Goal: Task Accomplishment & Management: Complete application form

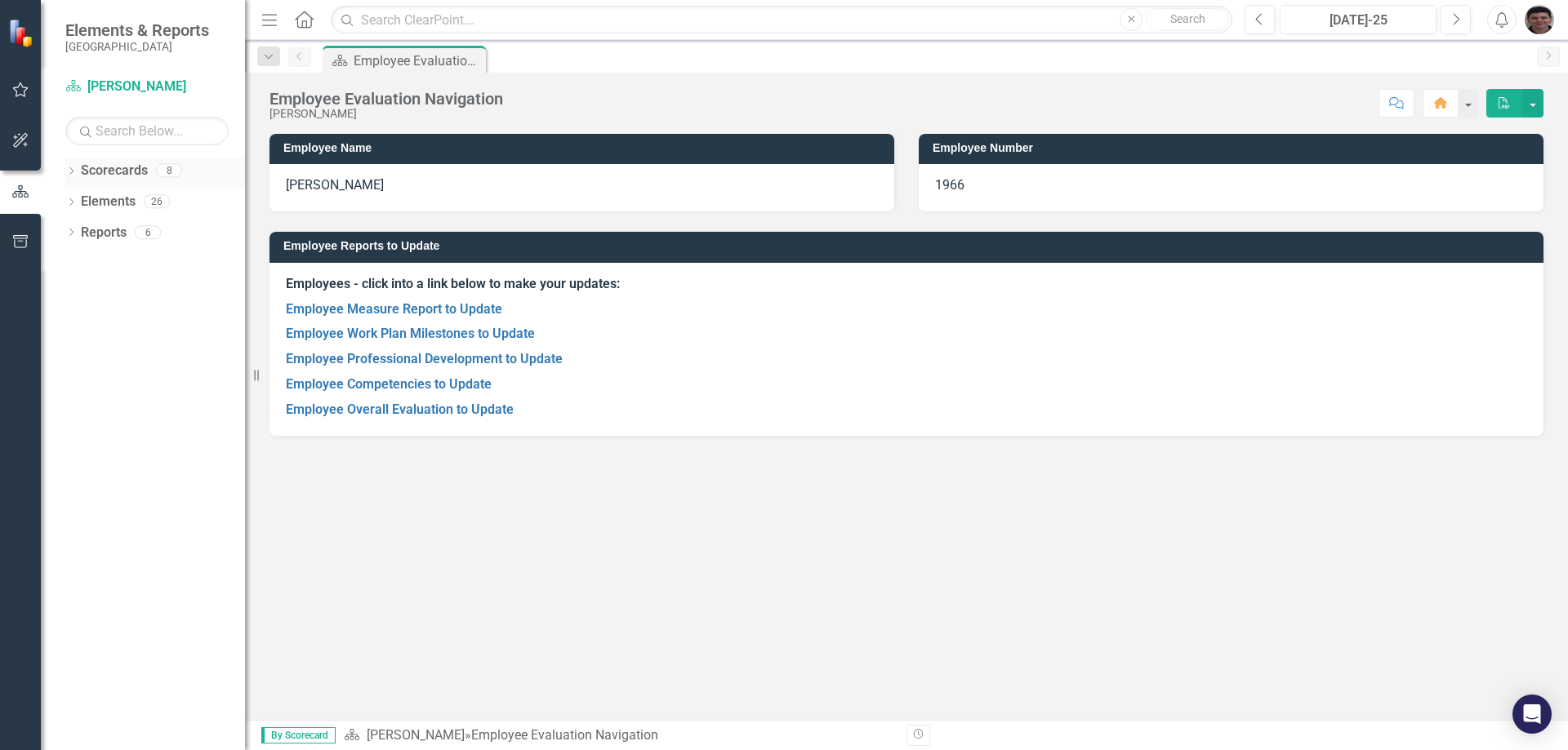
click at [73, 168] on icon "Dropdown" at bounding box center [71, 172] width 12 height 9
click at [457, 386] on link "Employee Competencies to Update" at bounding box center [389, 384] width 206 height 15
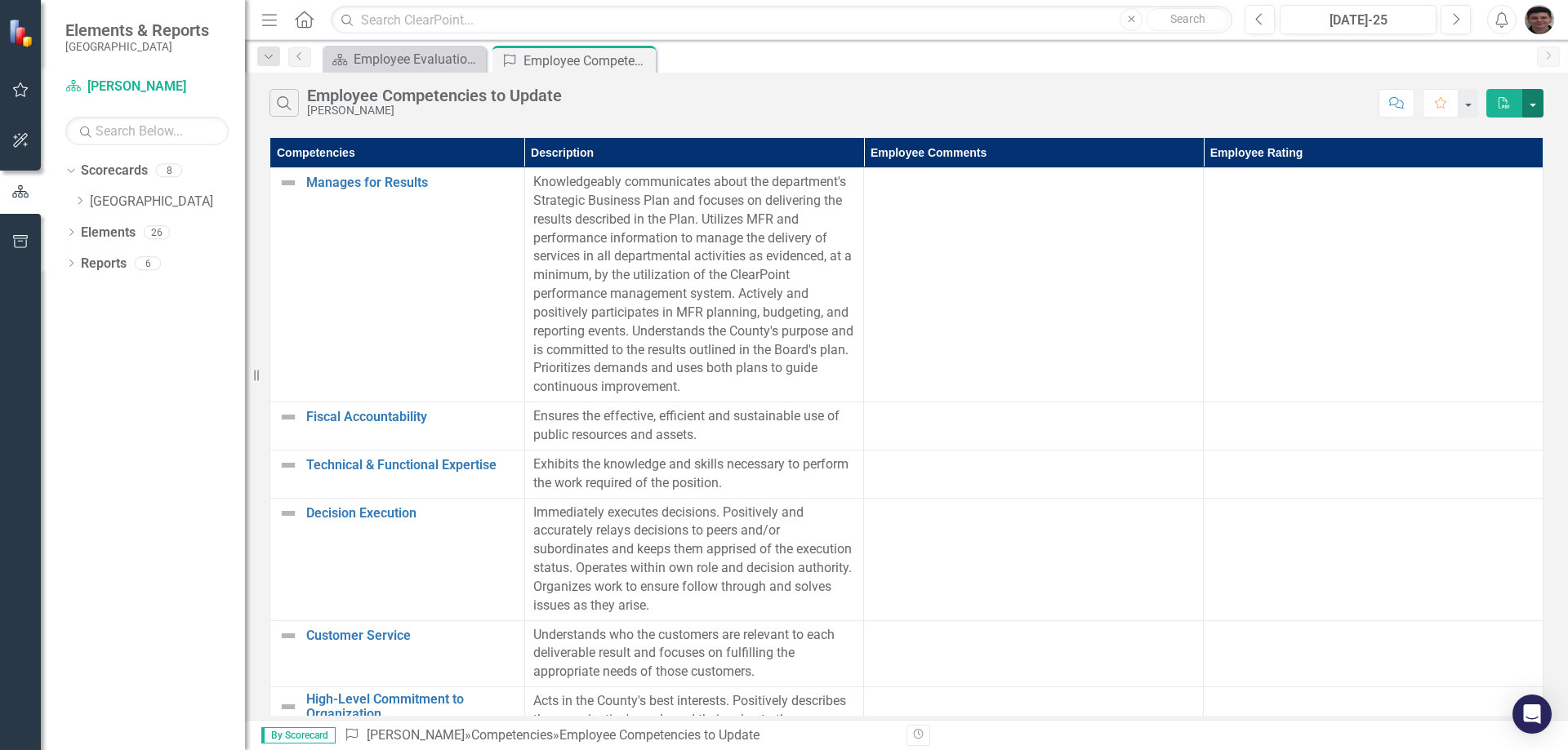
click at [1540, 105] on button "button" at bounding box center [1533, 103] width 21 height 29
click at [1257, 102] on div "Search Employee Competencies to Update [PERSON_NAME]" at bounding box center [820, 102] width 1101 height 28
click at [116, 169] on link "Scorecards" at bounding box center [114, 171] width 67 height 18
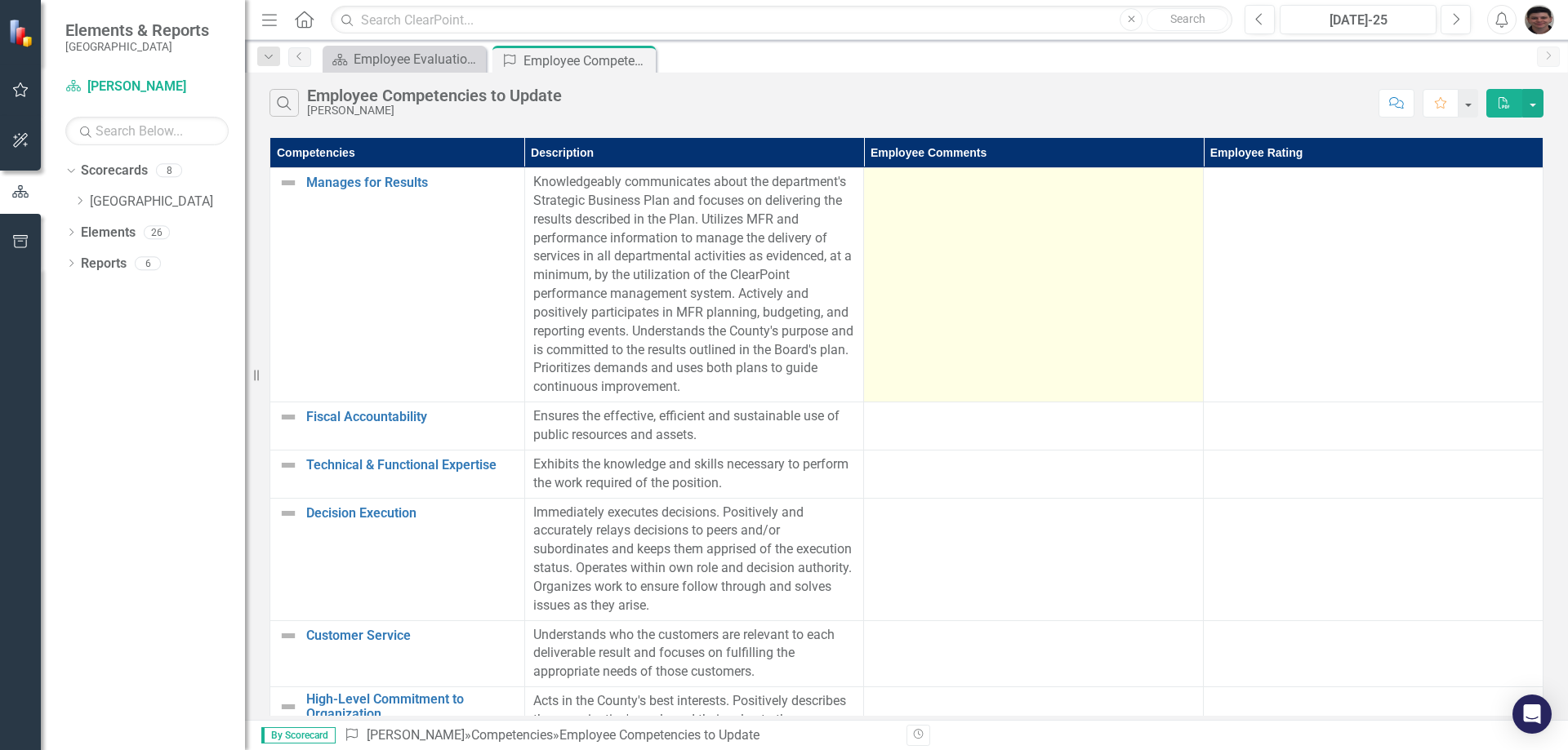
click at [1064, 289] on td at bounding box center [1033, 284] width 340 height 234
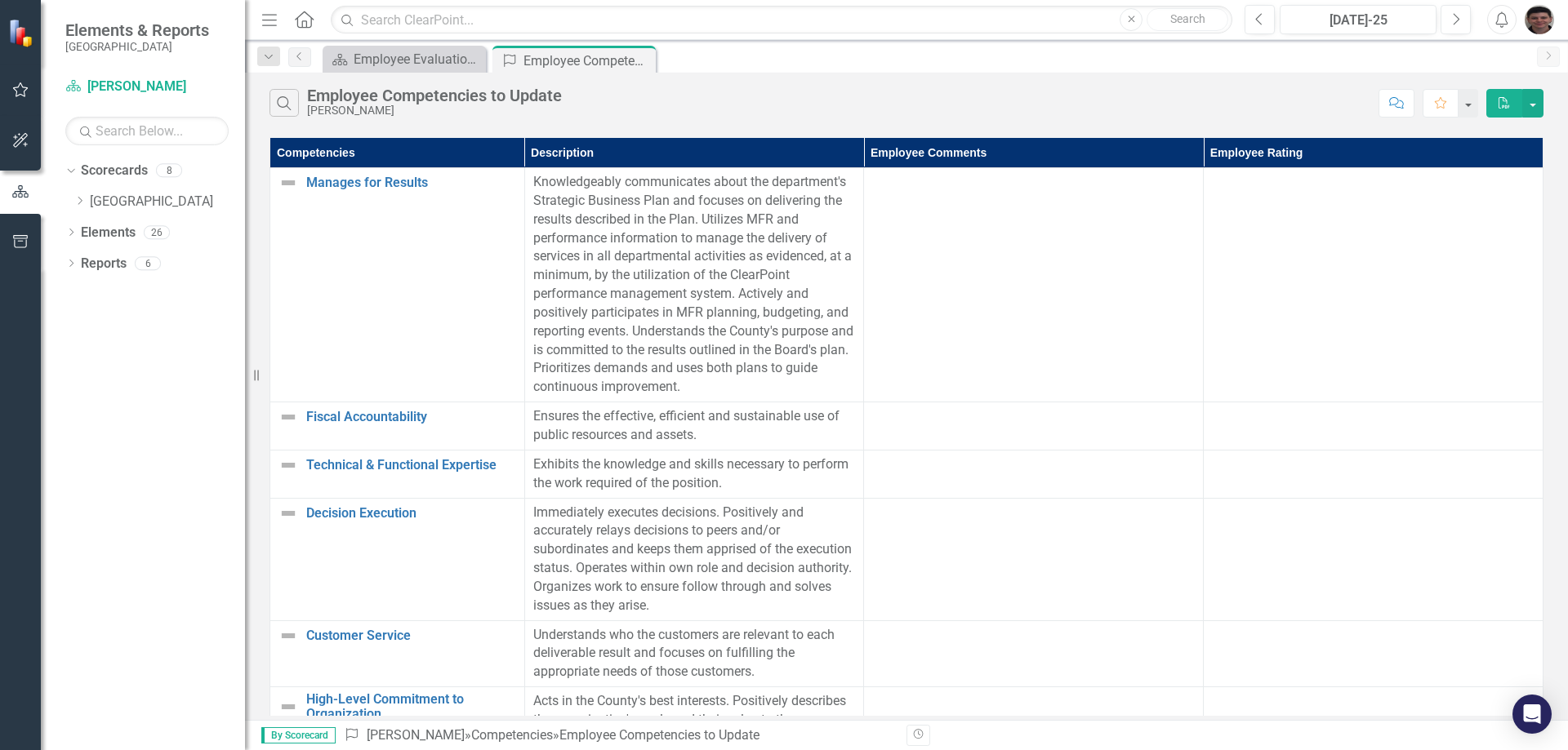
click at [1402, 103] on icon "Comment" at bounding box center [1397, 103] width 15 height 12
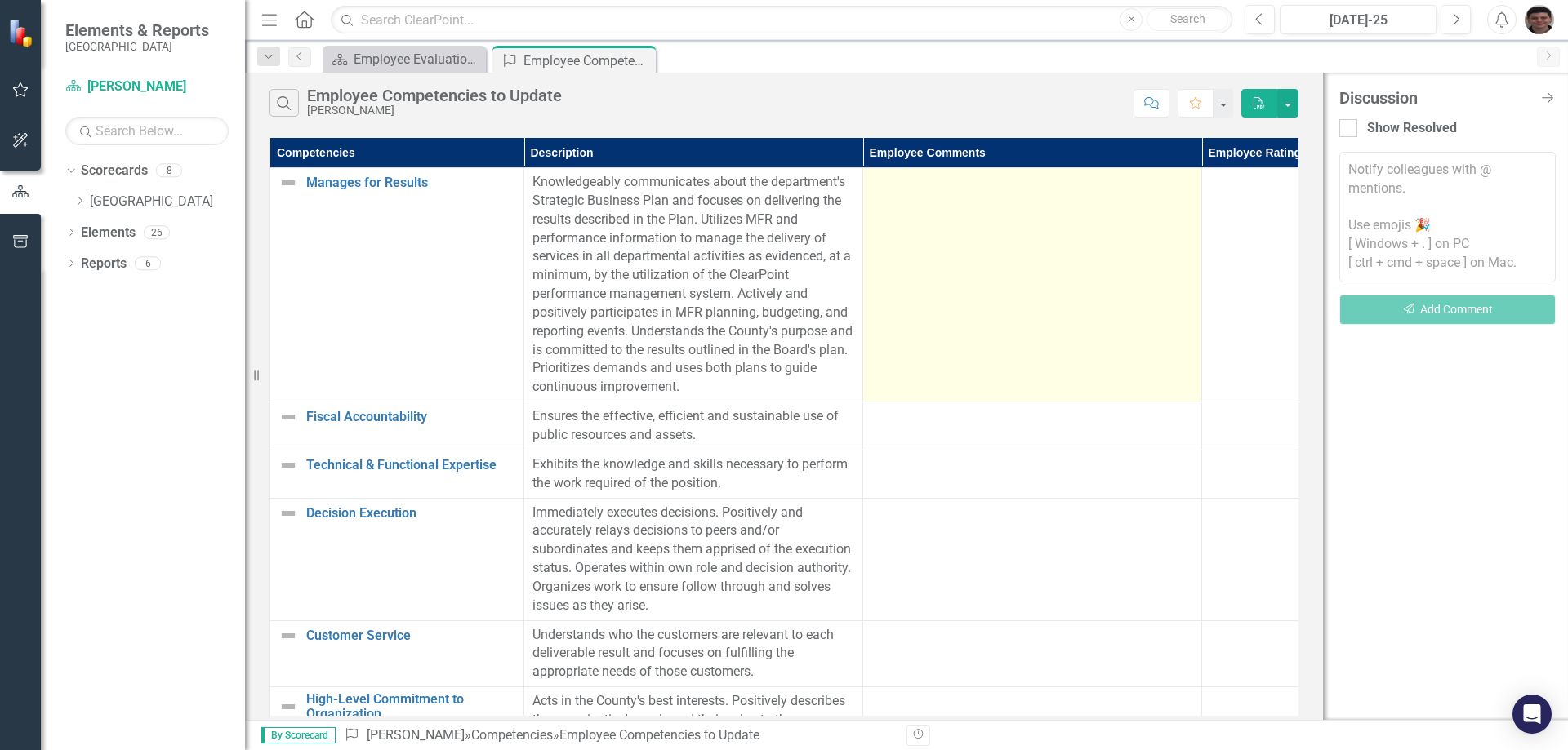
click at [999, 279] on td at bounding box center [1032, 284] width 339 height 234
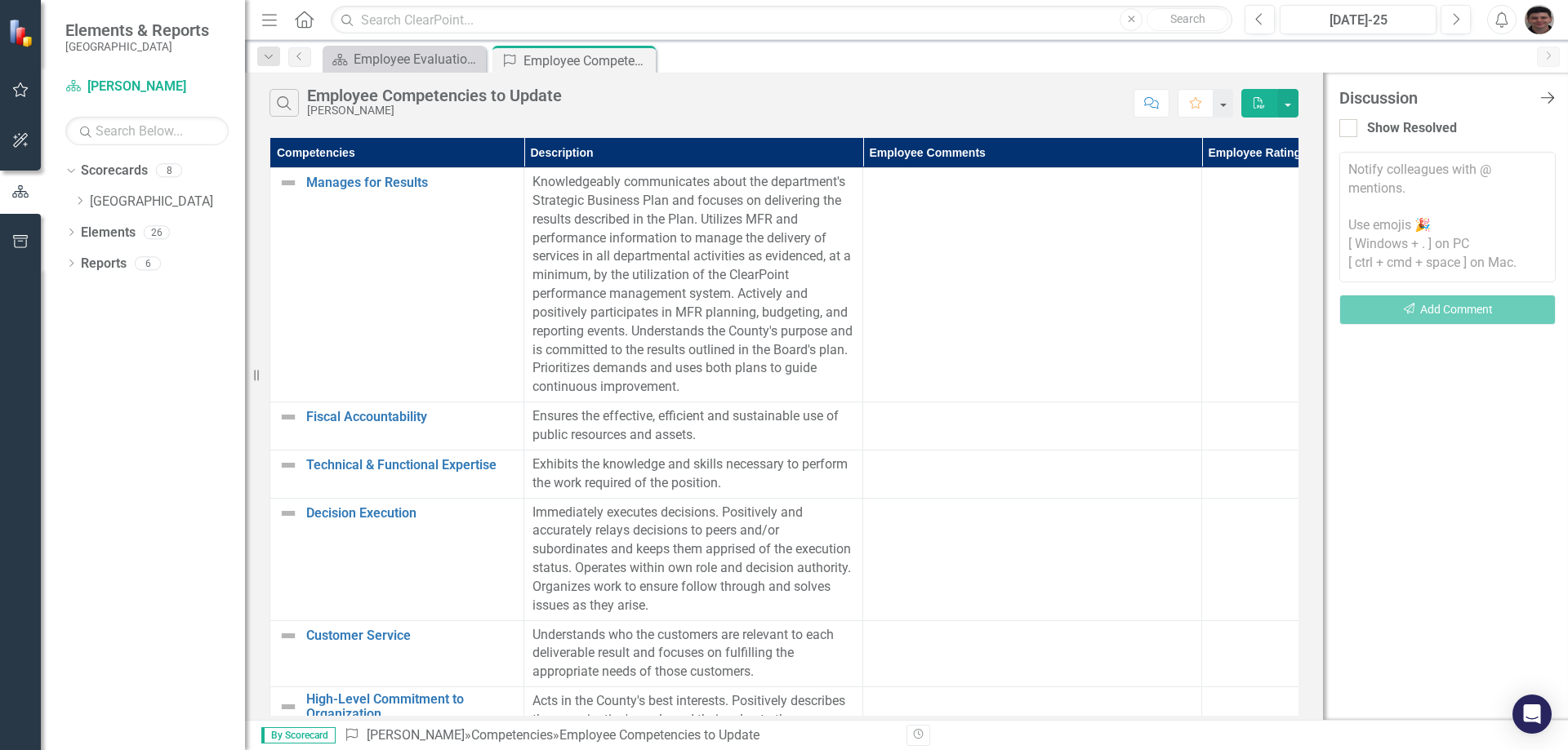
click at [1547, 94] on icon "Close Discussion Bar" at bounding box center [1547, 97] width 20 height 15
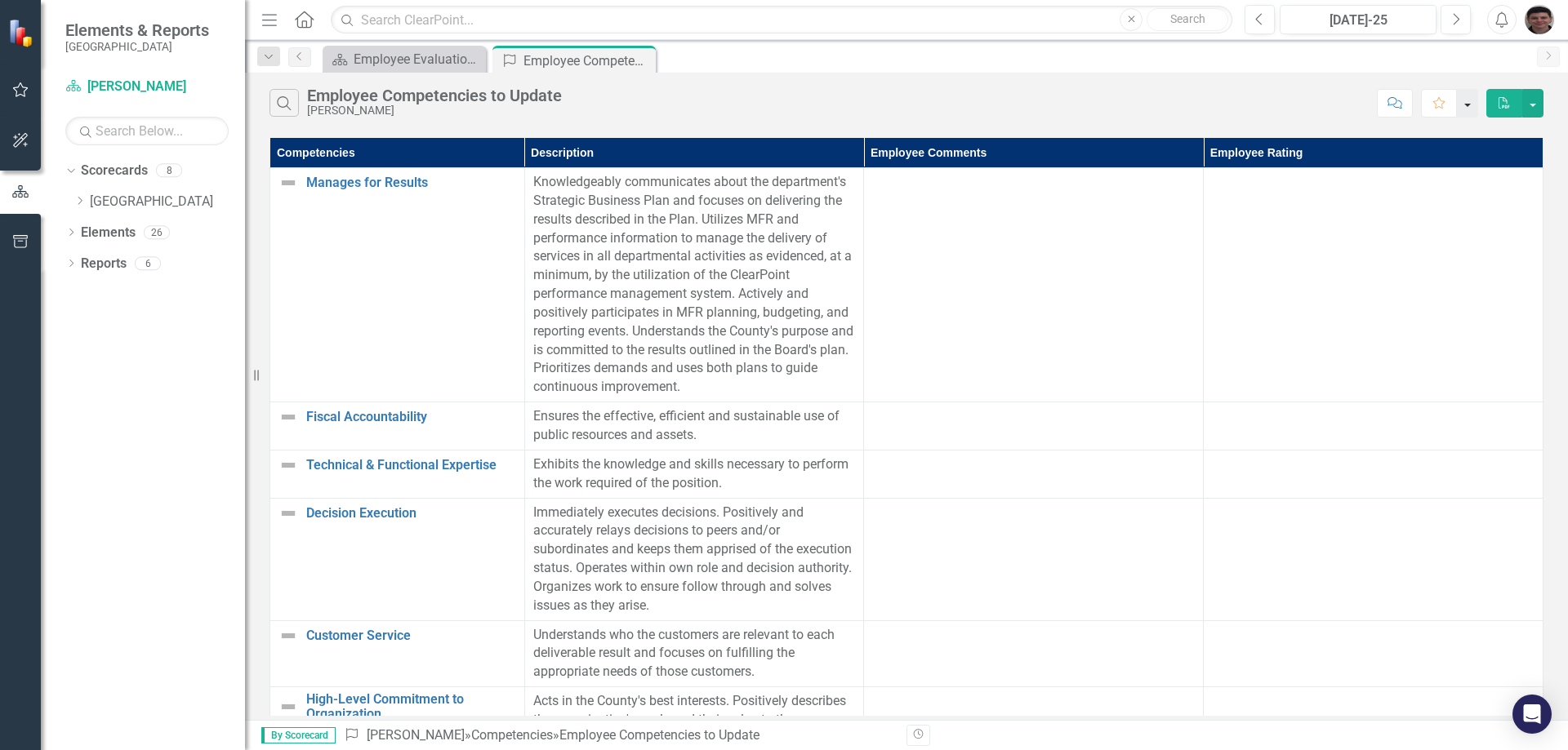
click at [1475, 103] on button "button" at bounding box center [1467, 103] width 21 height 29
click at [1229, 102] on div "Search Employee Competencies to Update [PERSON_NAME]" at bounding box center [820, 102] width 1101 height 28
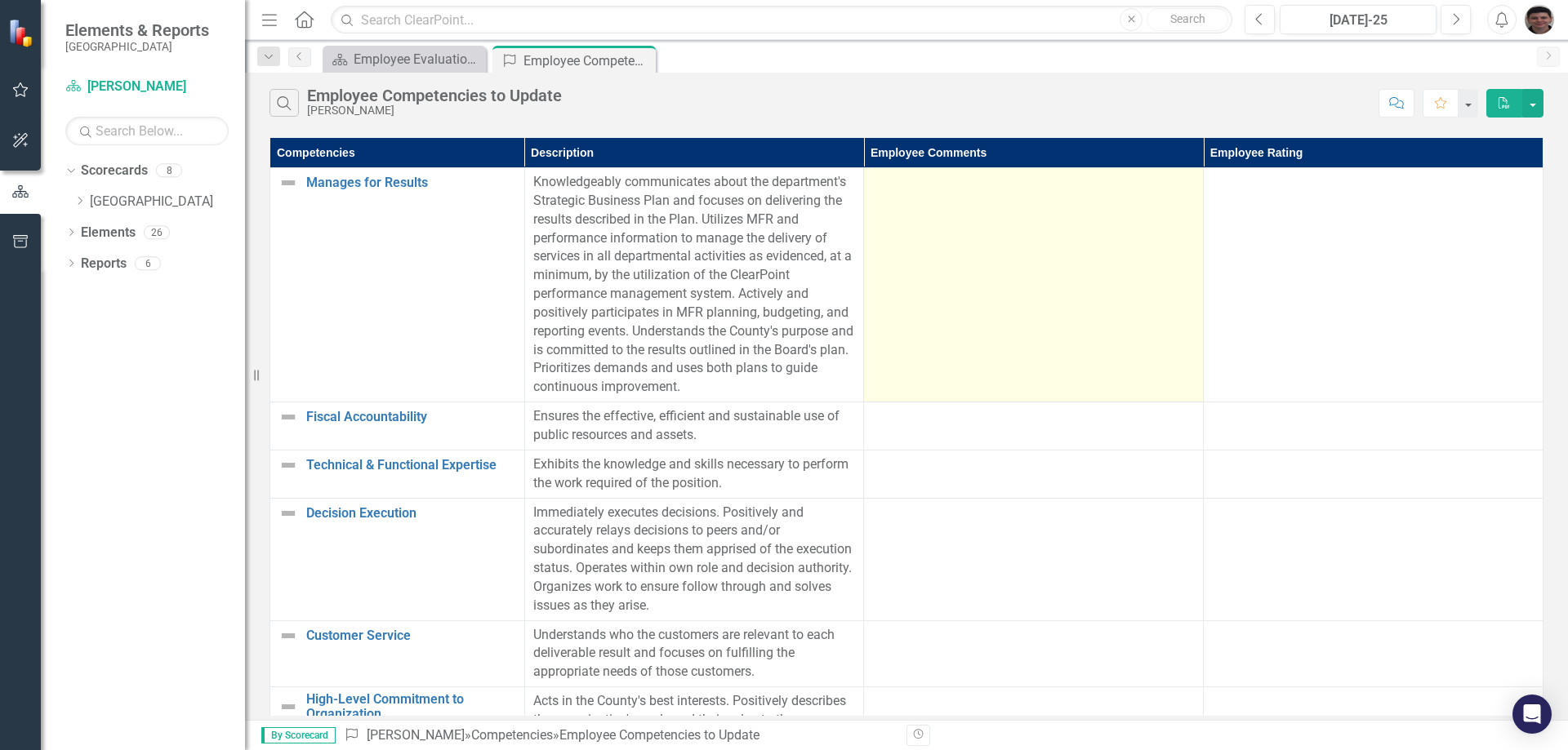
click at [997, 342] on td at bounding box center [1033, 284] width 340 height 234
click at [1024, 323] on td at bounding box center [1033, 284] width 340 height 234
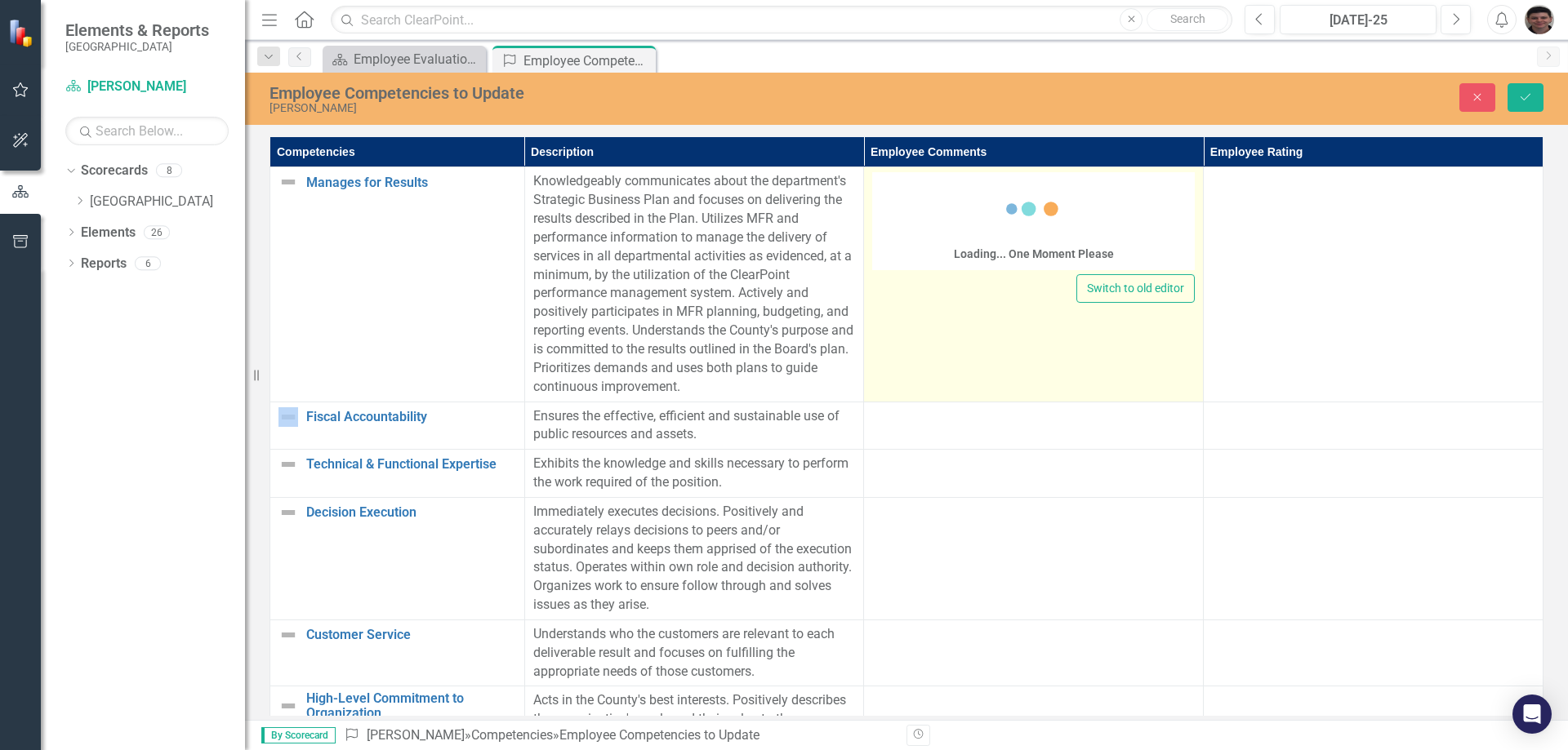
click at [1024, 323] on td "Loading... One Moment Please Switch to old editor" at bounding box center [1033, 284] width 340 height 234
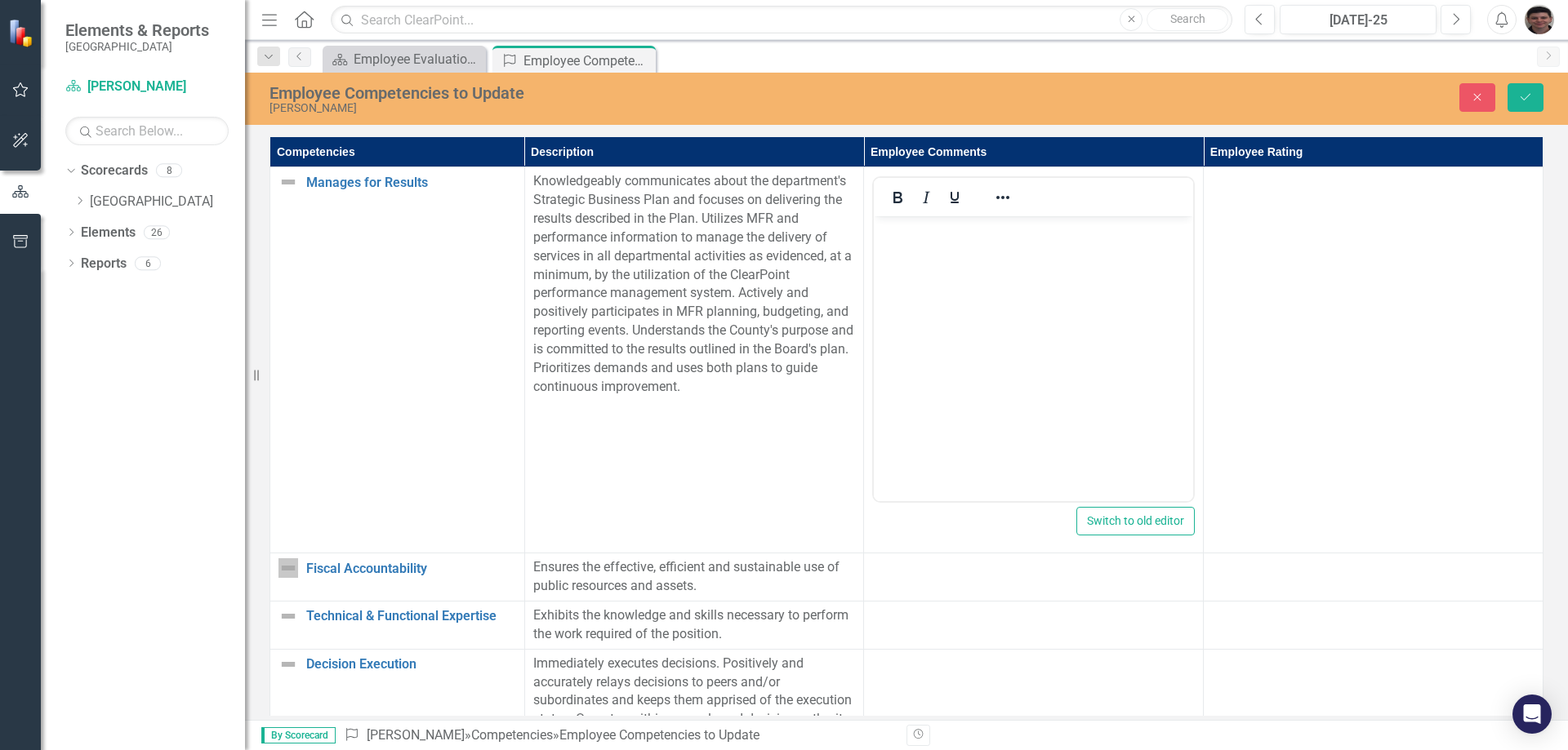
click at [992, 258] on body "Rich Text Area. Press ALT-0 for help." at bounding box center [1033, 339] width 319 height 245
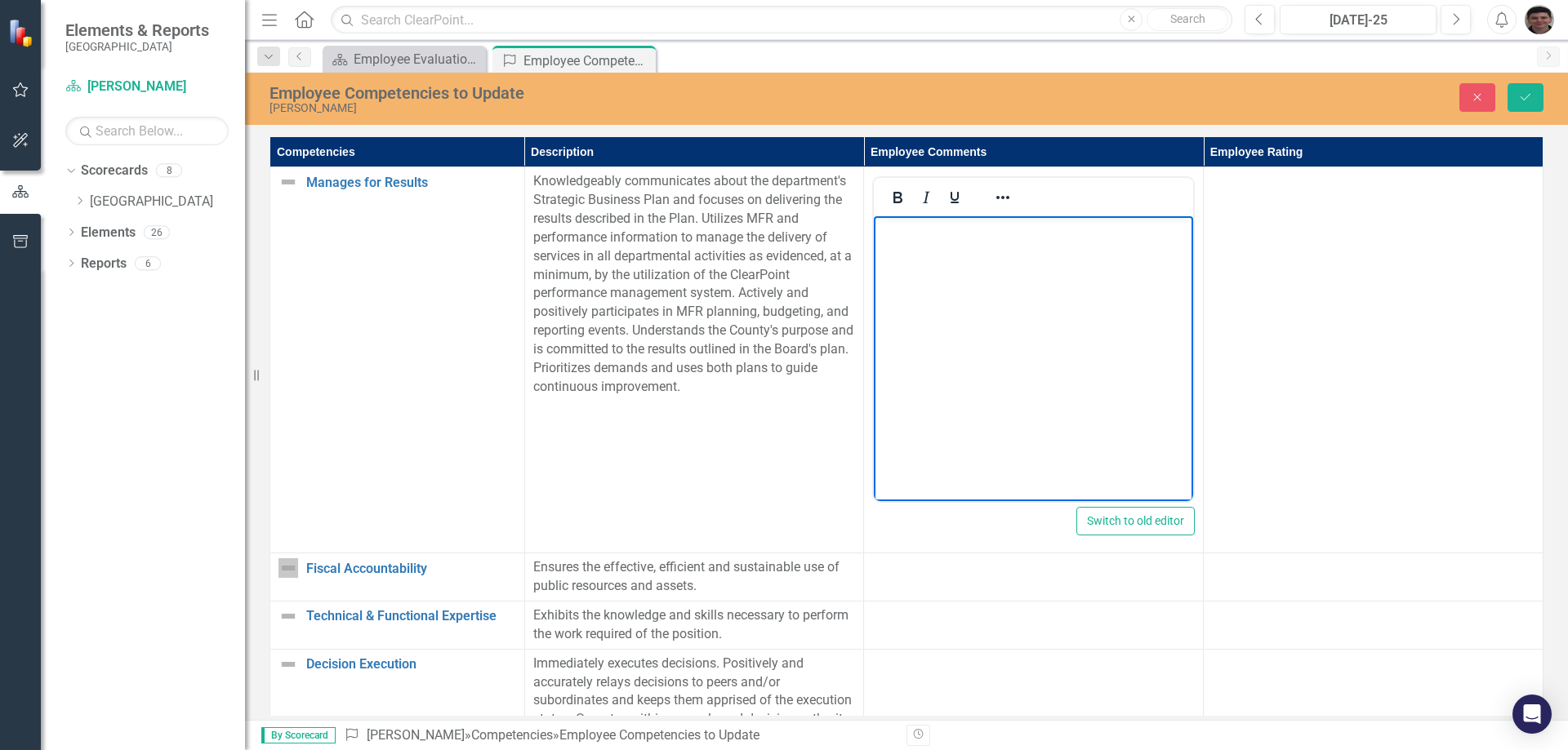
click at [929, 279] on body "Rich Text Area. Press ALT-0 for help." at bounding box center [1033, 339] width 319 height 245
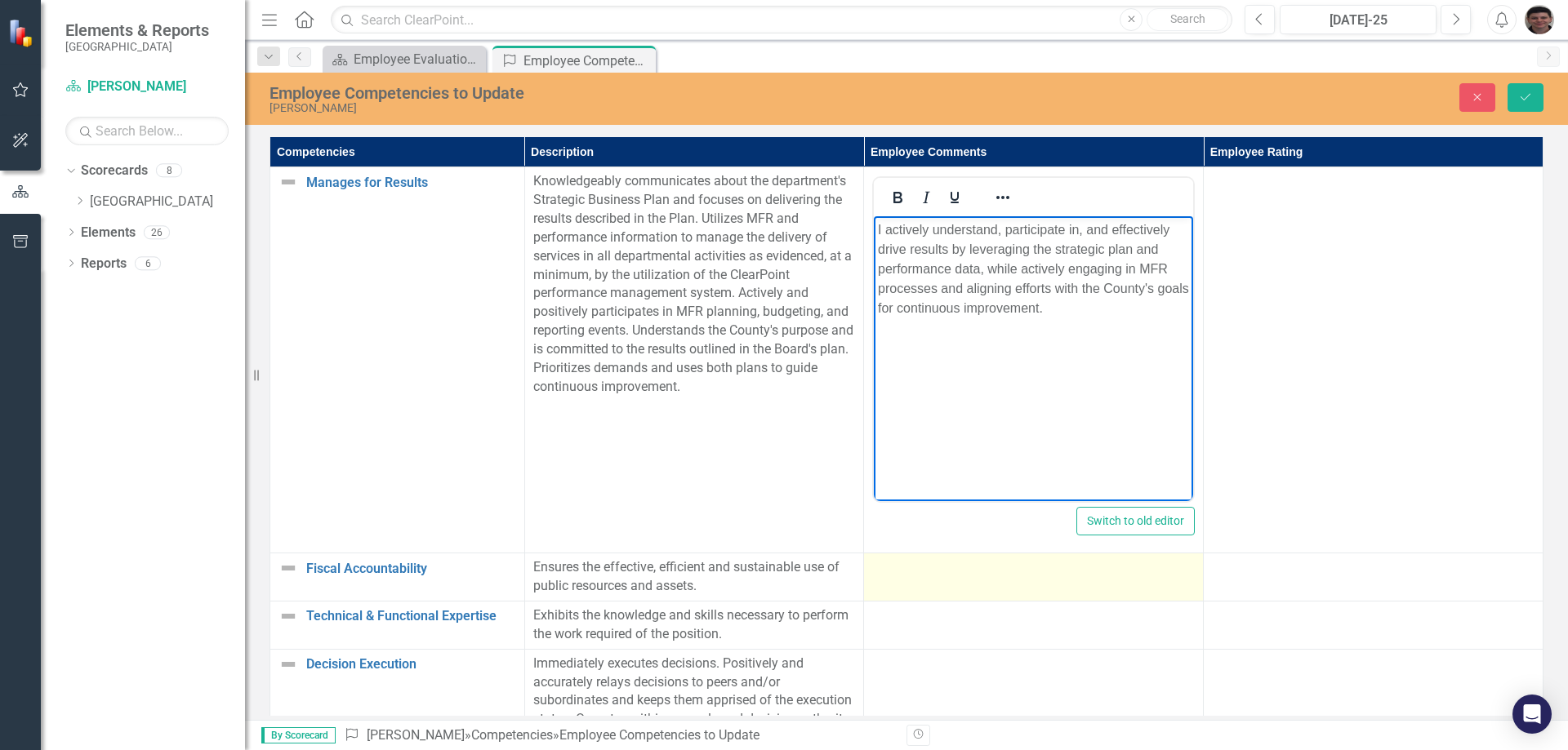
click at [956, 590] on td at bounding box center [1033, 577] width 340 height 48
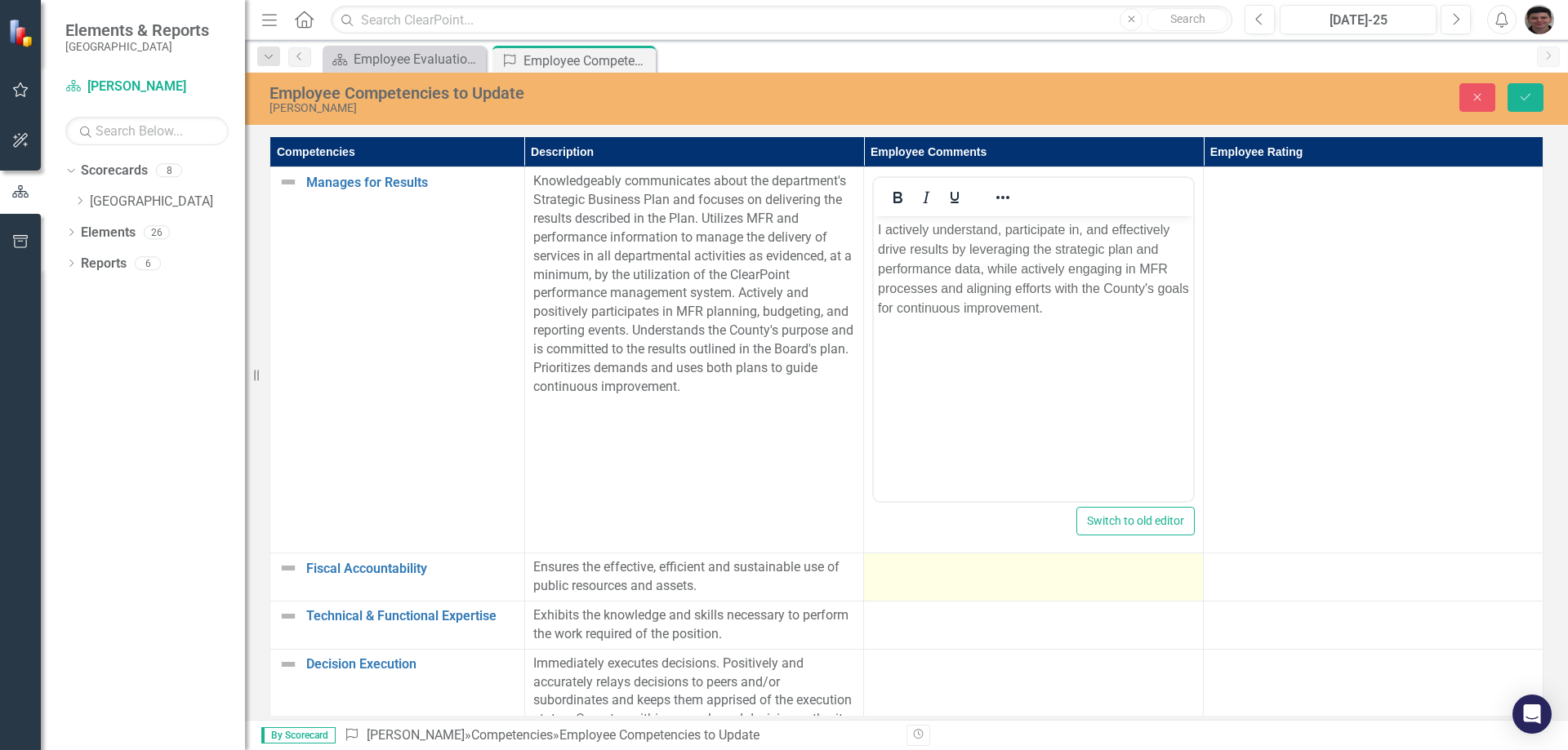
click at [955, 590] on td at bounding box center [1033, 577] width 340 height 48
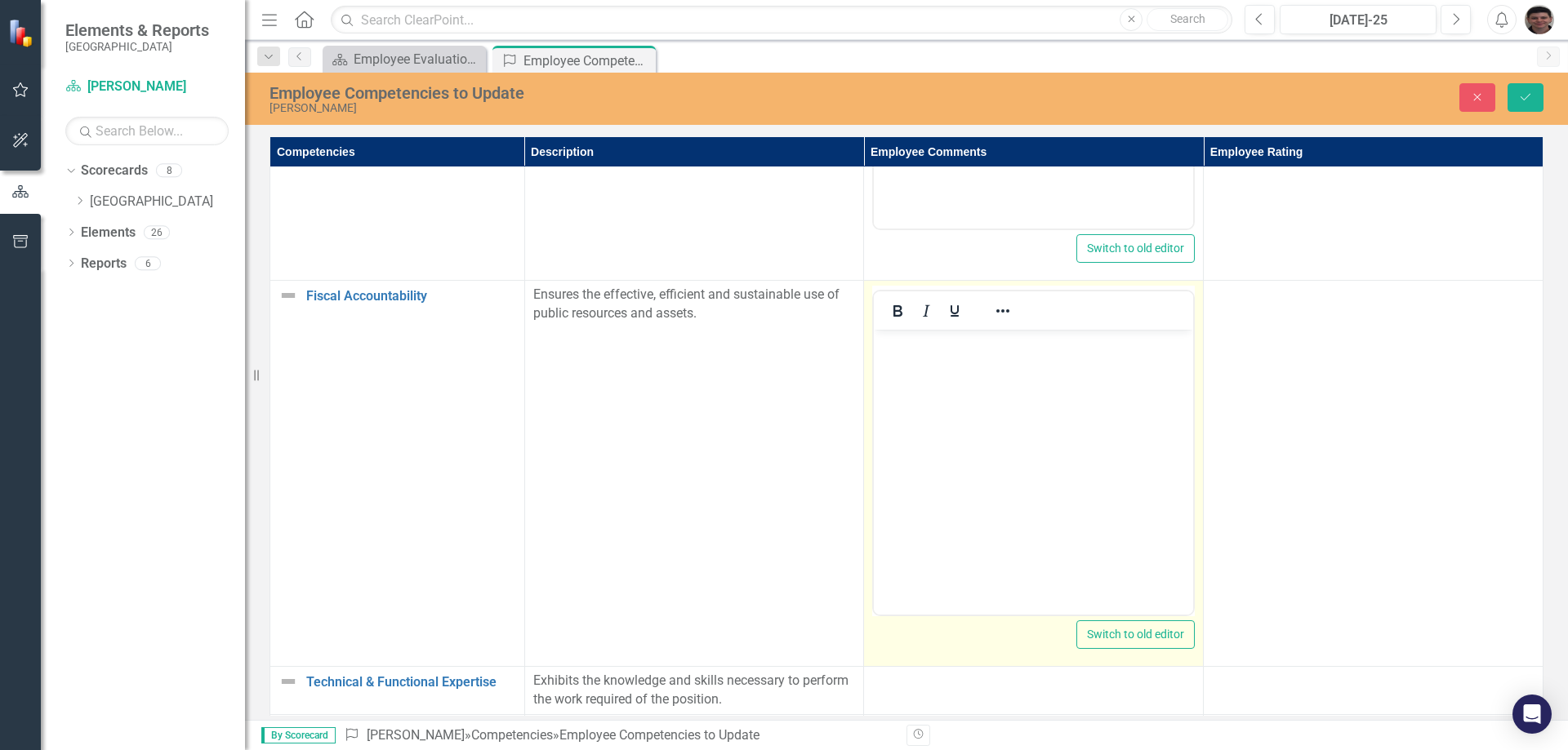
scroll to position [245, 0]
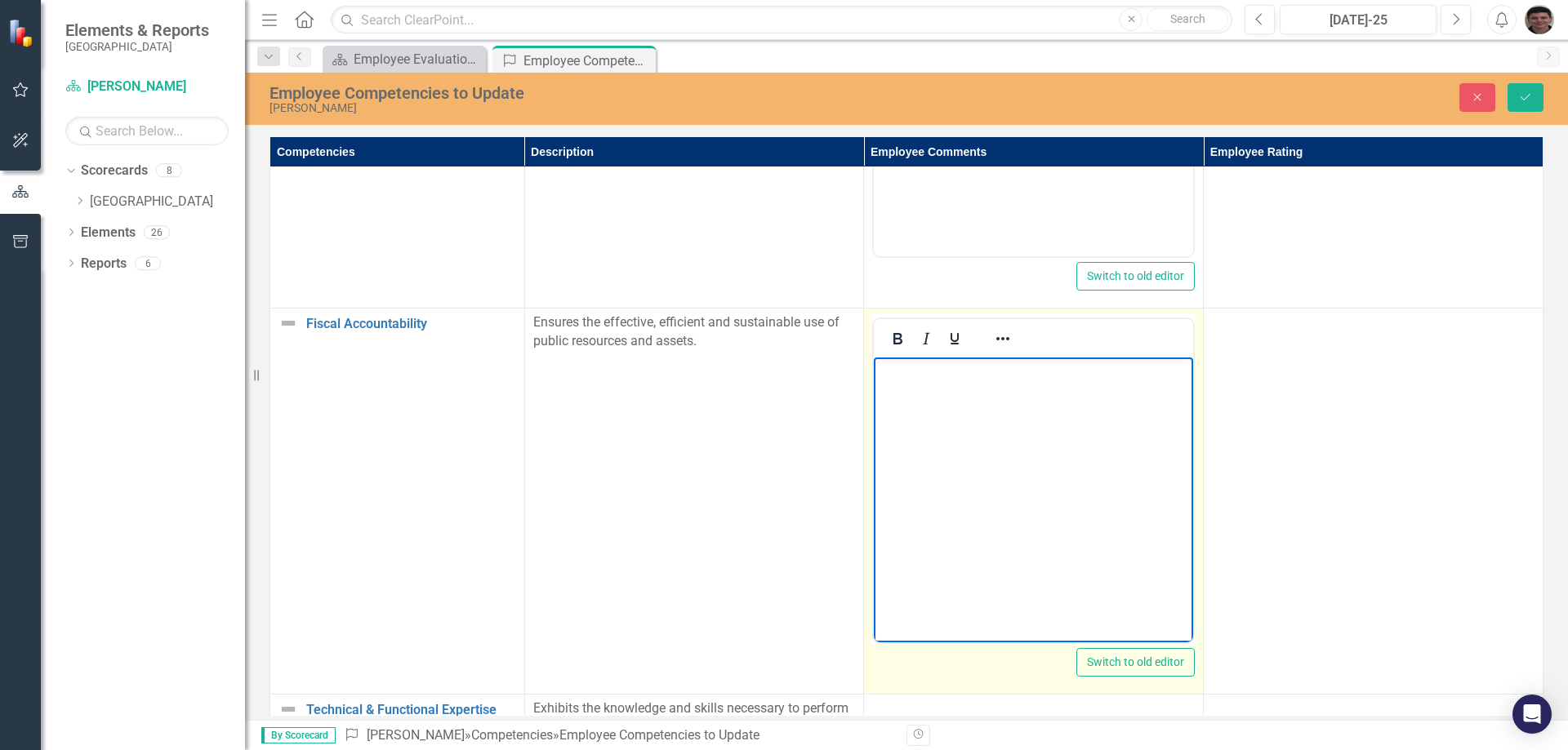
click at [954, 465] on body "Rich Text Area. Press ALT-0 for help." at bounding box center [1033, 480] width 319 height 245
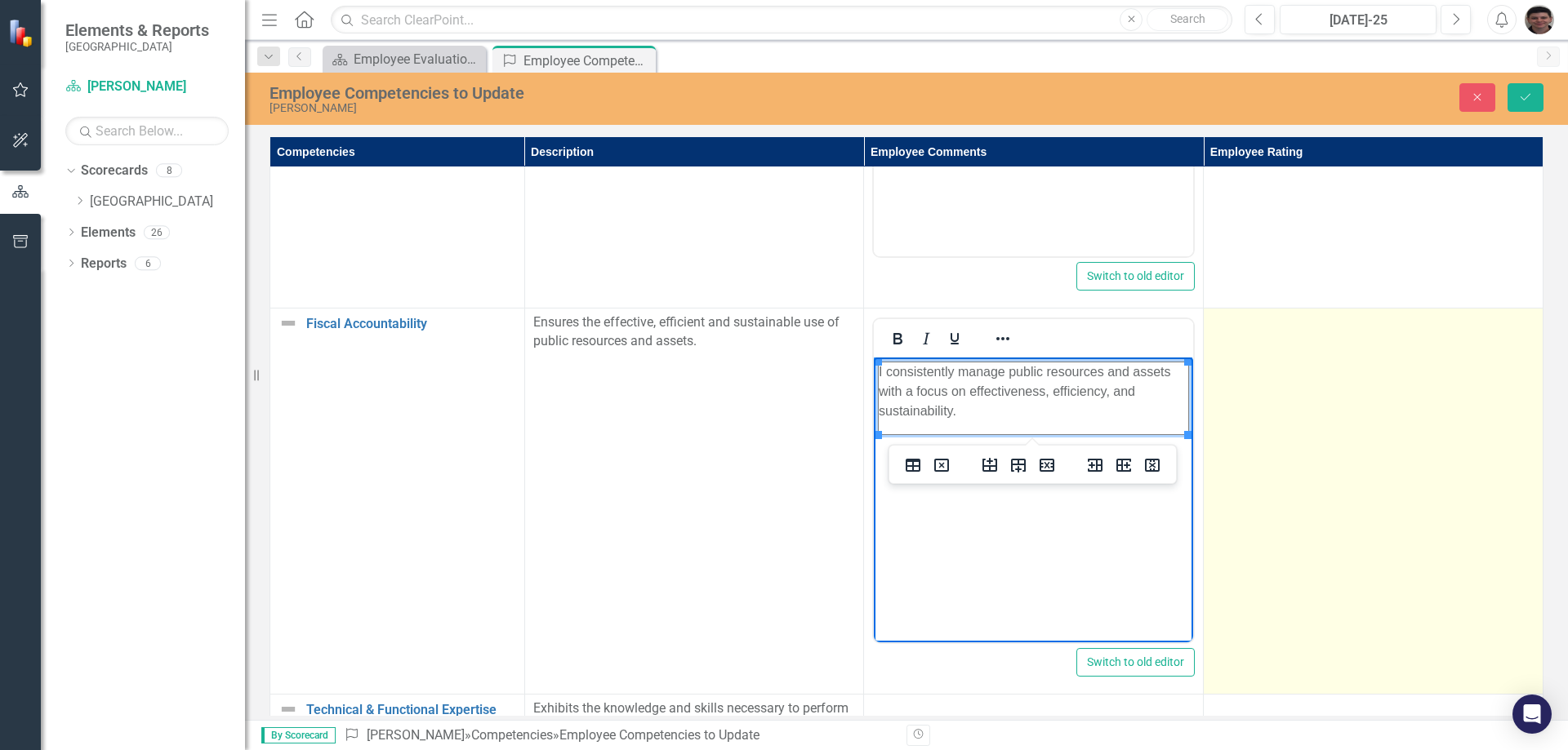
click at [1284, 529] on td at bounding box center [1373, 502] width 340 height 386
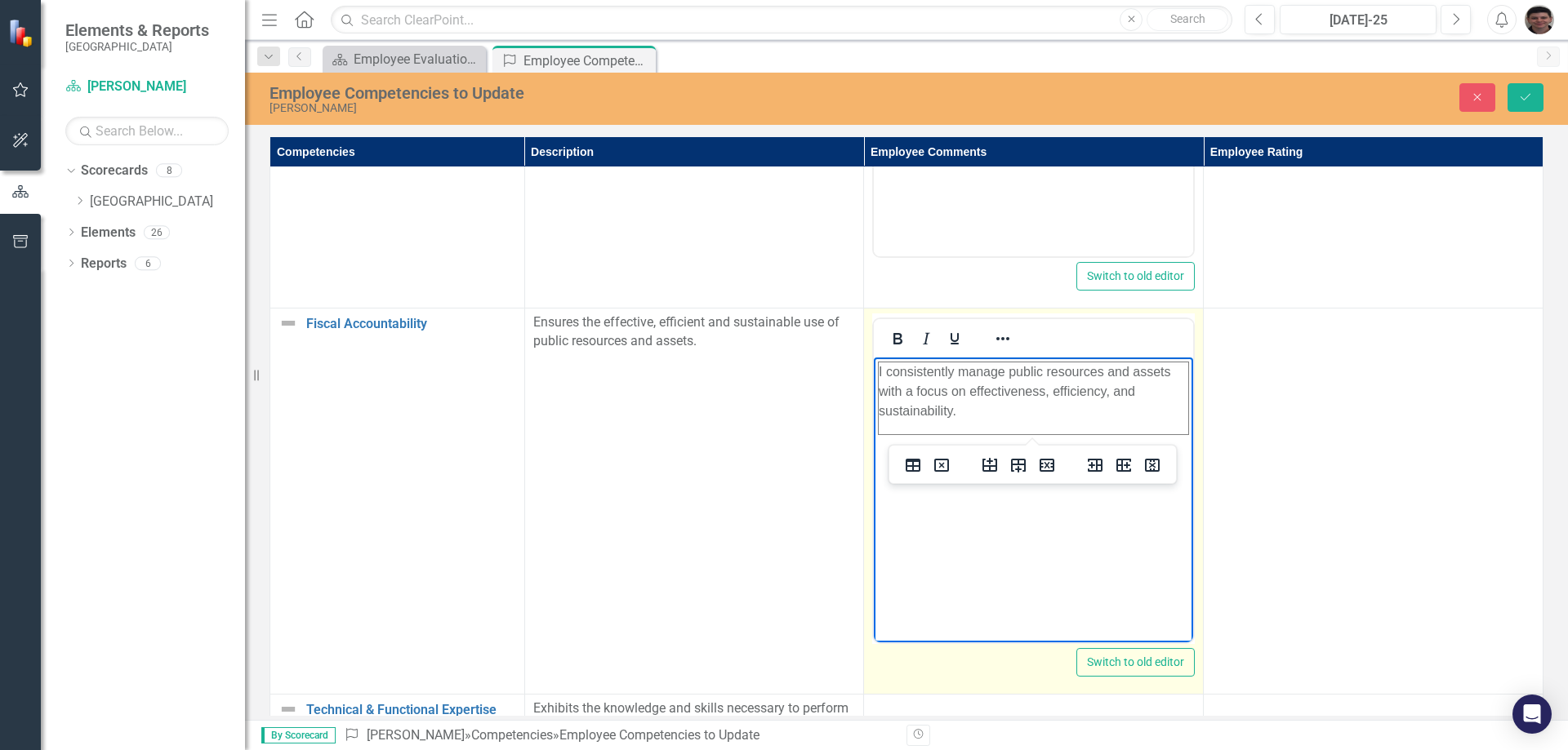
click at [1044, 430] on td "I consistently manage public resources and assets with a focus on effectiveness…" at bounding box center [1034, 398] width 311 height 73
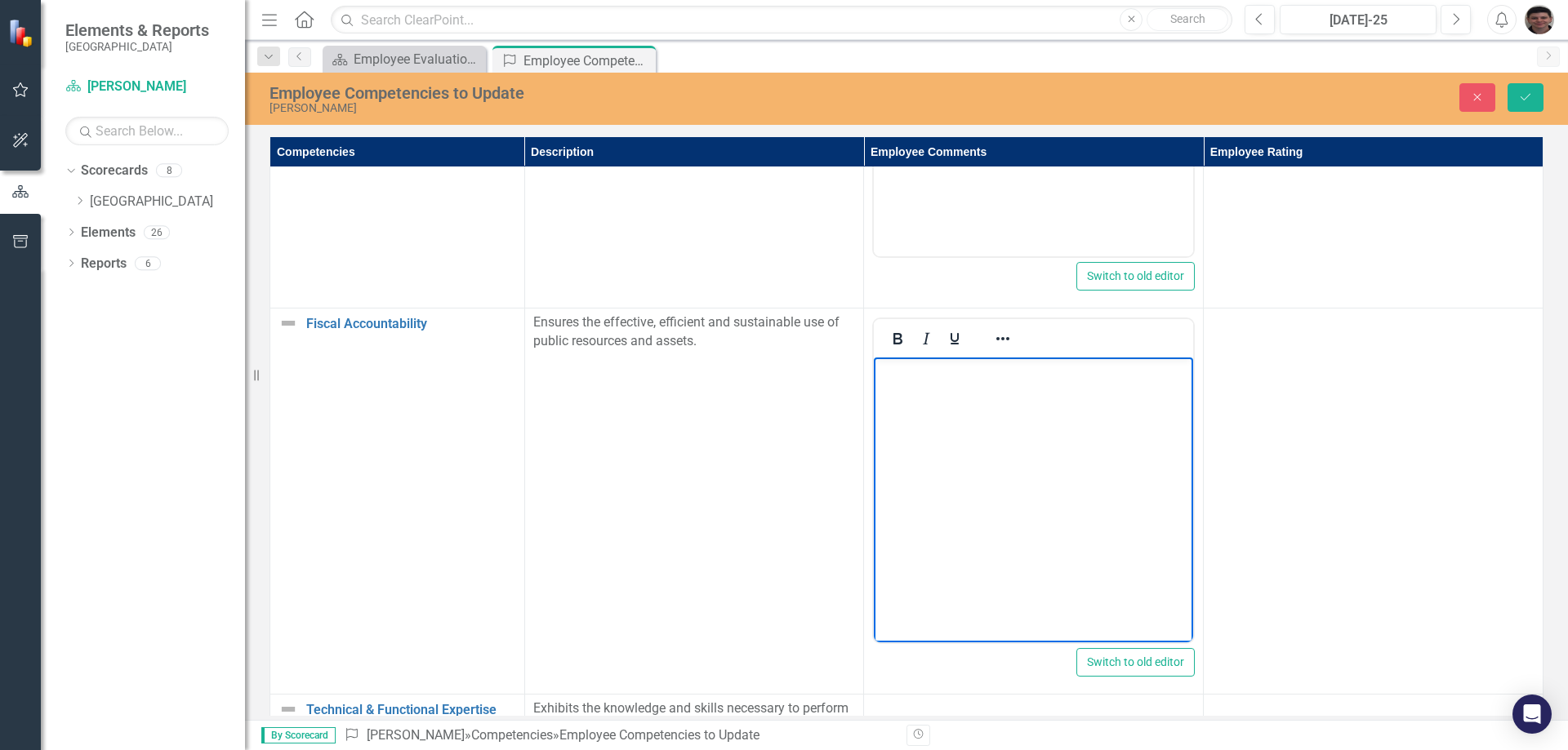
click at [844, 357] on td "Ensures the effective, efficient and sustainable use of public resources and as…" at bounding box center [694, 502] width 340 height 386
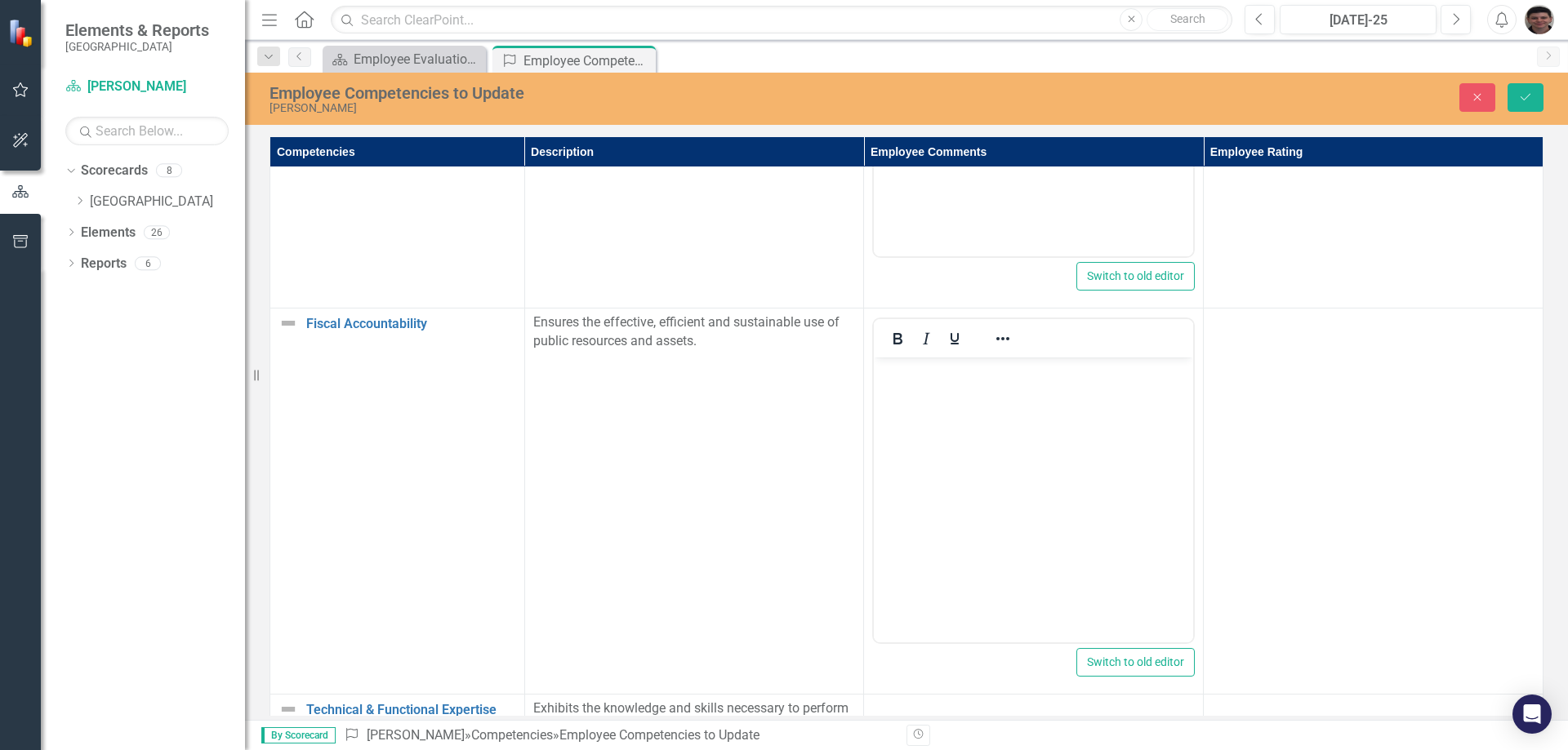
click at [938, 383] on body "Rich Text Area. Press ALT-0 for help." at bounding box center [1033, 480] width 319 height 245
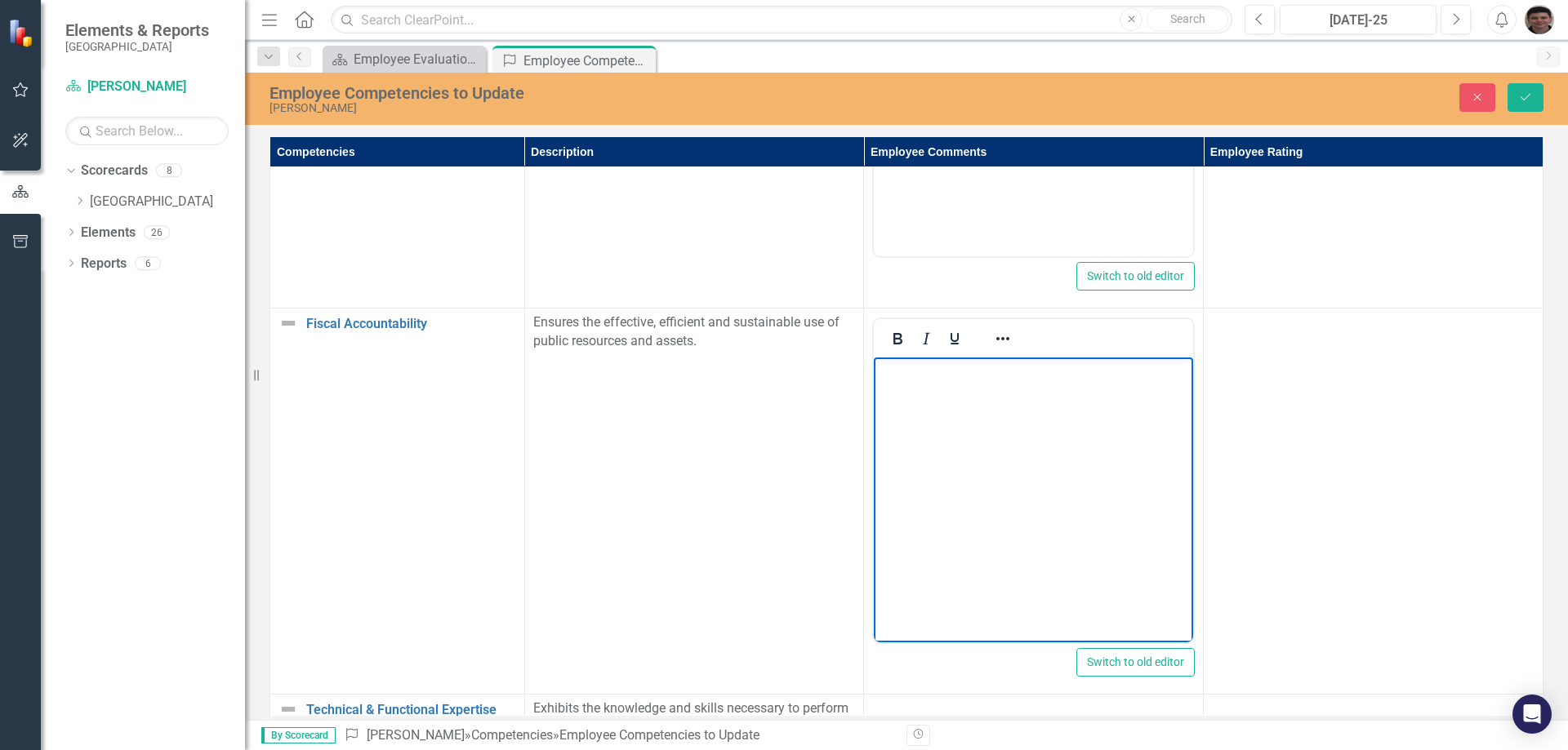
paste body "Rich Text Area. Press ALT-0 for help."
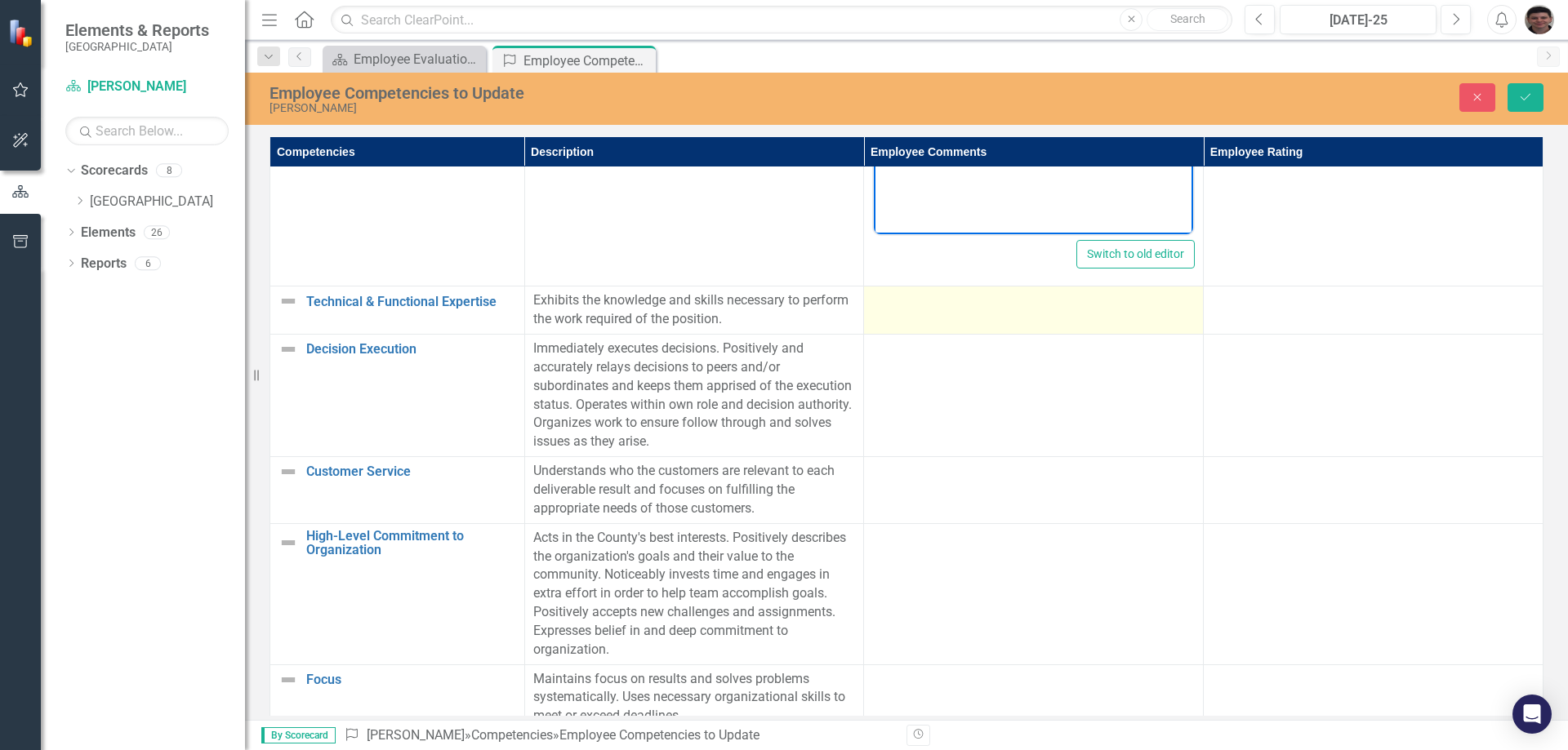
click at [965, 310] on div at bounding box center [1033, 300] width 322 height 19
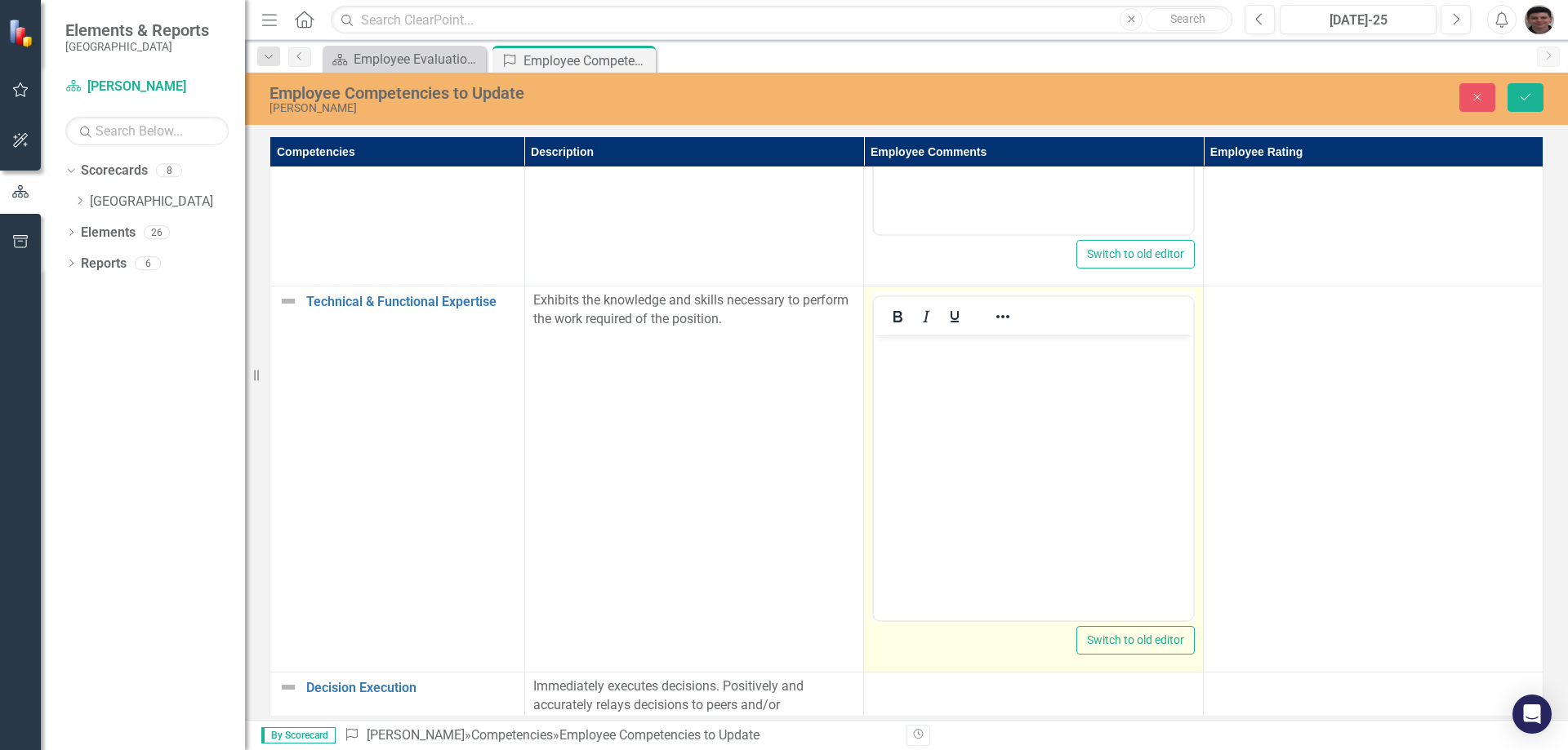
scroll to position [0, 0]
click at [936, 388] on body "Rich Text Area. Press ALT-0 for help." at bounding box center [1033, 458] width 319 height 245
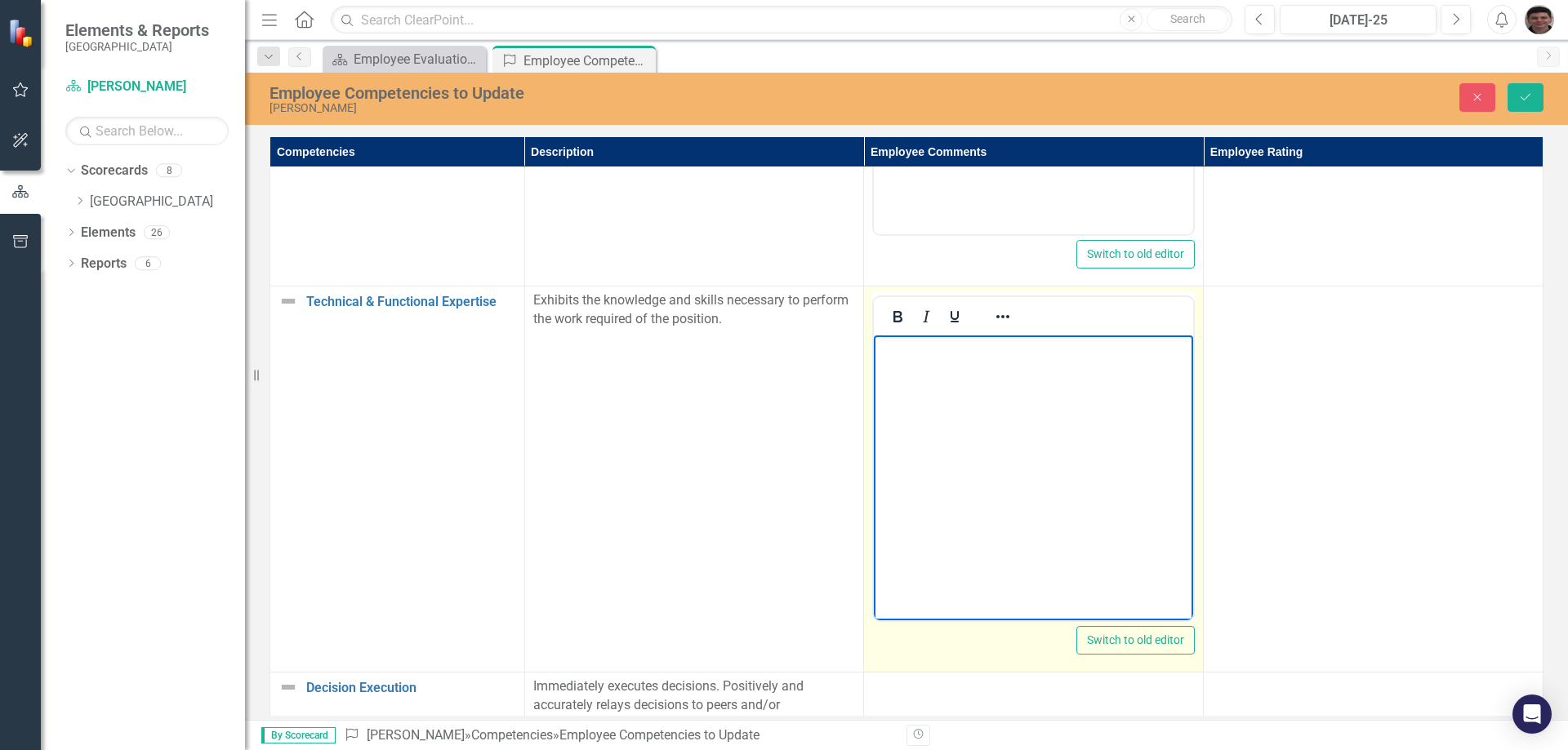
paste body "Rich Text Area. Press ALT-0 for help."
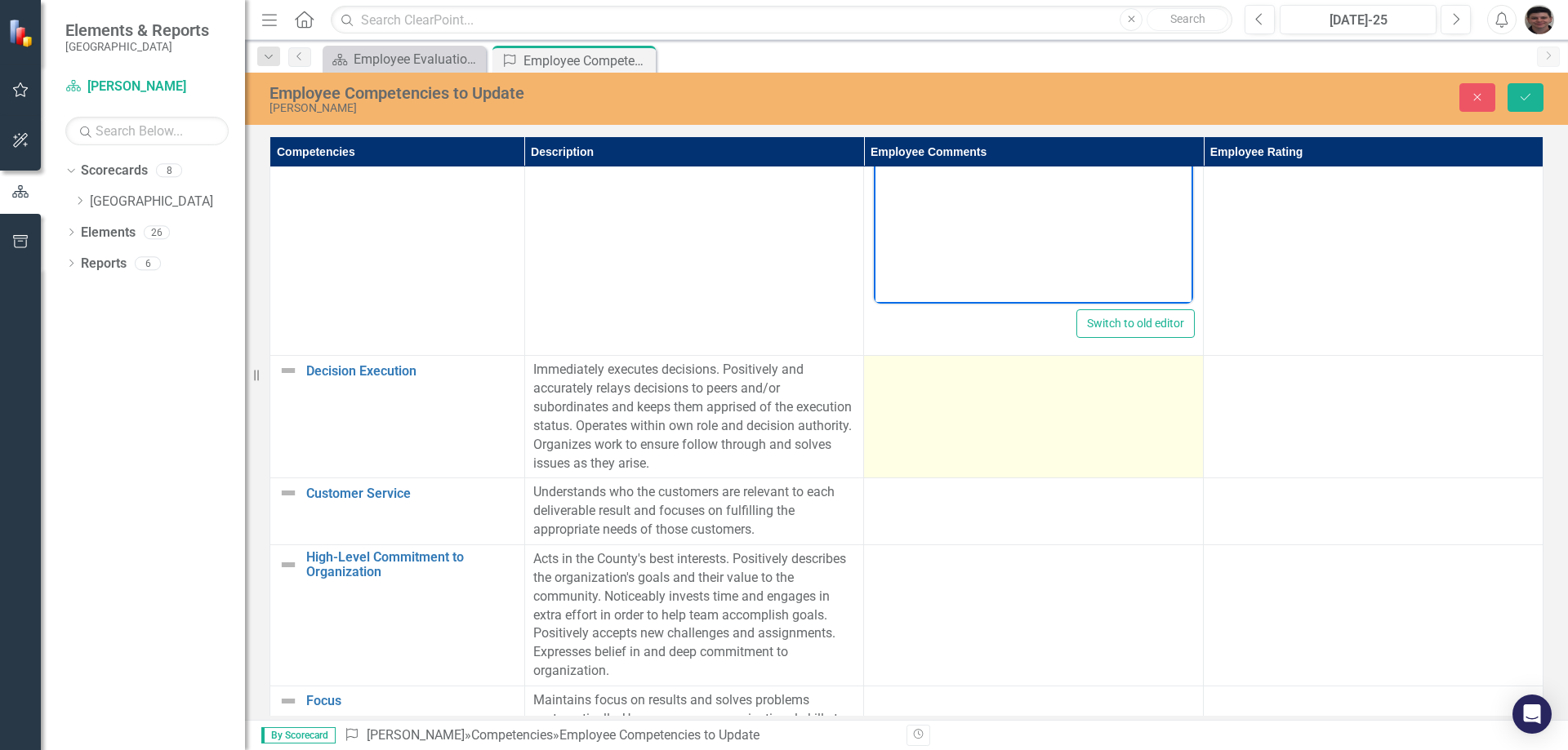
scroll to position [980, 0]
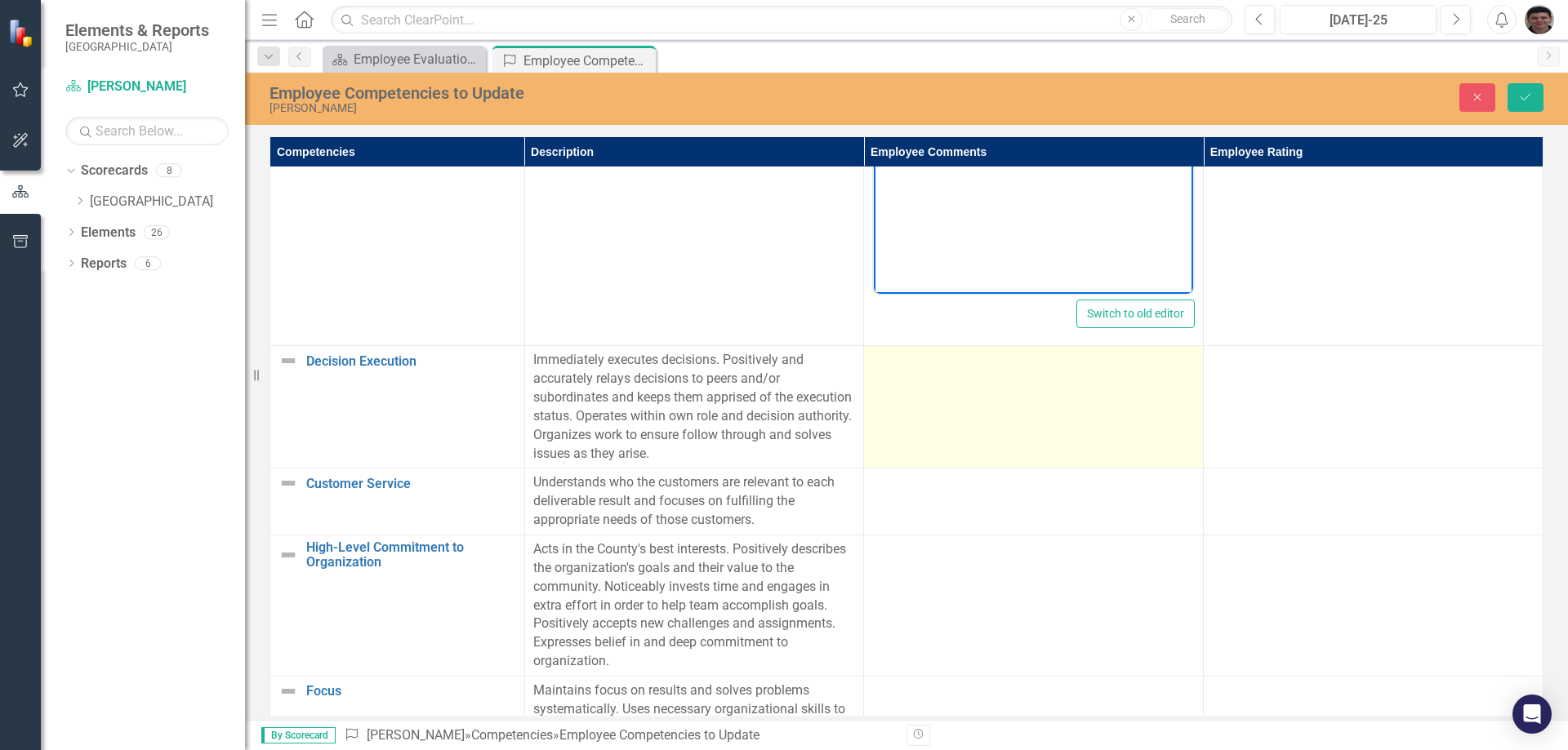
click at [942, 390] on td at bounding box center [1033, 408] width 340 height 122
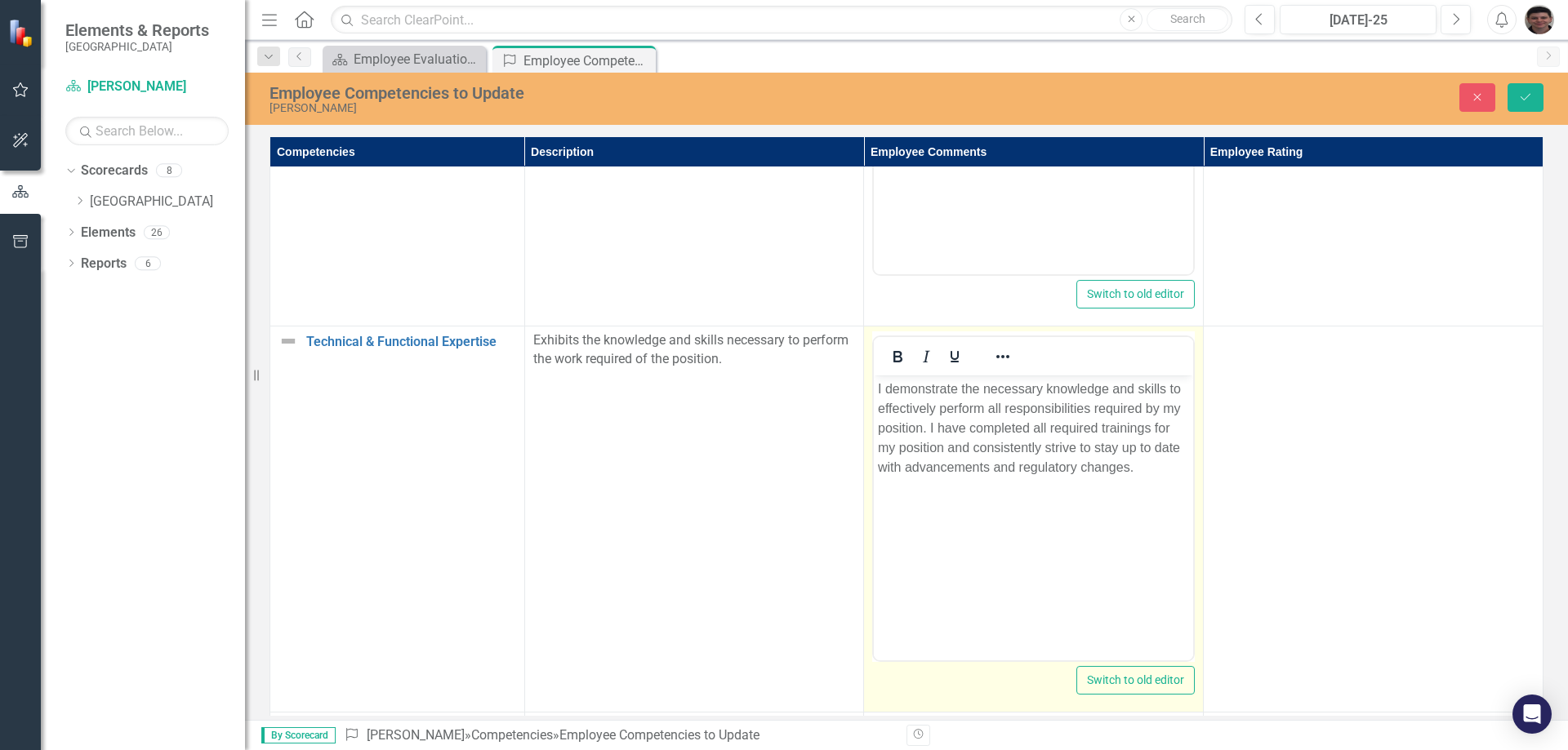
scroll to position [571, 0]
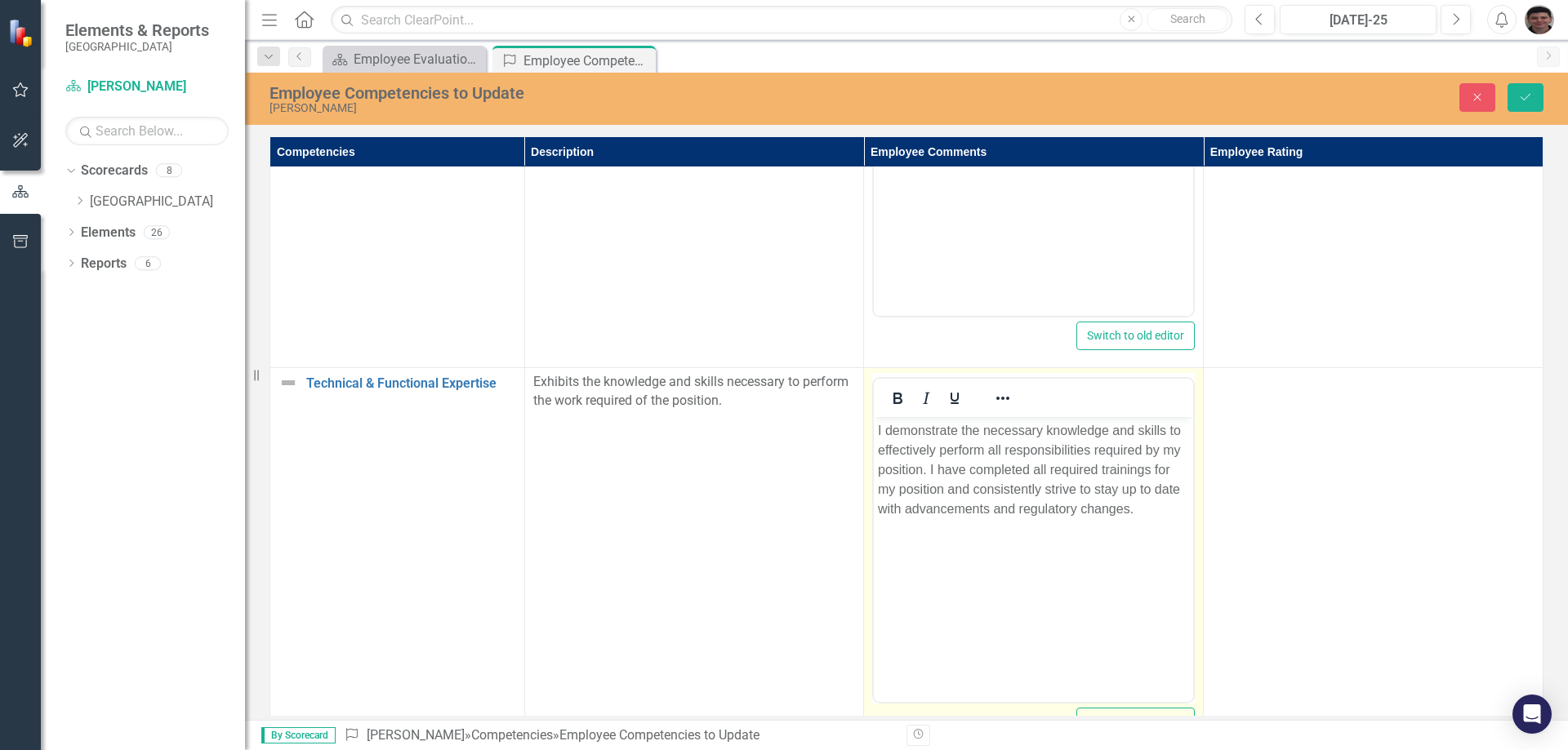
click at [1168, 506] on p "I demonstrate the necessary knowledge and skills to effectively perform all res…" at bounding box center [1033, 470] width 311 height 98
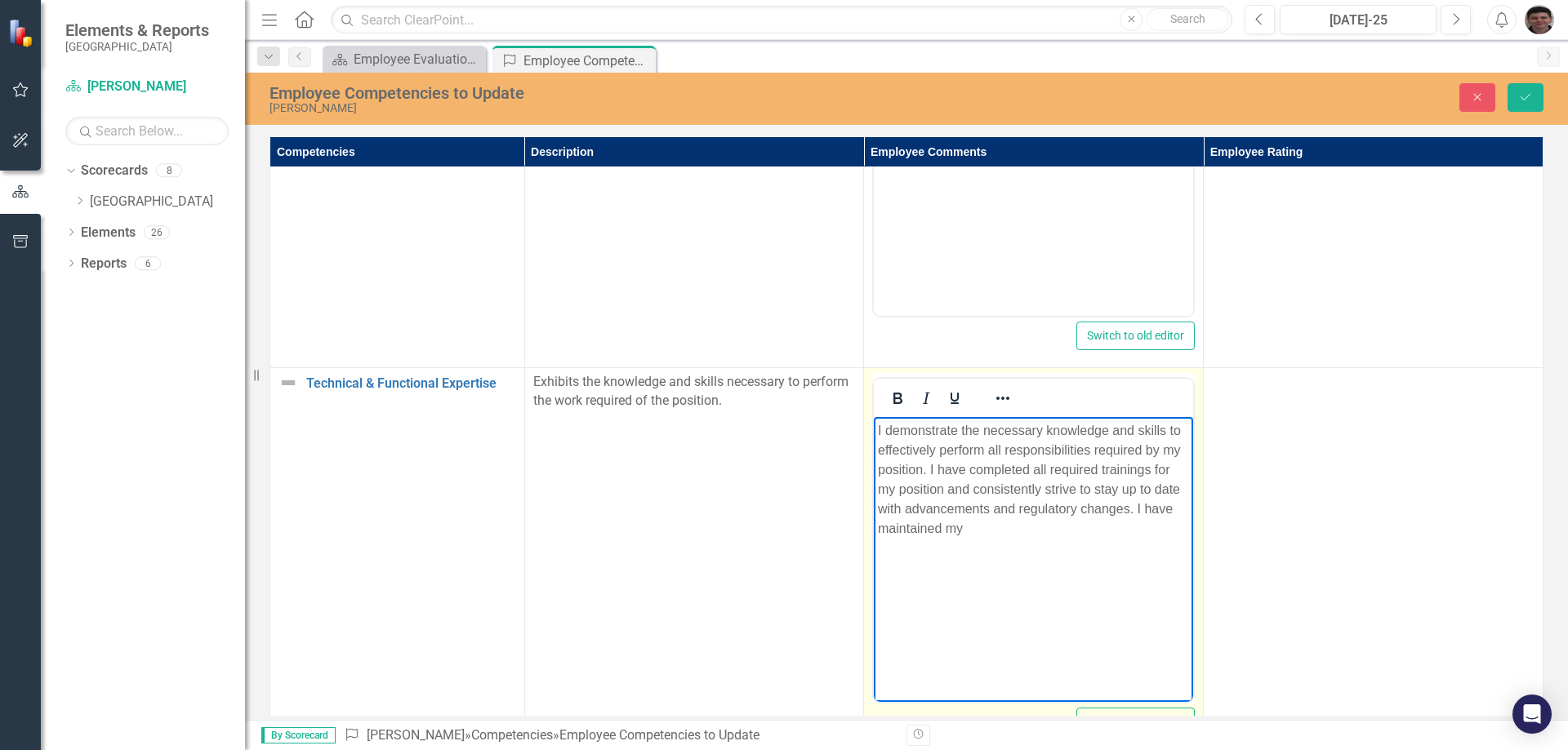
click at [1009, 534] on p "I demonstrate the necessary knowledge and skills to effectively perform all res…" at bounding box center [1033, 480] width 311 height 117
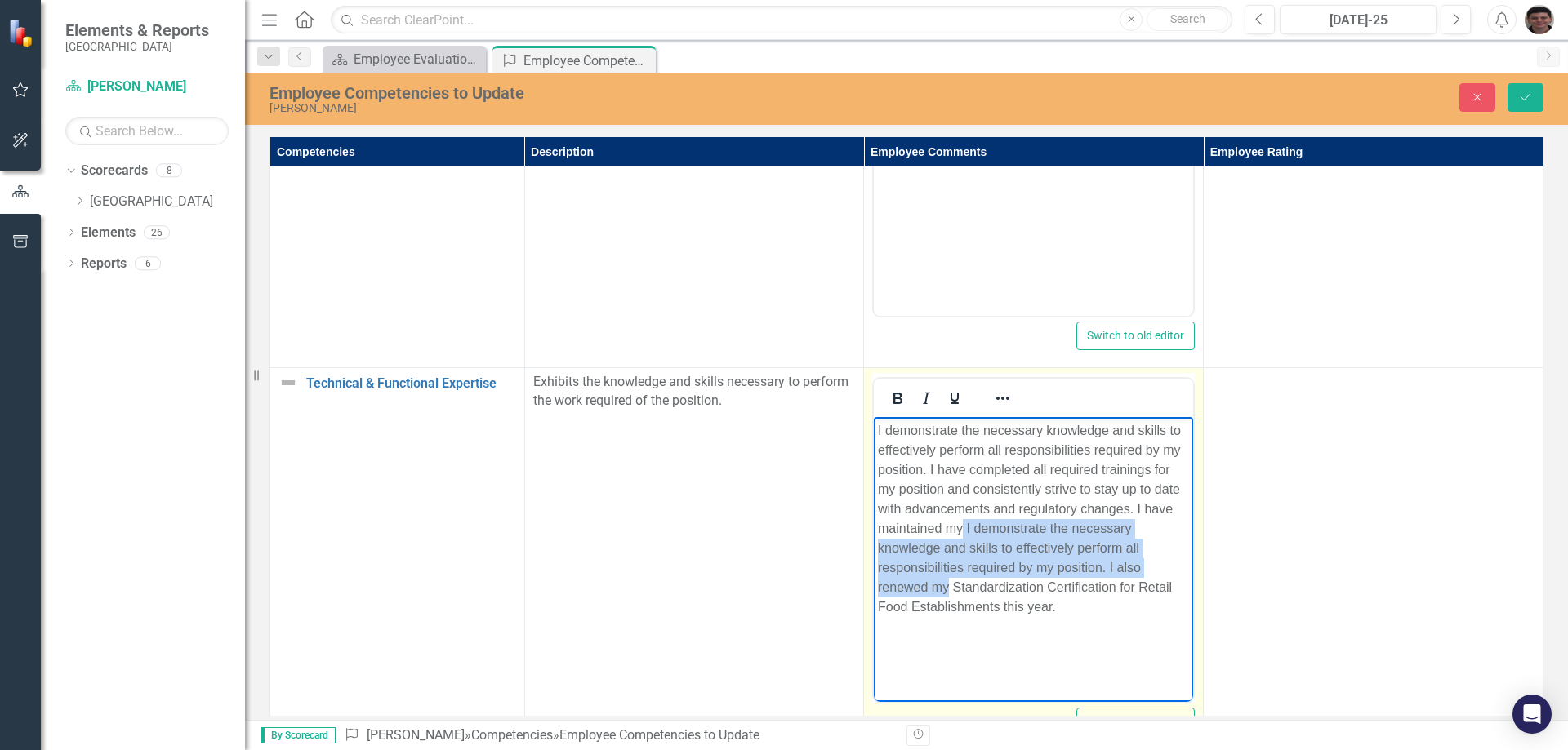
drag, startPoint x: 949, startPoint y: 590, endPoint x: 963, endPoint y: 525, distance: 66.5
click at [963, 525] on p "I demonstrate the necessary knowledge and skills to effectively perform all res…" at bounding box center [1033, 519] width 311 height 196
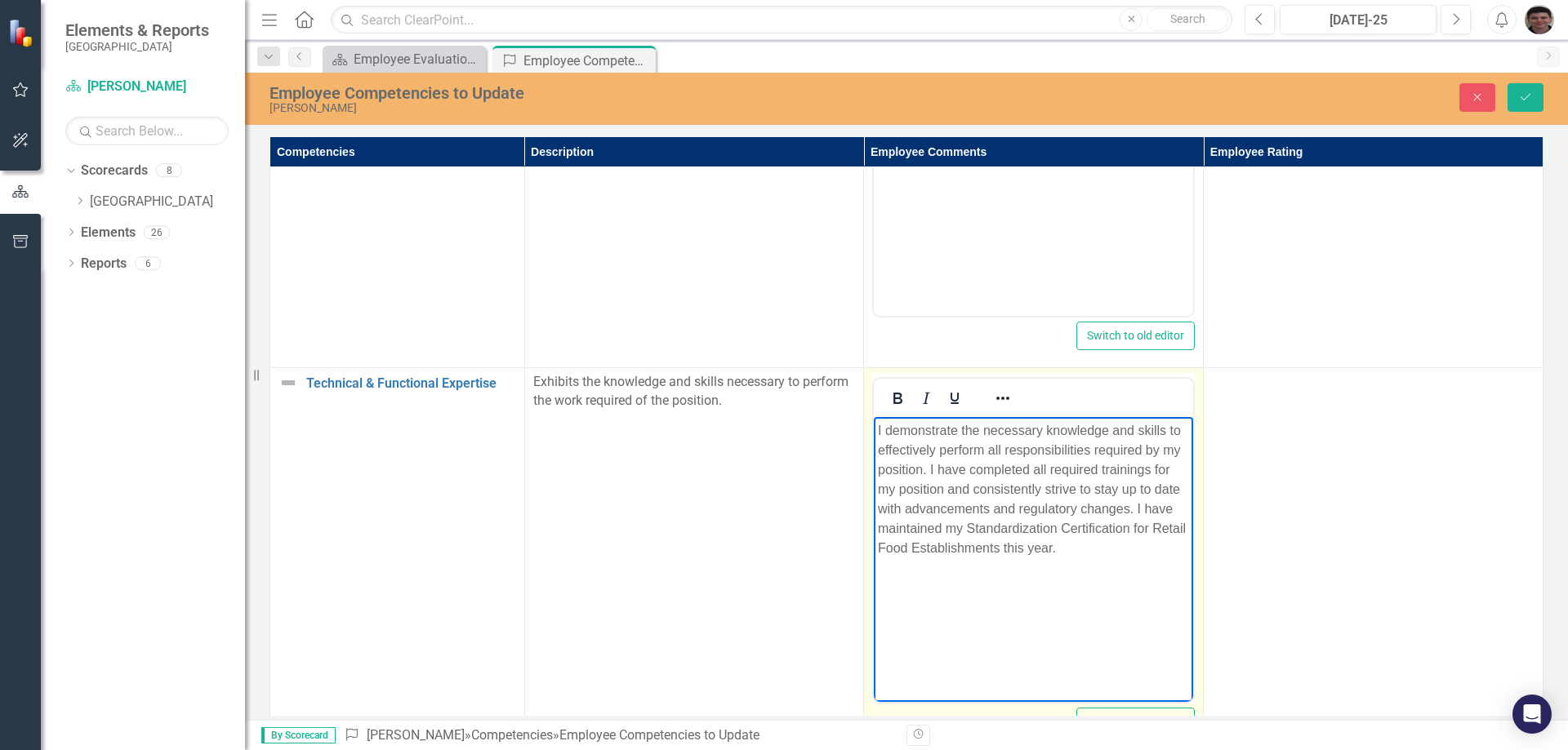
click at [1132, 548] on p "I demonstrate the necessary knowledge and skills to effectively perform all res…" at bounding box center [1033, 489] width 311 height 137
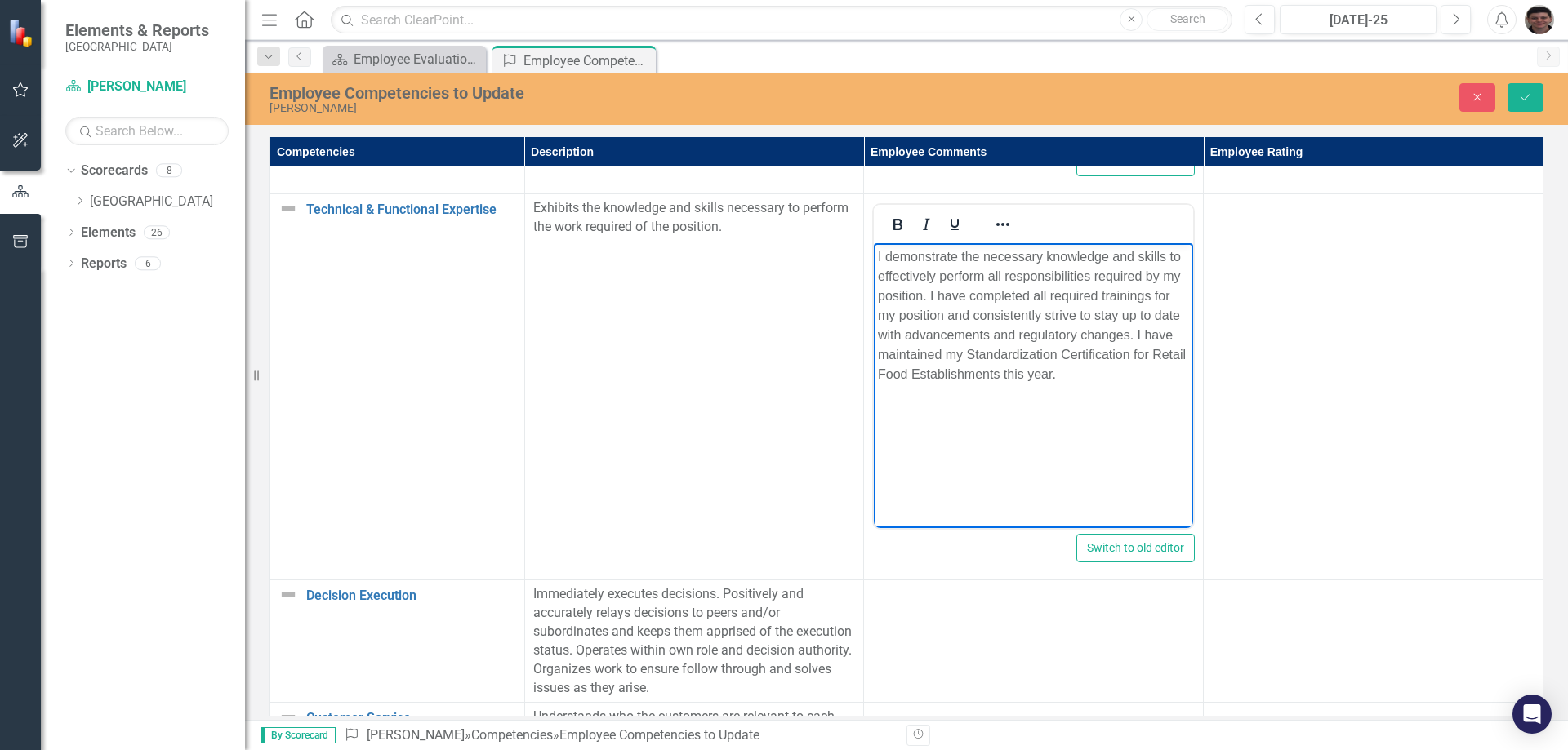
scroll to position [980, 0]
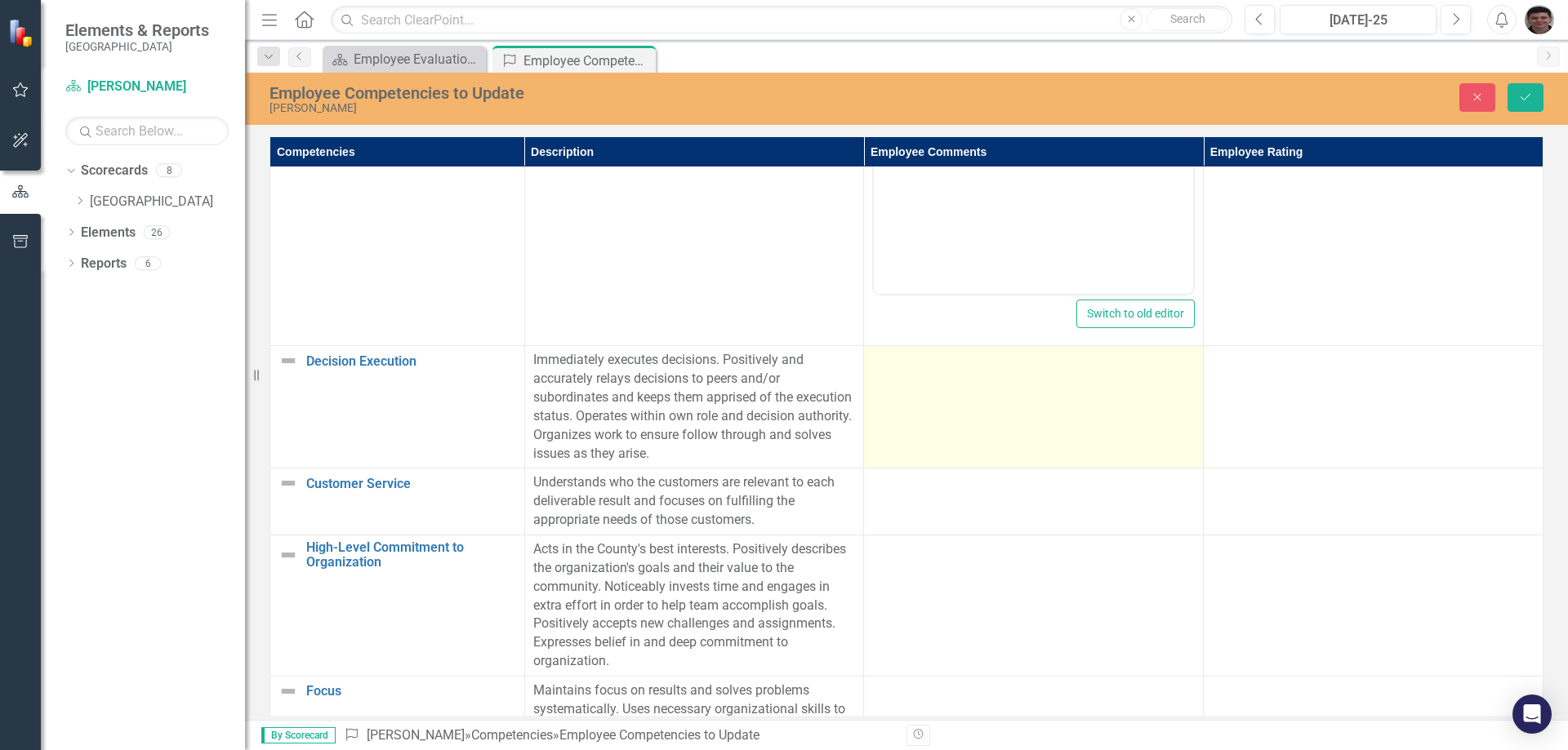
click at [897, 384] on td at bounding box center [1033, 408] width 340 height 122
click at [964, 401] on td at bounding box center [1033, 408] width 340 height 122
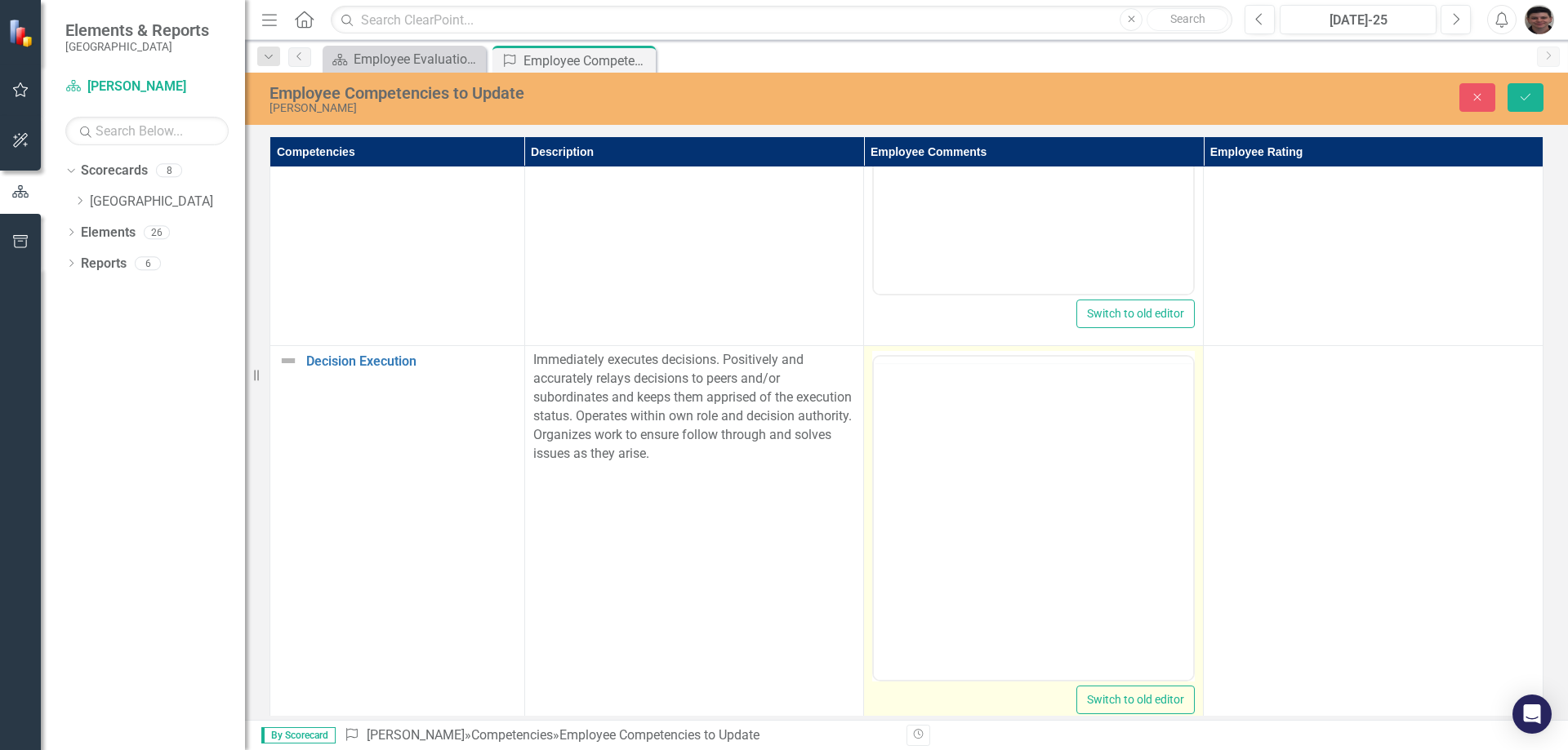
scroll to position [0, 0]
click at [938, 434] on body "Rich Text Area. Press ALT-0 for help." at bounding box center [1033, 518] width 319 height 245
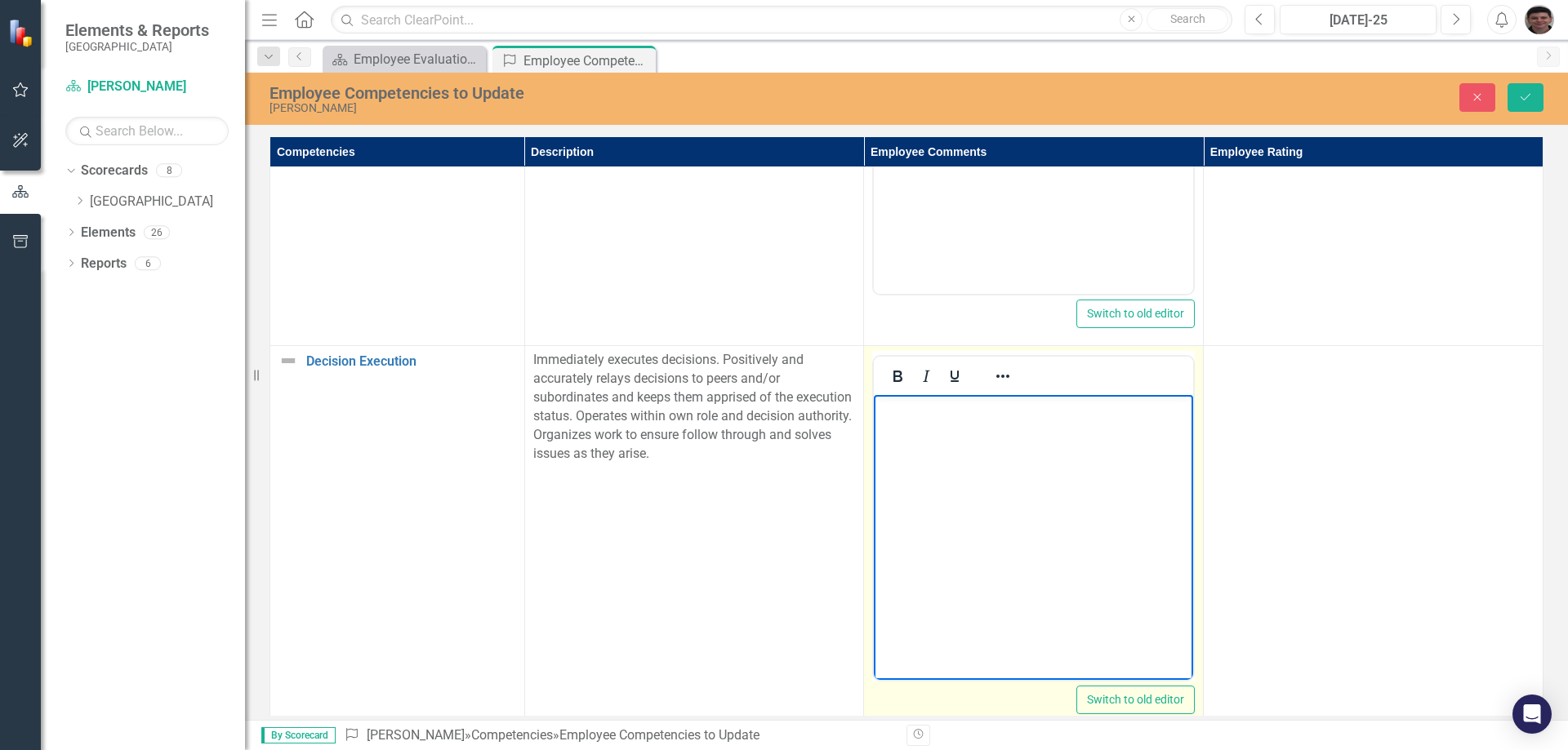
paste body "Rich Text Area. Press ALT-0 for help."
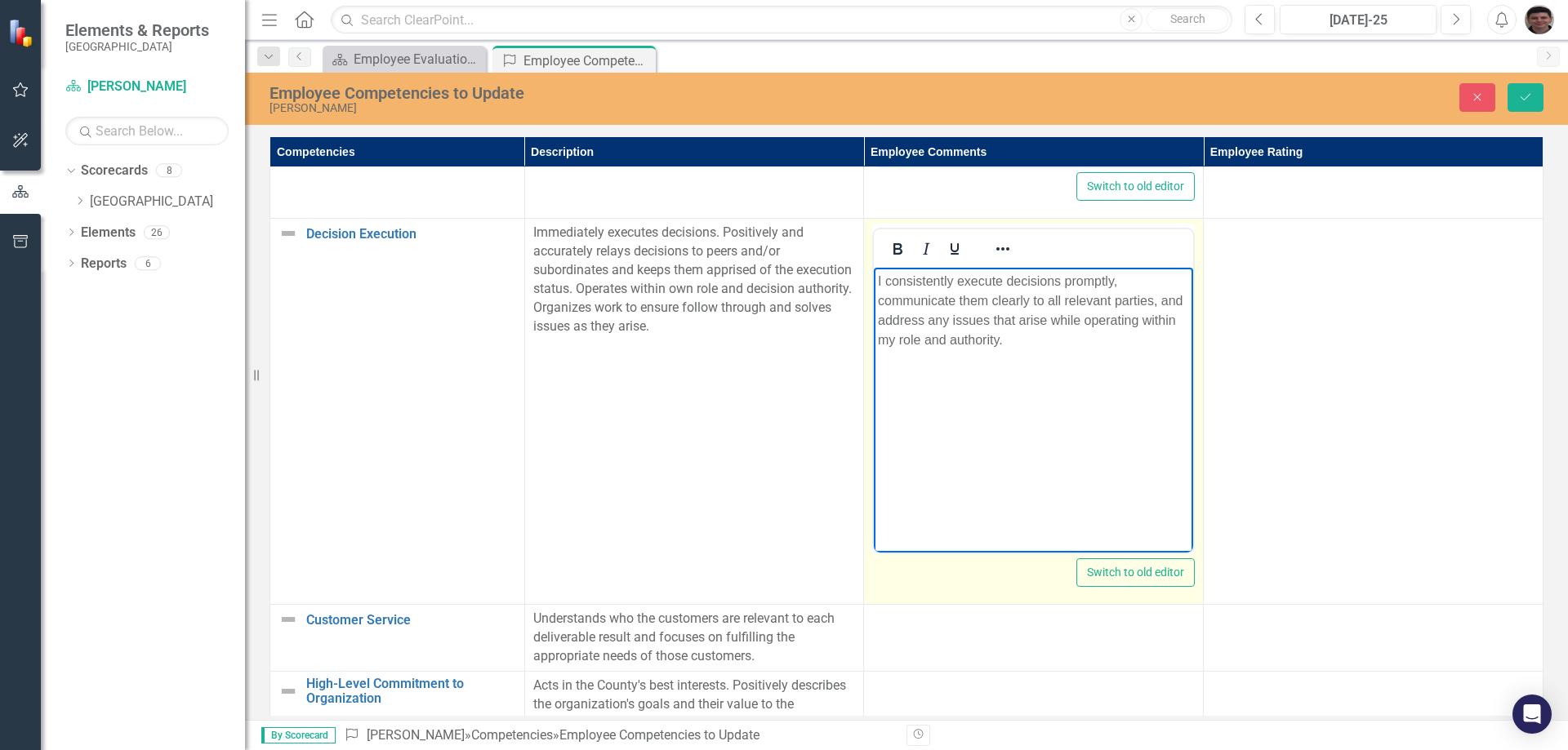
scroll to position [1225, 0]
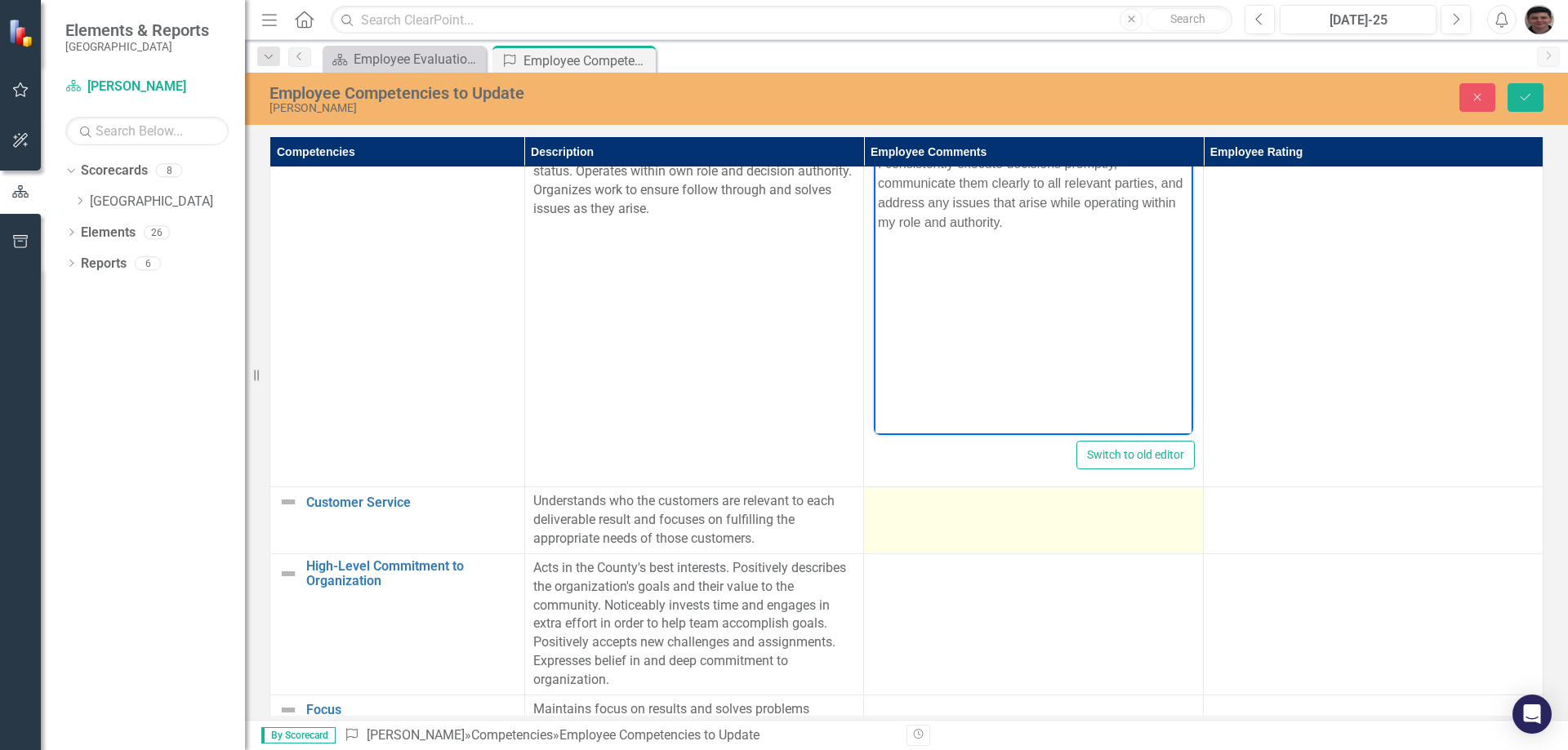
click at [954, 527] on td at bounding box center [1033, 521] width 340 height 67
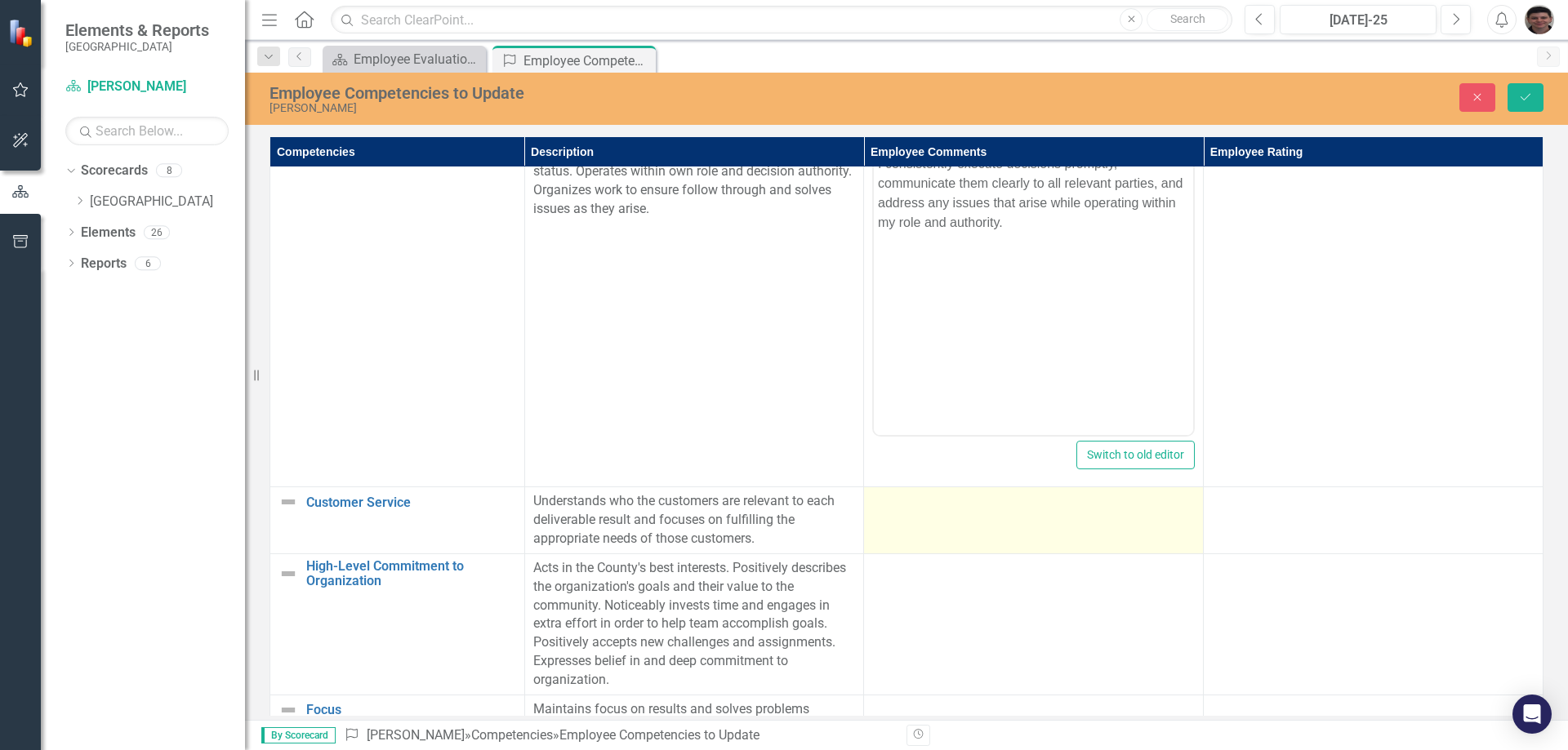
click at [947, 523] on td at bounding box center [1033, 521] width 340 height 67
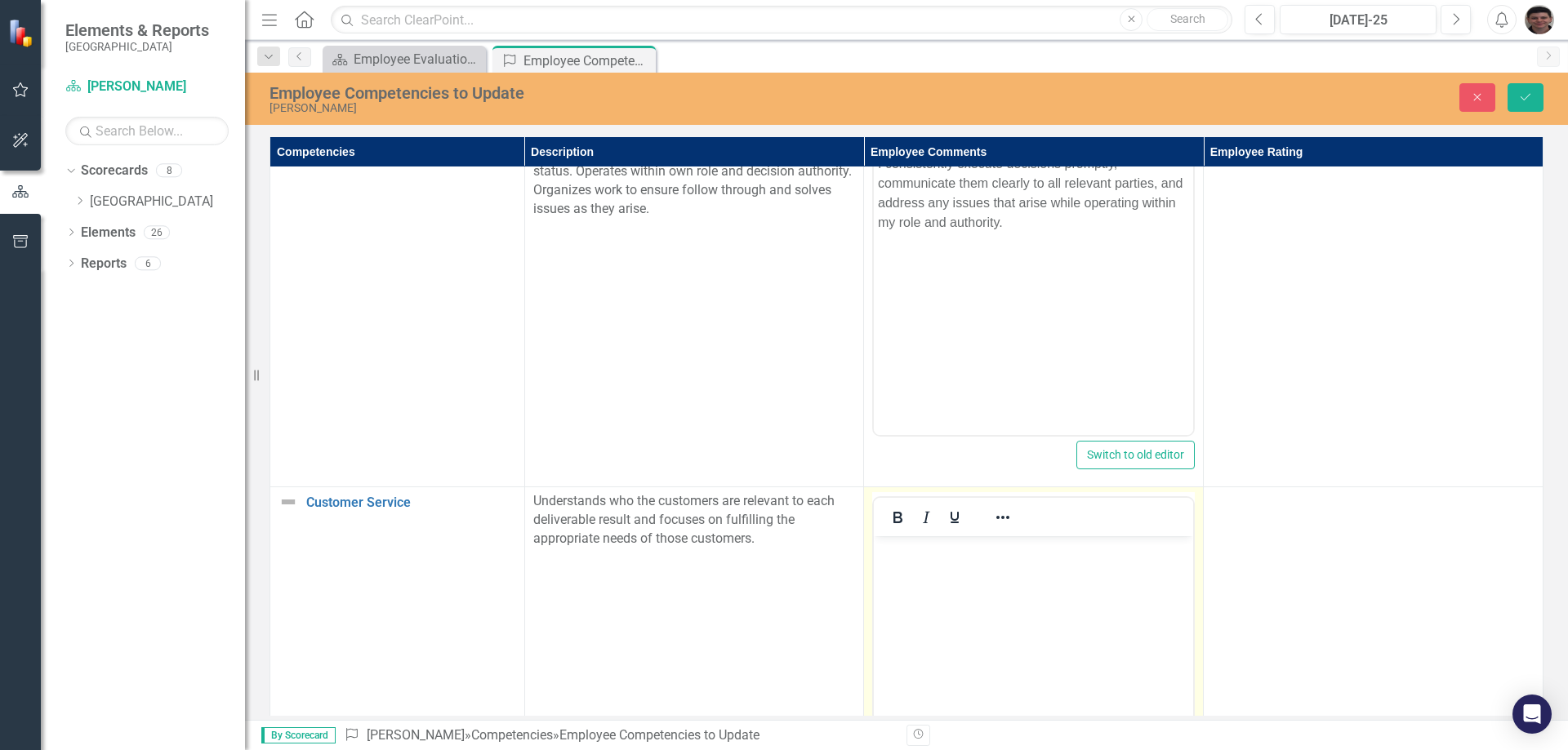
scroll to position [0, 0]
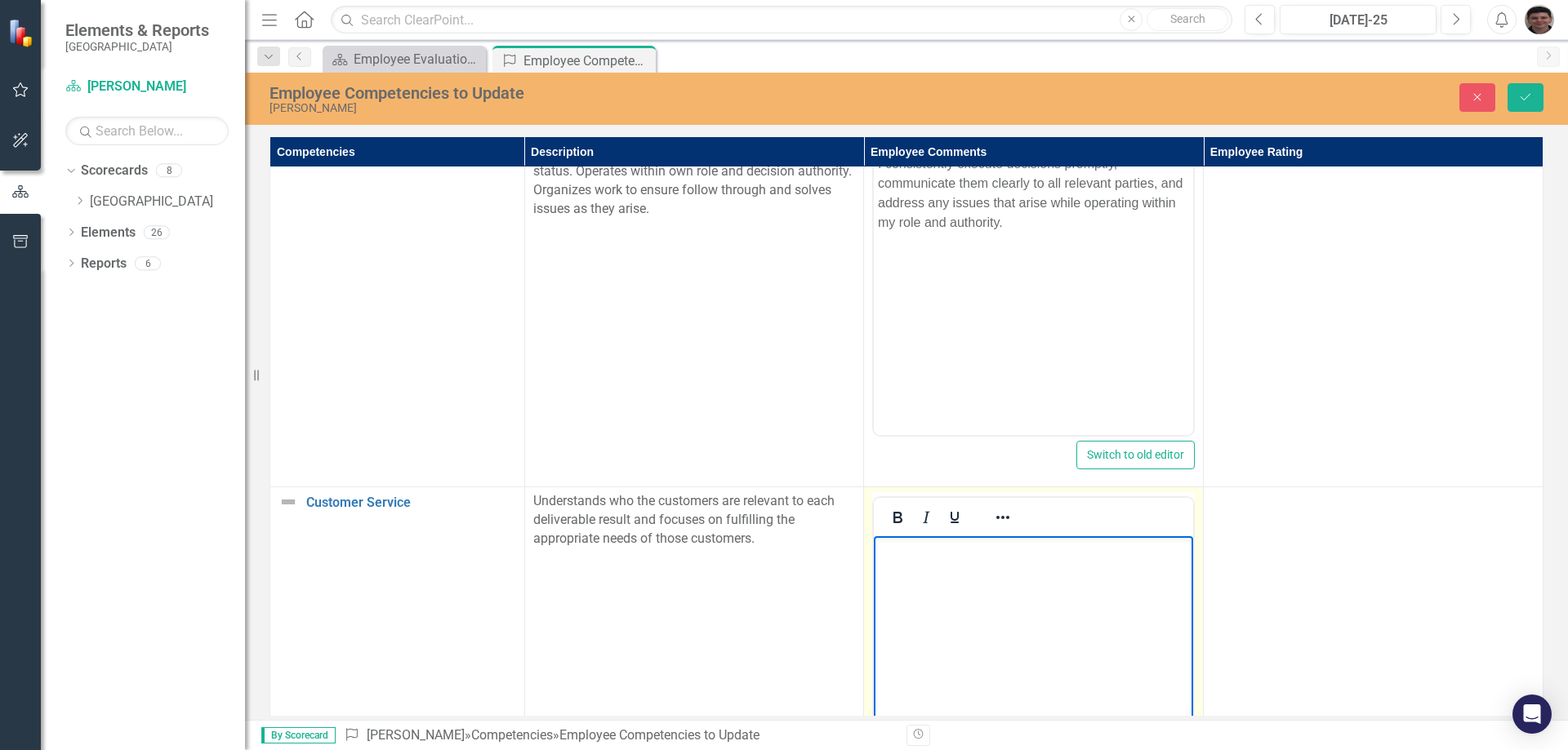
click at [936, 574] on body "Rich Text Area. Press ALT-0 for help." at bounding box center [1033, 659] width 319 height 245
paste body "Rich Text Area. Press ALT-0 for help."
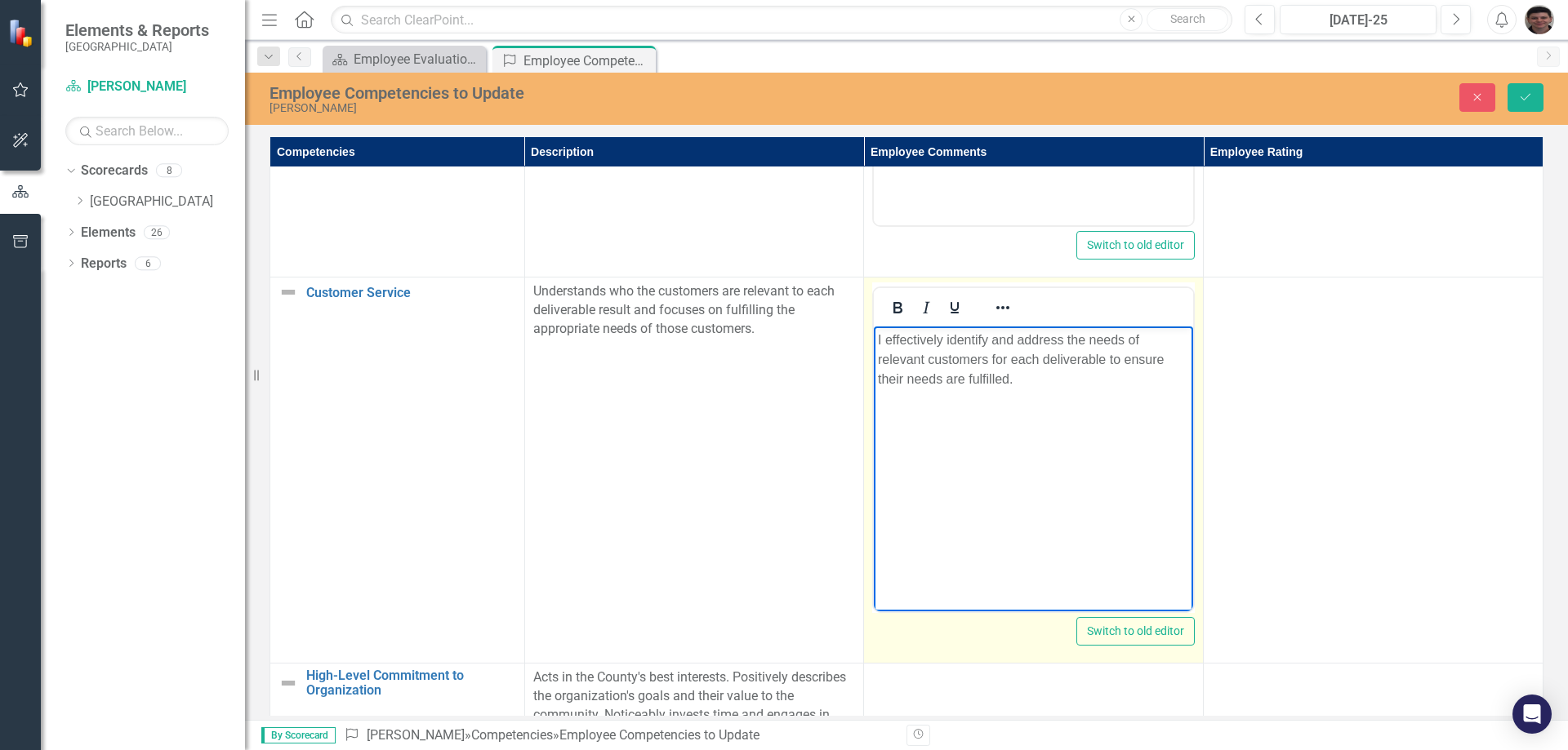
scroll to position [1469, 0]
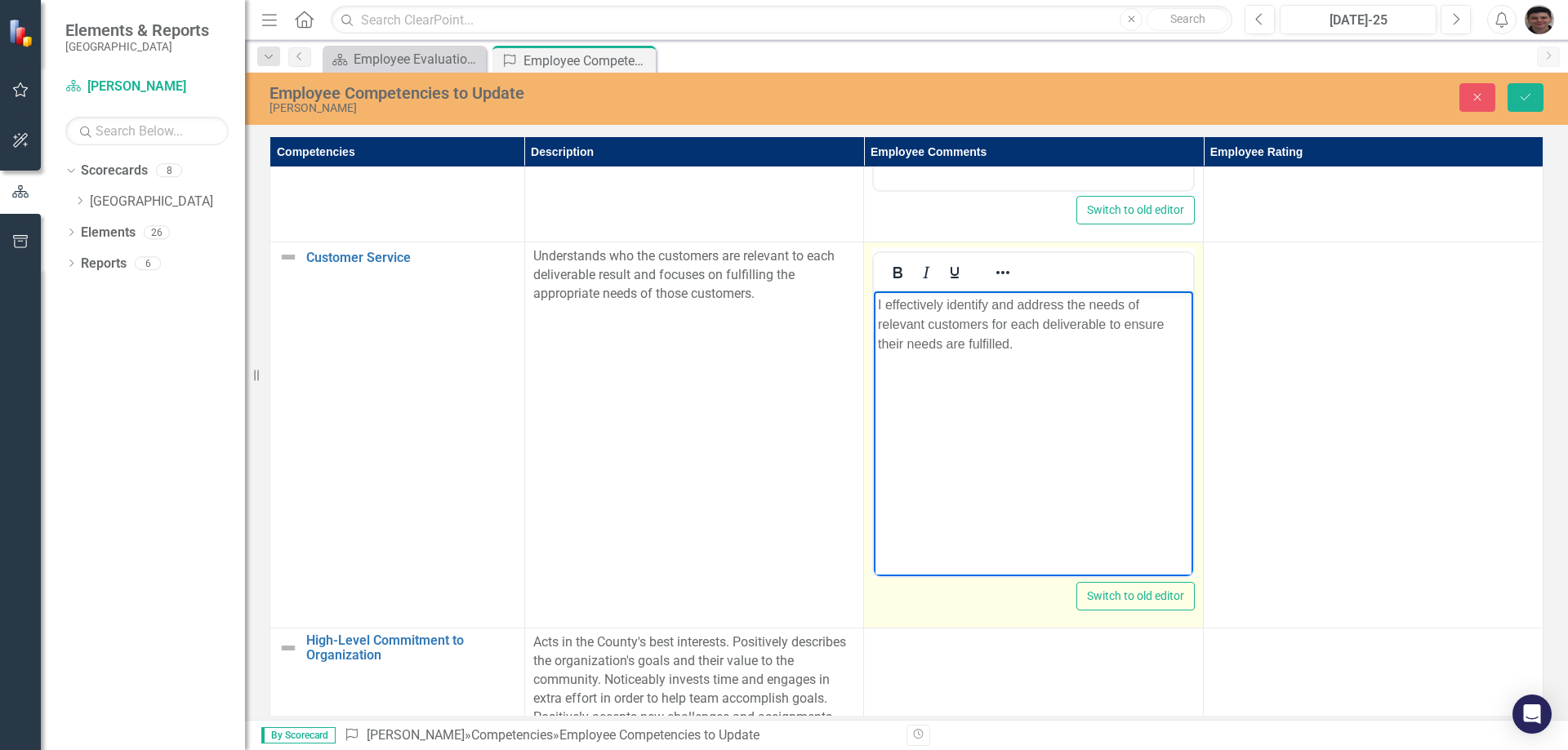
click at [985, 318] on p "I effectively identify and address the needs of relevant customers for each del…" at bounding box center [1033, 325] width 311 height 59
click at [1158, 343] on p "I effectively identify and address the needs of relevant customers for each del…" at bounding box center [1033, 325] width 311 height 59
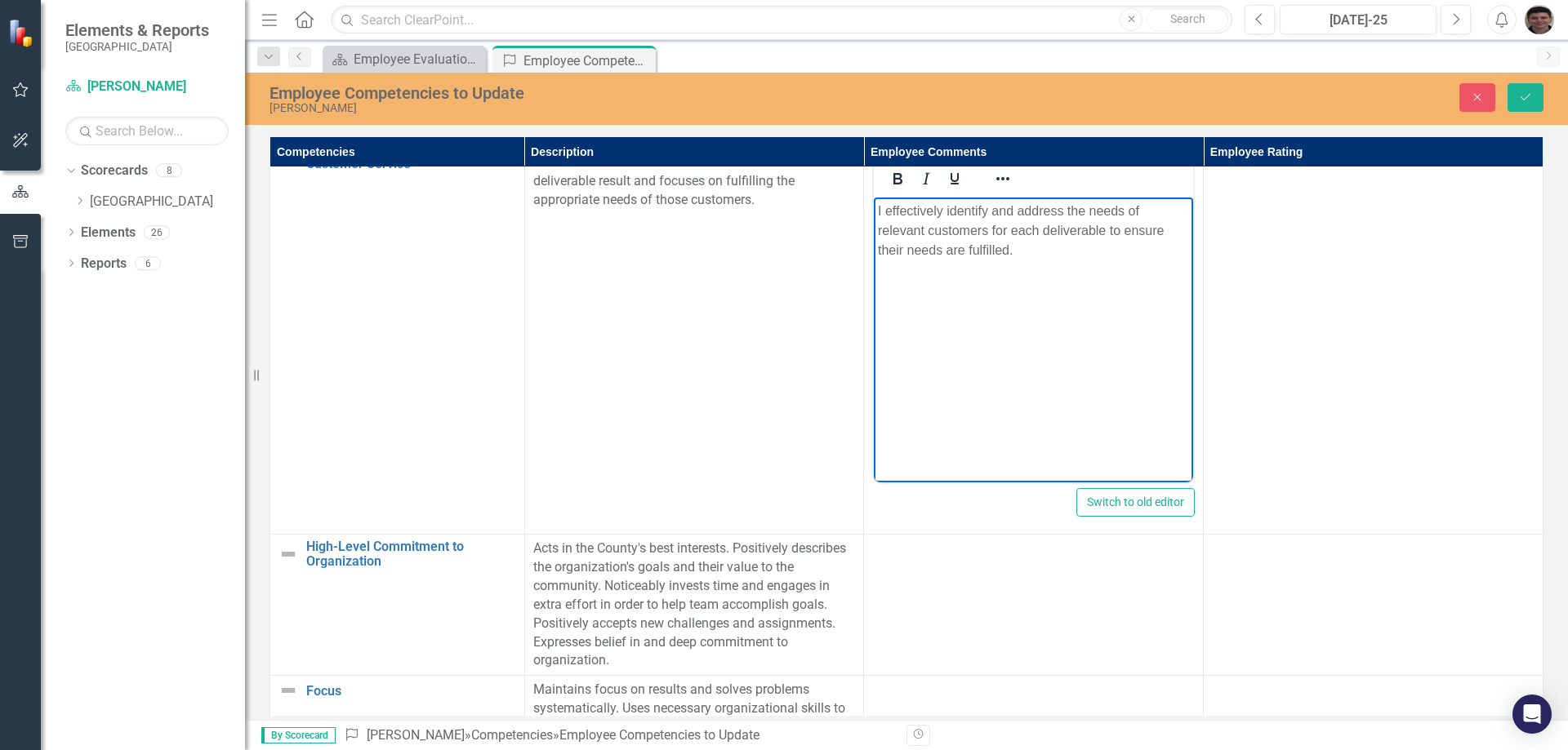
scroll to position [1796, 0]
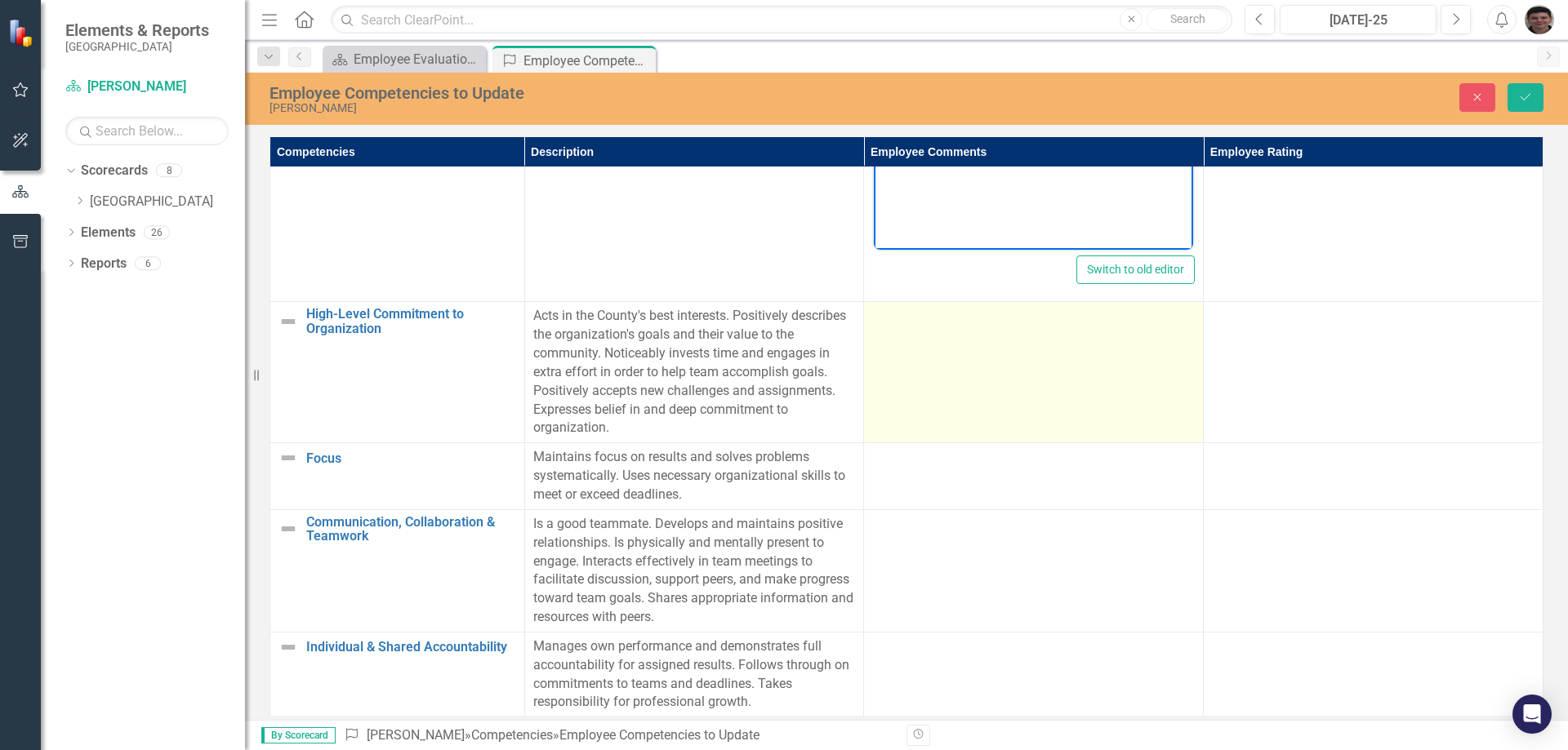
click at [967, 373] on td at bounding box center [1033, 372] width 340 height 141
click at [982, 363] on td at bounding box center [1033, 372] width 340 height 141
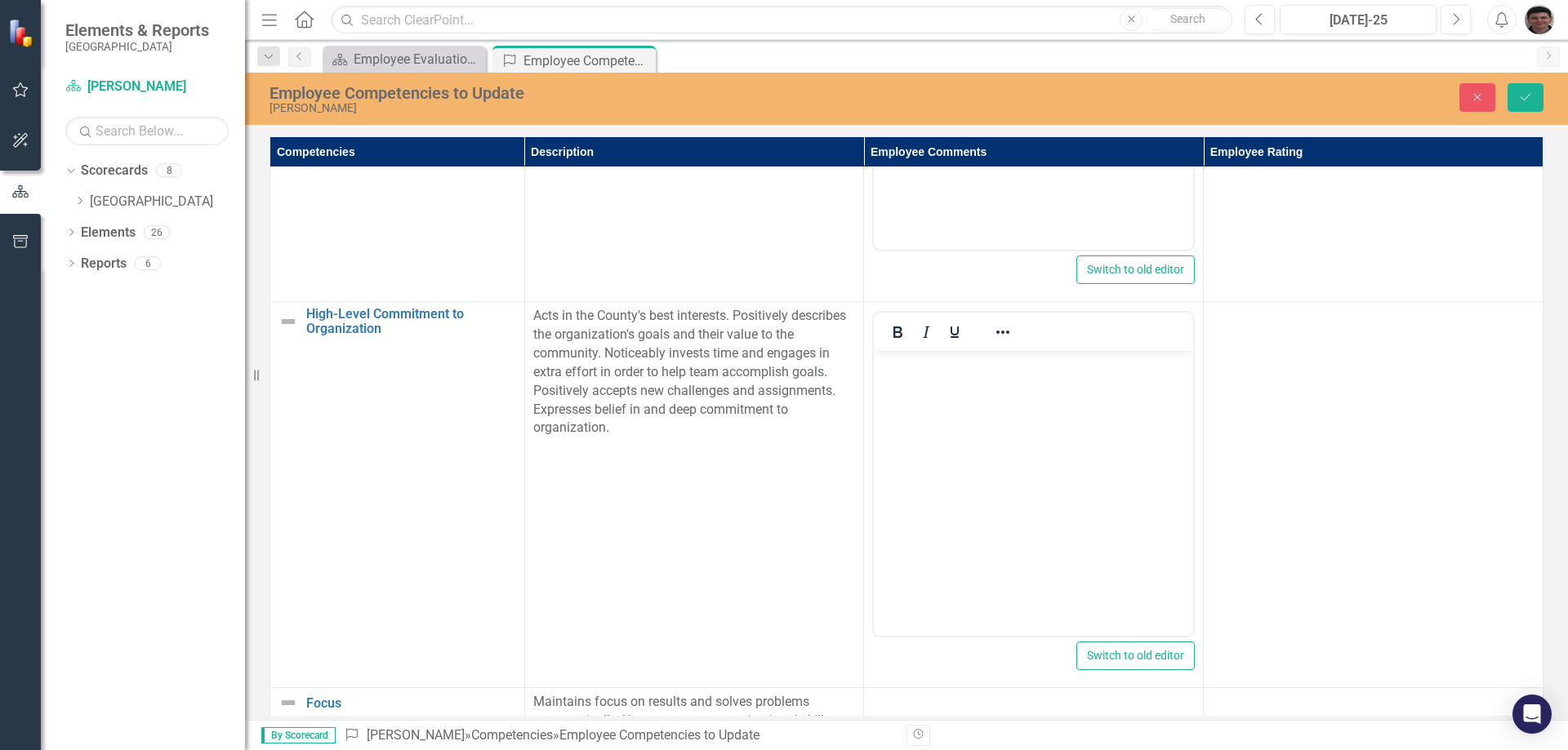
scroll to position [0, 0]
click at [950, 394] on body "Rich Text Area. Press ALT-0 for help." at bounding box center [1033, 473] width 319 height 245
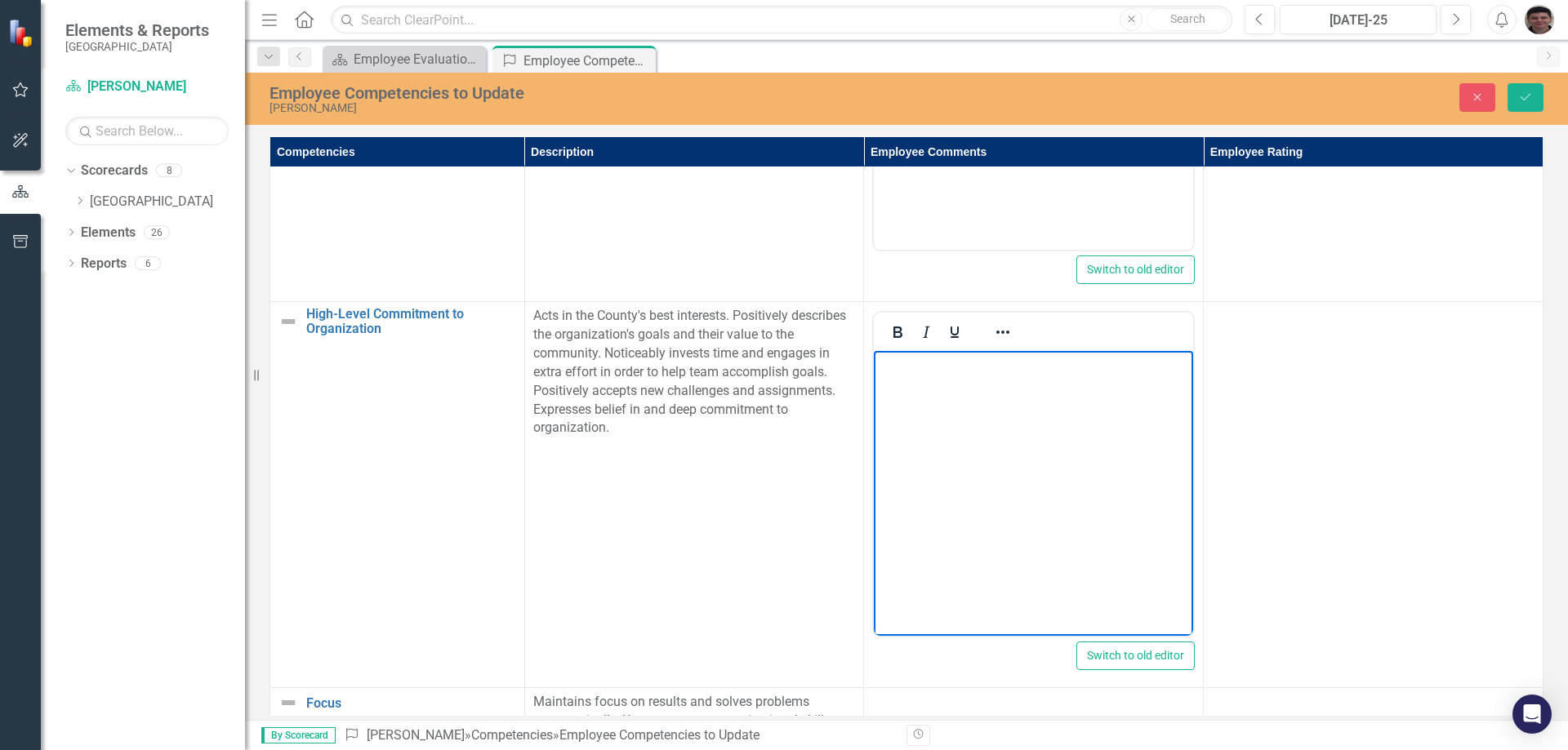
paste body "Rich Text Area. Press ALT-0 for help."
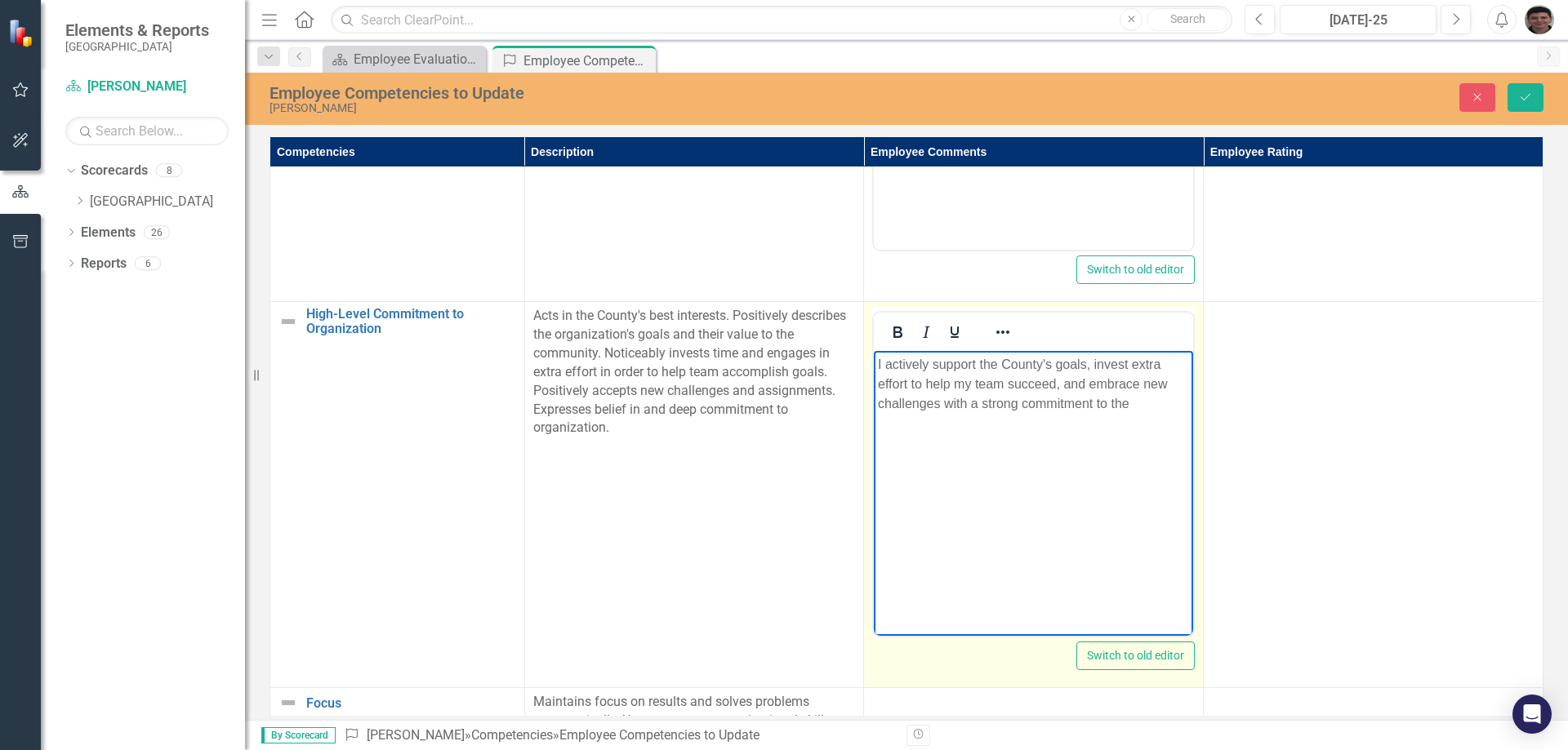
click at [1164, 405] on p "I actively support the County's goals, invest extra effort to help my team succ…" at bounding box center [1033, 384] width 311 height 59
click at [1164, 442] on p "I actively support the County's goals, invest extra effort to help my team succ…" at bounding box center [1033, 404] width 311 height 98
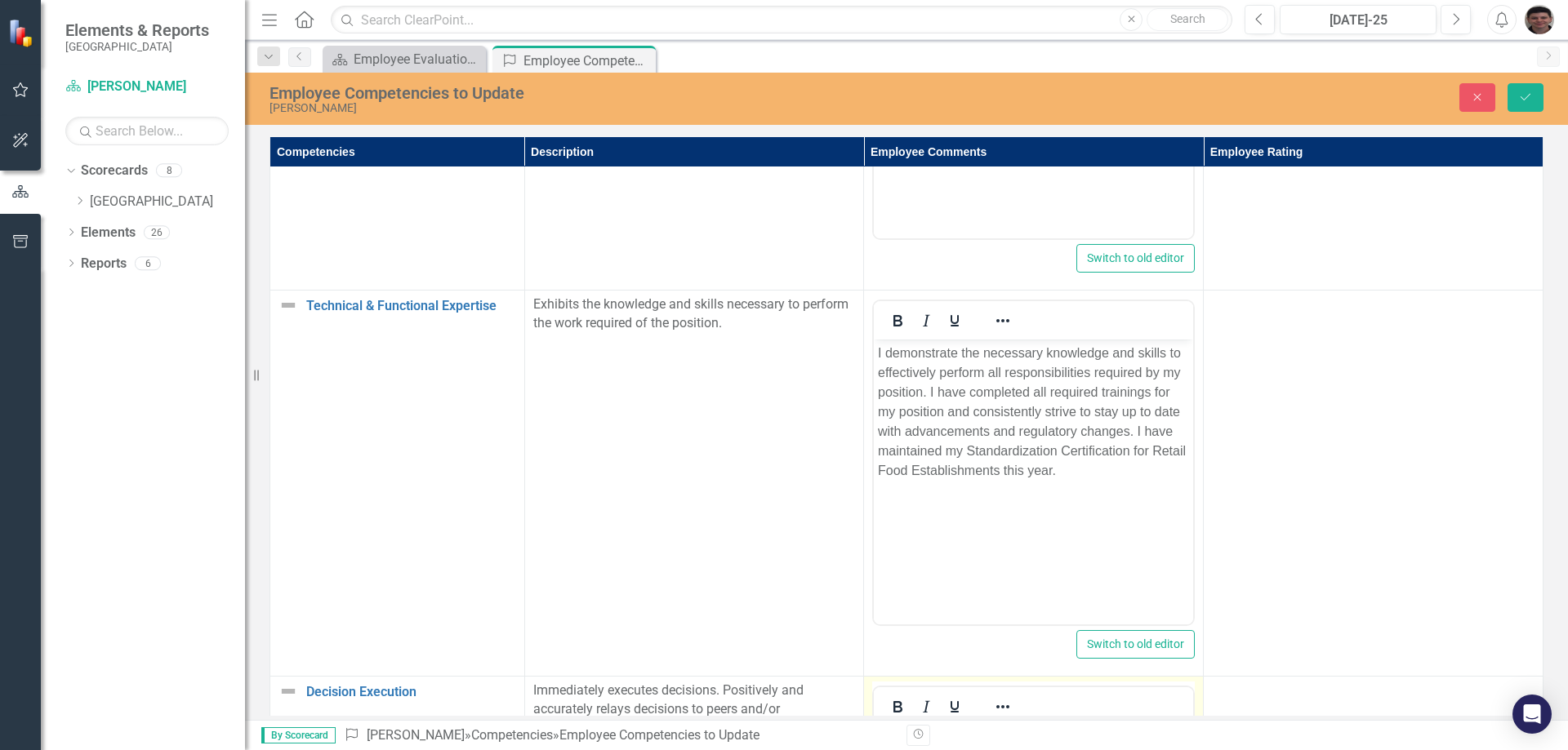
scroll to position [582, 0]
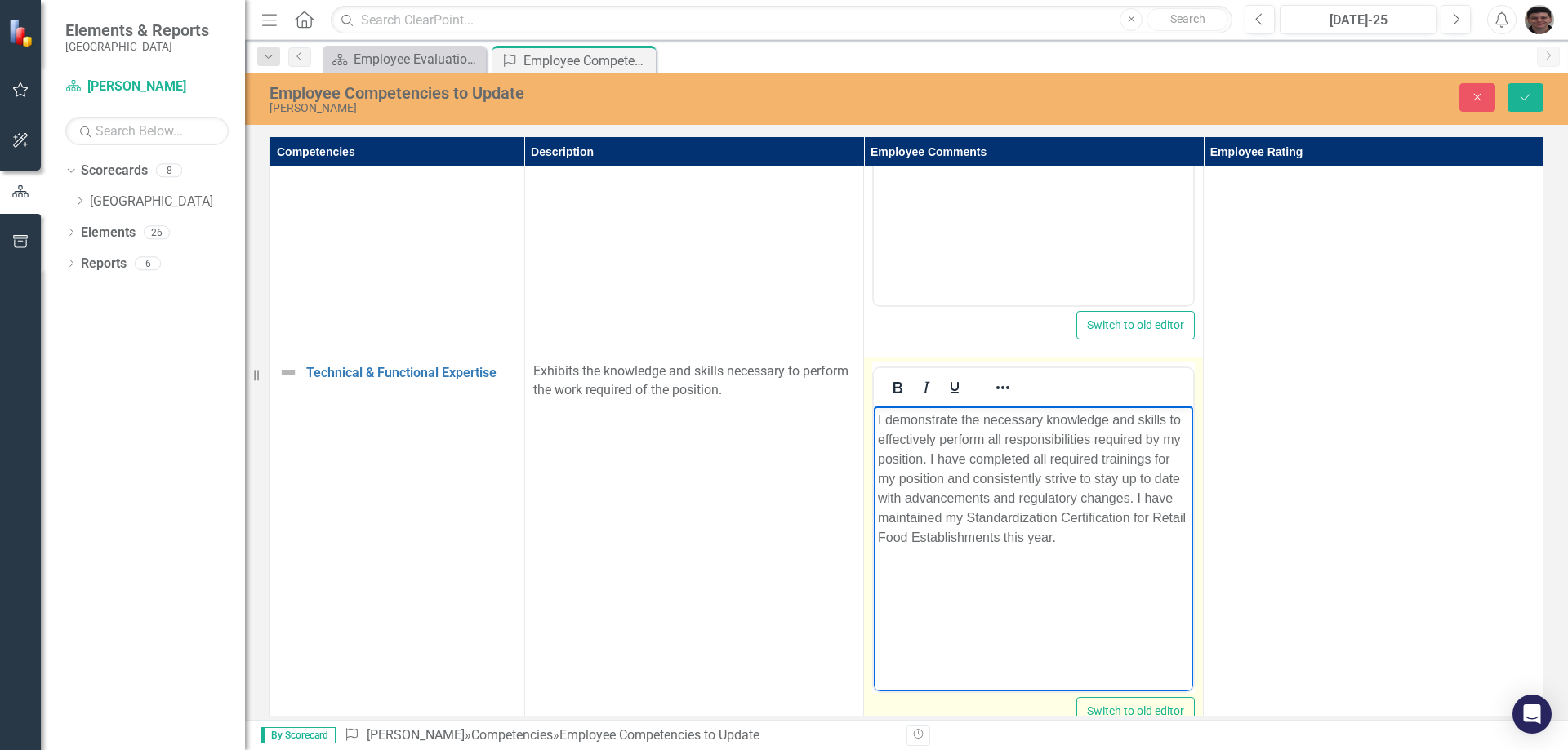
click at [1104, 531] on p "I demonstrate the necessary knowledge and skills to effectively perform all res…" at bounding box center [1033, 478] width 311 height 137
drag, startPoint x: 1035, startPoint y: 574, endPoint x: 1076, endPoint y: 554, distance: 45.6
click at [1035, 575] on p "I demonstrate the necessary knowledge and skills to effectively perform all res…" at bounding box center [1033, 508] width 311 height 196
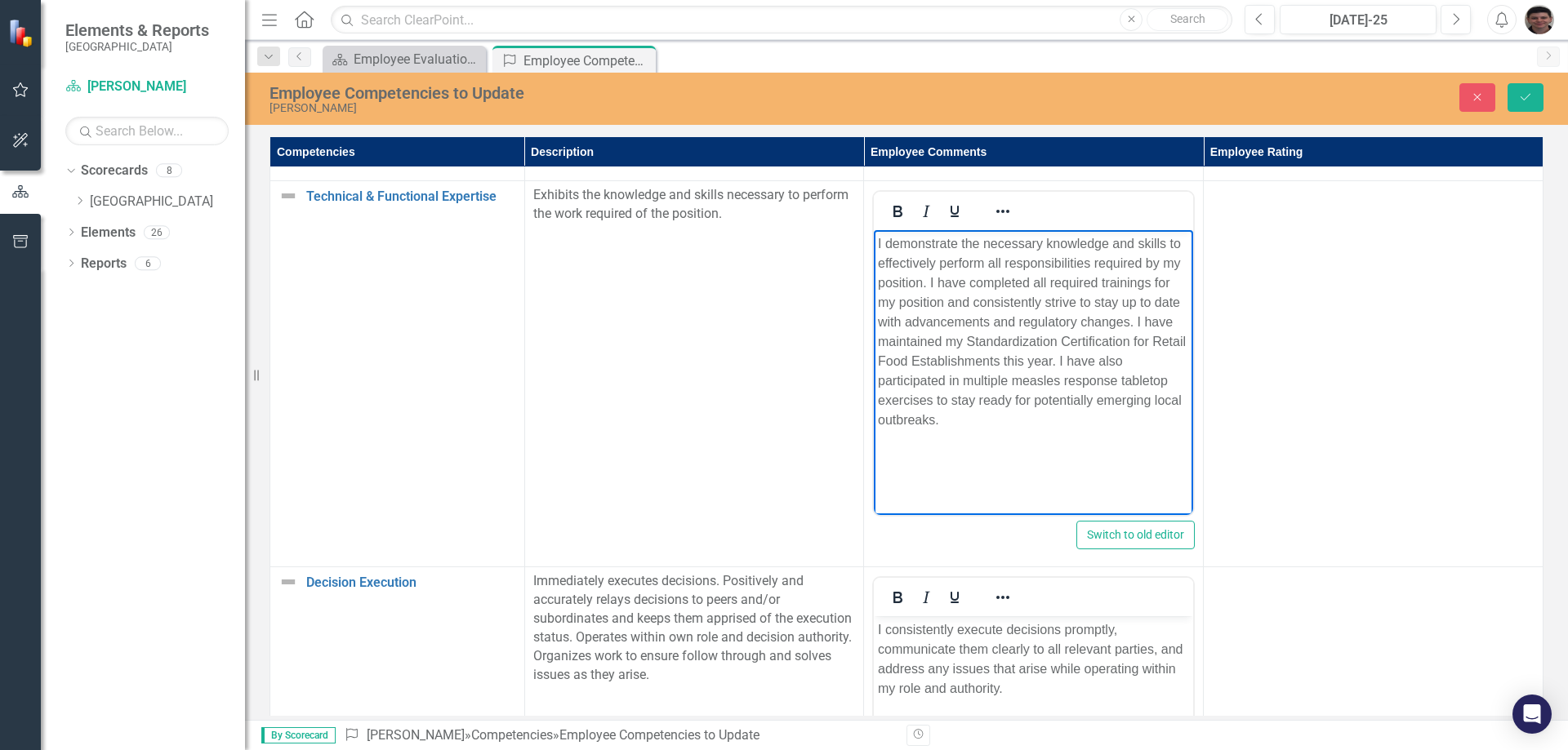
scroll to position [745, 0]
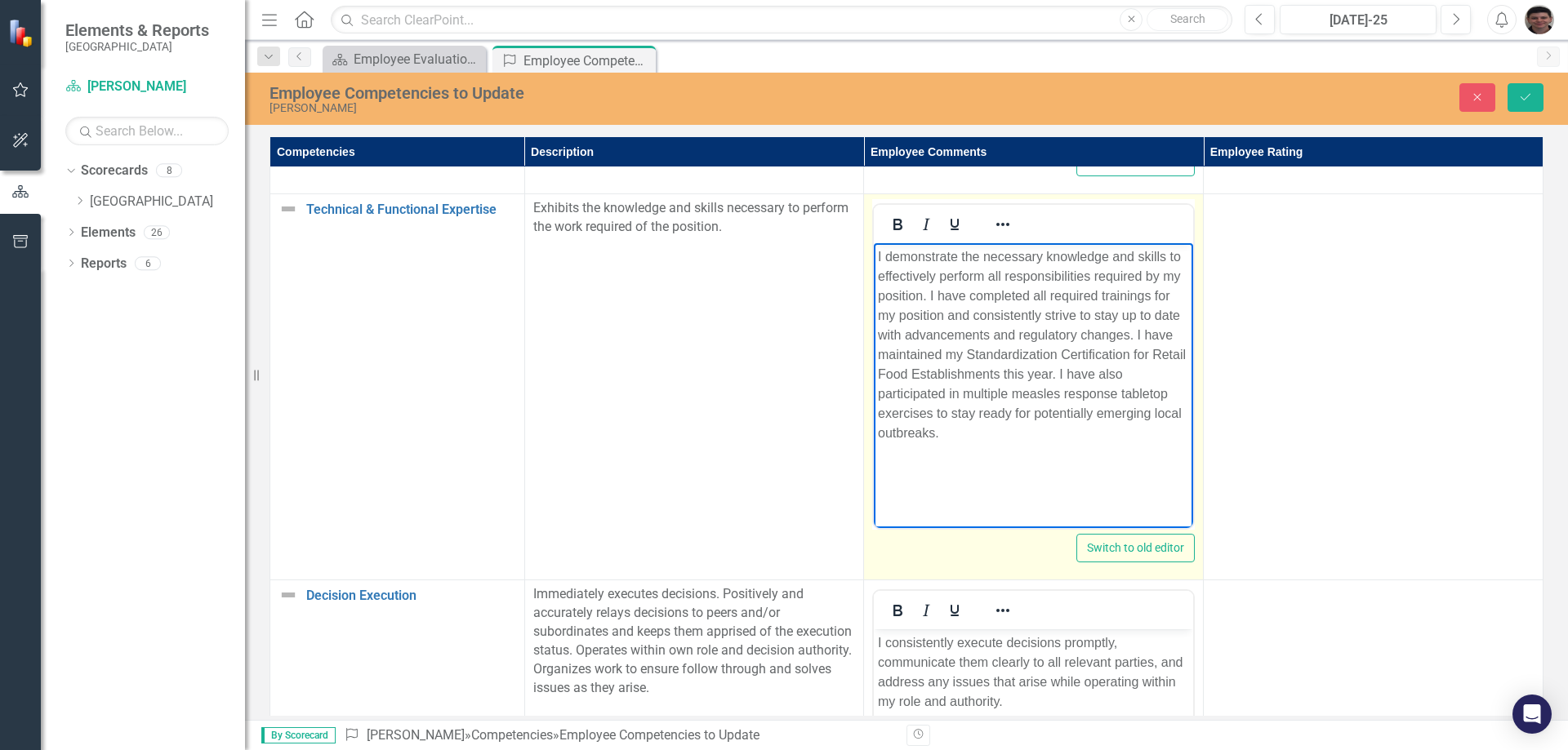
click at [1055, 375] on p "I demonstrate the necessary knowledge and skills to effectively perform all res…" at bounding box center [1033, 346] width 311 height 196
click at [1057, 424] on p "I demonstrate the necessary knowledge and skills to effectively perform all res…" at bounding box center [1033, 346] width 311 height 196
click at [1019, 441] on p "I demonstrate the necessary knowledge and skills to effectively perform all res…" at bounding box center [1033, 346] width 311 height 196
click at [1130, 332] on p "I demonstrate the necessary knowledge and skills to effectively perform all res…" at bounding box center [1033, 346] width 311 height 196
click at [1091, 435] on p "I have maintained my Standardization Certification for Retail Food Establishmen…" at bounding box center [1033, 407] width 311 height 98
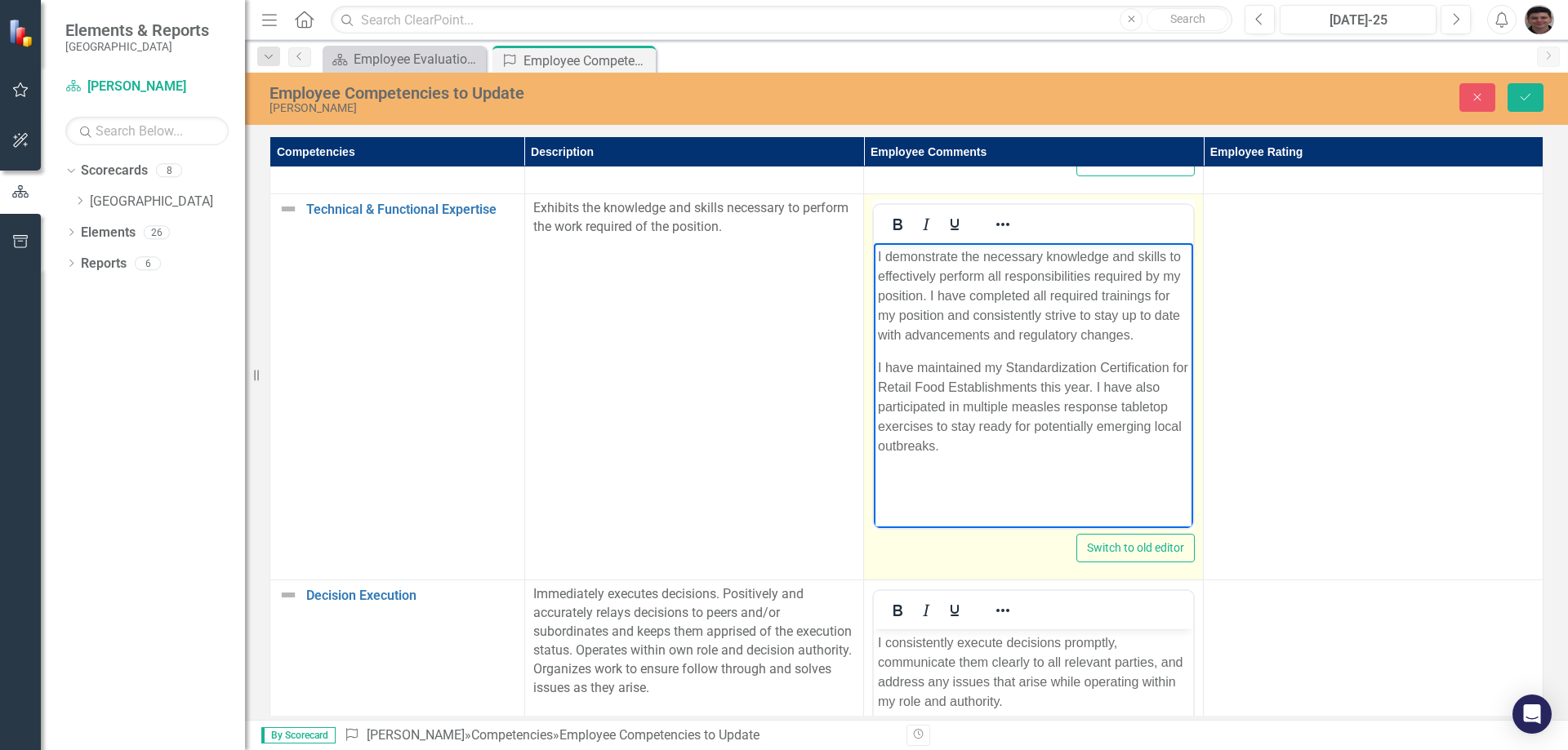
click at [1087, 440] on p "I have maintained my Standardization Certification for Retail Food Establishmen…" at bounding box center [1033, 407] width 311 height 98
click at [1105, 476] on p "I have maintained my Standardization Certification for Retail Food Establishmen…" at bounding box center [1033, 426] width 311 height 137
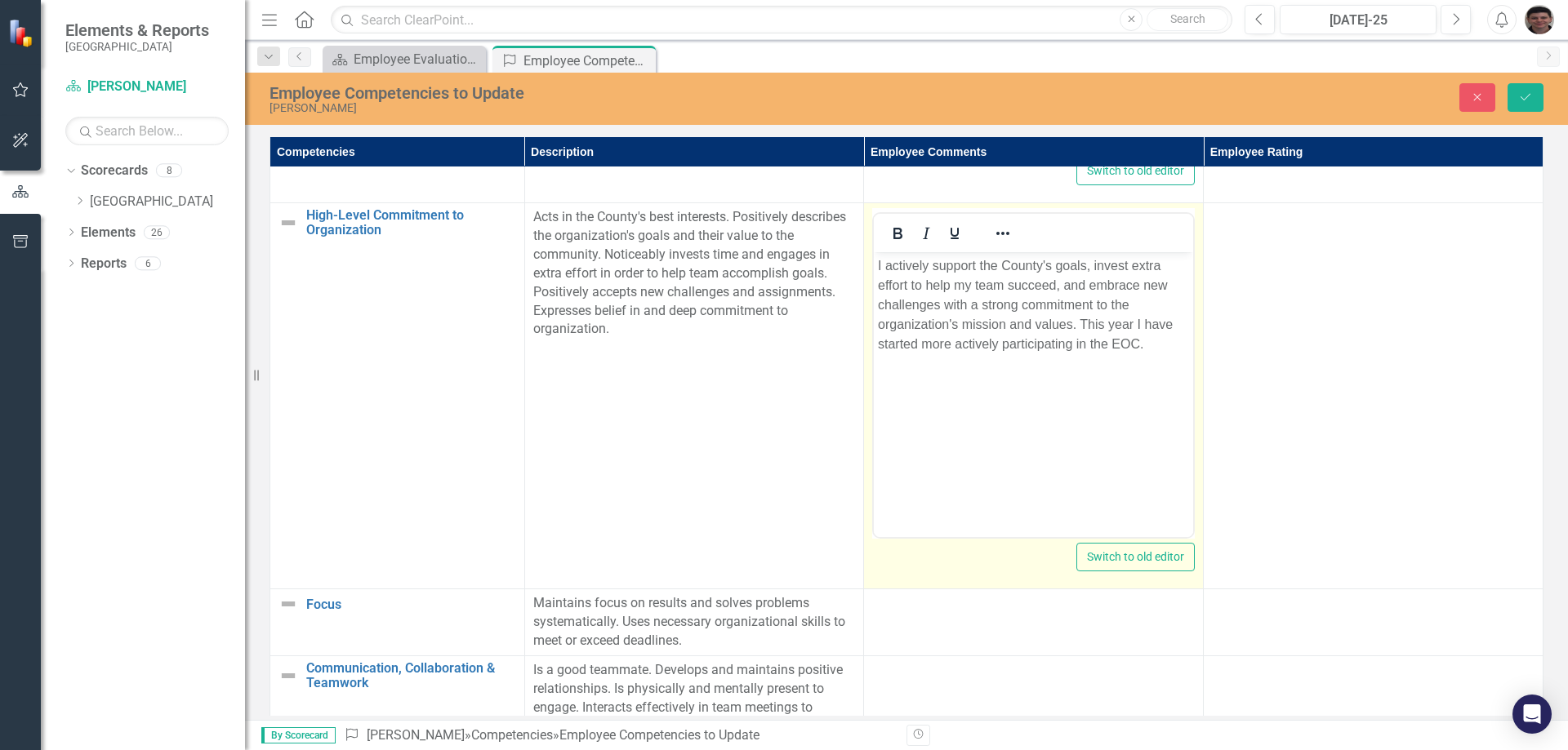
scroll to position [1888, 0]
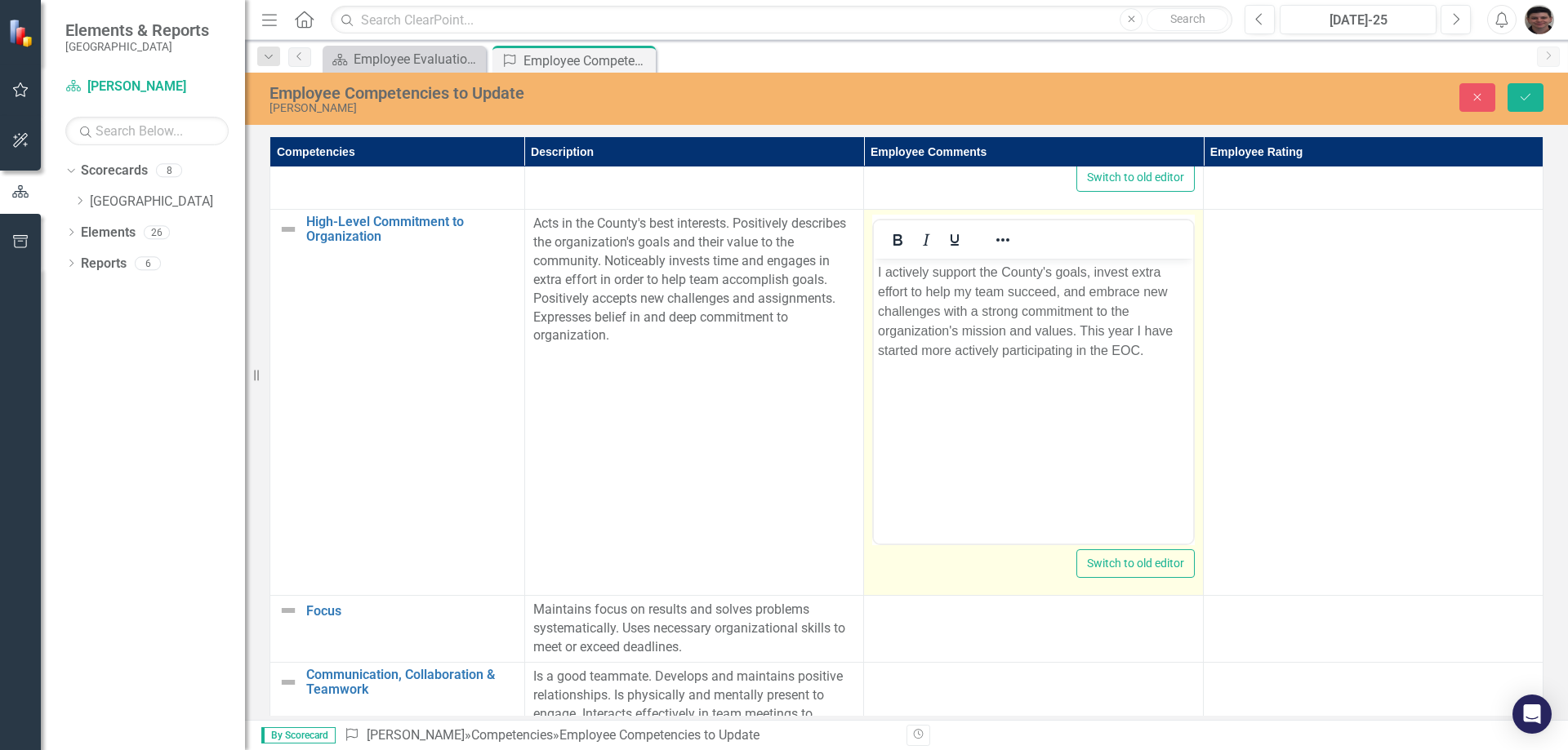
click at [1188, 350] on p "I actively support the County's goals, invest extra effort to help my team succ…" at bounding box center [1033, 311] width 311 height 98
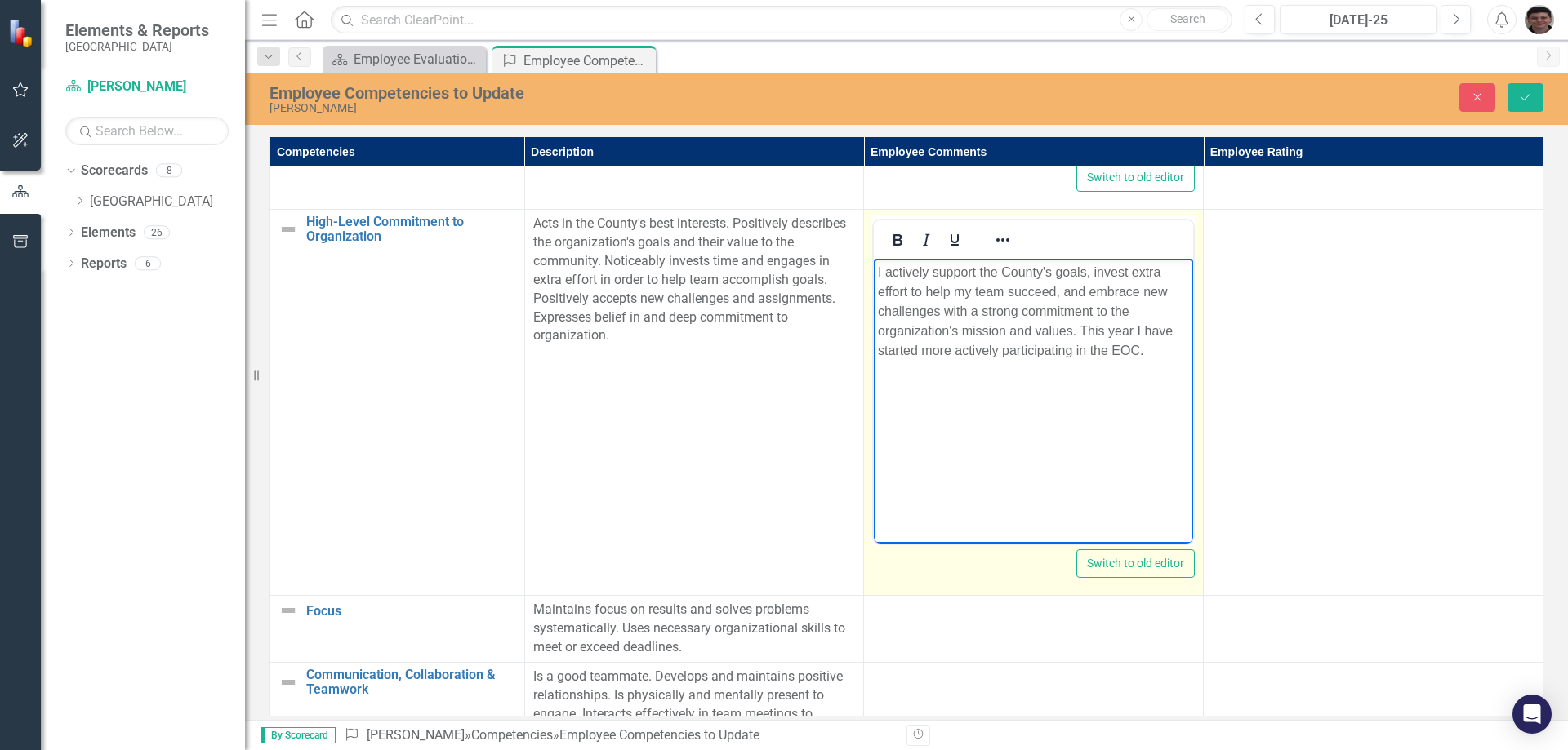
click at [883, 353] on p "I actively support the County's goals, invest extra effort to help my team succ…" at bounding box center [1033, 311] width 311 height 98
click at [983, 348] on p "I actively support the County's goals, invest extra effort to help my team succ…" at bounding box center [1033, 311] width 311 height 98
click at [1154, 352] on p "I actively support the County's goals, invest extra effort to help my team succ…" at bounding box center [1033, 311] width 311 height 98
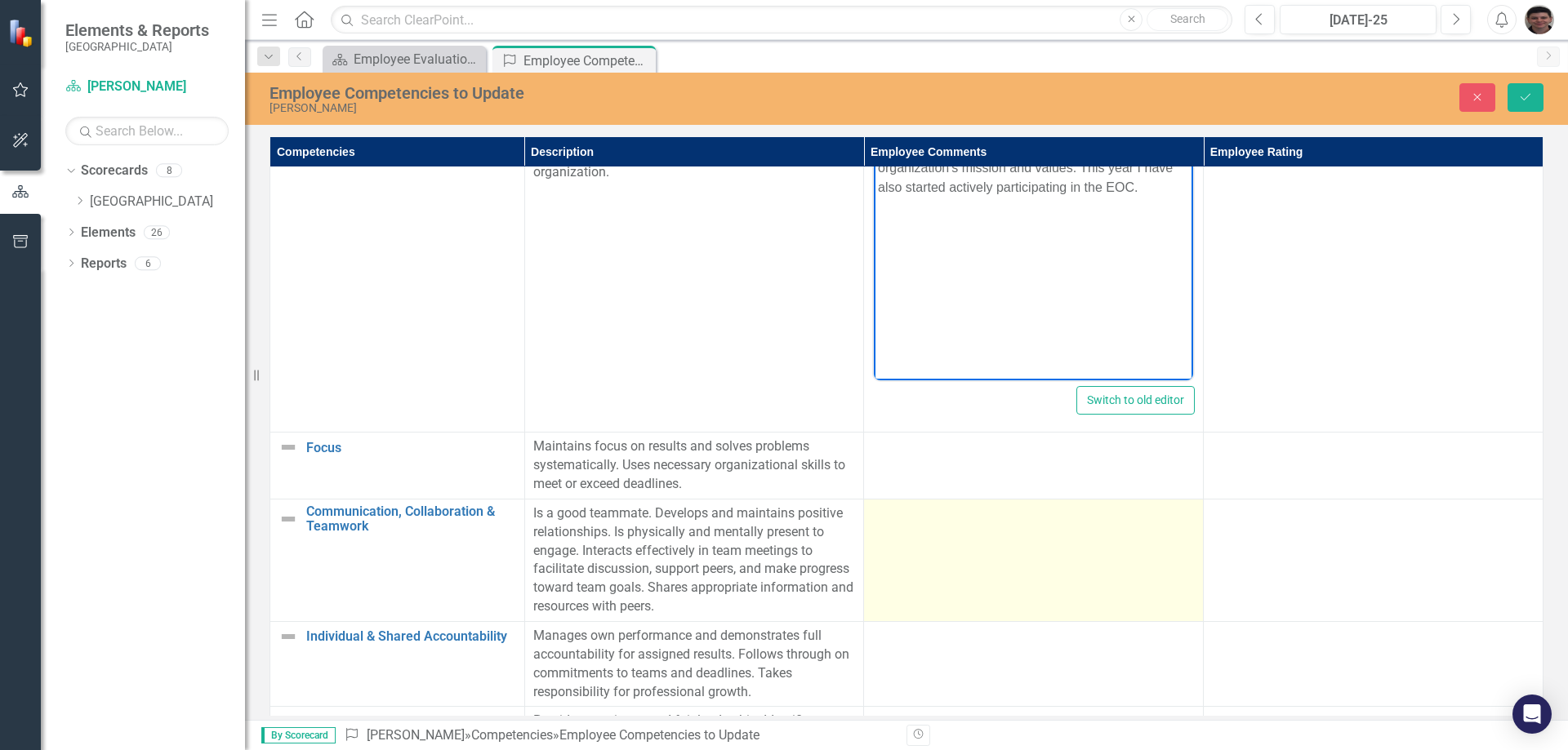
scroll to position [2215, 0]
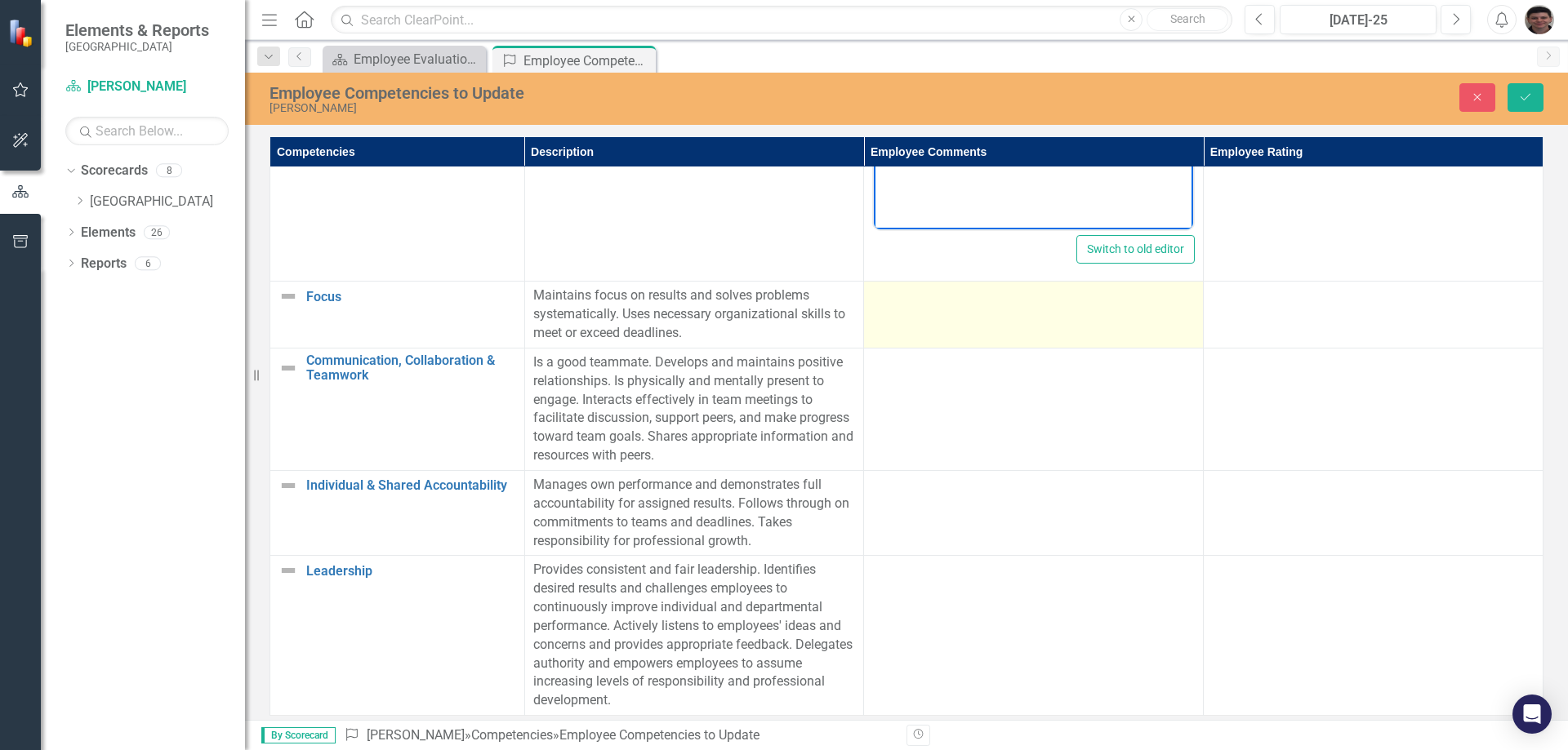
click at [985, 325] on td at bounding box center [1033, 315] width 340 height 67
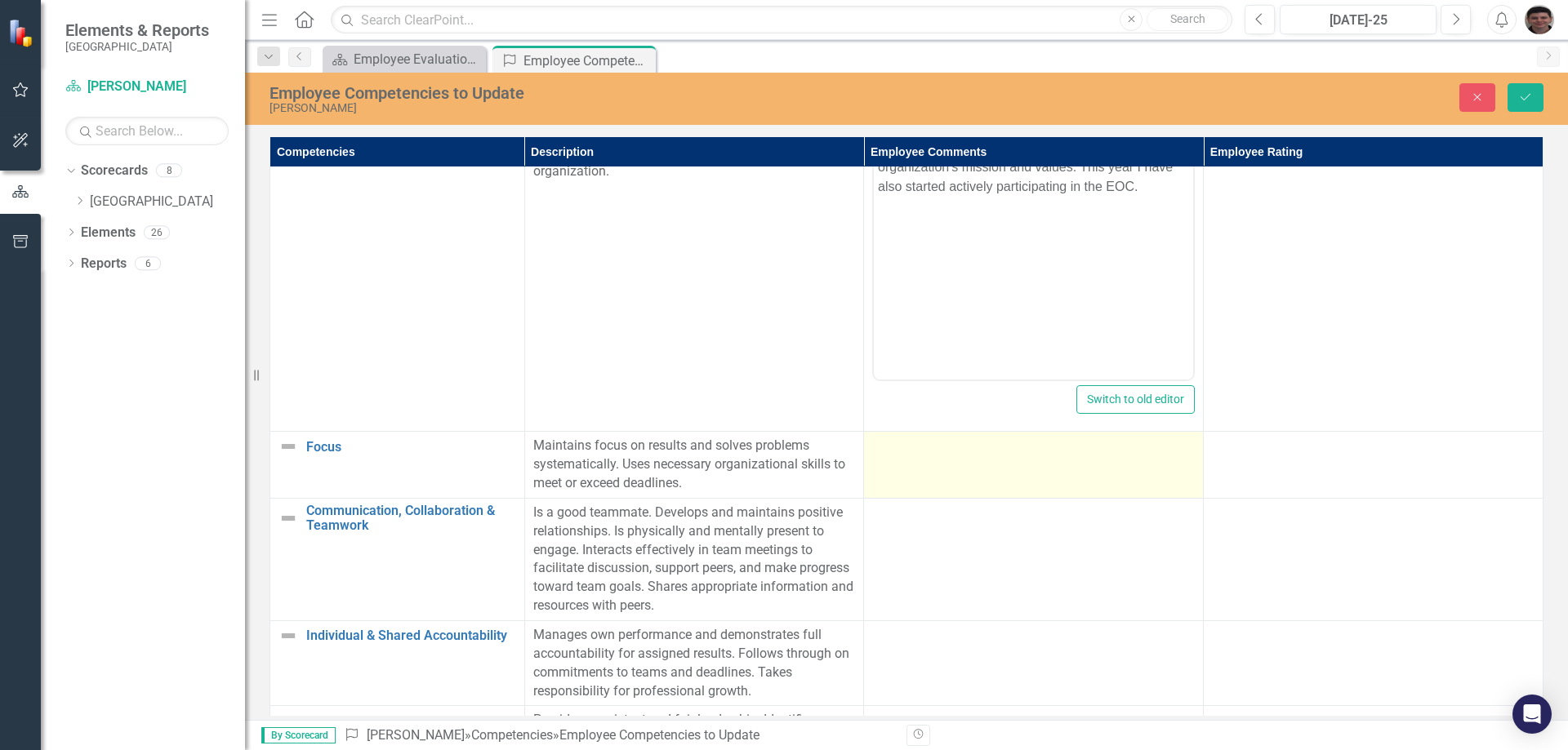
scroll to position [2051, 0]
click at [960, 496] on td at bounding box center [1033, 466] width 340 height 67
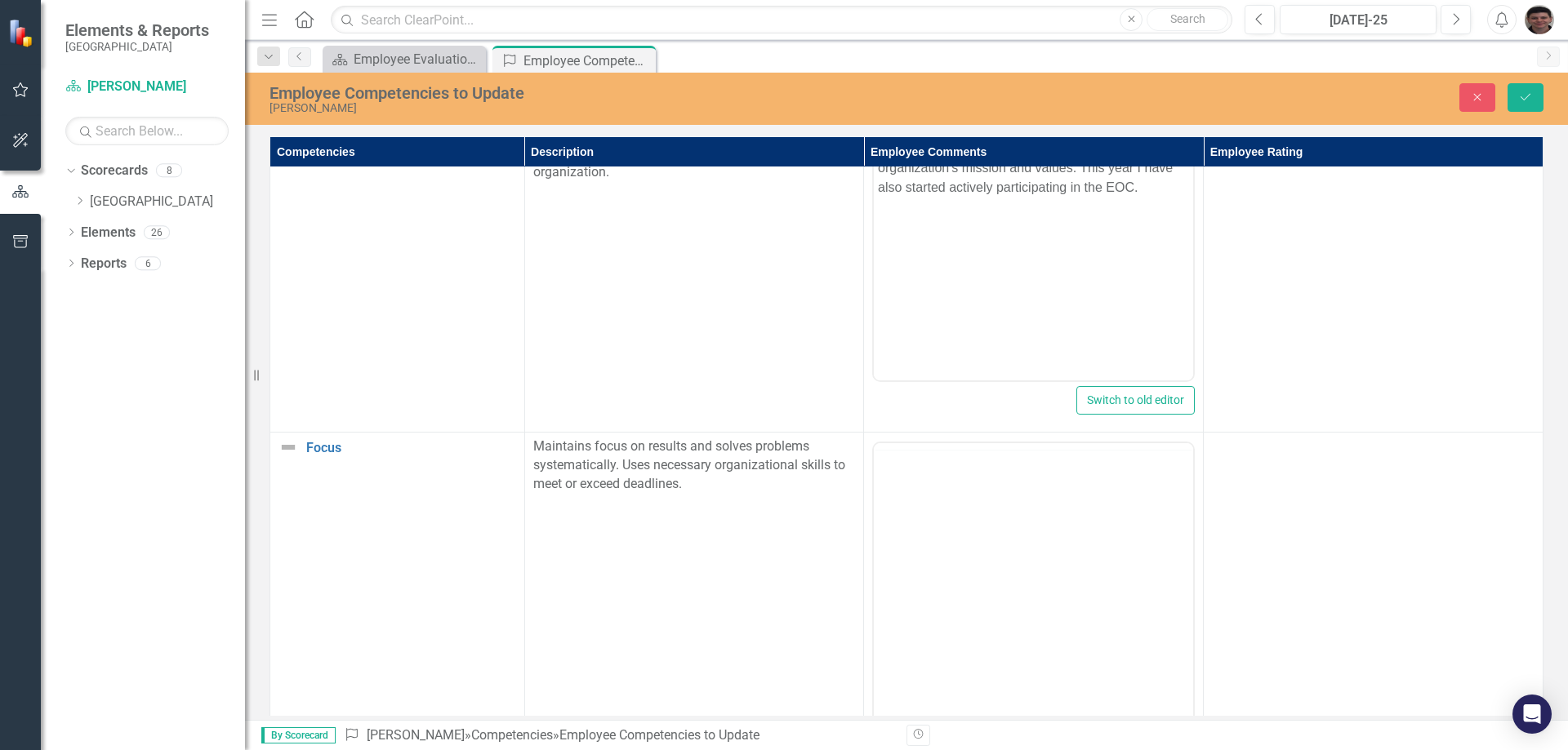
scroll to position [0, 0]
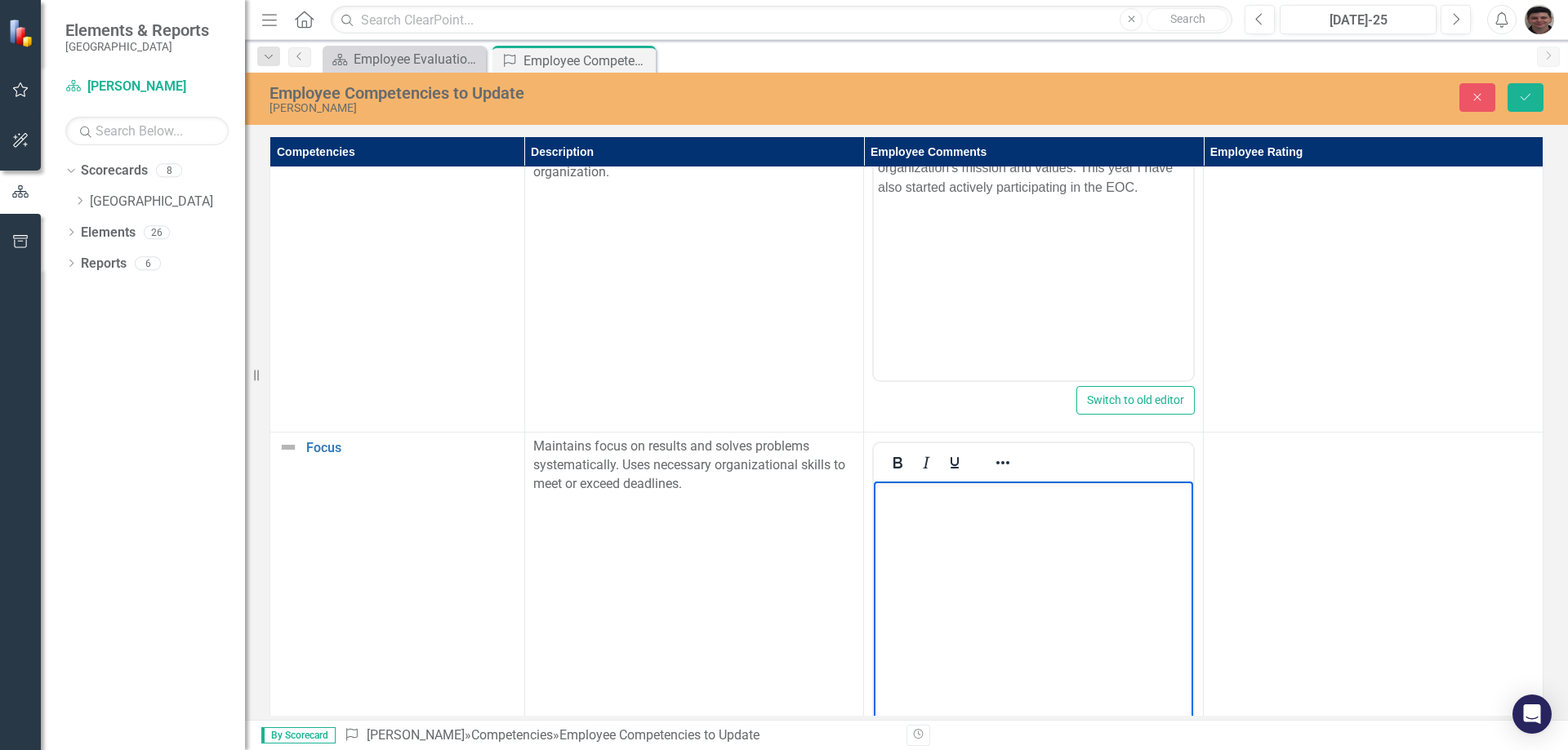
click at [957, 536] on body "Rich Text Area. Press ALT-0 for help." at bounding box center [1033, 604] width 319 height 245
paste body "Rich Text Area. Press ALT-0 for help."
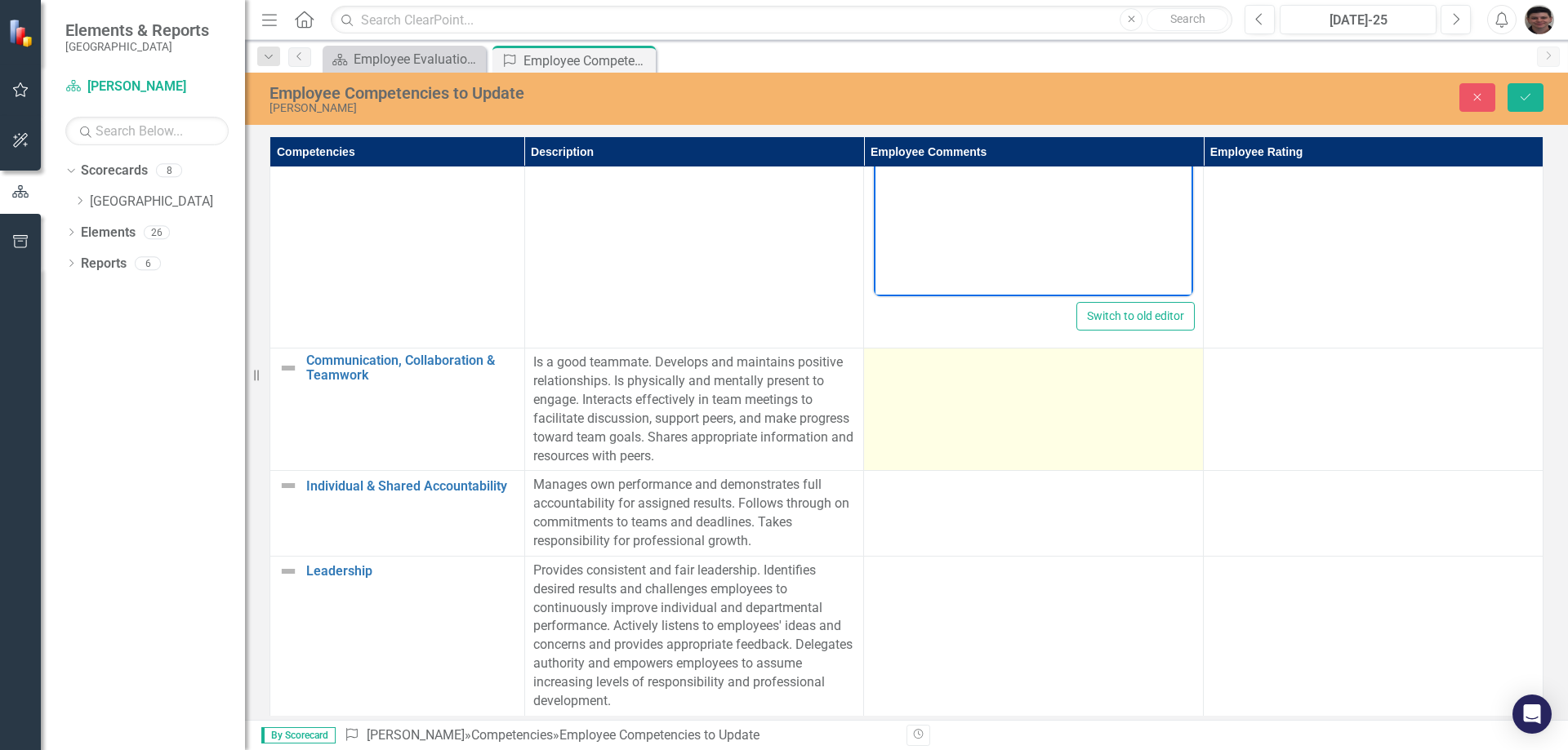
scroll to position [2534, 0]
click at [943, 398] on td at bounding box center [1033, 409] width 340 height 122
click at [937, 397] on td at bounding box center [1033, 409] width 340 height 122
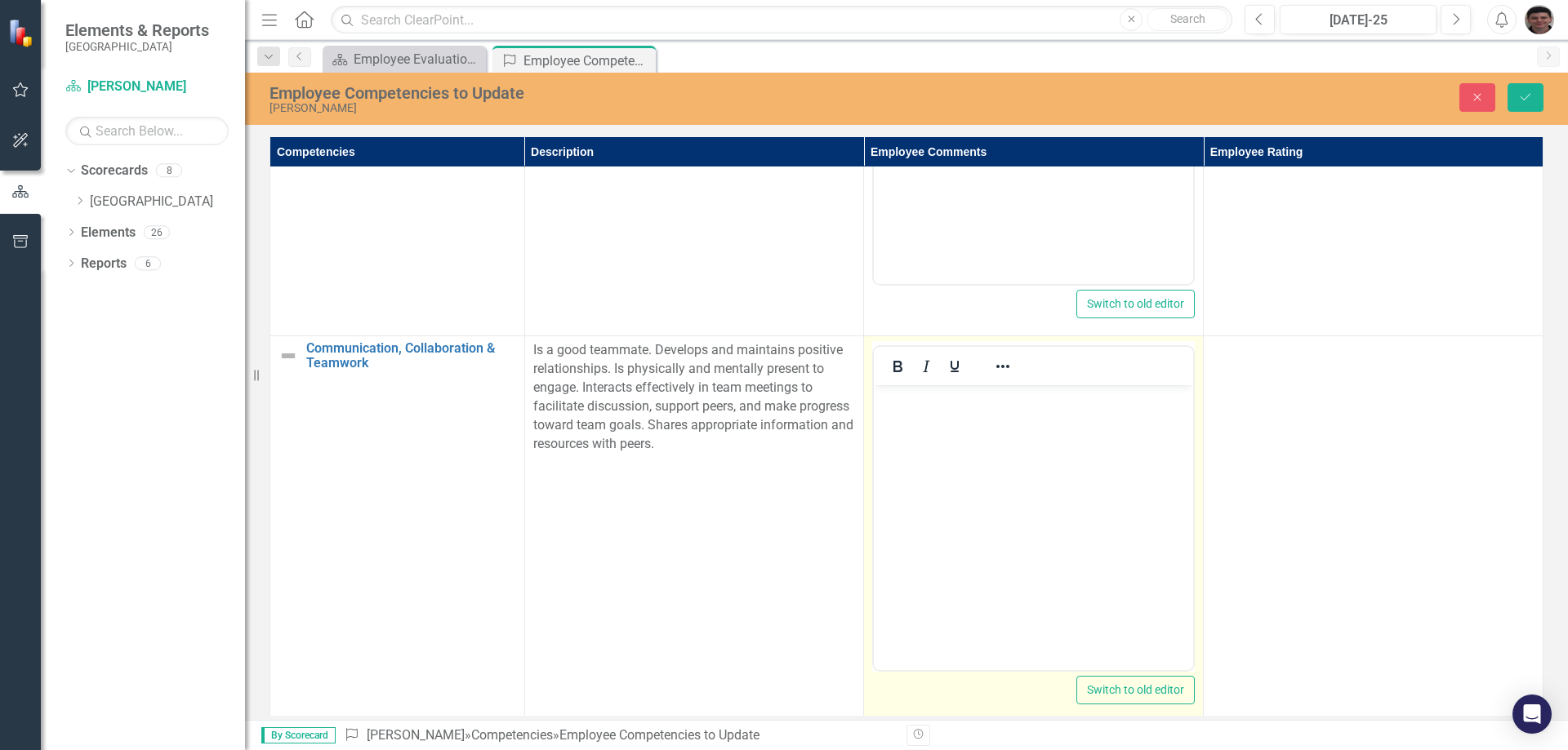
scroll to position [0, 0]
click at [947, 425] on body "Rich Text Area. Press ALT-0 for help." at bounding box center [1033, 508] width 319 height 245
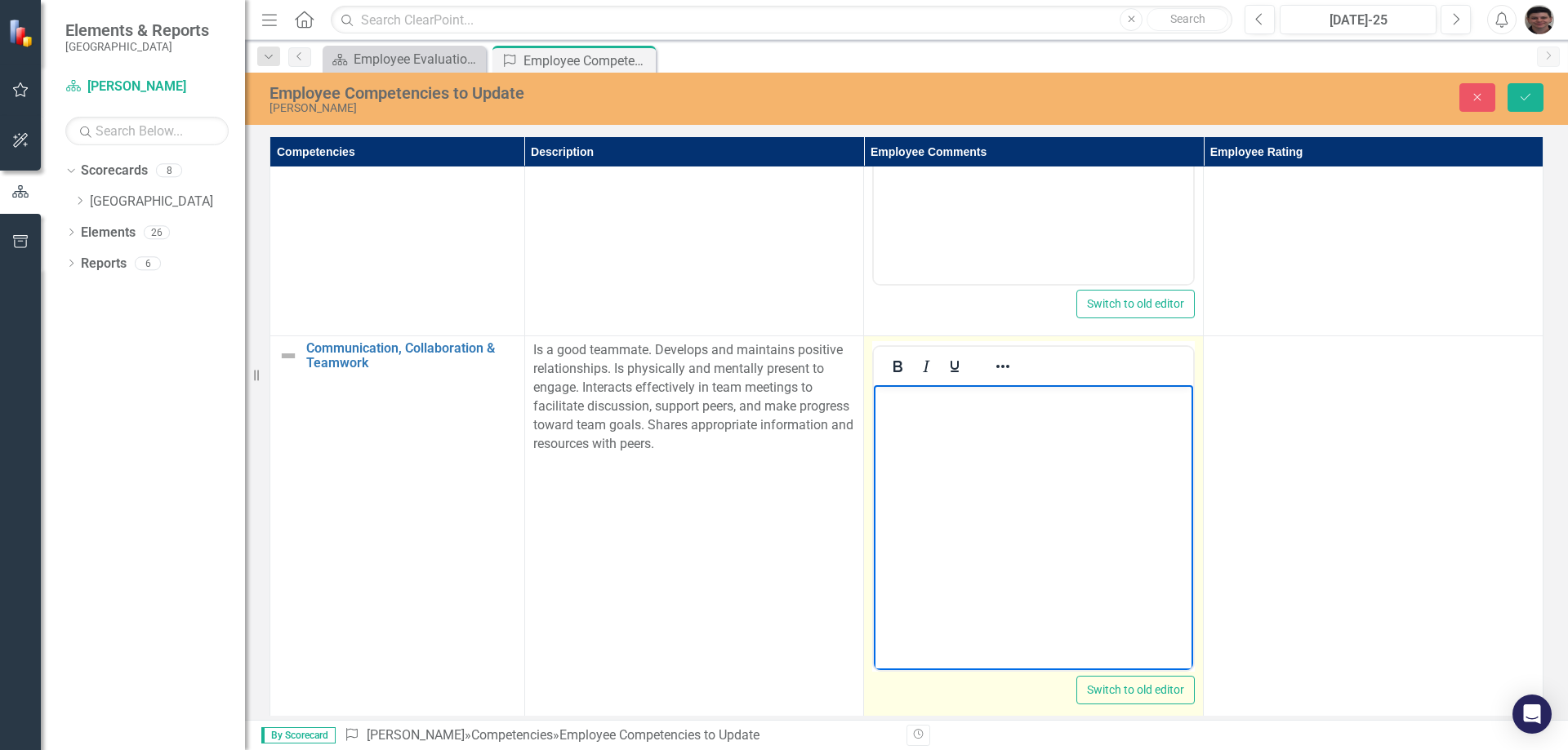
paste body "Rich Text Area. Press ALT-0 for help."
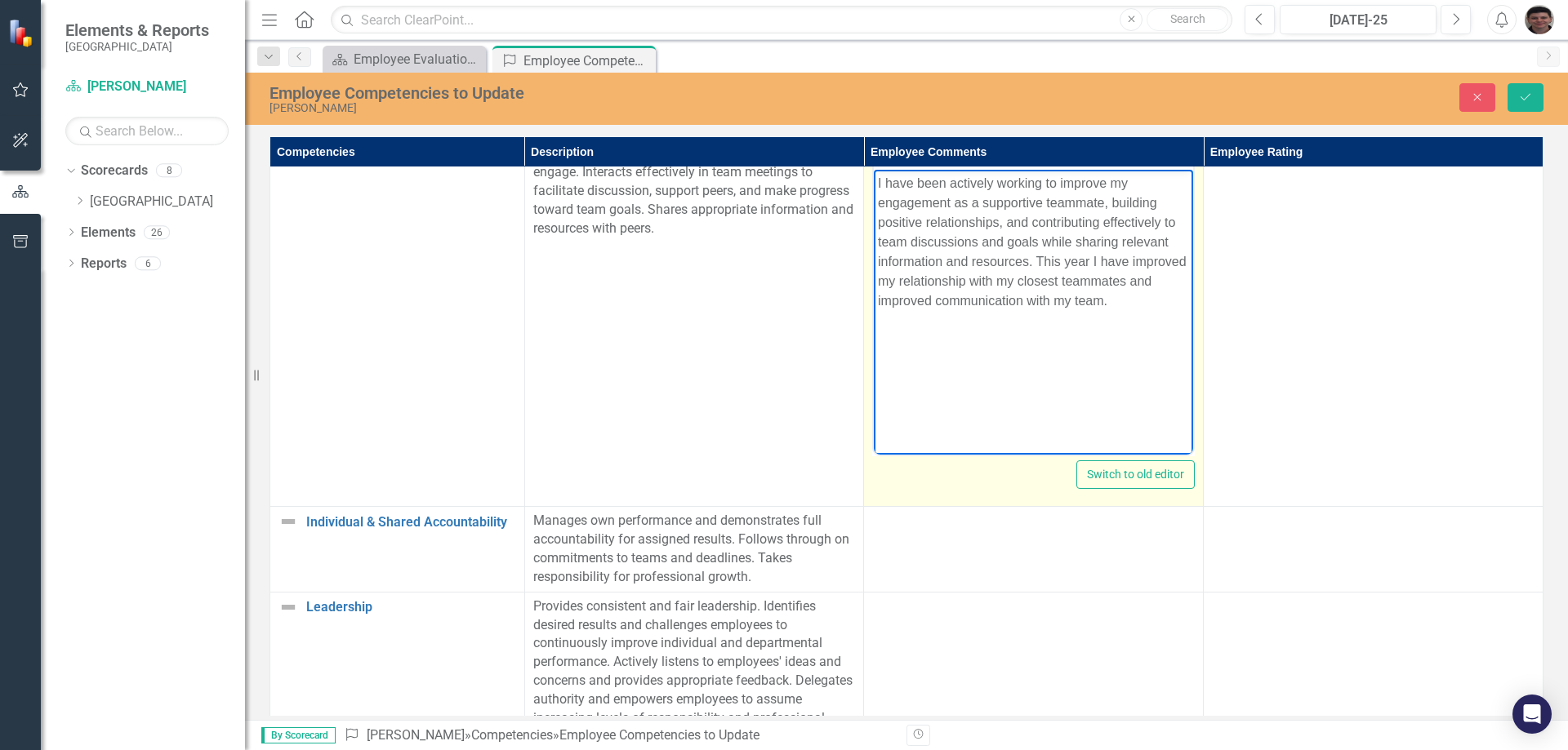
scroll to position [2797, 0]
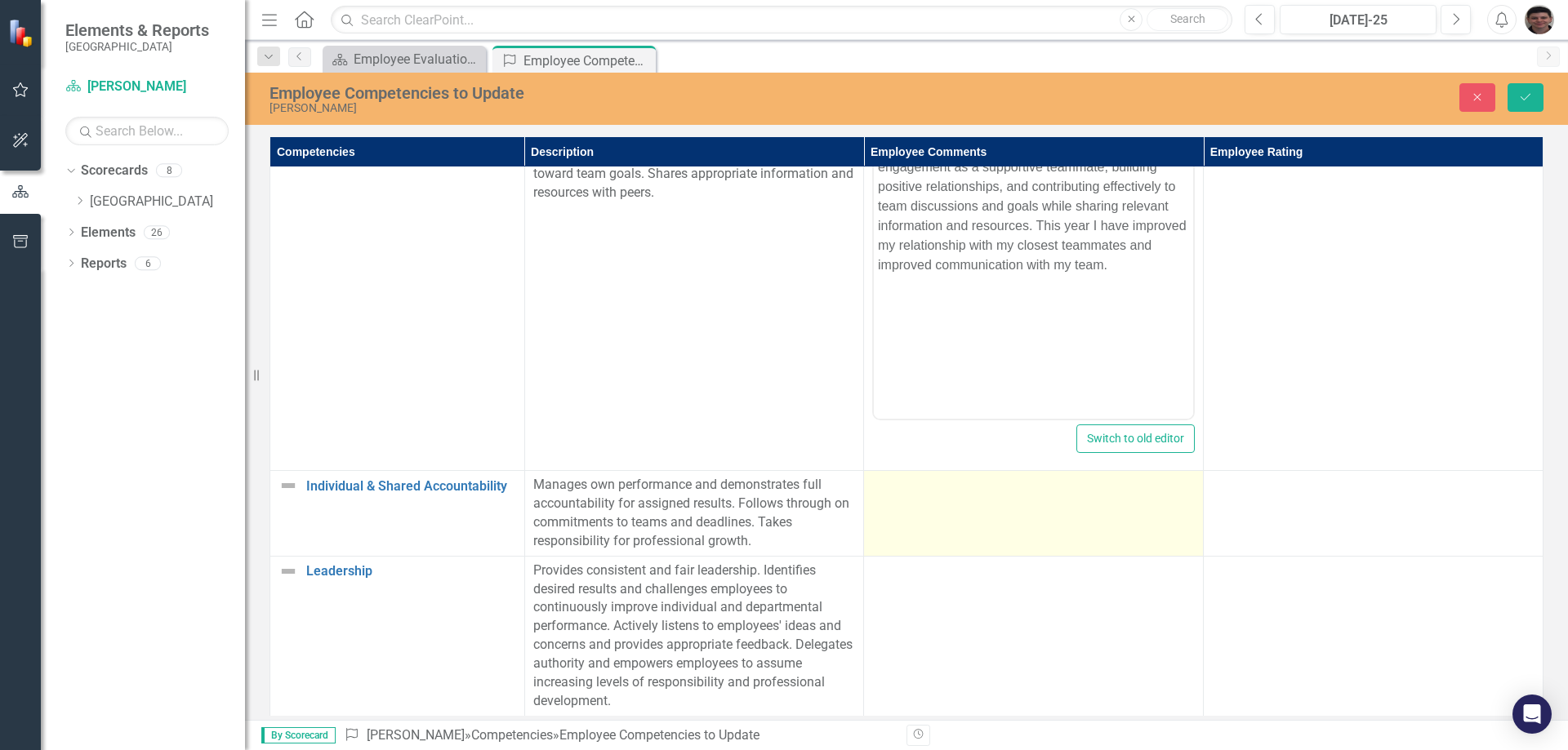
click at [995, 514] on td at bounding box center [1033, 513] width 340 height 85
click at [948, 508] on td at bounding box center [1033, 513] width 340 height 85
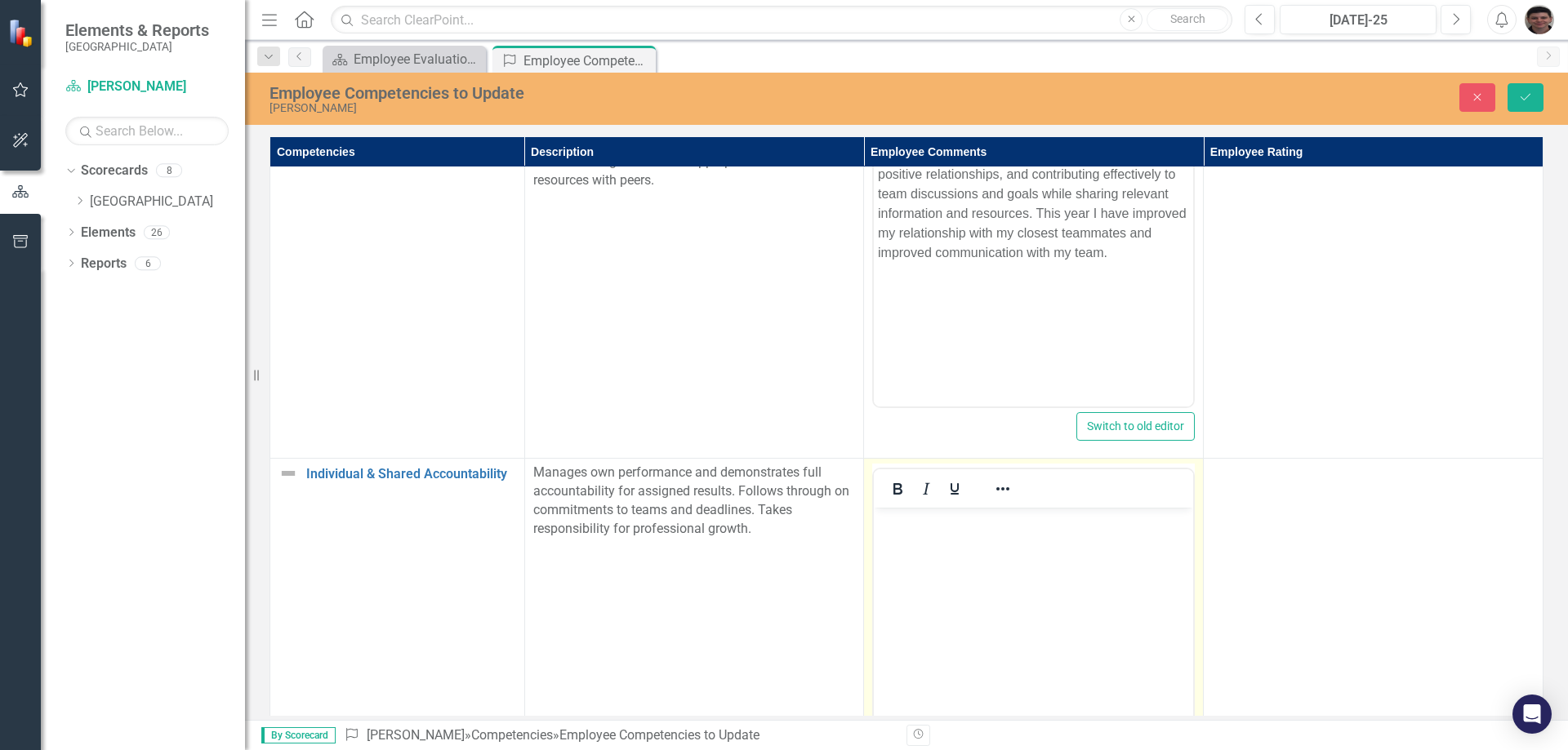
scroll to position [0, 0]
click at [943, 560] on body "Rich Text Area. Press ALT-0 for help." at bounding box center [1033, 630] width 319 height 245
paste body "Rich Text Area. Press ALT-0 for help."
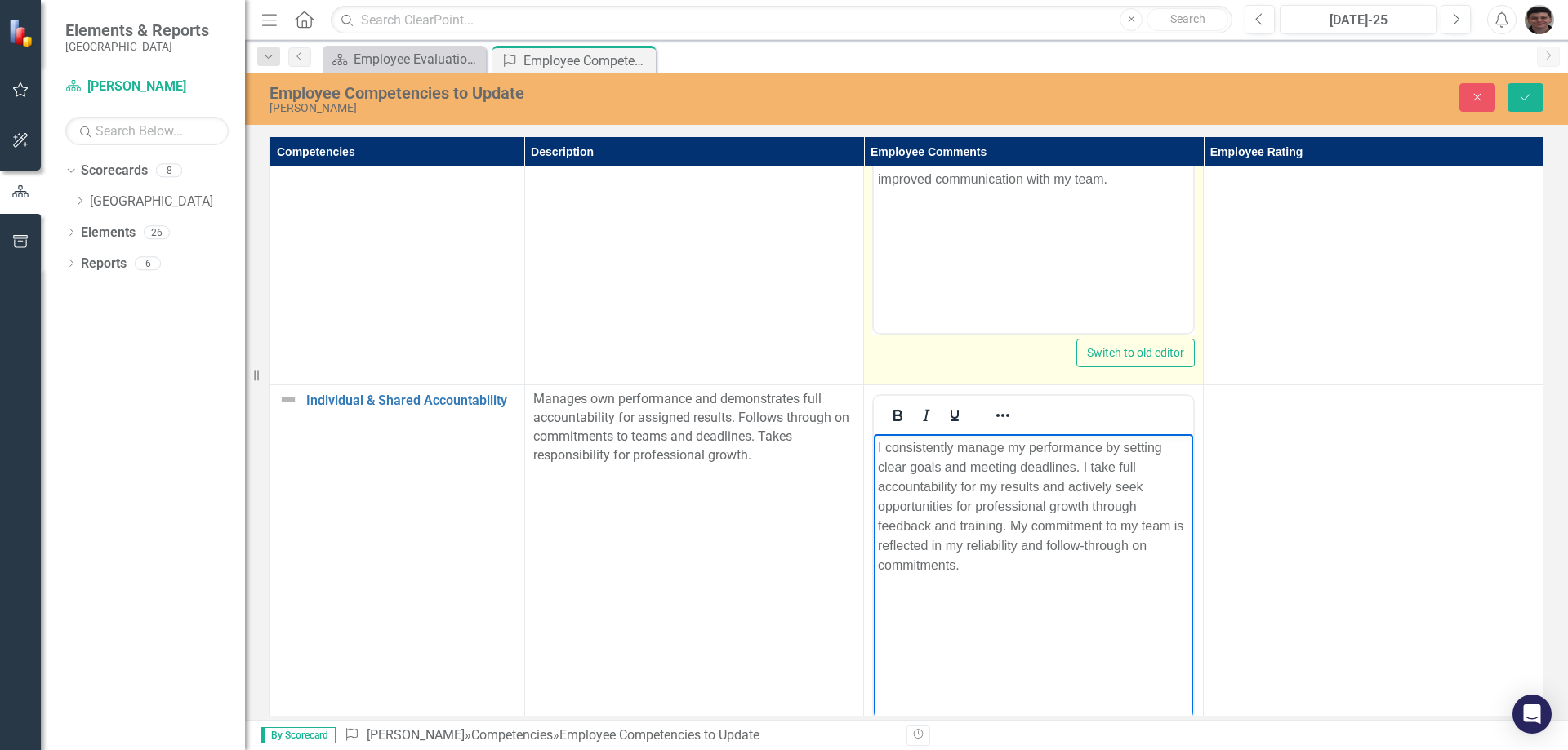
scroll to position [3099, 0]
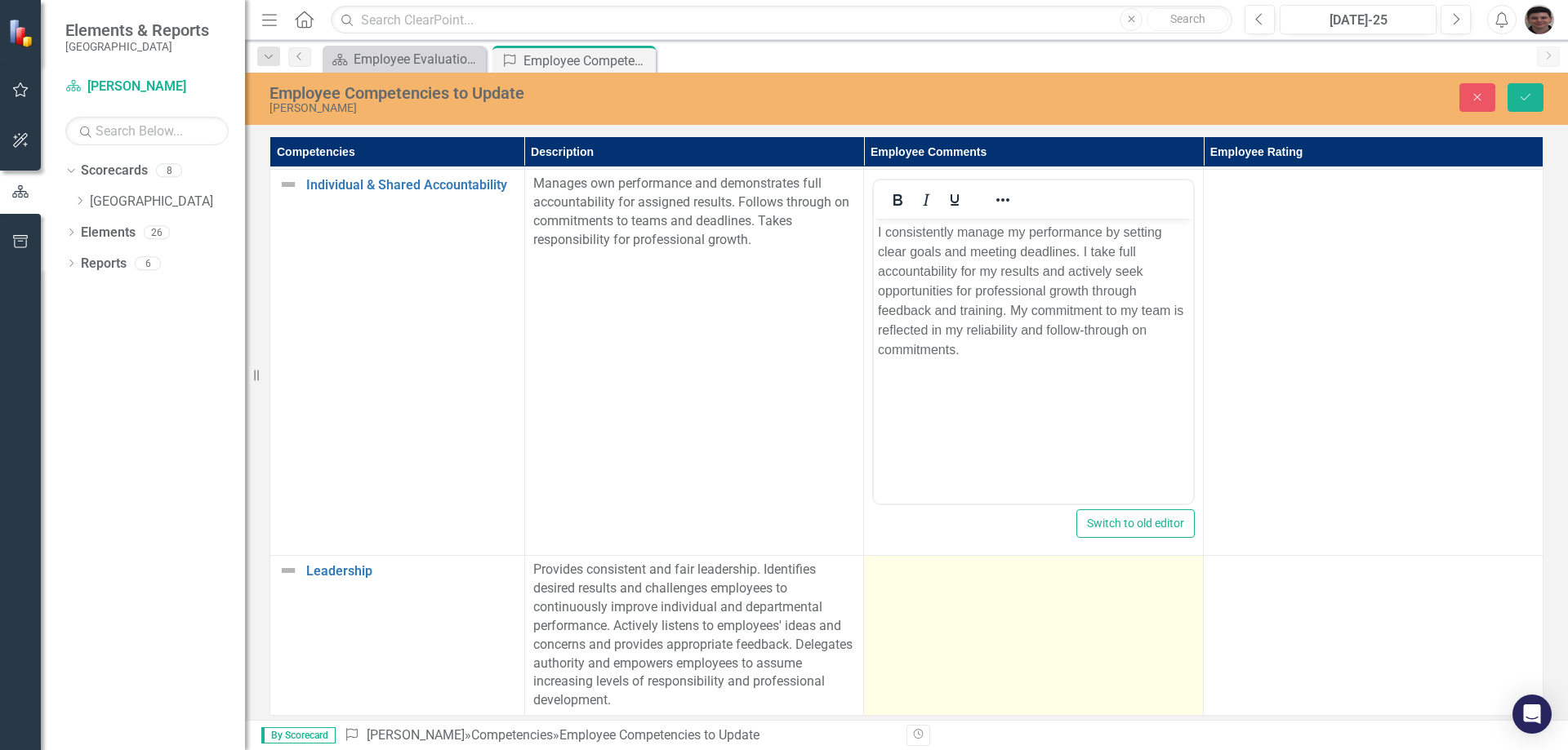
drag, startPoint x: 943, startPoint y: 661, endPoint x: 951, endPoint y: 655, distance: 10.0
click at [944, 659] on td at bounding box center [1033, 636] width 340 height 160
click at [964, 619] on td at bounding box center [1033, 636] width 340 height 160
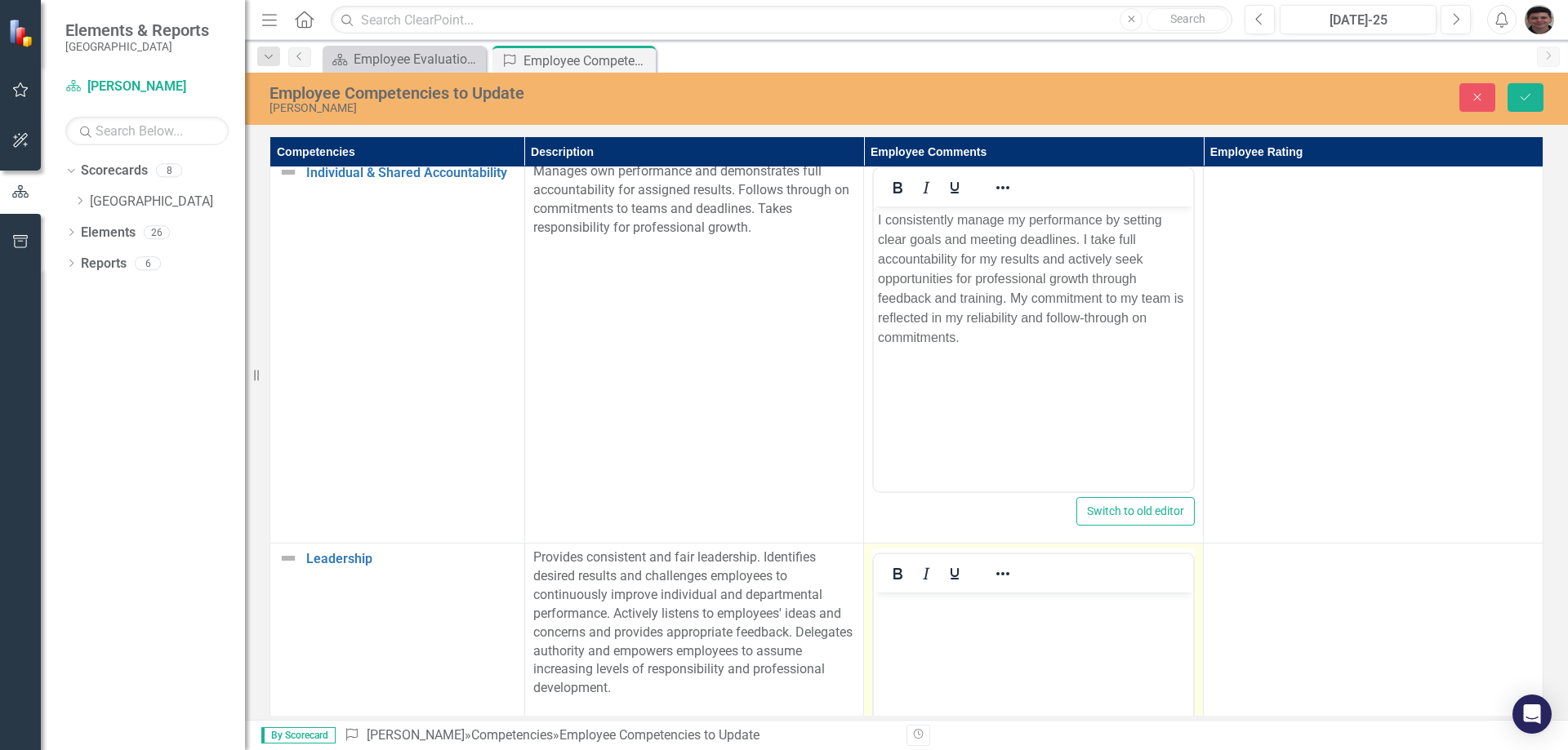
scroll to position [0, 0]
click at [969, 623] on body "Rich Text Area. Press ALT-0 for help." at bounding box center [1033, 715] width 319 height 245
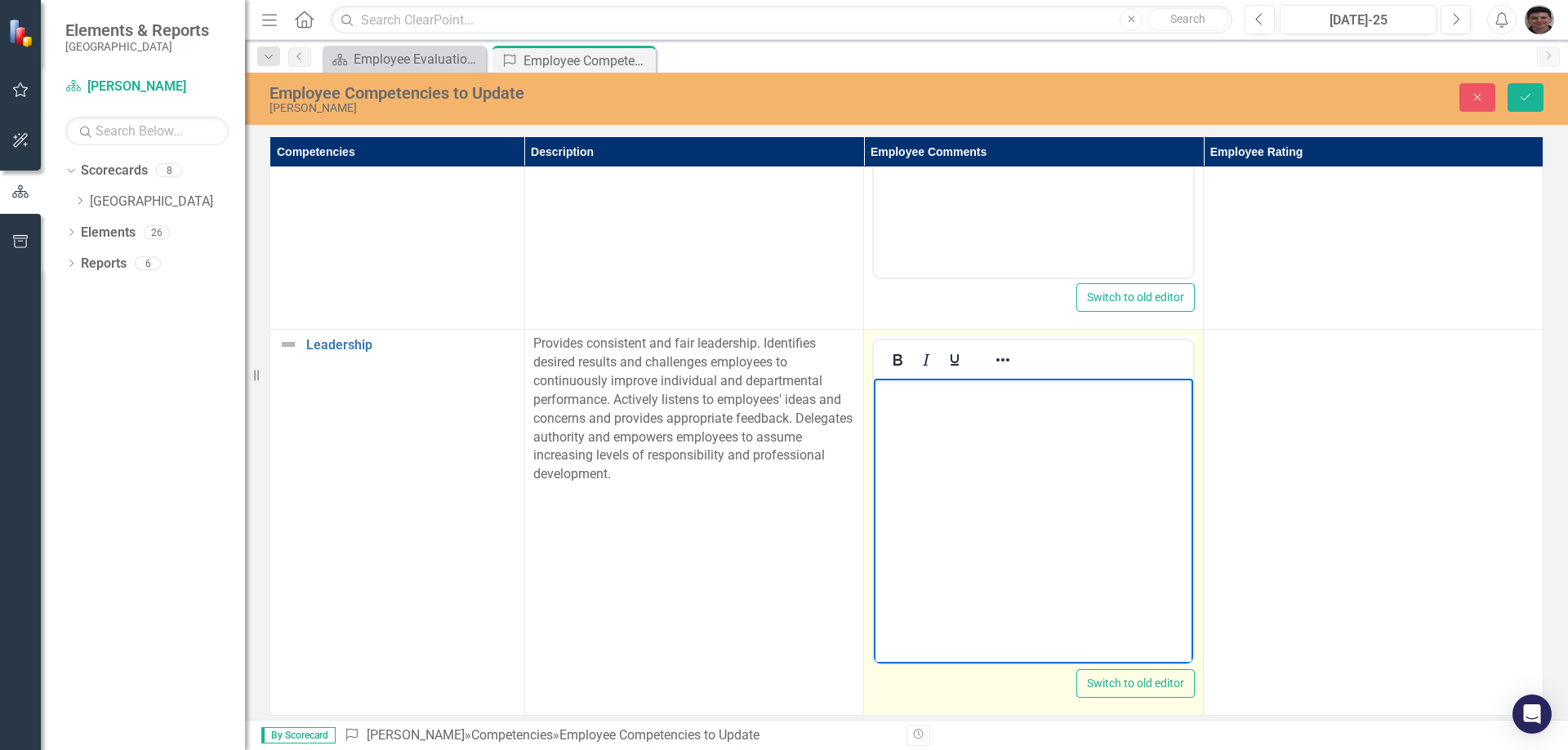
scroll to position [3325, 0]
click at [975, 467] on body "This year" at bounding box center [1033, 501] width 319 height 245
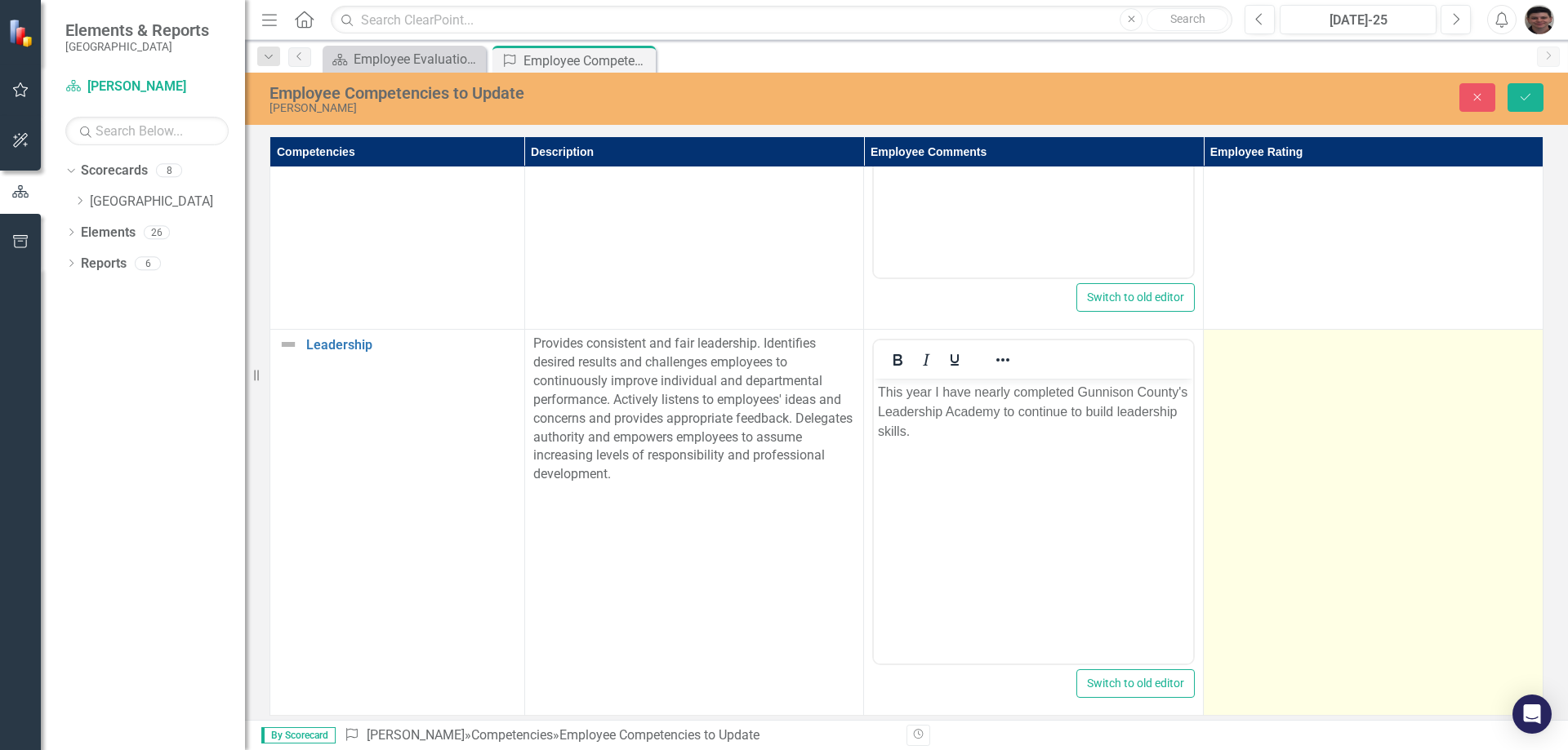
click at [1326, 454] on td at bounding box center [1373, 523] width 340 height 386
click at [1259, 431] on td at bounding box center [1373, 523] width 340 height 386
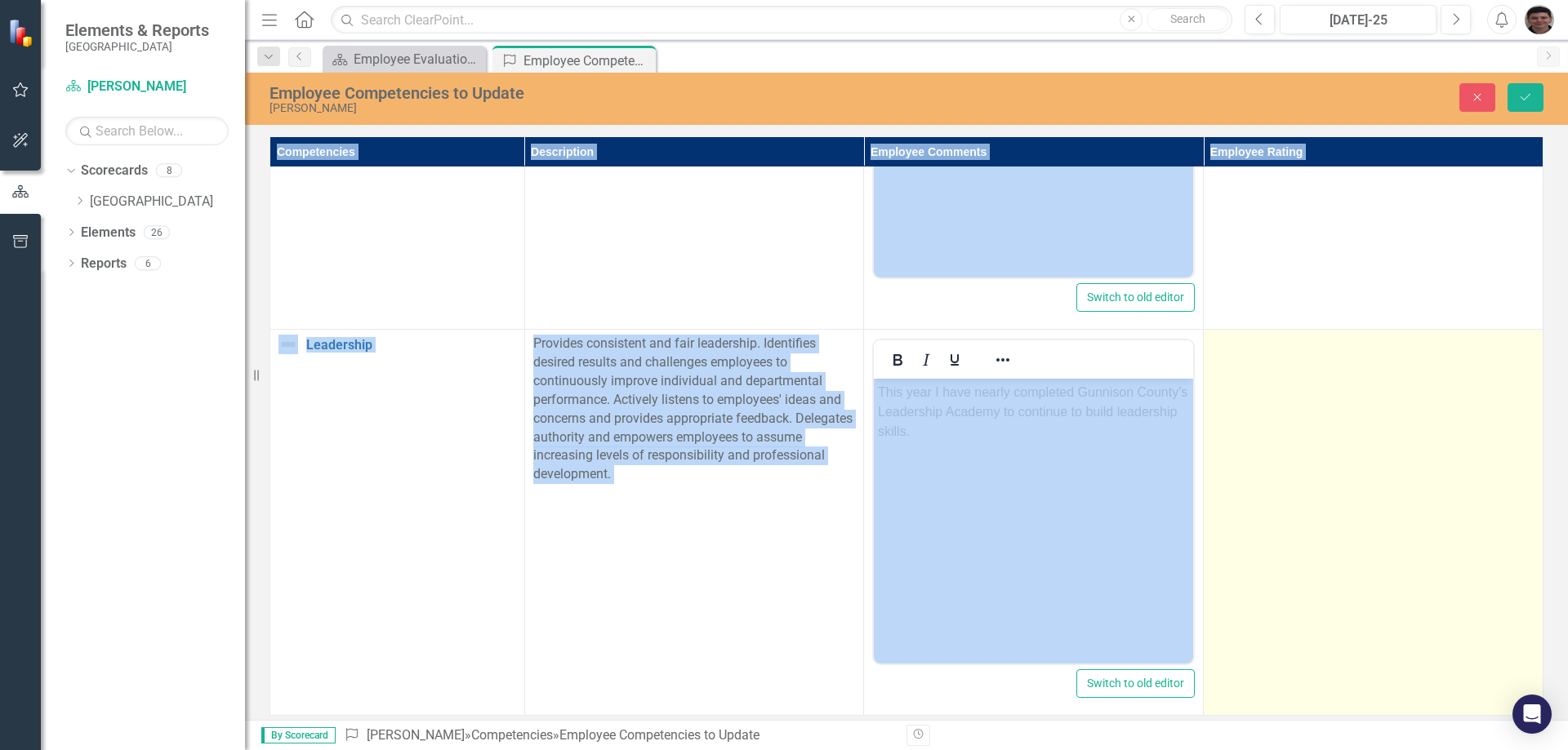
click at [1259, 431] on td at bounding box center [1373, 523] width 340 height 386
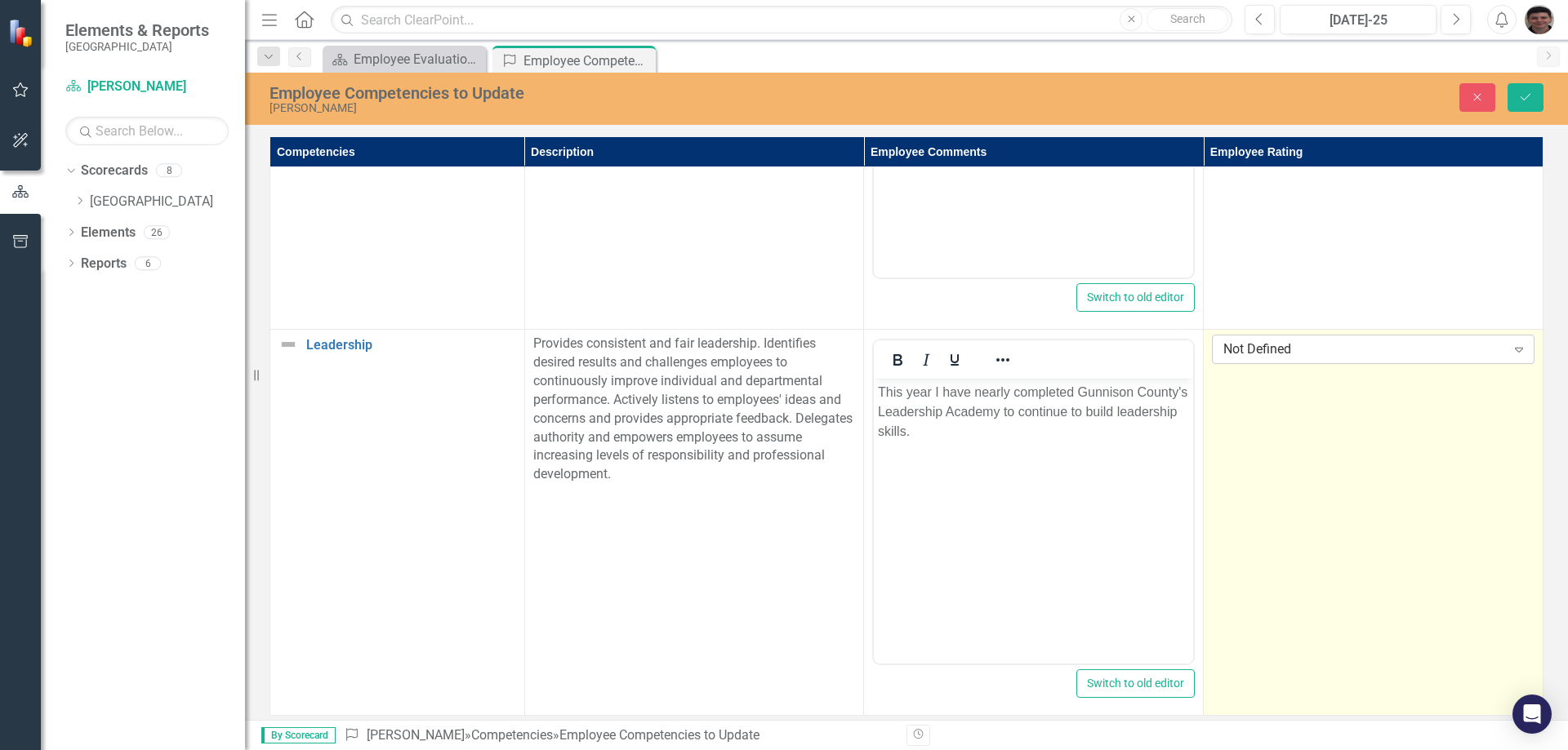
click at [1315, 341] on div "Not Defined" at bounding box center [1365, 350] width 282 height 18
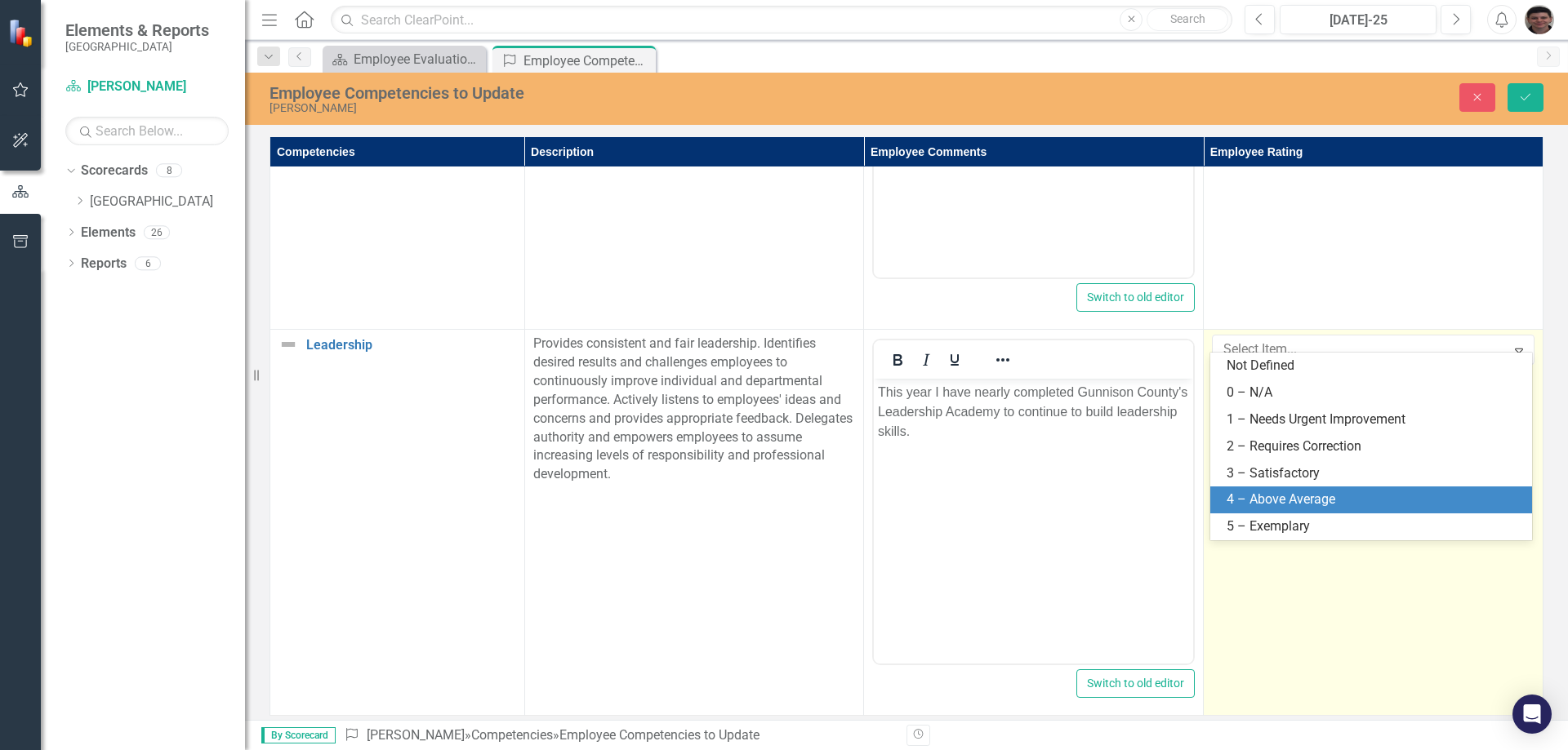
click at [1302, 494] on div "4 – Above Average" at bounding box center [1374, 500] width 295 height 18
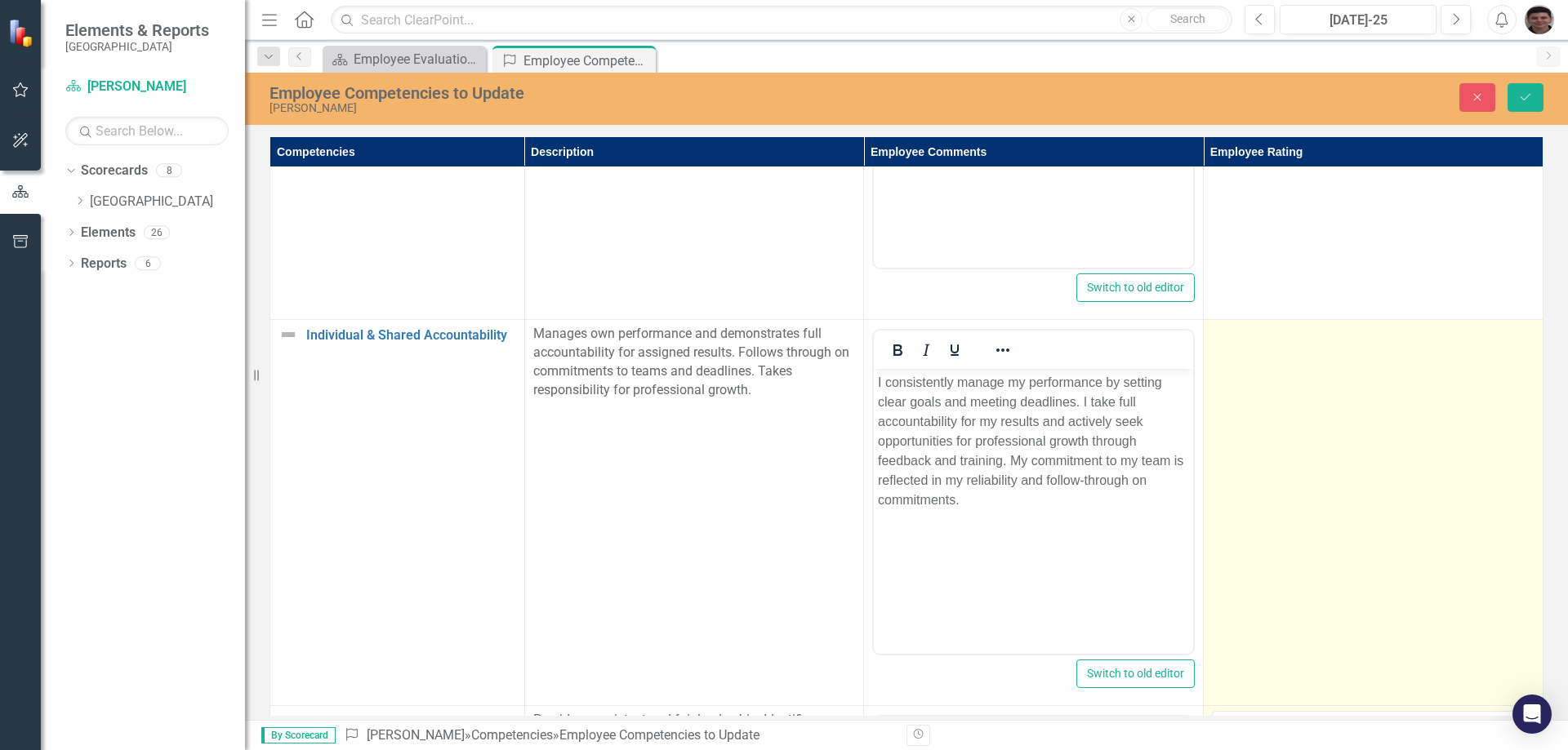
scroll to position [2917, 0]
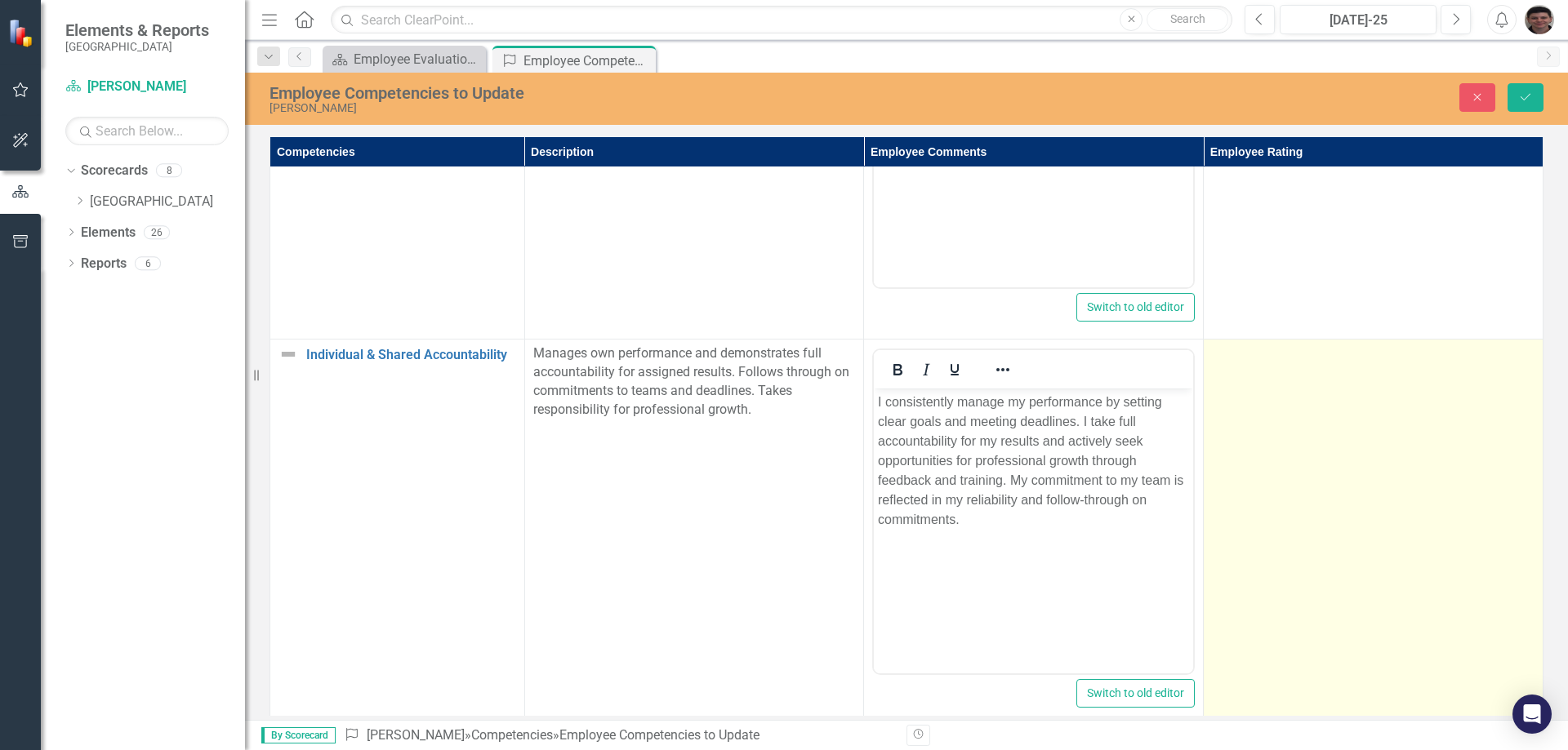
click at [1377, 445] on td at bounding box center [1373, 533] width 340 height 386
click at [1390, 443] on td at bounding box center [1373, 533] width 340 height 386
click at [1382, 359] on div "Not Defined" at bounding box center [1365, 359] width 282 height 18
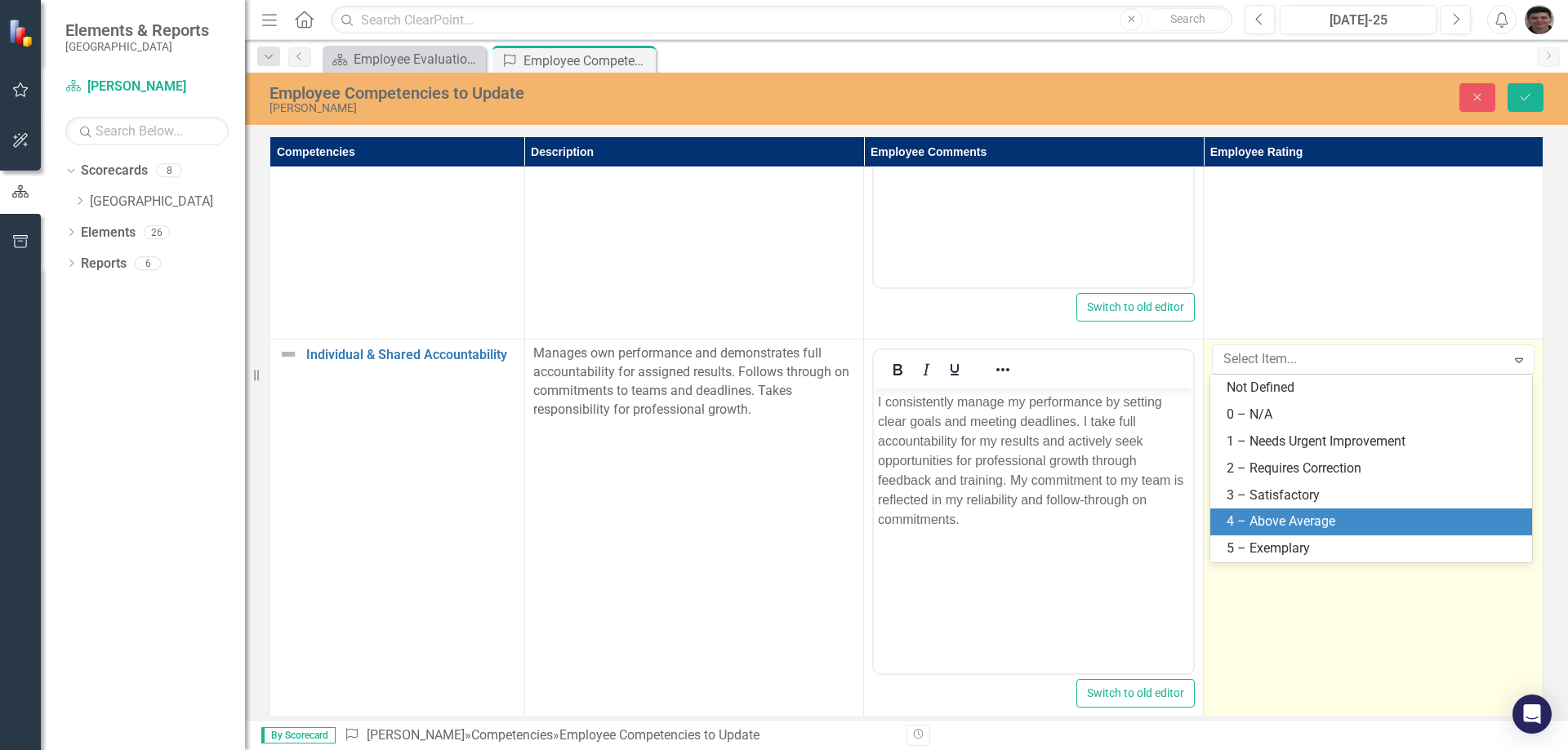
click at [1326, 519] on div "4 – Above Average" at bounding box center [1374, 522] width 295 height 18
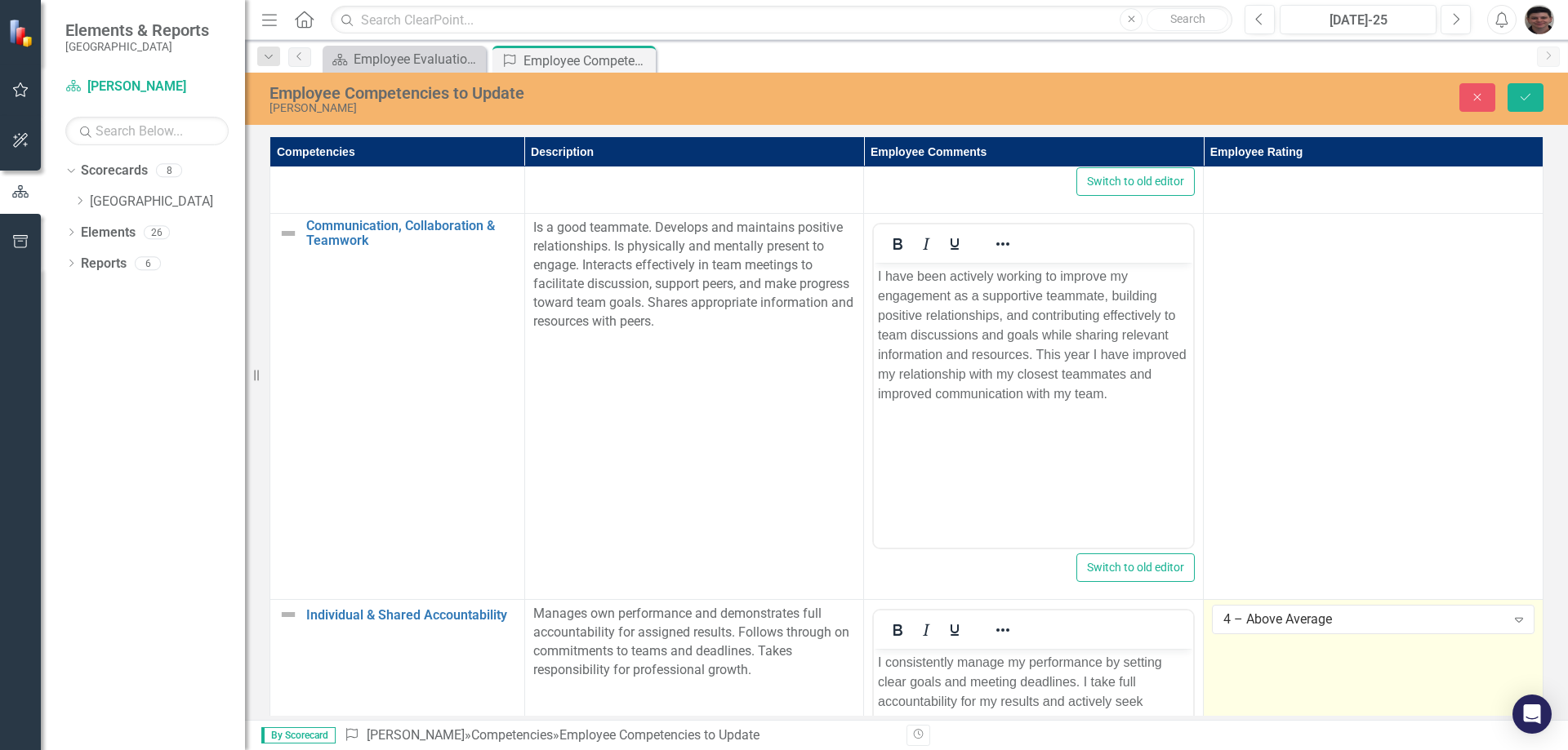
scroll to position [2590, 0]
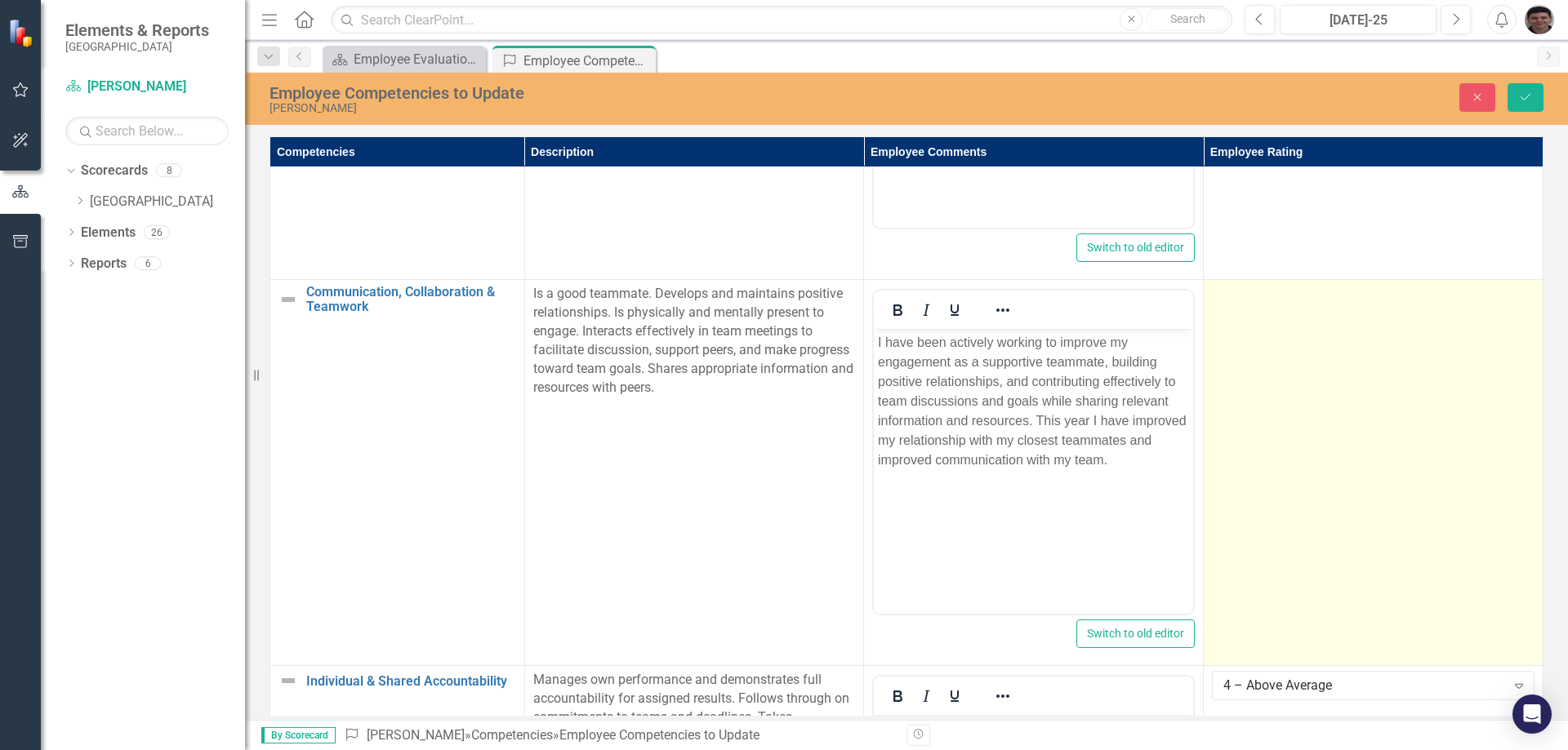
click at [1375, 404] on td at bounding box center [1373, 473] width 340 height 386
click at [1312, 296] on div "Not Defined" at bounding box center [1365, 299] width 282 height 18
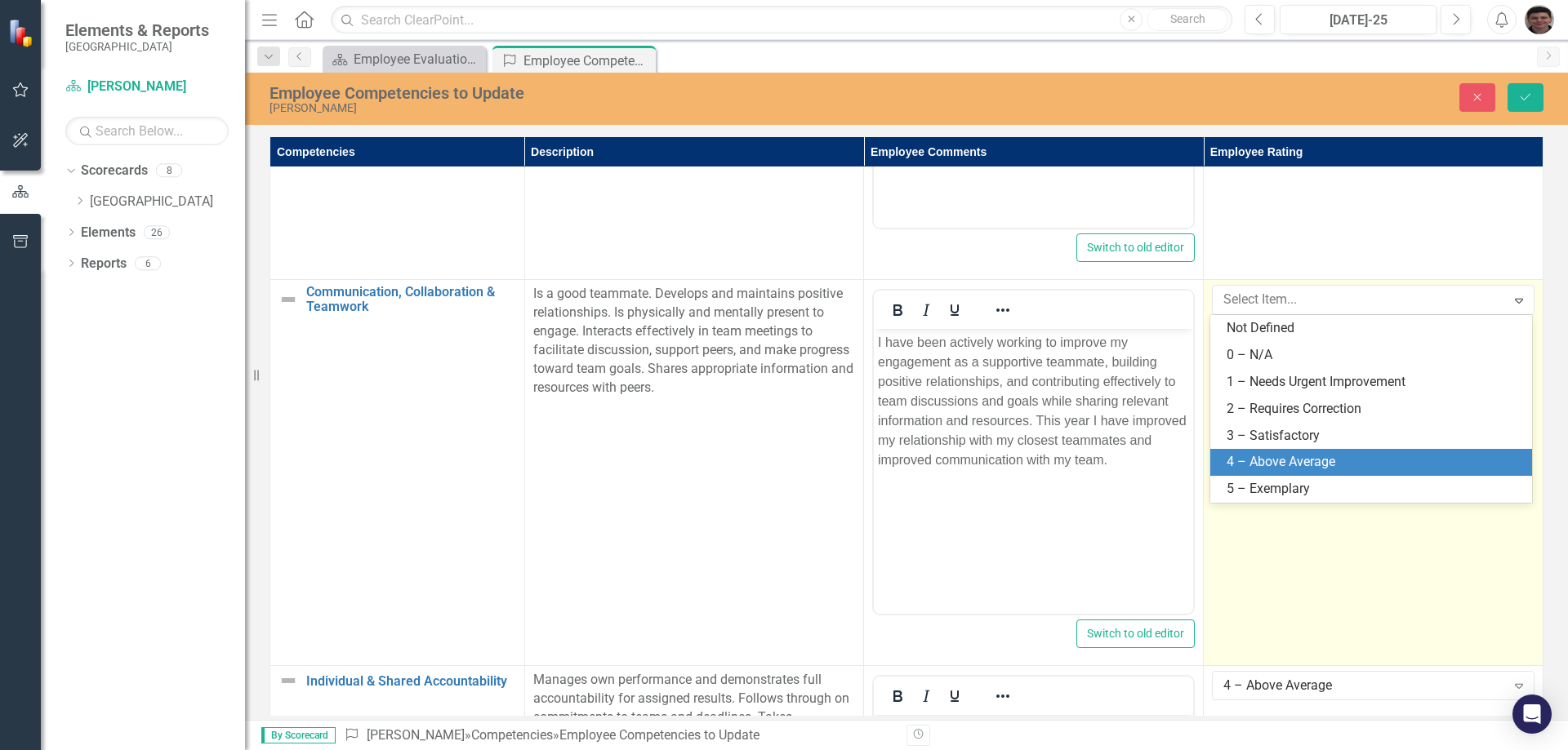
click at [1315, 457] on div "4 – Above Average" at bounding box center [1374, 462] width 295 height 18
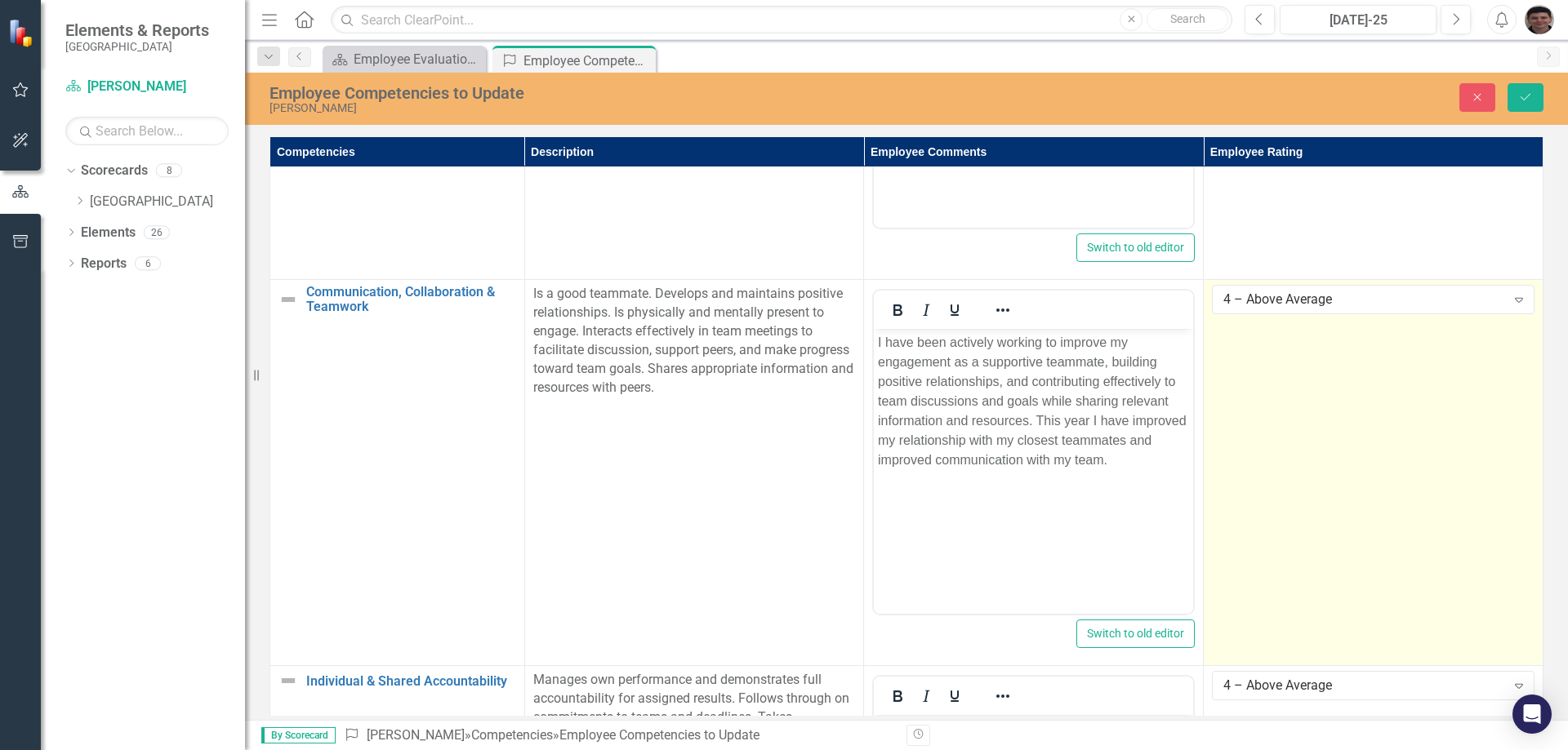
scroll to position [2182, 0]
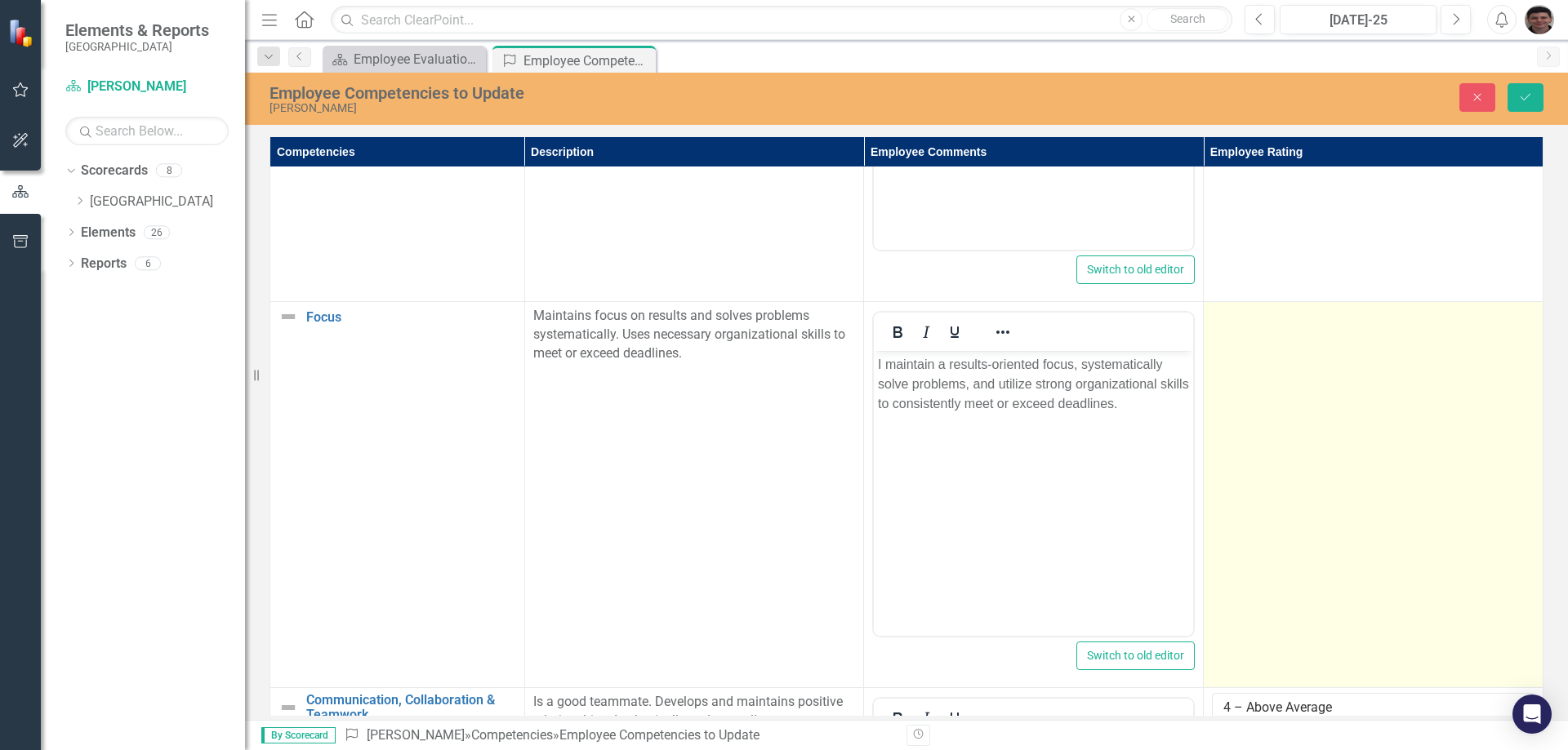
click at [1305, 373] on td at bounding box center [1373, 495] width 340 height 386
click at [1375, 414] on td at bounding box center [1373, 495] width 340 height 386
click at [1351, 398] on td at bounding box center [1373, 495] width 340 height 386
click at [1351, 398] on td at bounding box center [1373, 495] width 340 height 386
click at [1326, 333] on div "Not Defined Expand" at bounding box center [1373, 321] width 322 height 29
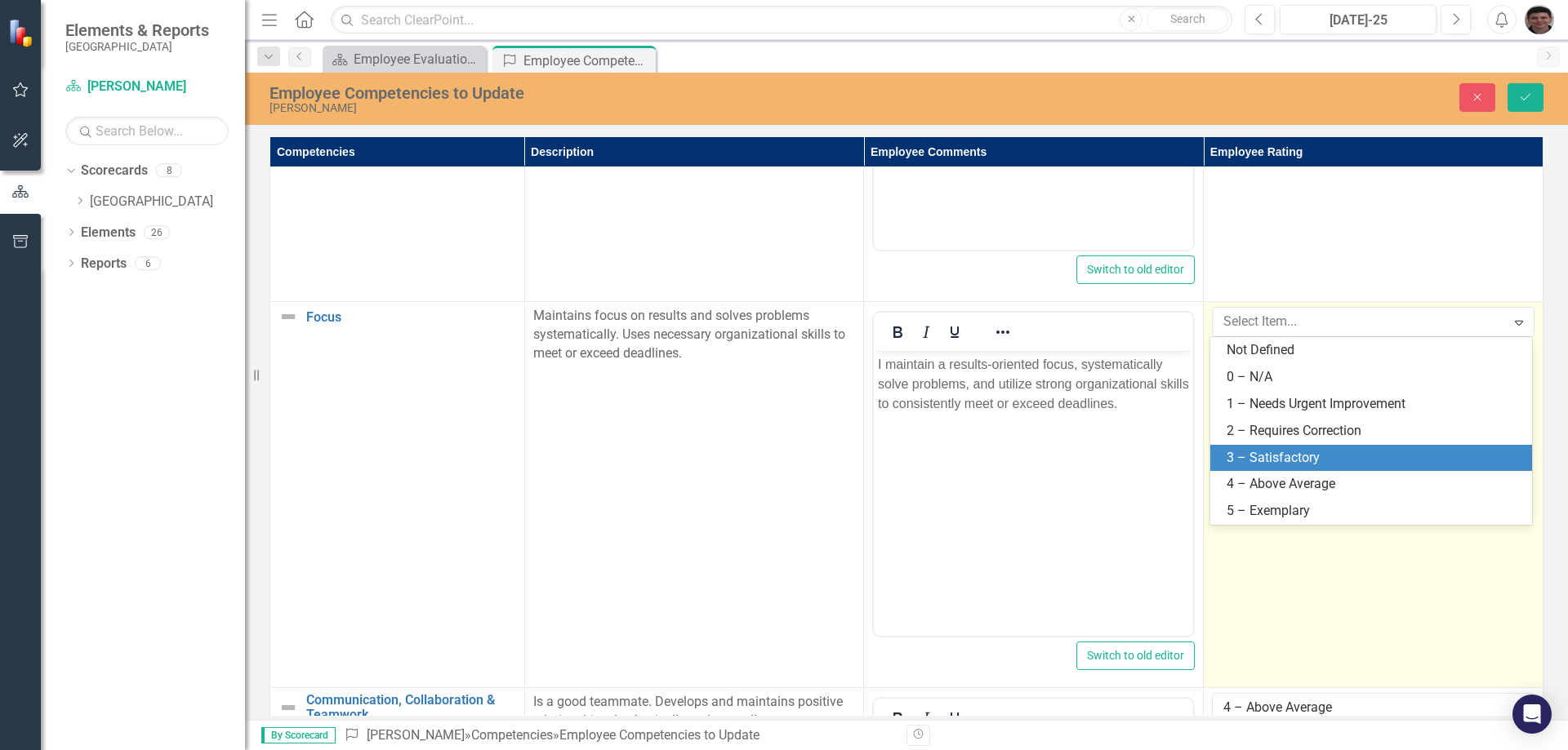
click at [1306, 457] on div "3 – Satisfactory" at bounding box center [1374, 458] width 295 height 18
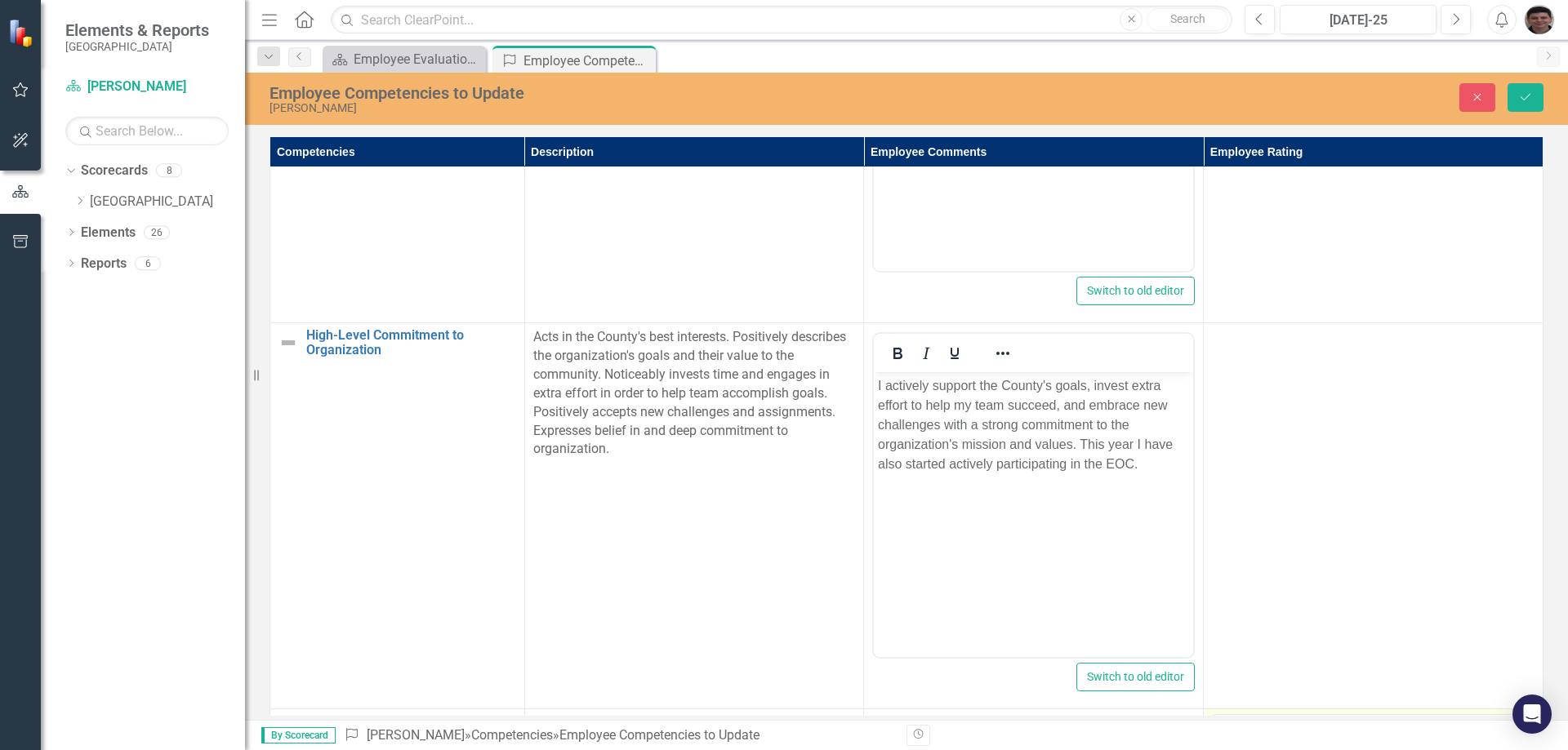
scroll to position [1773, 0]
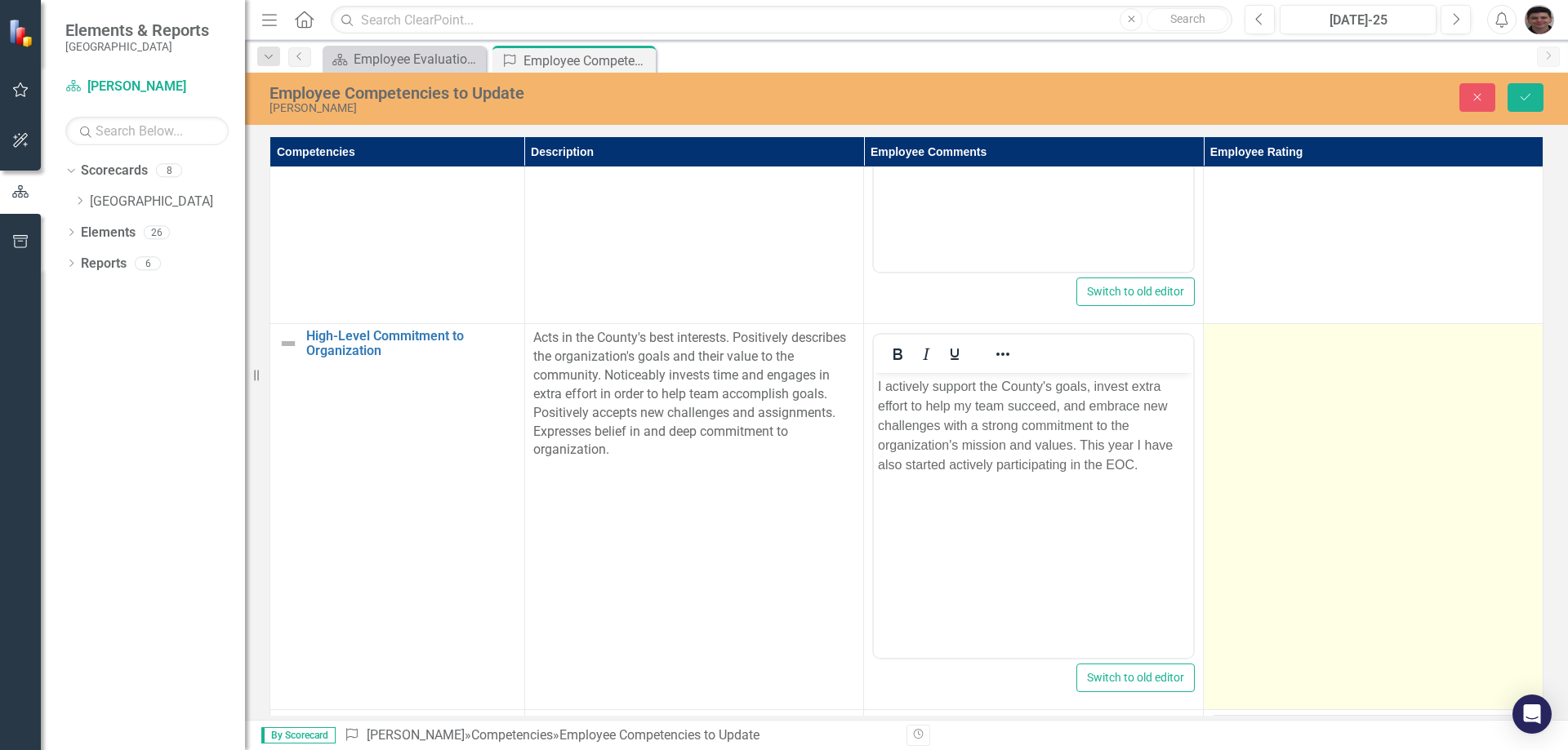
click at [1309, 442] on td at bounding box center [1373, 517] width 340 height 386
click at [1310, 345] on div "Not Defined" at bounding box center [1365, 344] width 282 height 18
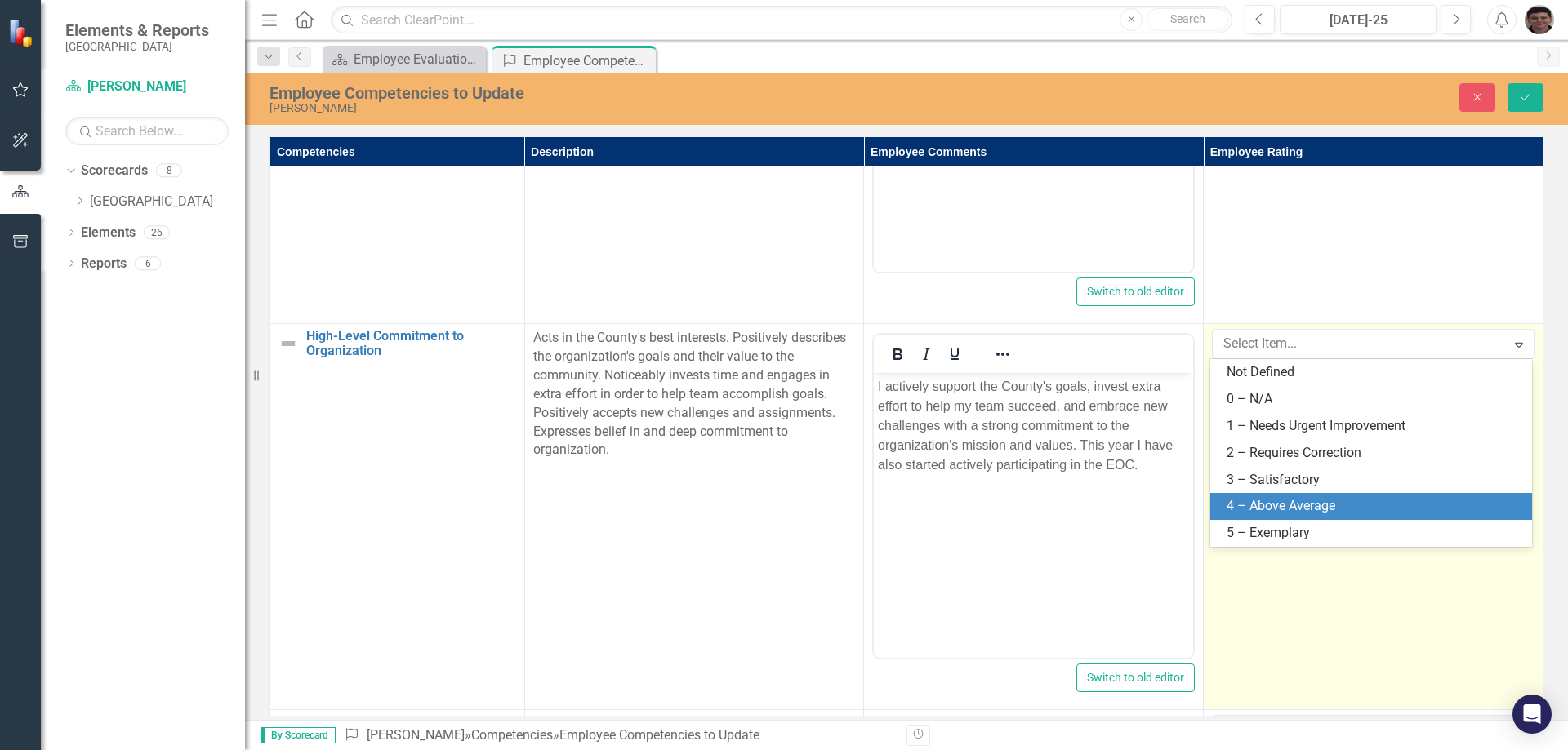
click at [1305, 502] on div "4 – Above Average" at bounding box center [1374, 507] width 295 height 18
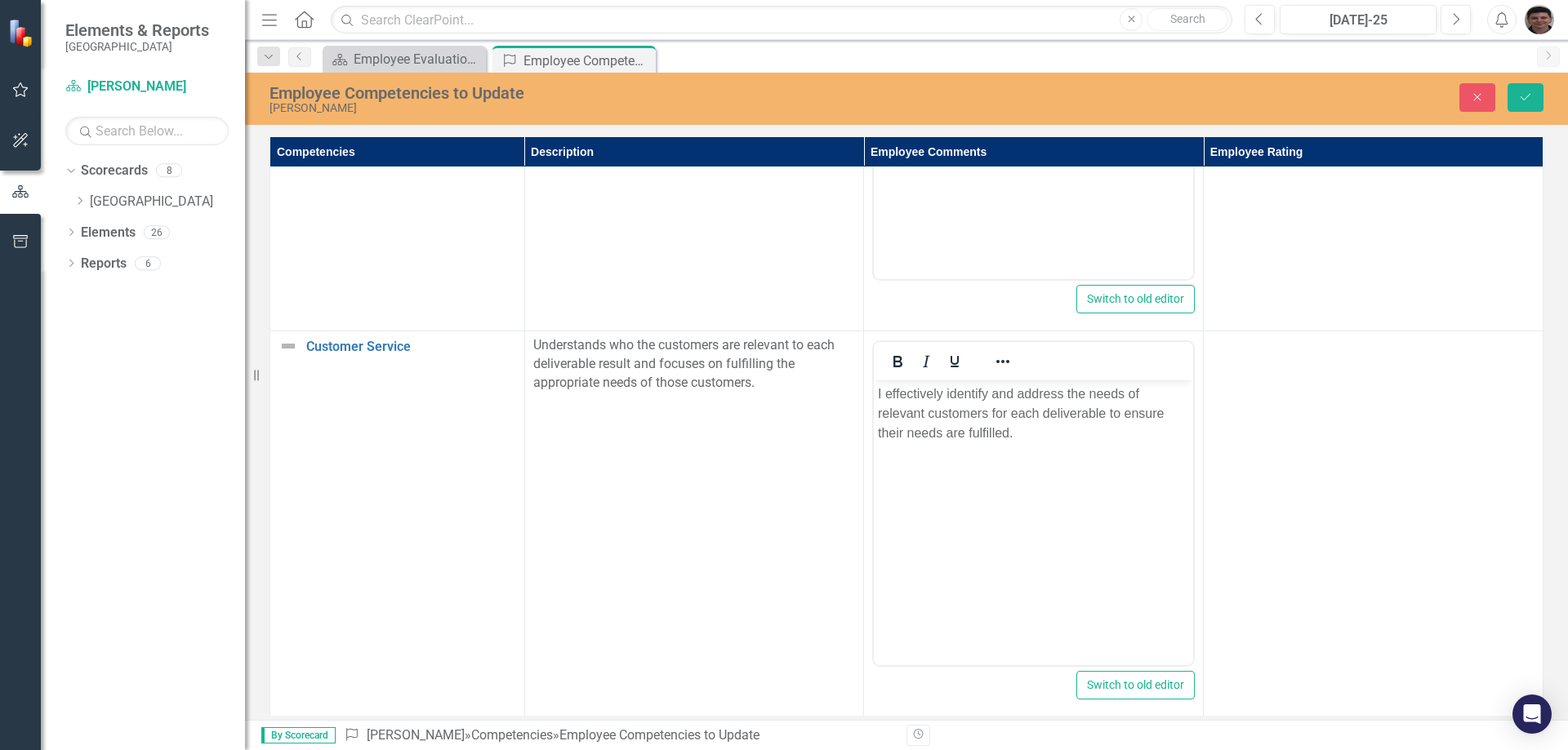
scroll to position [1366, 0]
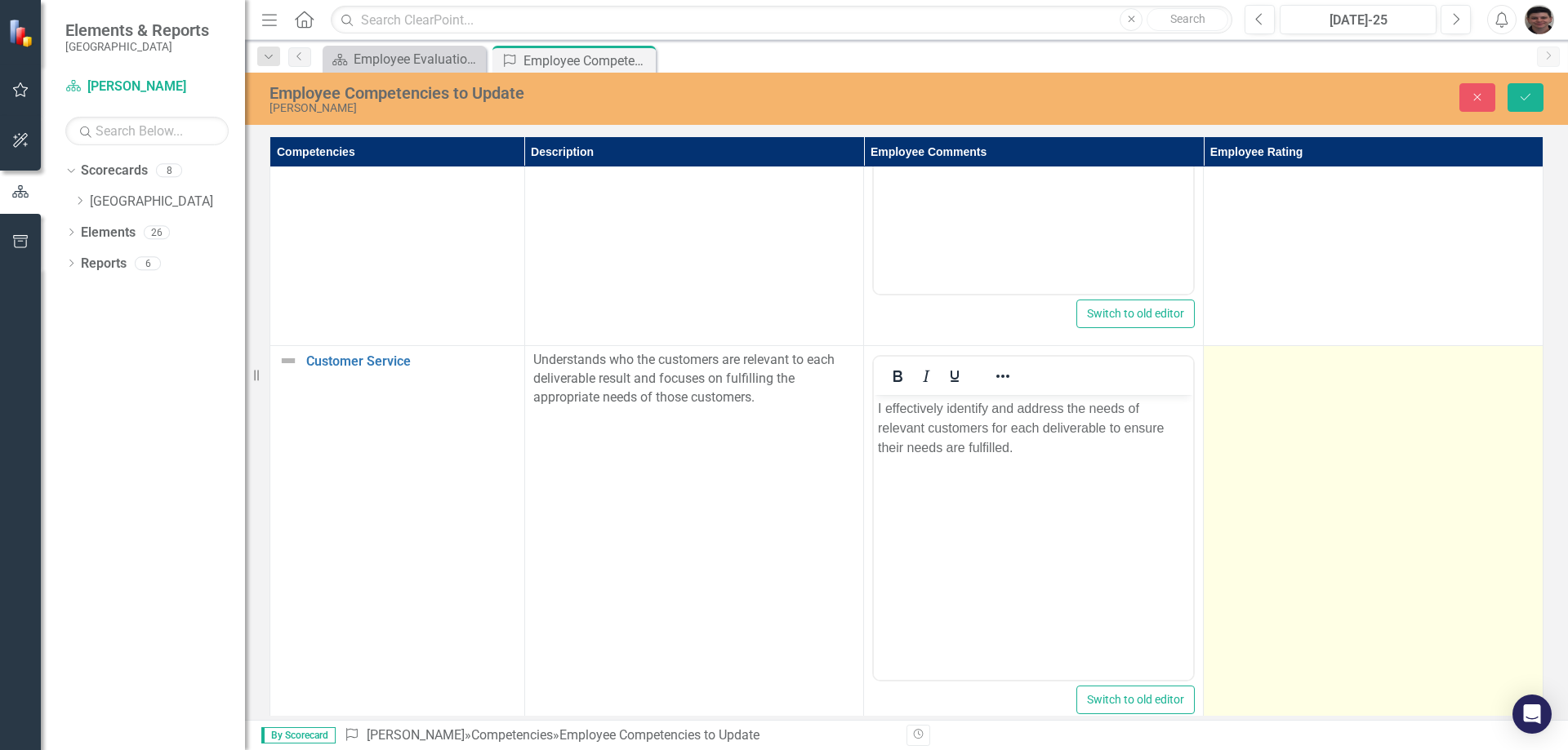
click at [1321, 442] on td at bounding box center [1373, 539] width 340 height 386
click at [1323, 378] on div "Not Defined Expand" at bounding box center [1373, 365] width 322 height 29
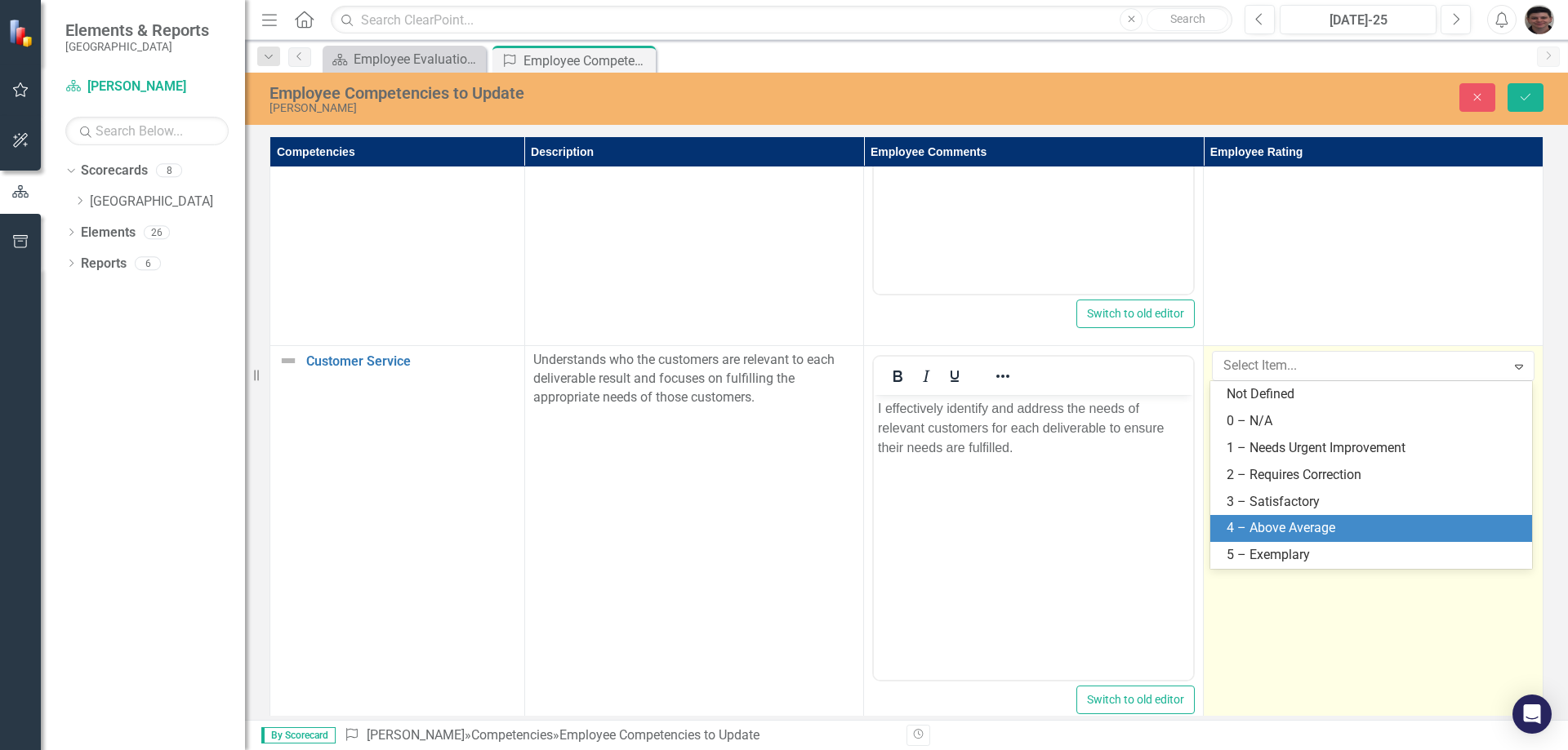
click at [1304, 531] on div "4 – Above Average" at bounding box center [1374, 529] width 295 height 18
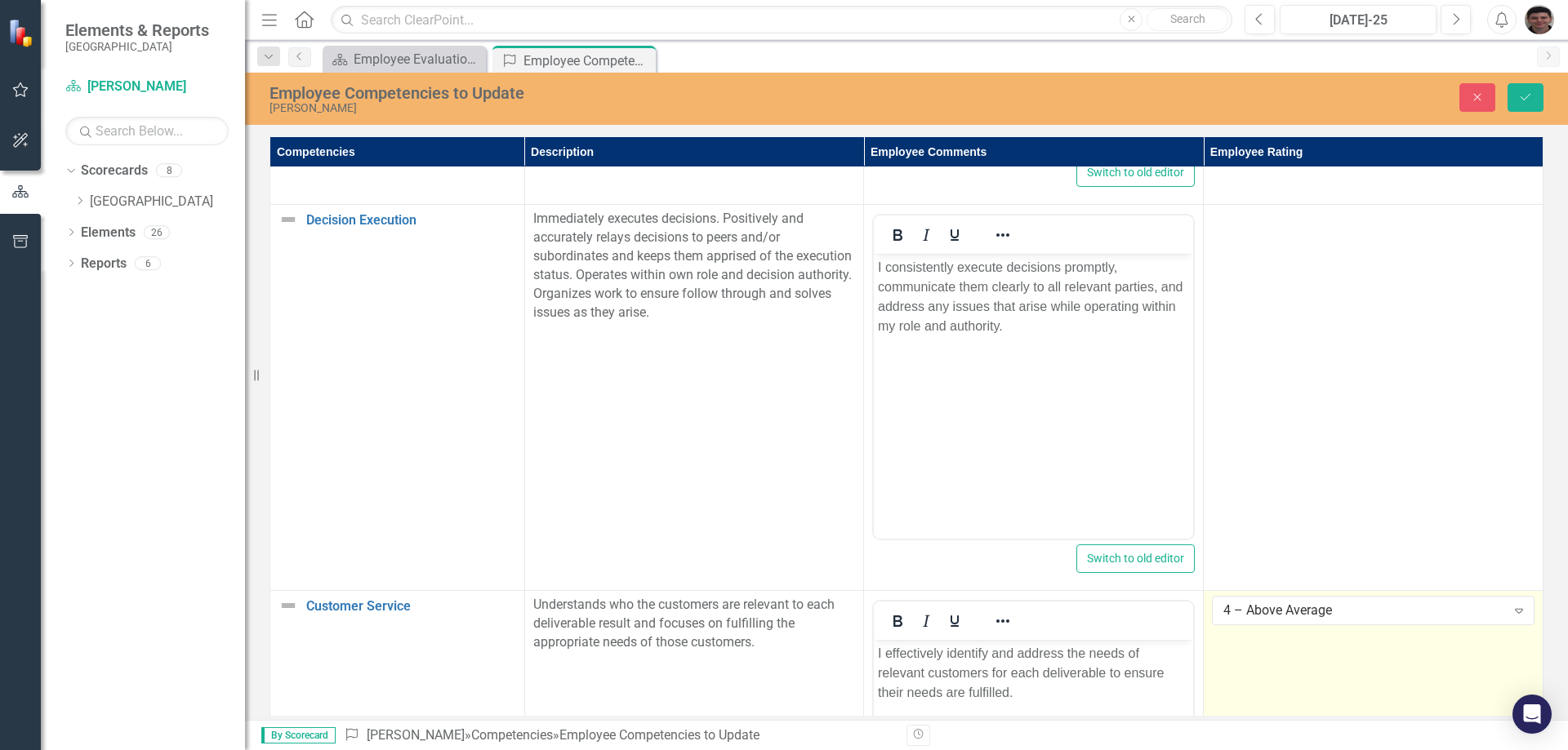
scroll to position [1039, 0]
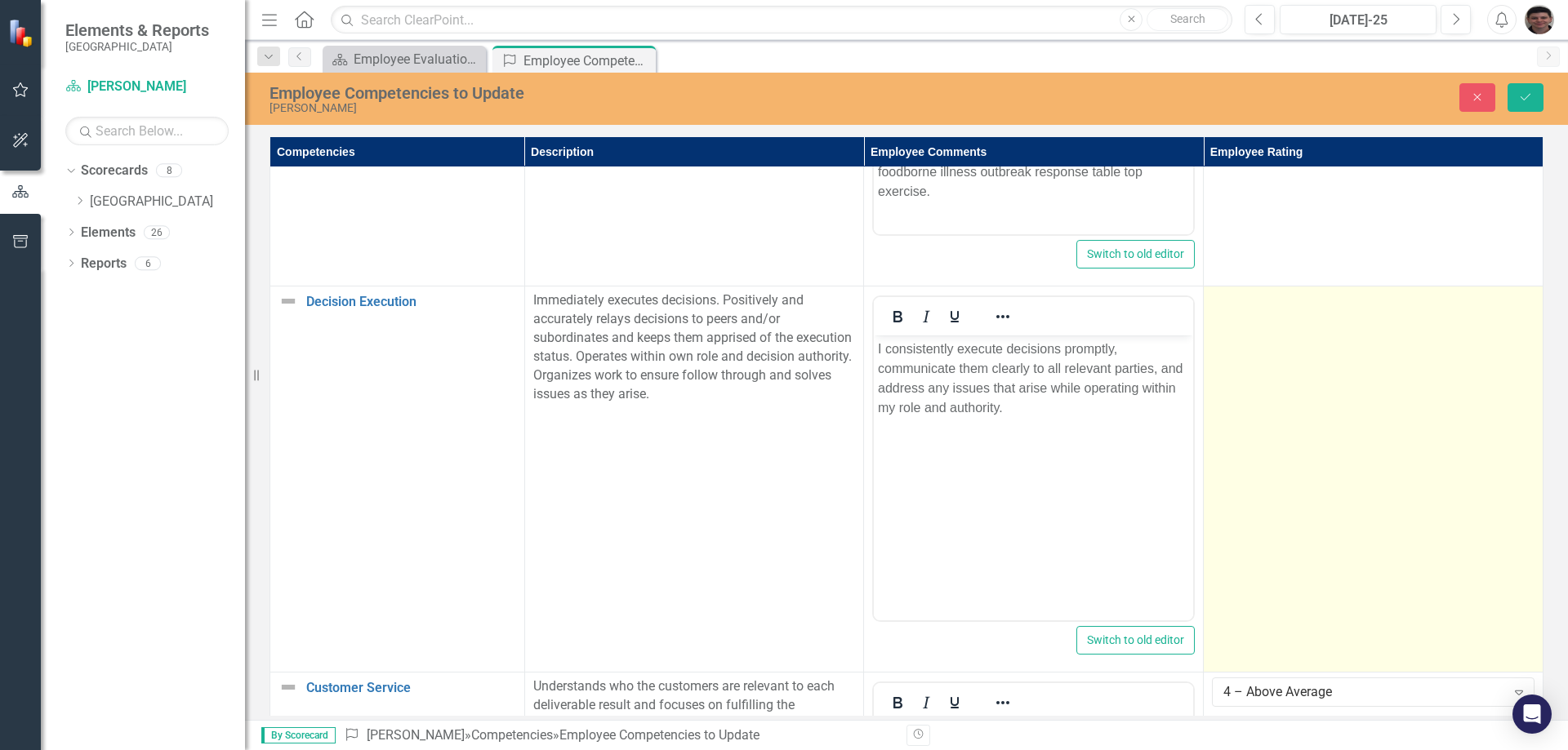
click at [1339, 421] on td at bounding box center [1373, 480] width 340 height 386
click at [1312, 301] on div "Not Defined" at bounding box center [1365, 306] width 282 height 18
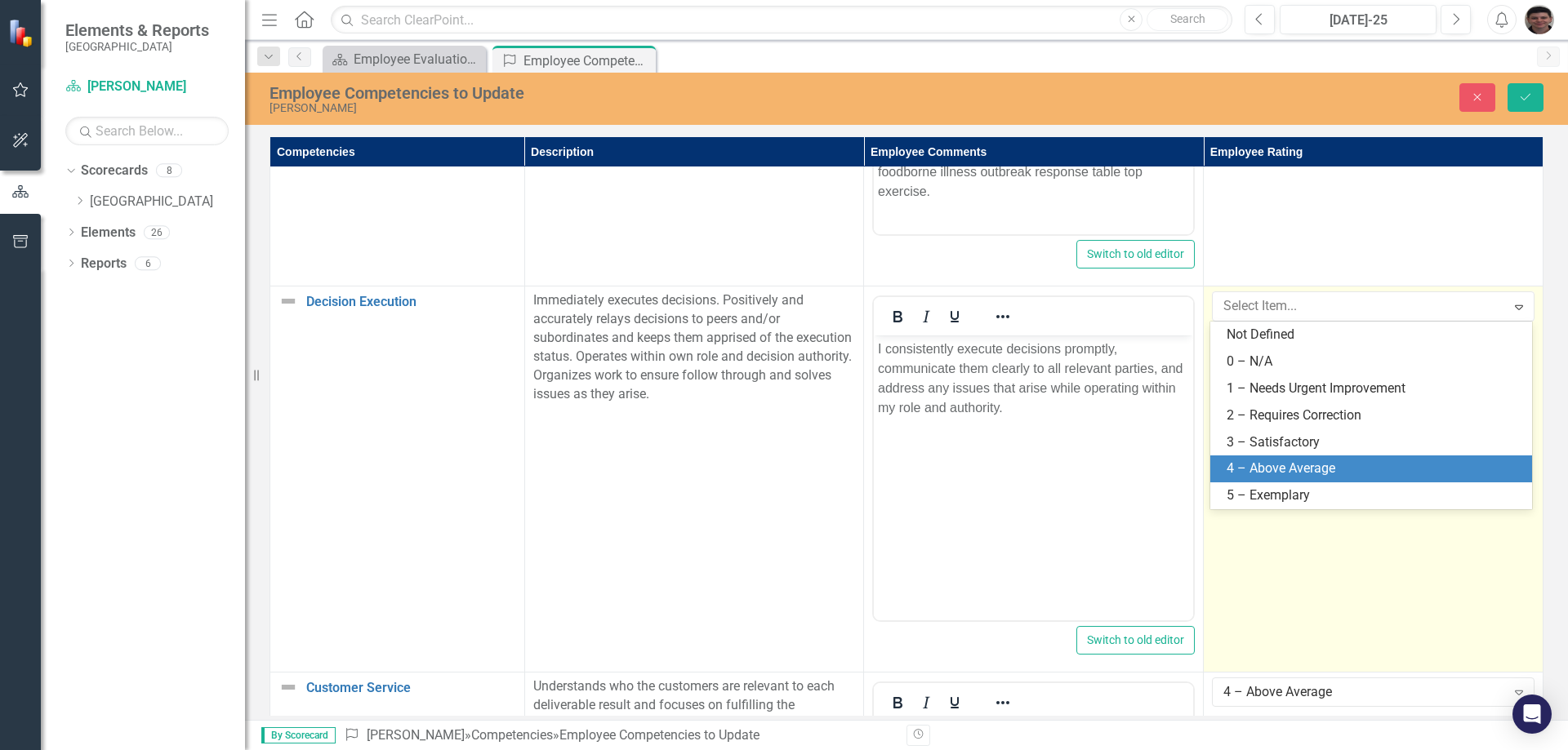
click at [1303, 460] on div "4 – Above Average" at bounding box center [1374, 469] width 295 height 18
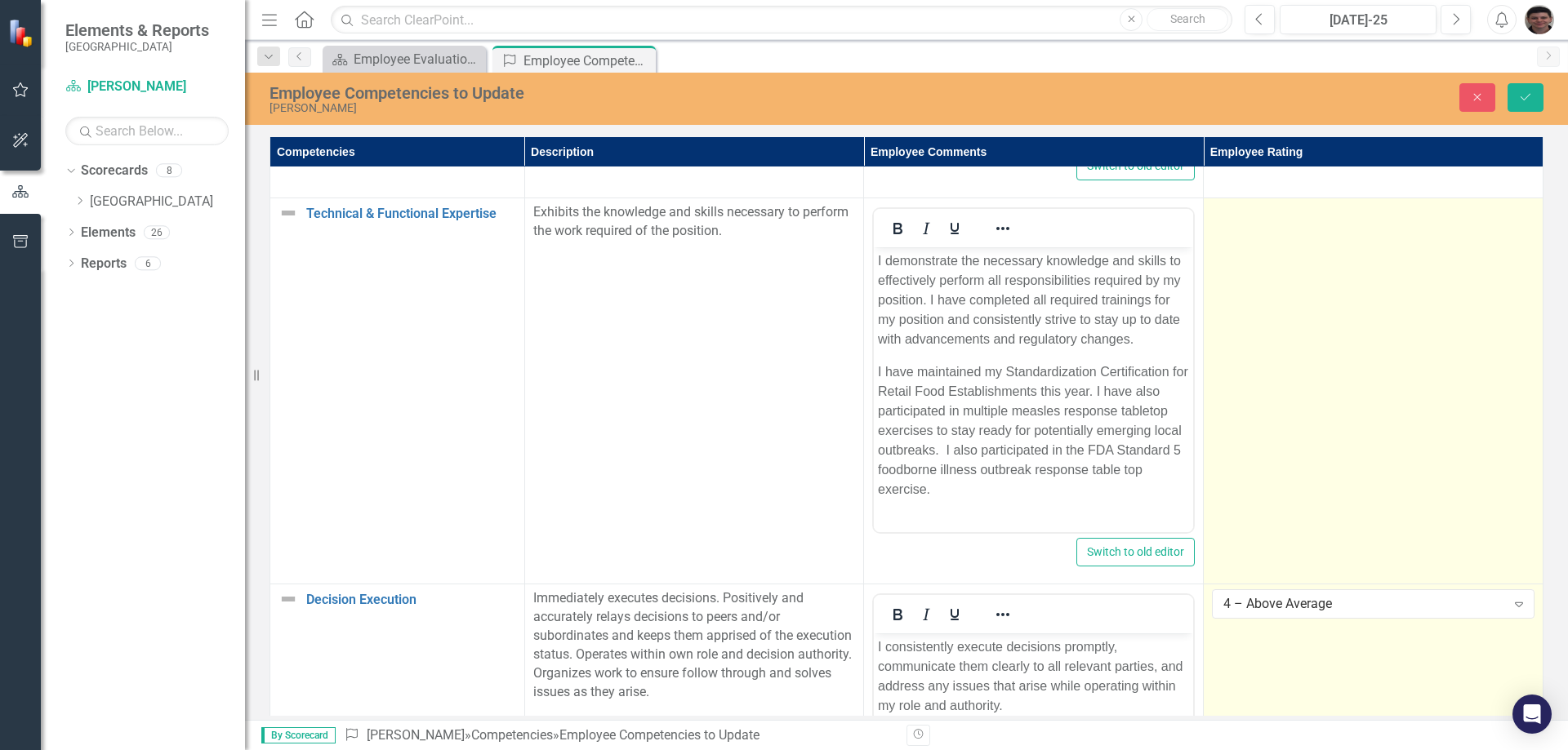
scroll to position [712, 0]
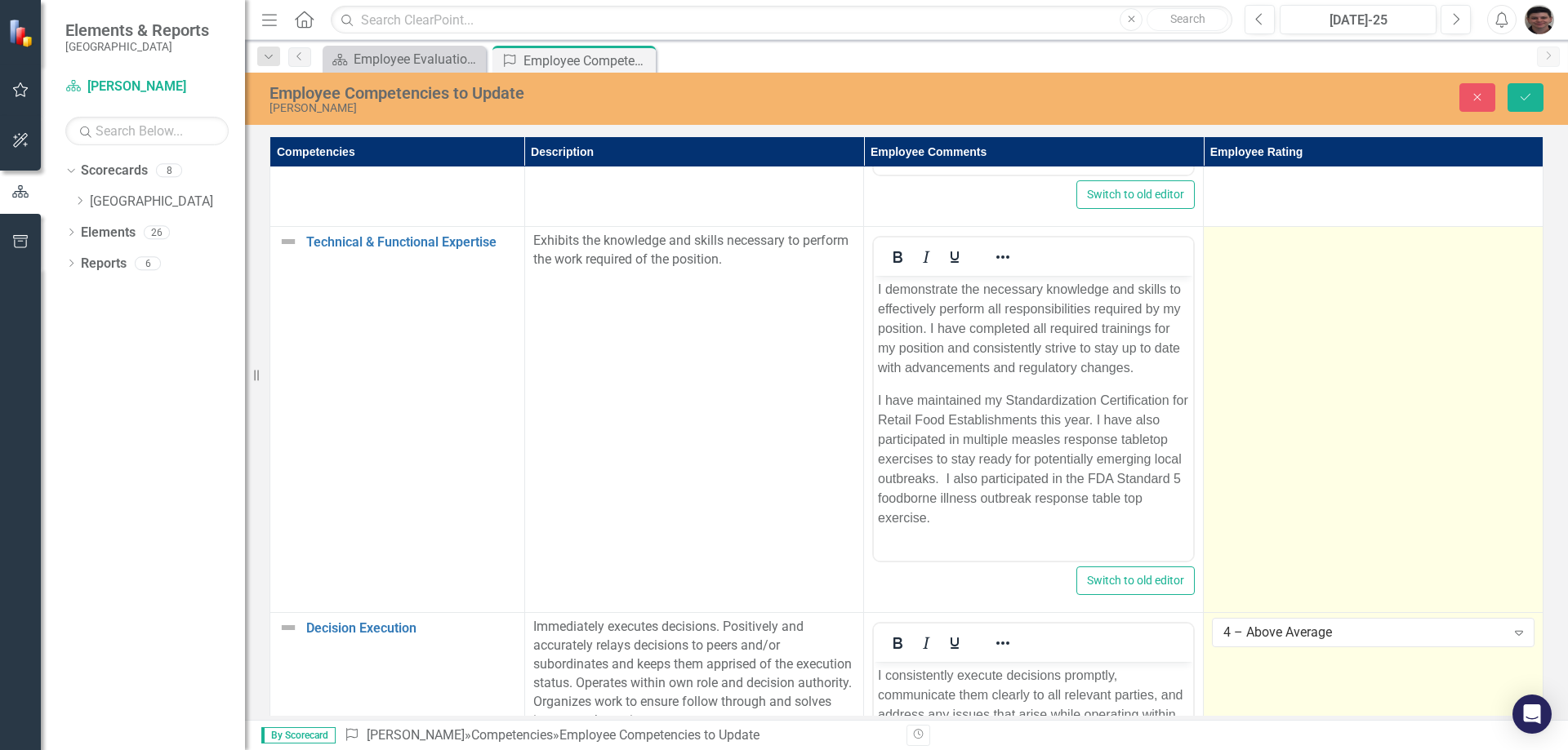
click at [1341, 378] on td at bounding box center [1373, 419] width 340 height 386
click at [1325, 257] on div "Not Defined Expand" at bounding box center [1373, 246] width 322 height 29
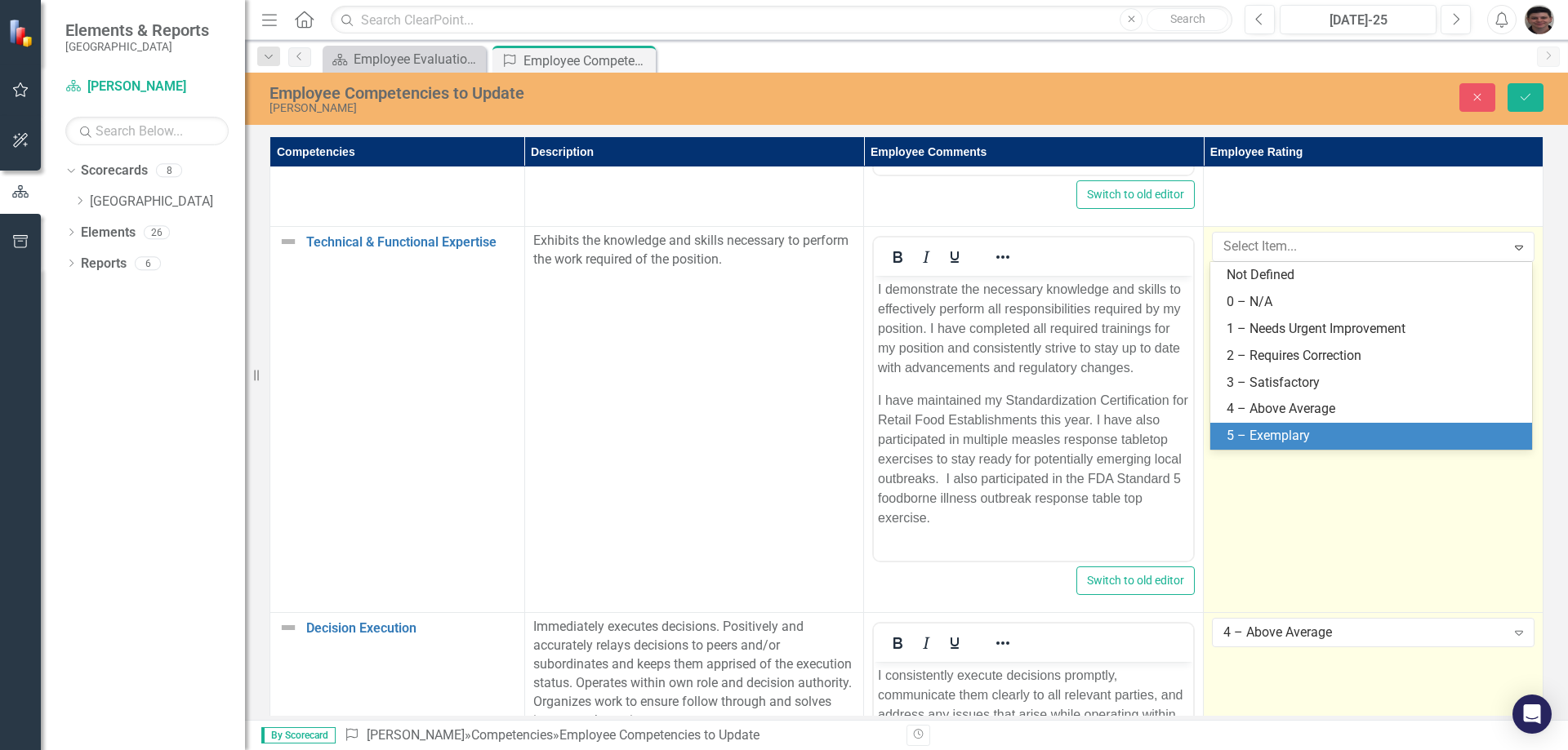
click at [1315, 428] on div "5 – Exemplary" at bounding box center [1374, 436] width 295 height 18
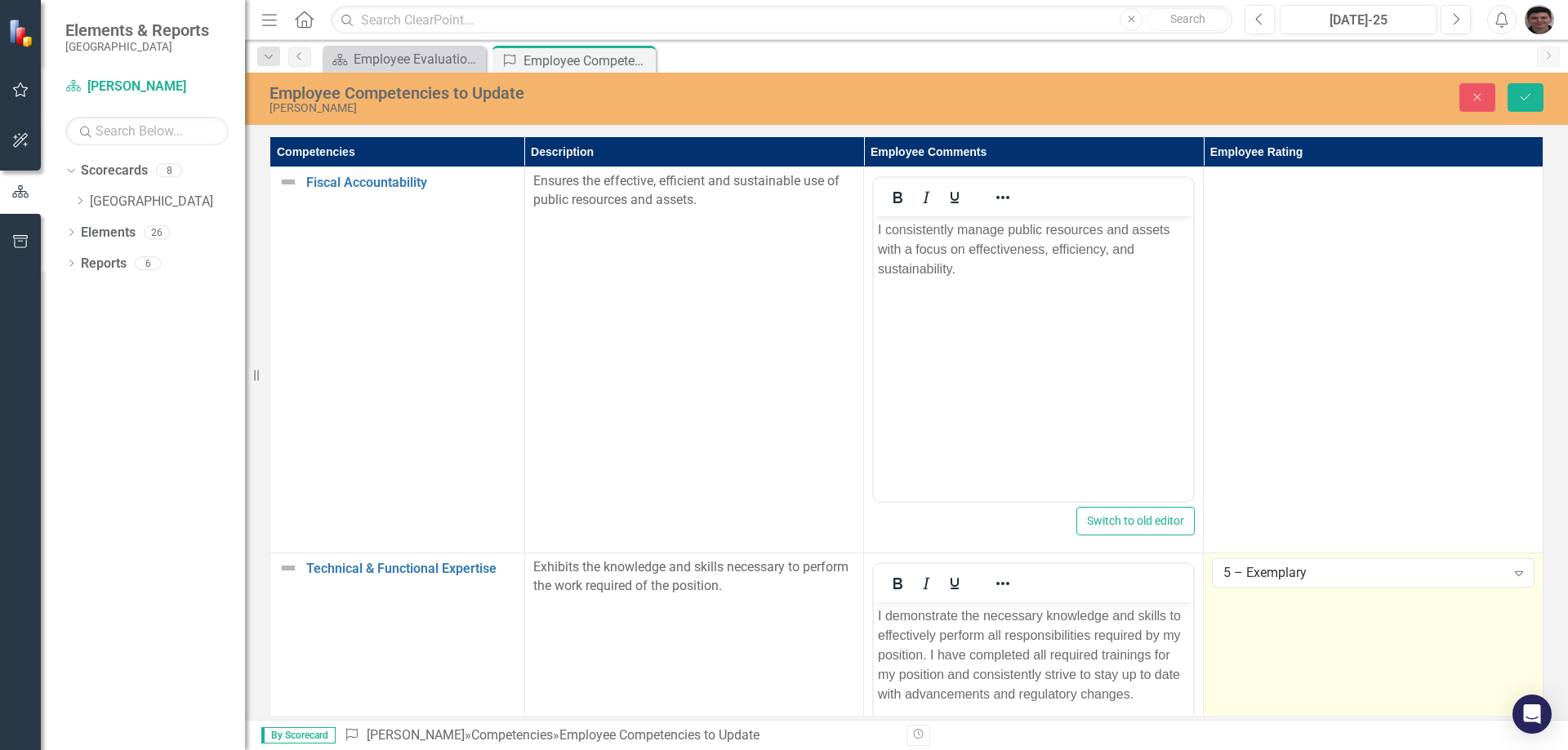
scroll to position [305, 0]
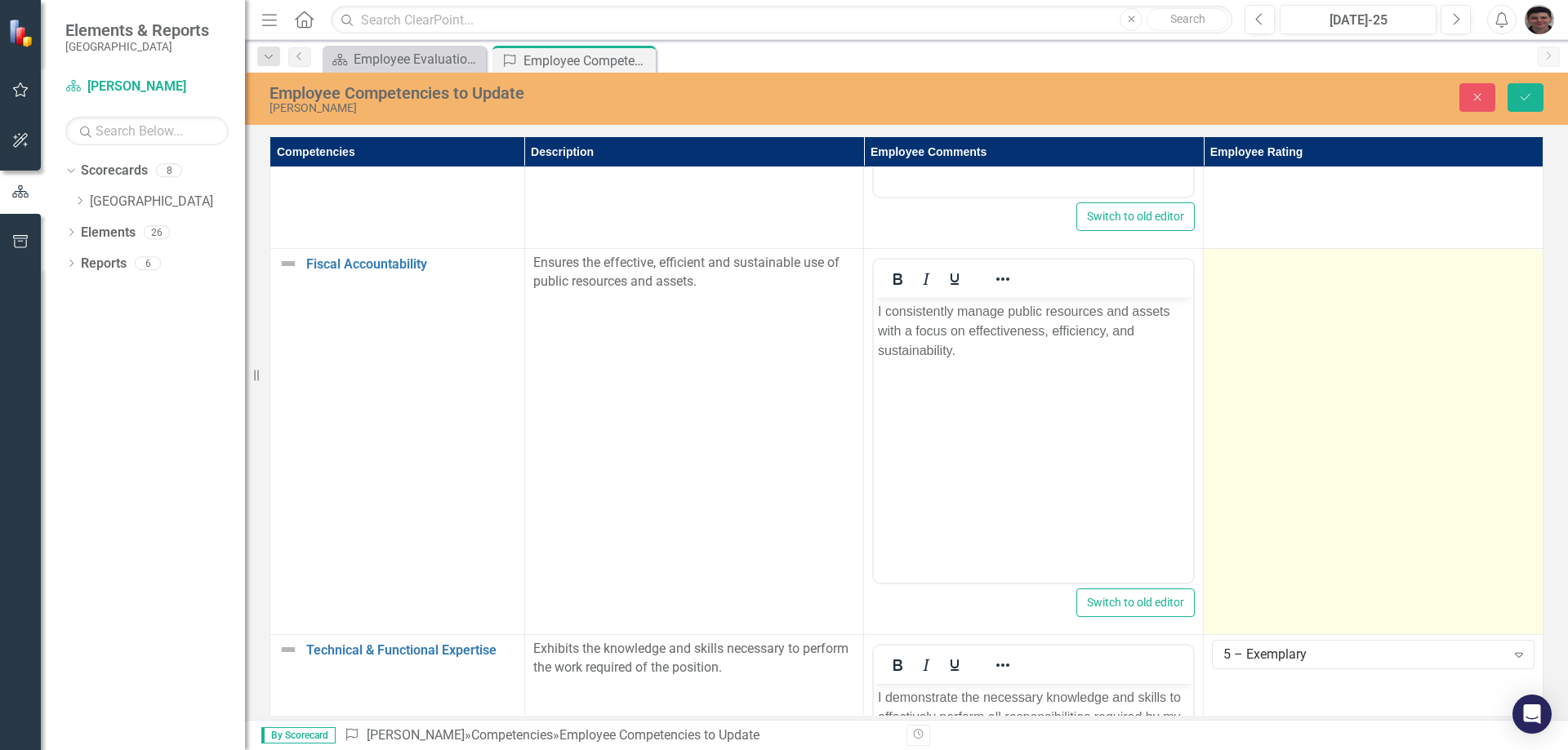
click at [1339, 376] on td at bounding box center [1373, 442] width 340 height 386
click at [1305, 282] on div "Not Defined Expand" at bounding box center [1373, 268] width 322 height 29
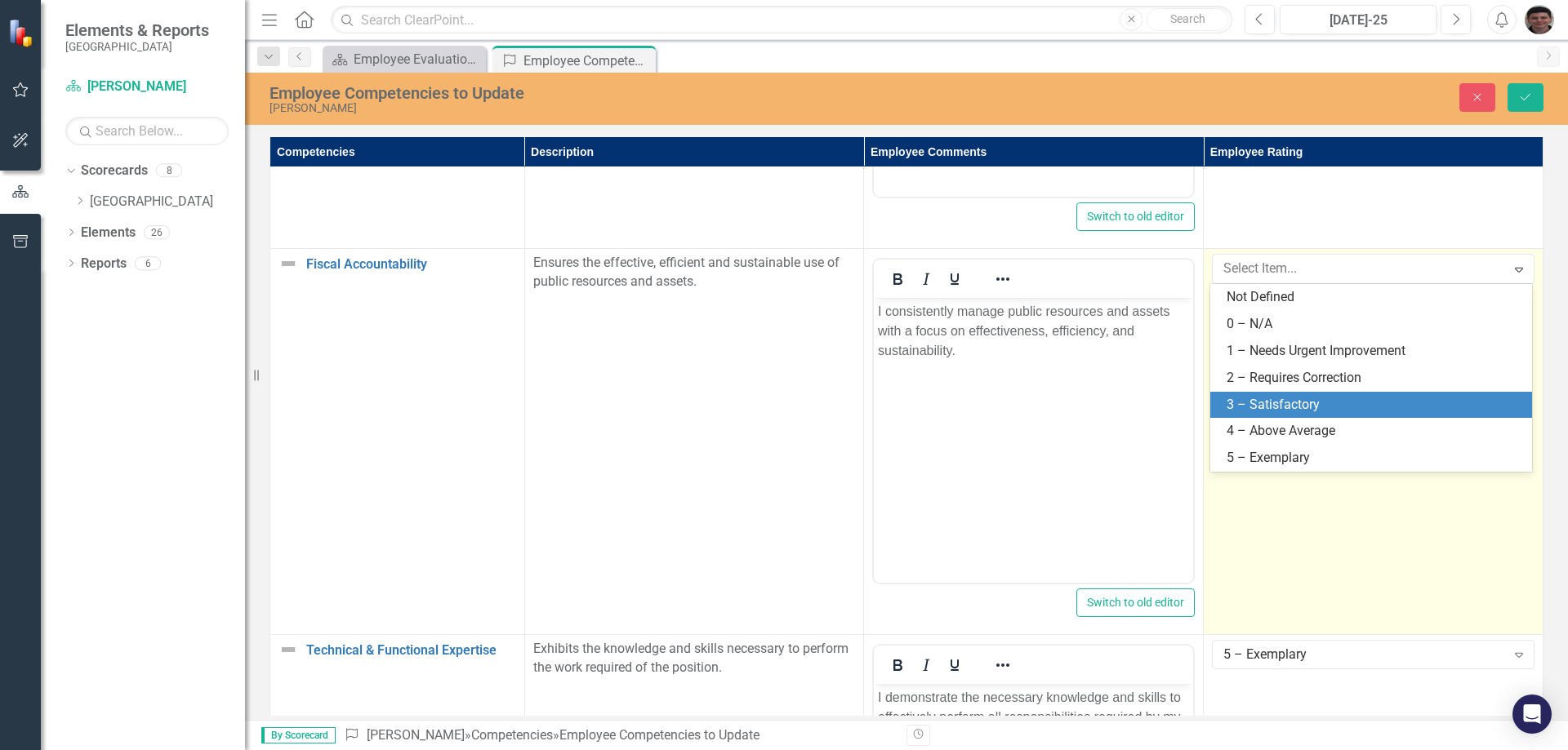
click at [1288, 407] on div "3 – Satisfactory" at bounding box center [1374, 405] width 295 height 18
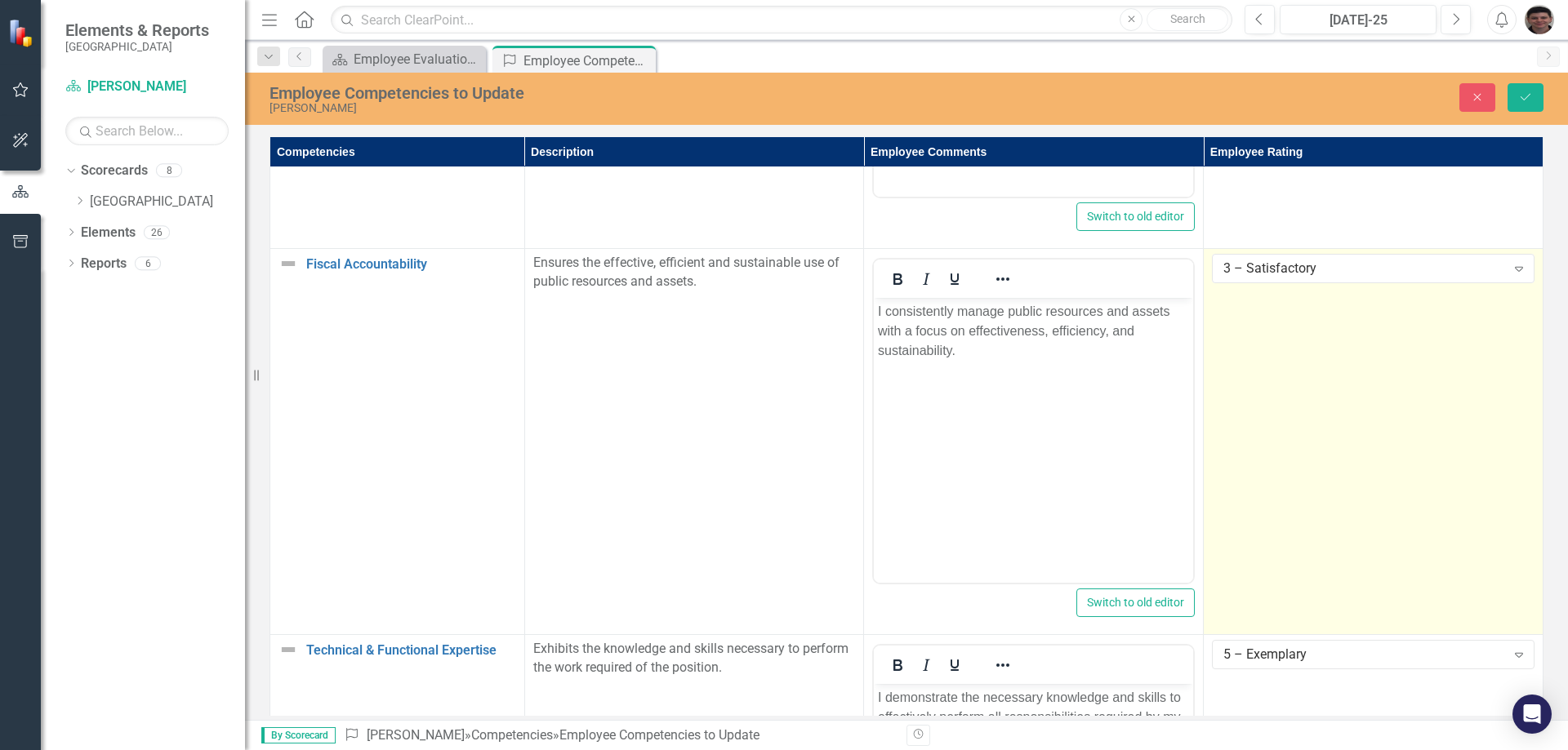
click at [1288, 407] on td "3 – Satisfactory Expand" at bounding box center [1373, 442] width 340 height 386
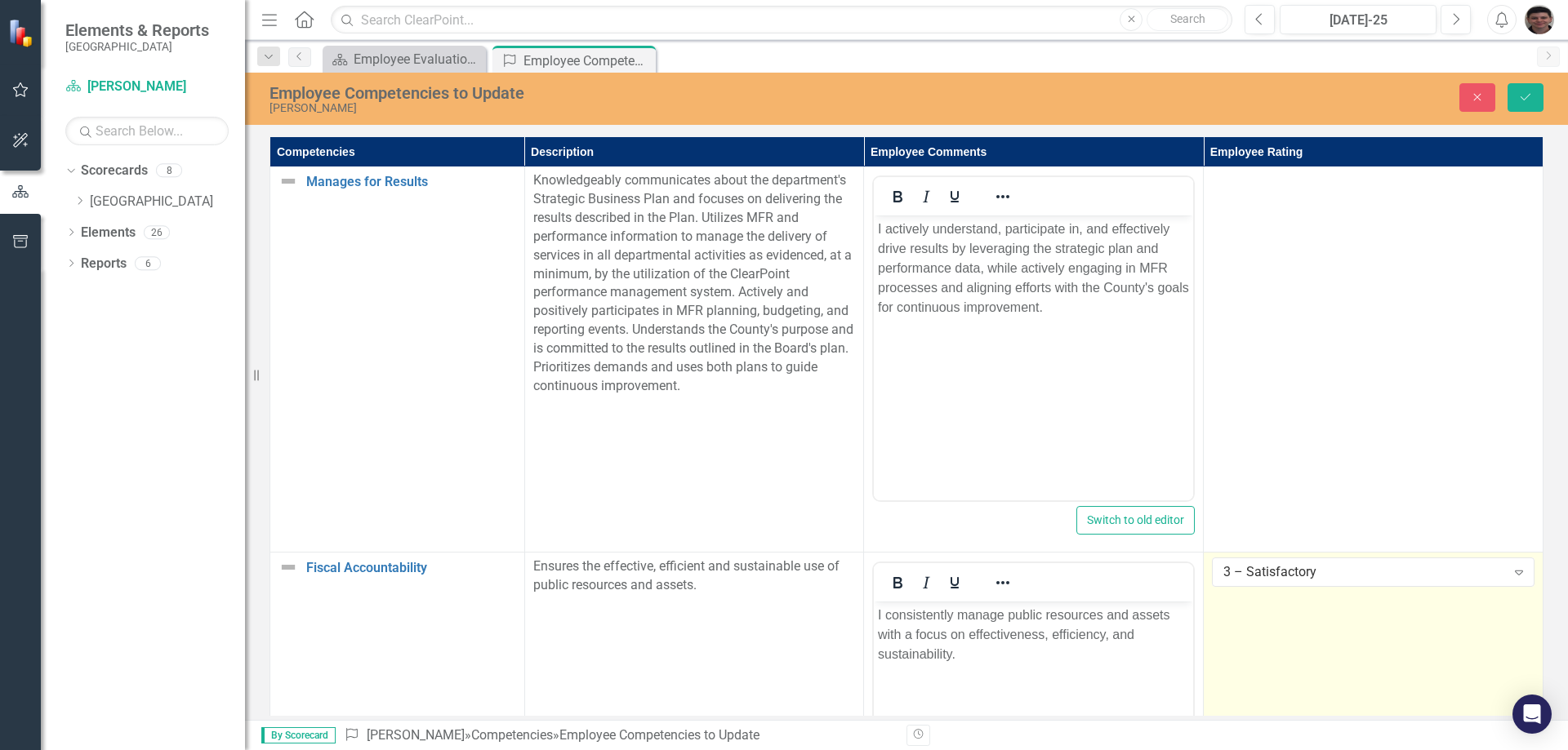
scroll to position [0, 0]
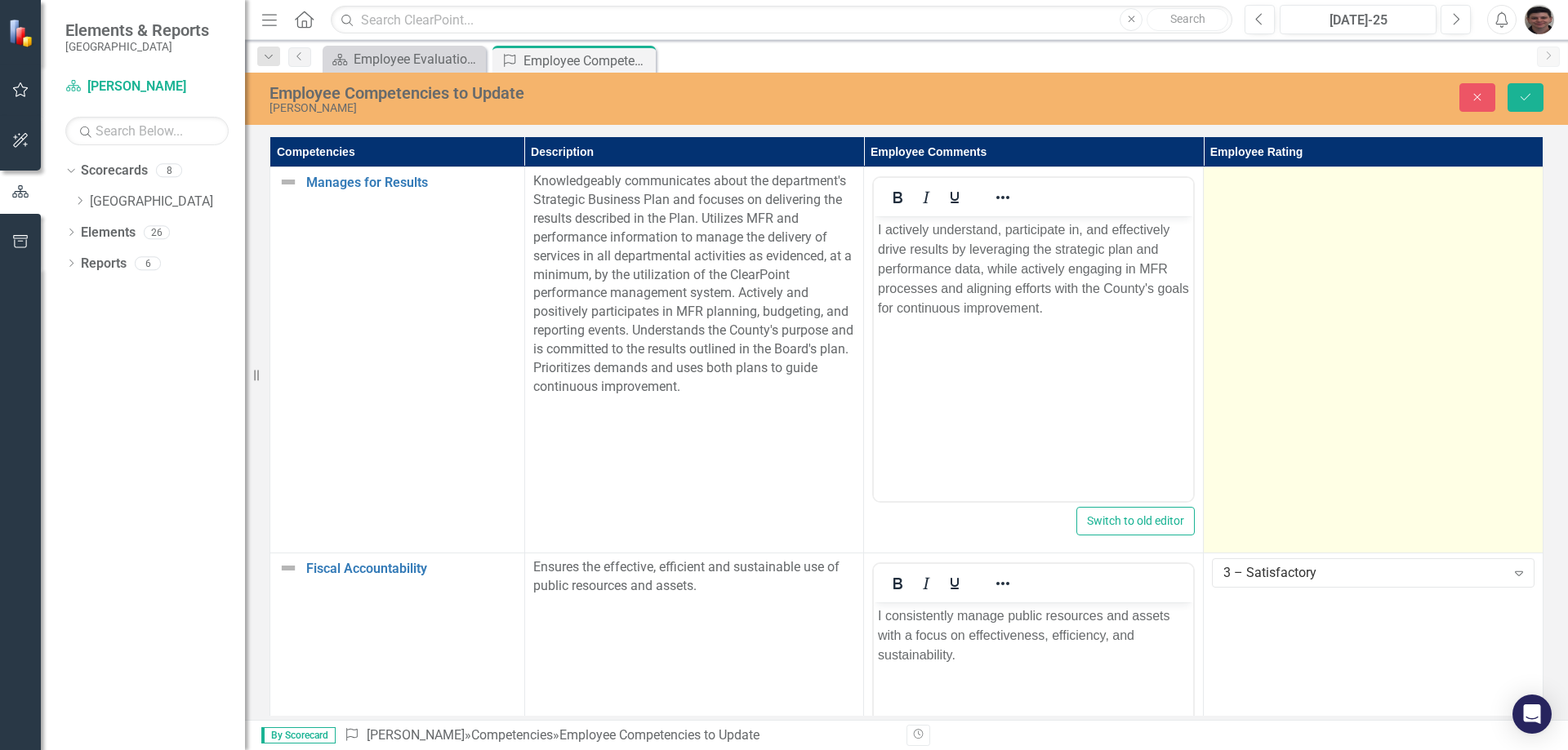
click at [1396, 325] on td at bounding box center [1373, 360] width 340 height 386
click at [1336, 199] on div "Not Defined Expand" at bounding box center [1373, 186] width 322 height 29
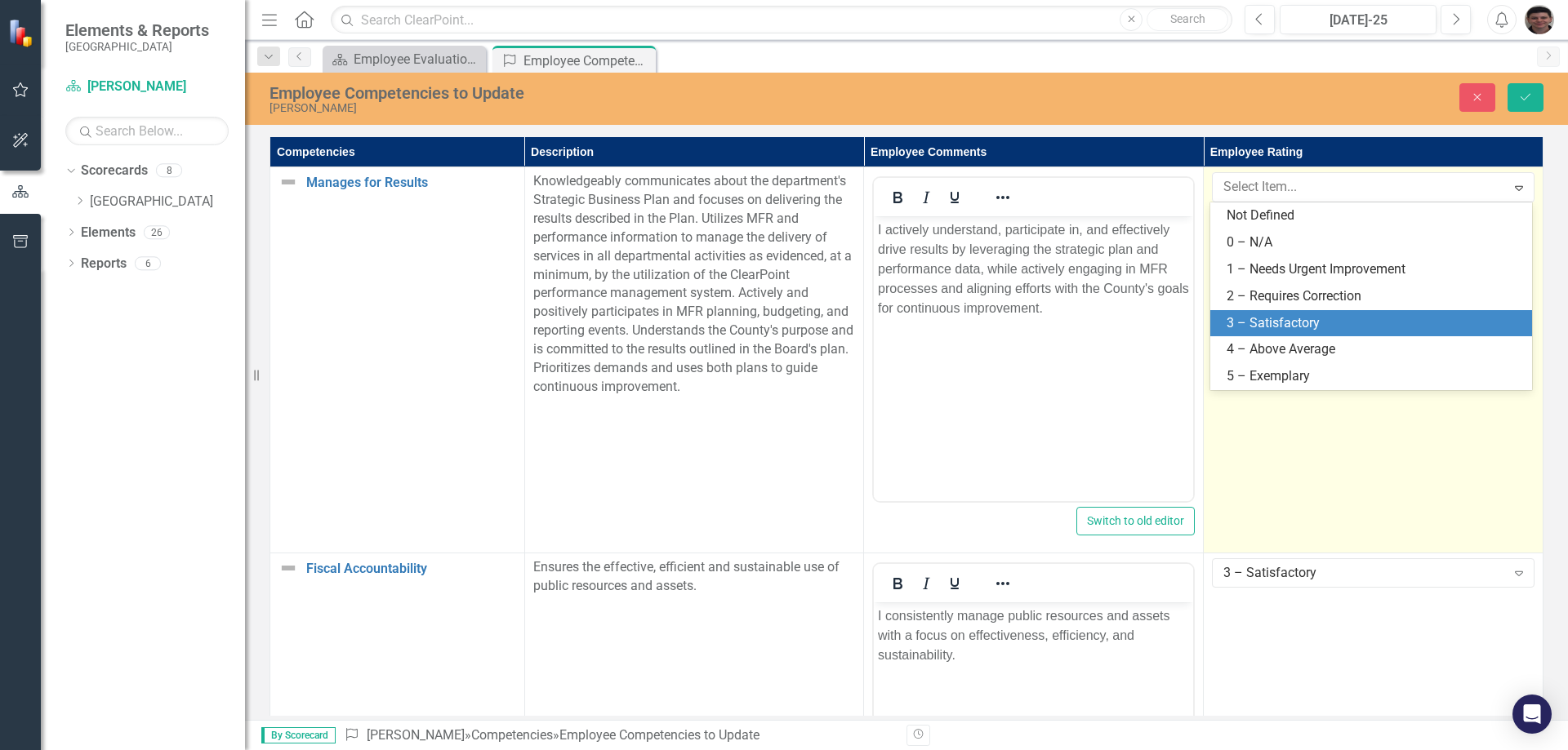
click at [1309, 317] on div "3 – Satisfactory" at bounding box center [1374, 324] width 295 height 18
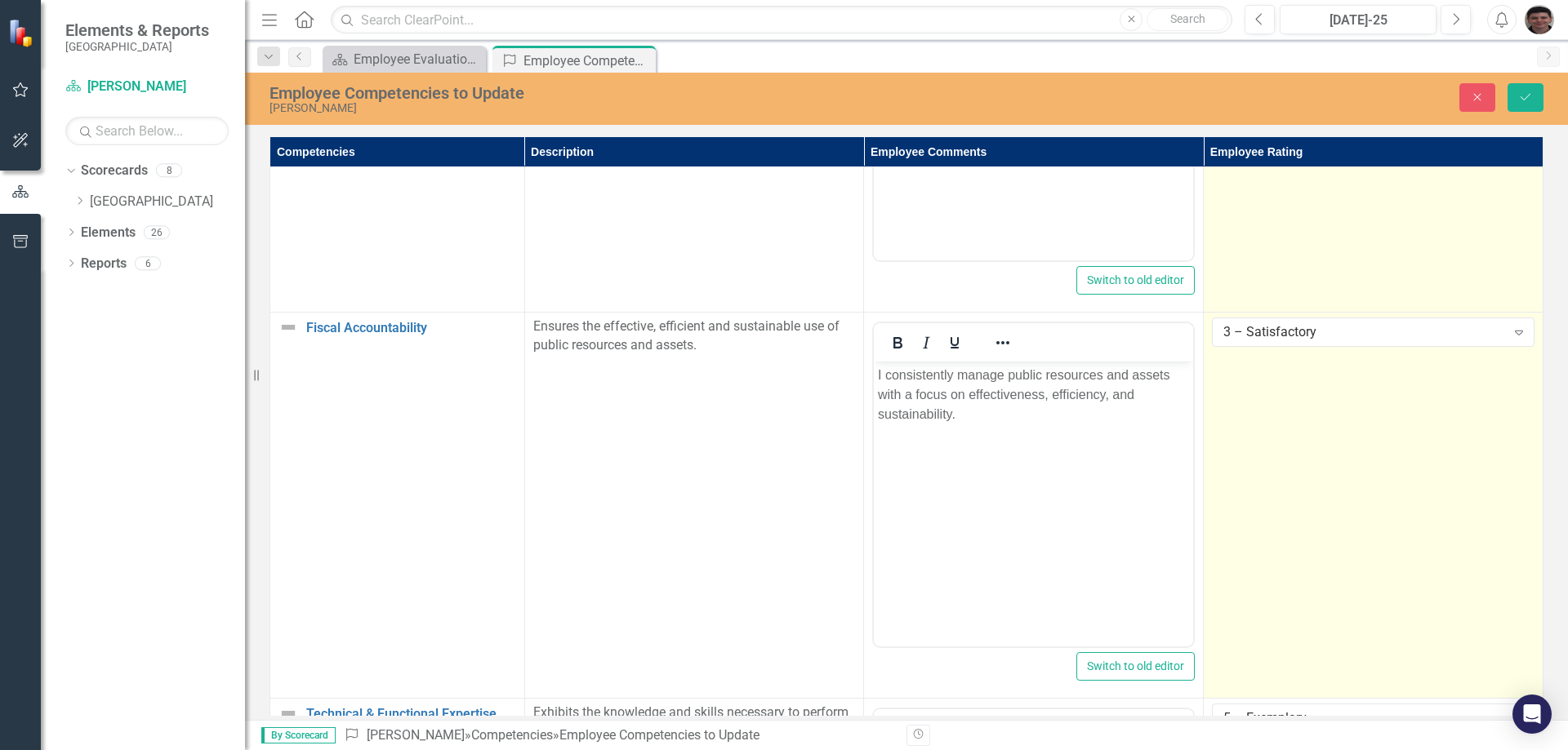
scroll to position [245, 0]
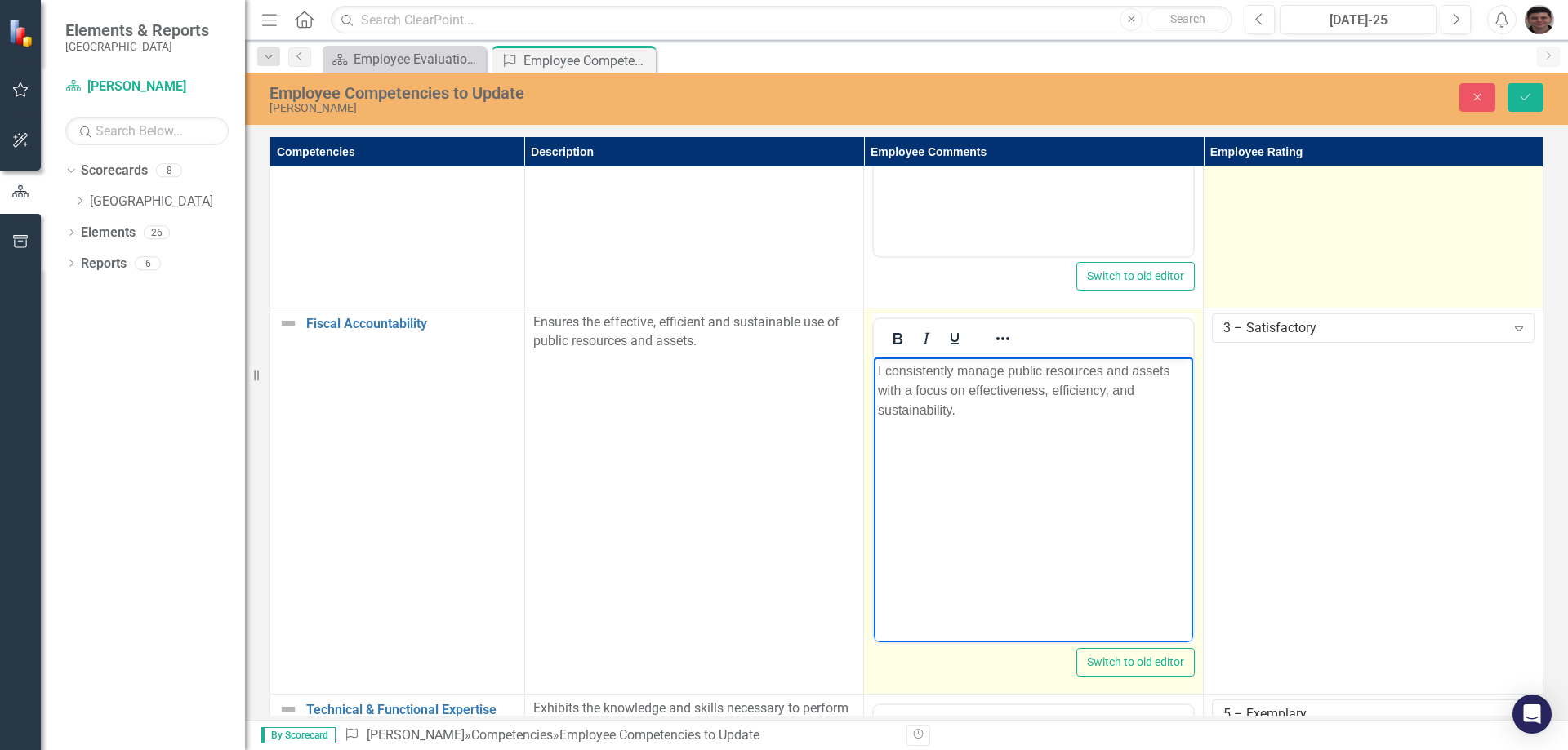
click at [1069, 415] on p "I consistently manage public resources and assets with a focus on effectiveness…" at bounding box center [1033, 391] width 311 height 59
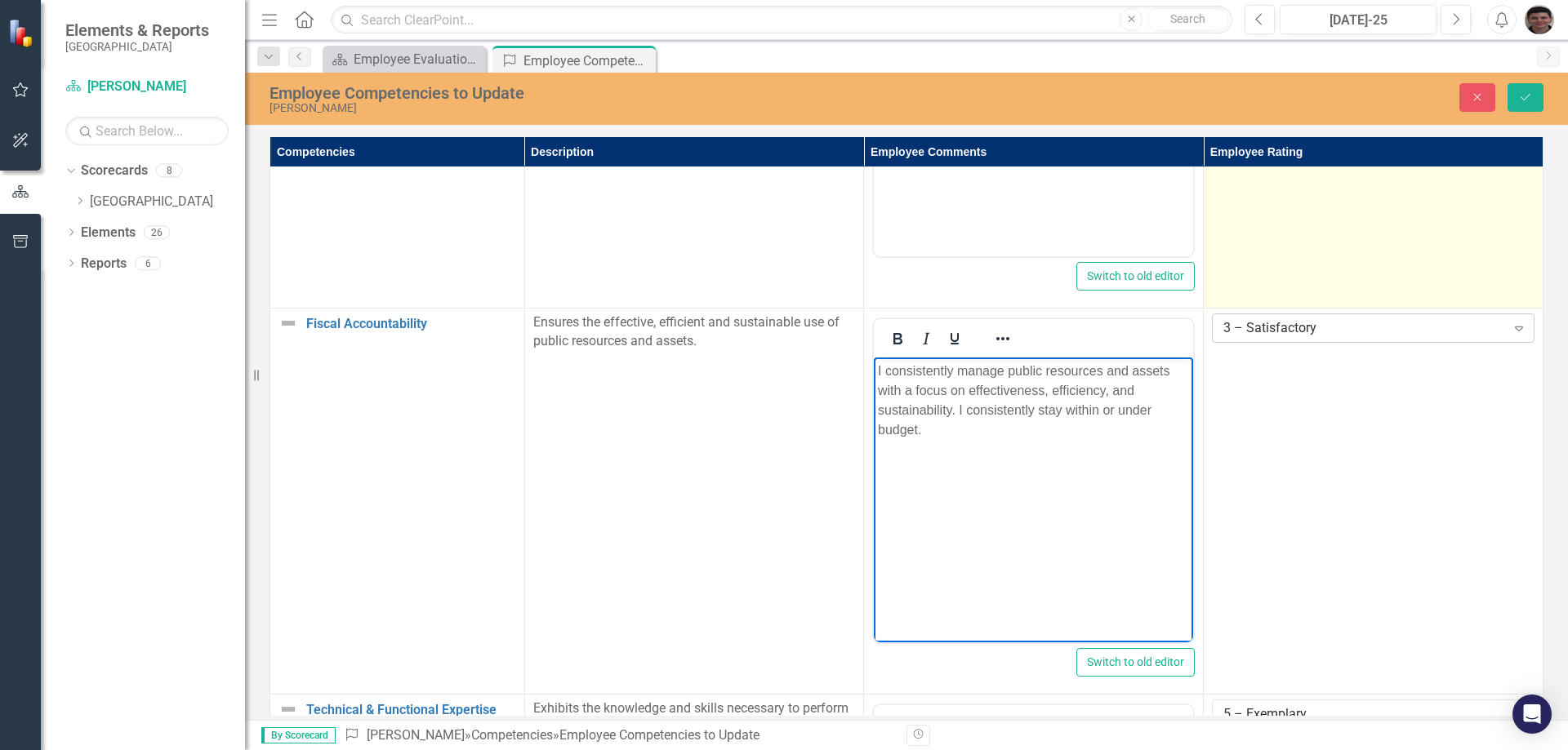
click at [1311, 324] on div "3 – Satisfactory" at bounding box center [1365, 328] width 282 height 18
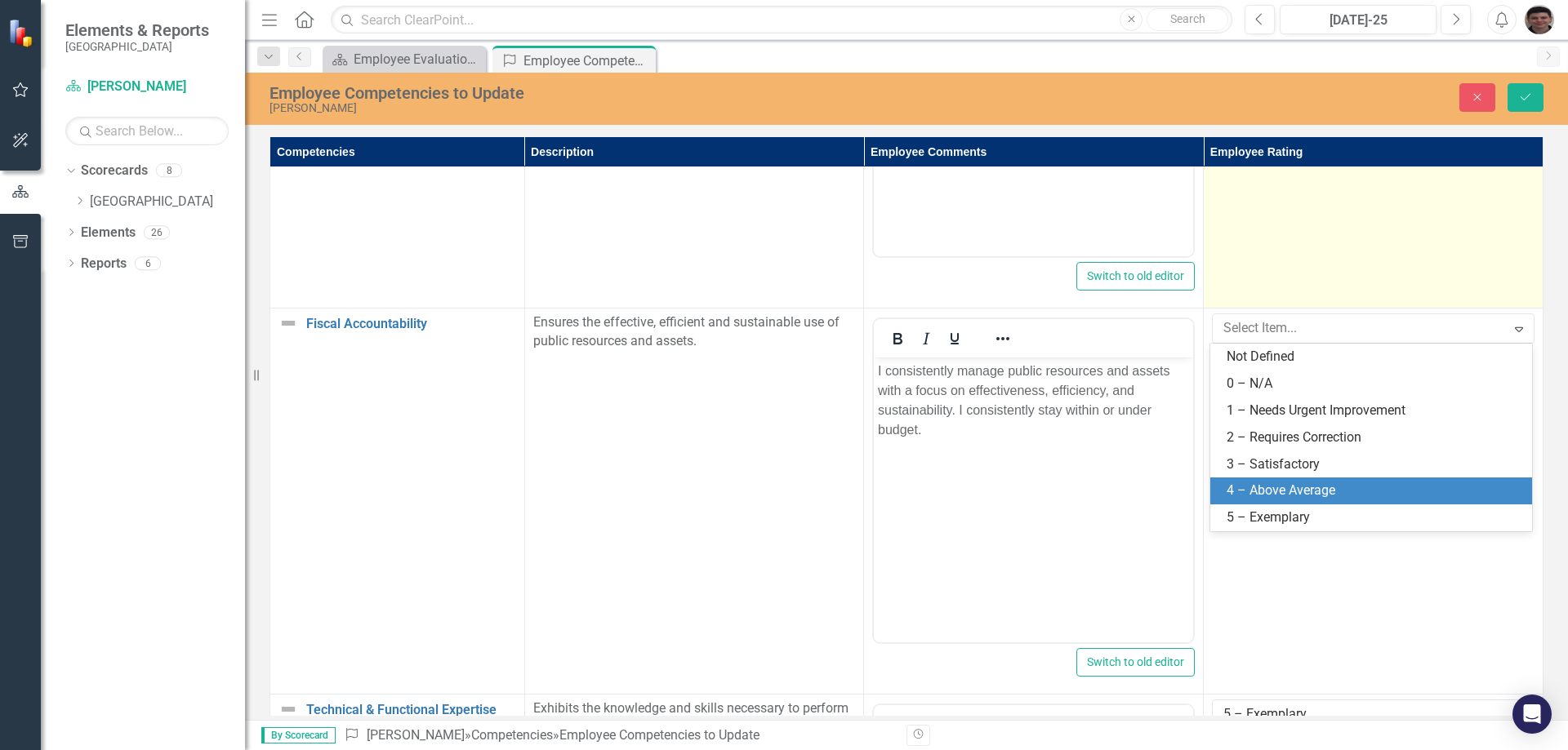
click at [1285, 486] on div "4 – Above Average" at bounding box center [1374, 491] width 295 height 18
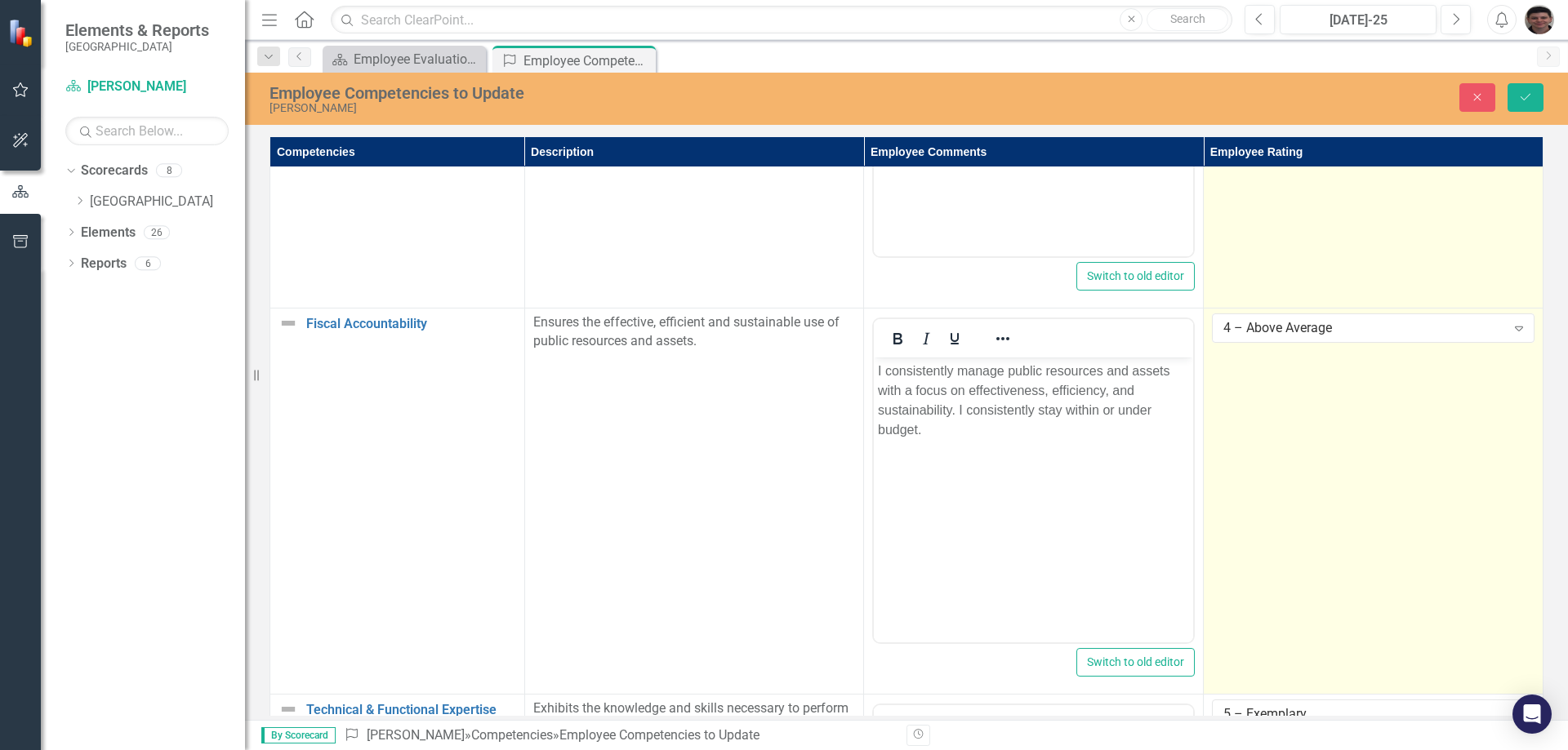
click at [1283, 484] on td "4 – Above Average Expand" at bounding box center [1373, 502] width 340 height 386
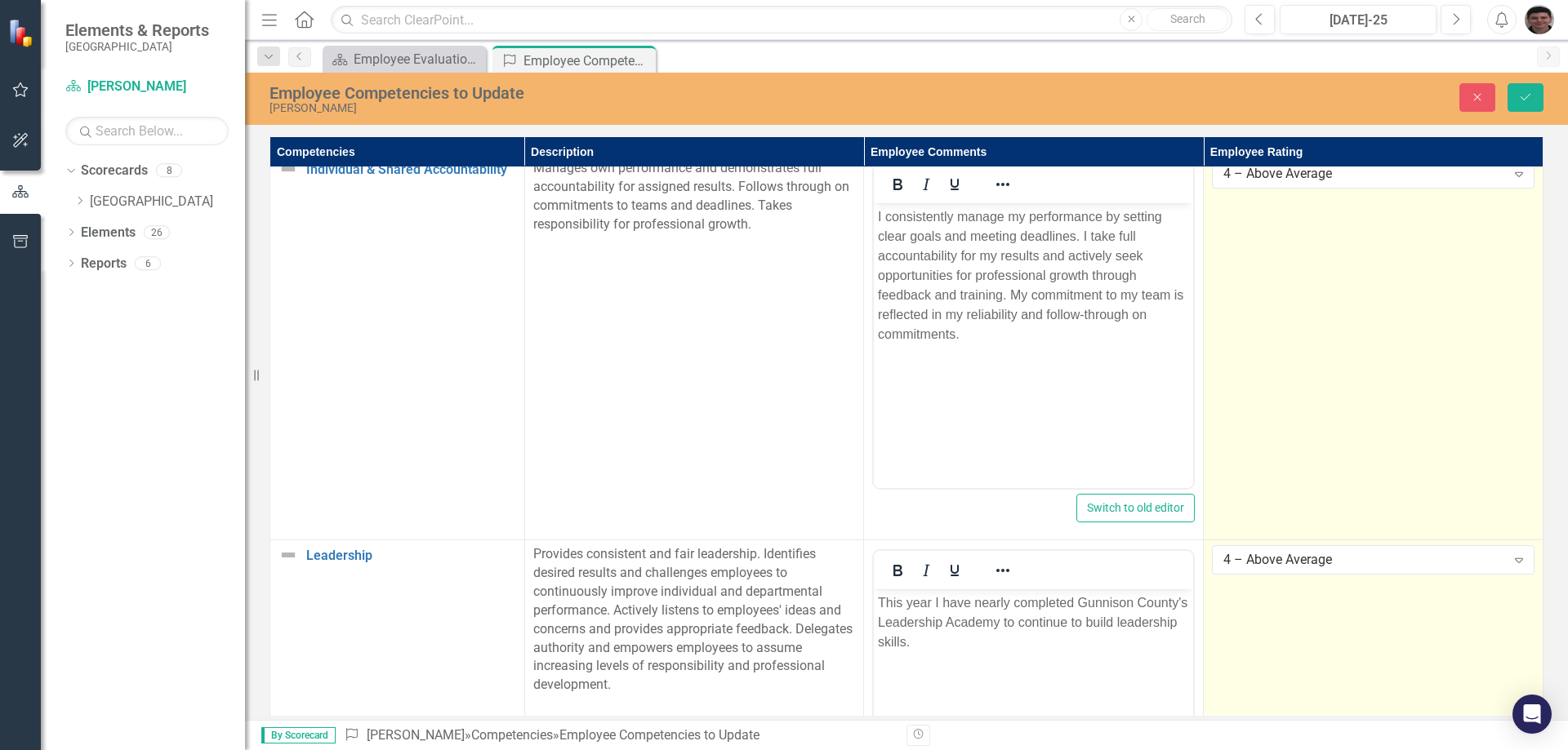
scroll to position [3325, 0]
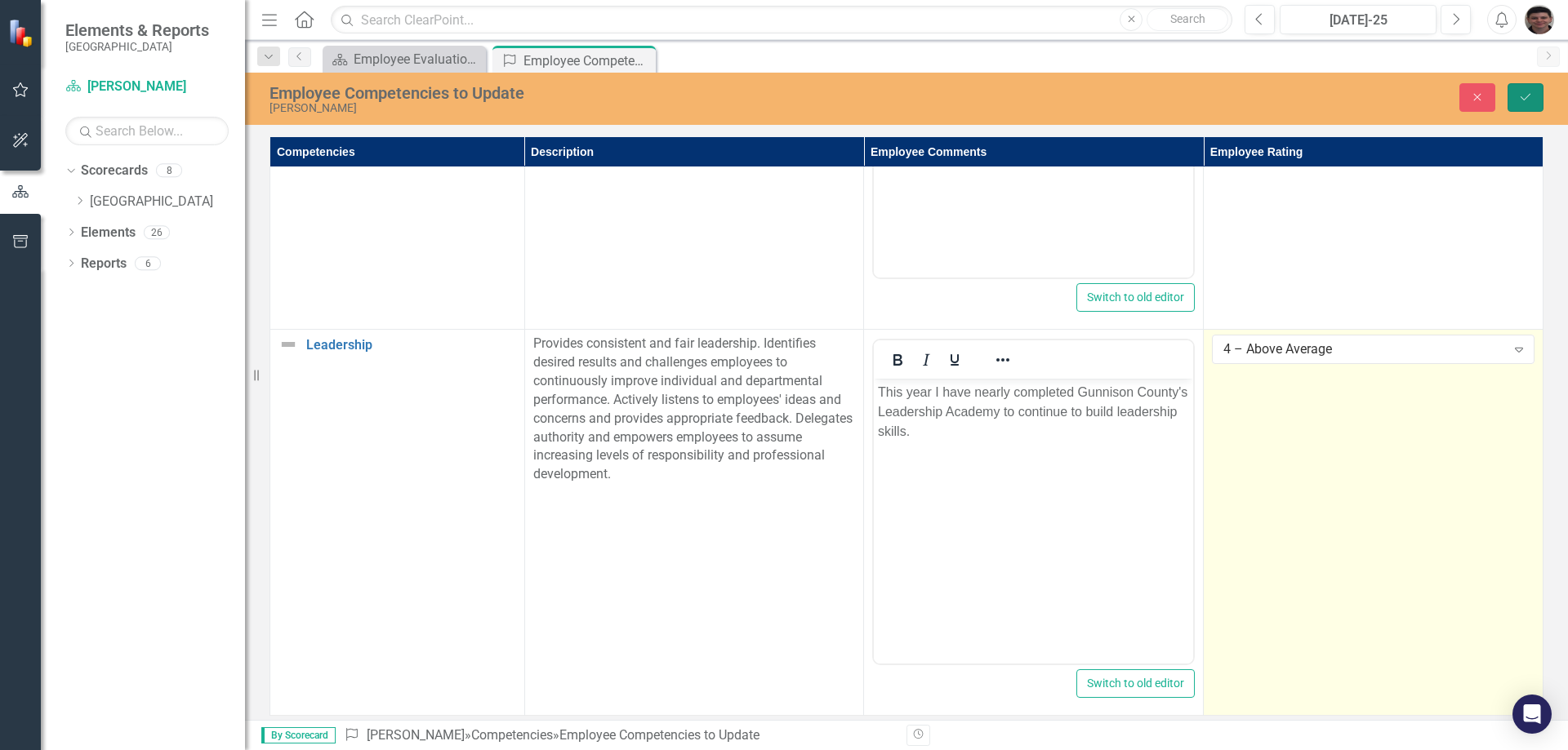
click at [1524, 98] on icon "Save" at bounding box center [1526, 97] width 15 height 12
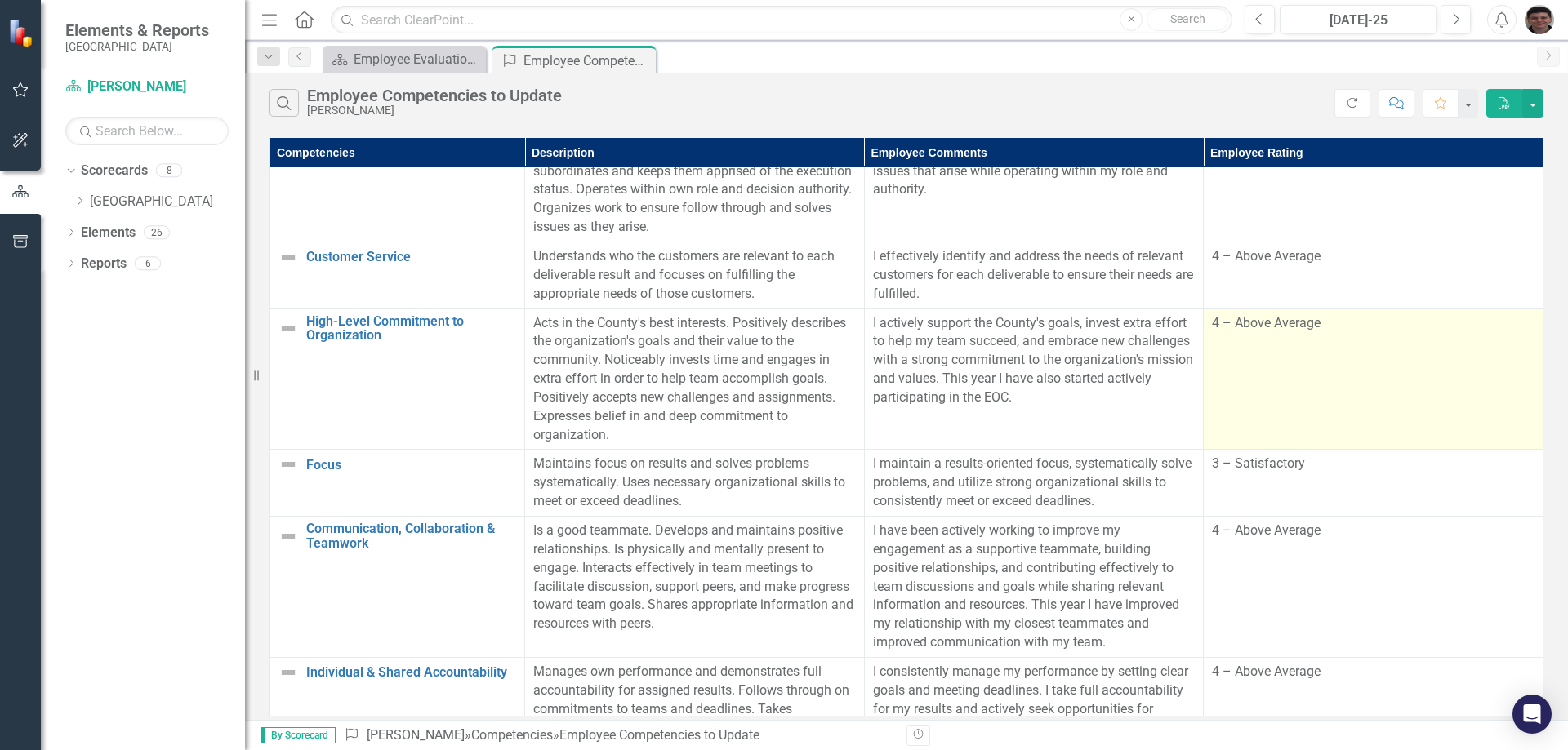
scroll to position [832, 0]
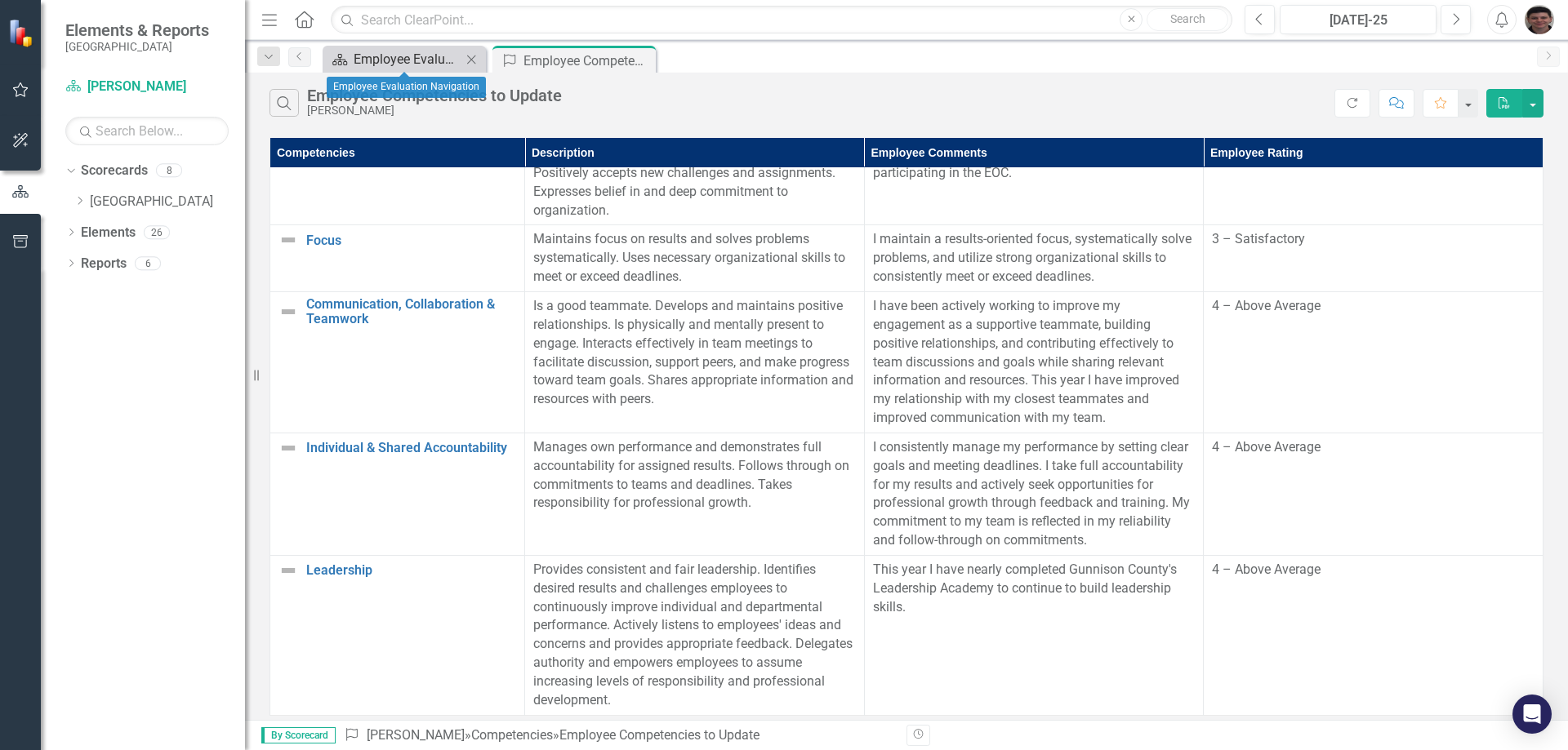
click at [409, 60] on div "Employee Evaluation Navigation" at bounding box center [407, 59] width 107 height 20
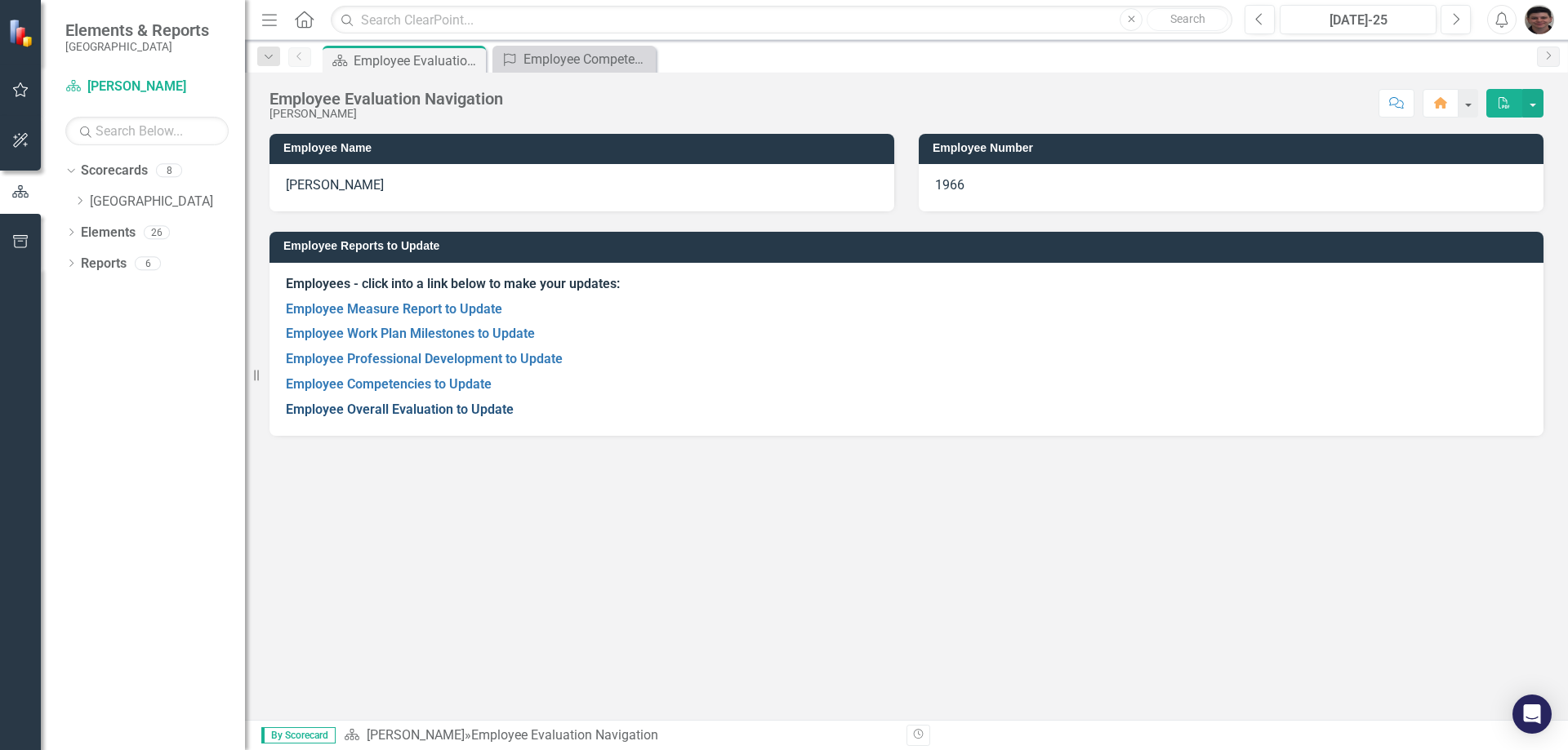
click at [432, 414] on link "Employee Overall Evaluation to Update" at bounding box center [400, 409] width 227 height 15
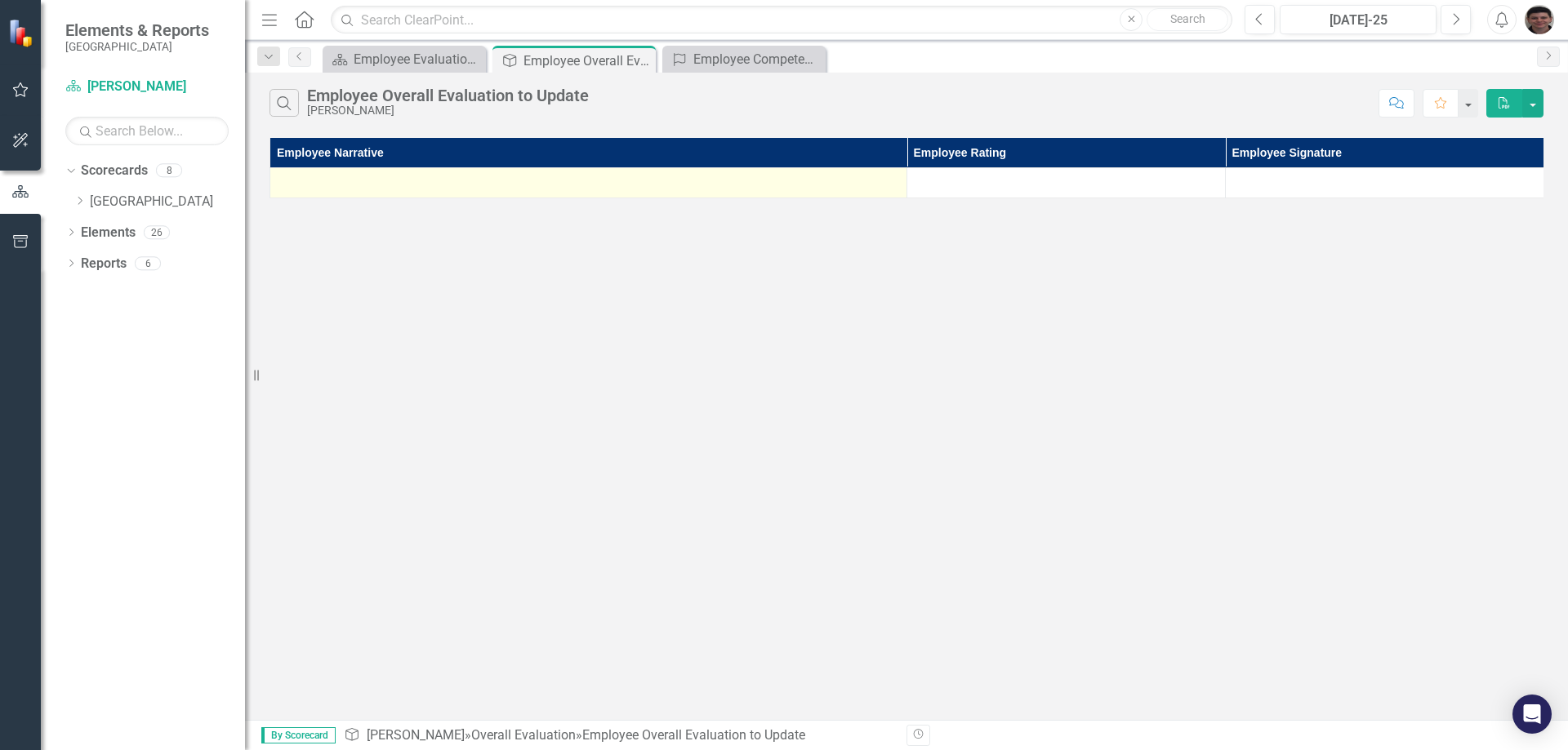
click at [425, 183] on div at bounding box center [588, 182] width 620 height 19
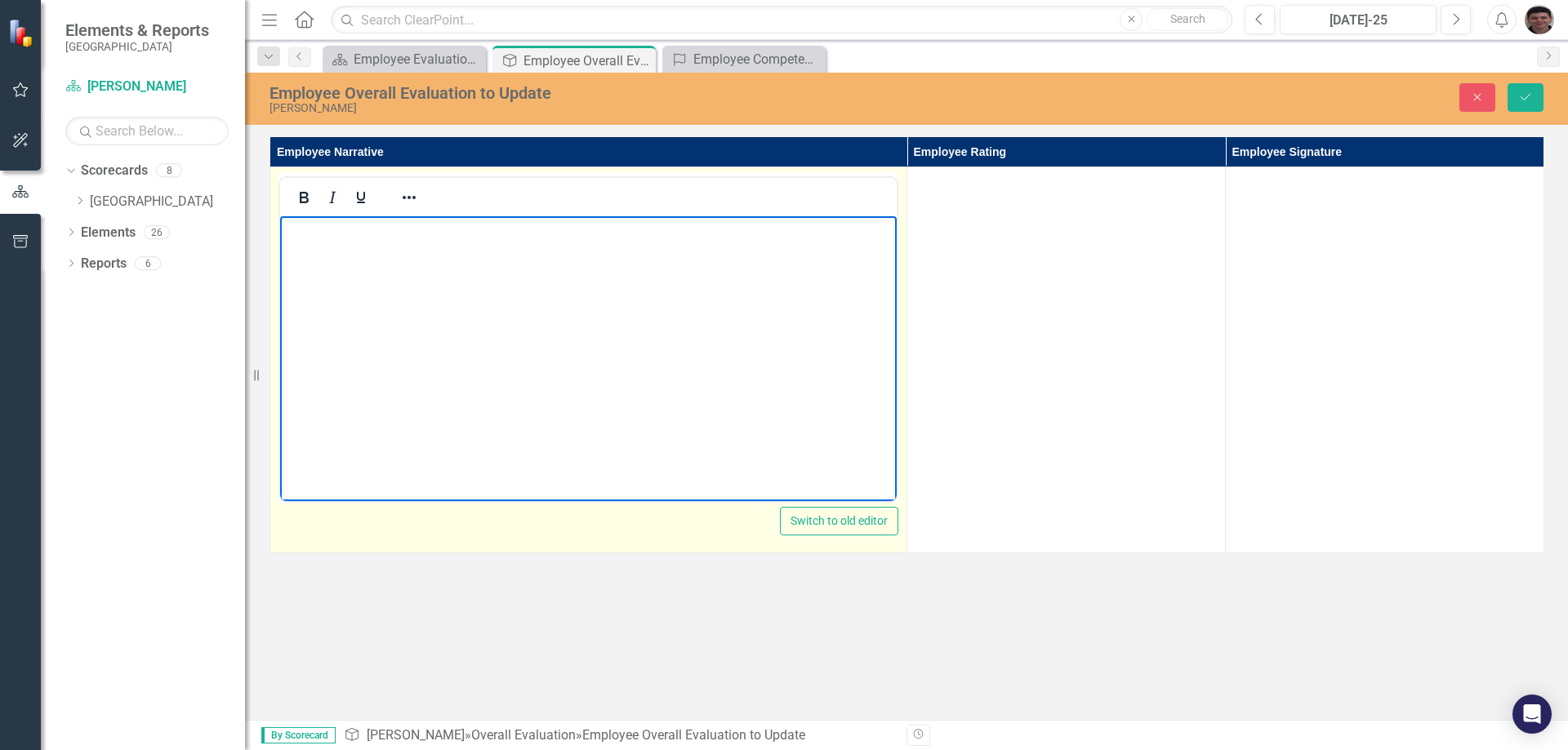
drag, startPoint x: 442, startPoint y: 284, endPoint x: 460, endPoint y: 291, distance: 19.3
click at [443, 286] on body "Rich Text Area. Press ALT-0 for help." at bounding box center [588, 339] width 617 height 245
click at [452, 258] on body "Rich Text Area. Press ALT-0 for help." at bounding box center [588, 339] width 617 height 245
paste body "Rich Text Area. Press ALT-0 for help."
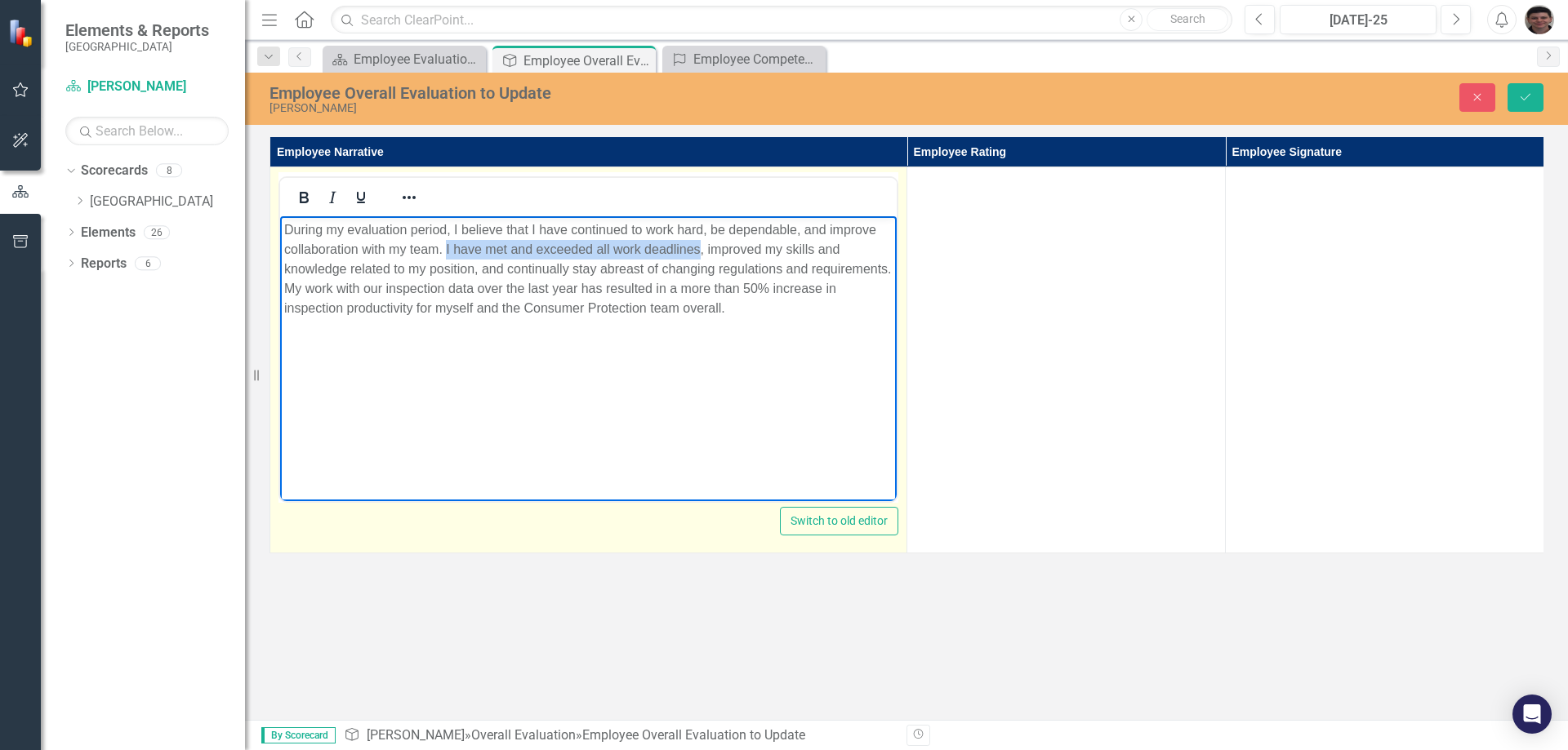
drag, startPoint x: 446, startPoint y: 249, endPoint x: 702, endPoint y: 249, distance: 256.0
click at [702, 249] on p "During my evaluation period, I believe that I have continued to work hard, be d…" at bounding box center [588, 269] width 609 height 98
click at [611, 251] on p "During my evaluation period, I believe that I have continued to work hard, be d…" at bounding box center [588, 269] width 609 height 98
click at [545, 275] on p "During my evaluation period, I believe that I have continued to work hard, be d…" at bounding box center [588, 269] width 609 height 98
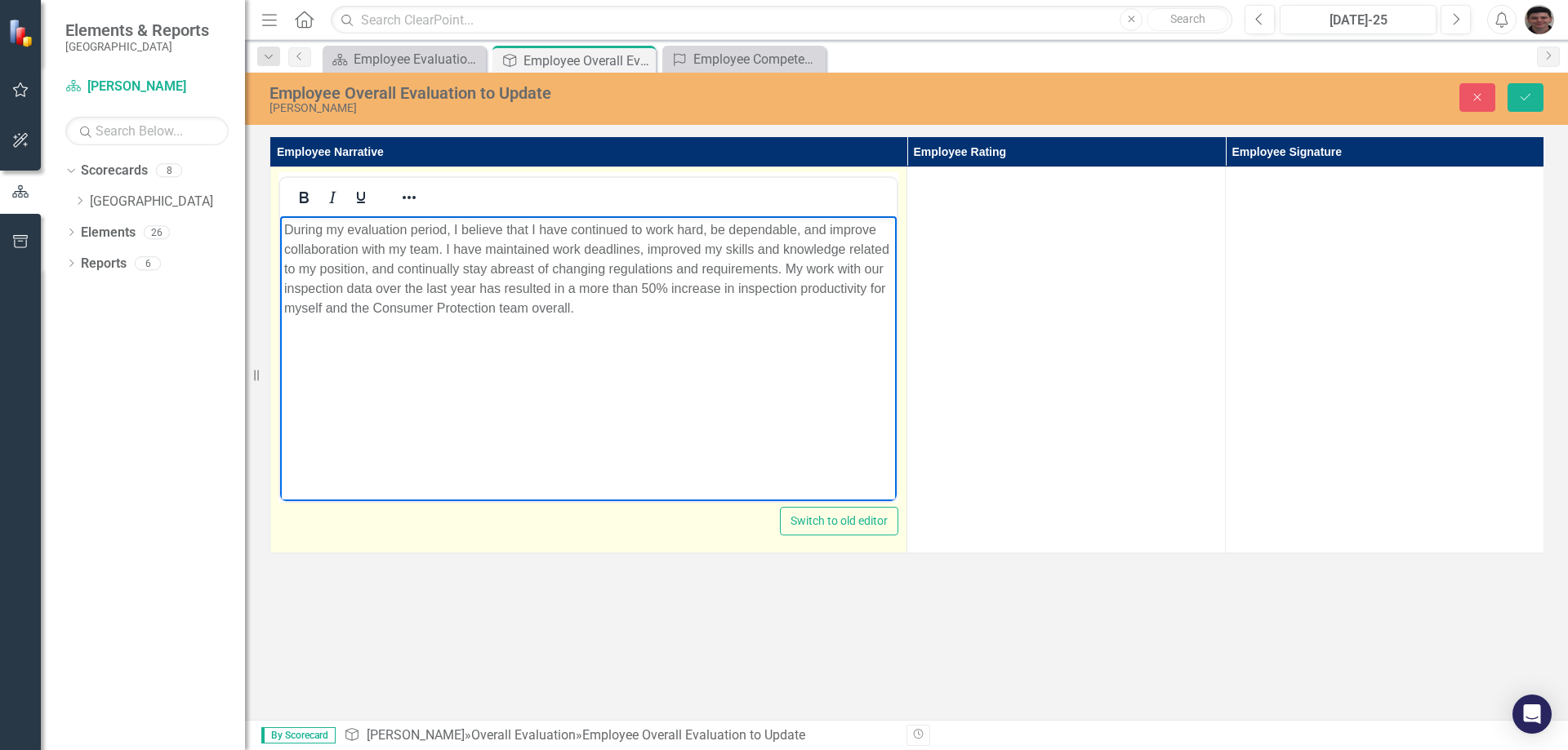
click at [741, 309] on p "During my evaluation period, I believe that I have continued to work hard, be d…" at bounding box center [588, 269] width 609 height 98
drag, startPoint x: 743, startPoint y: 309, endPoint x: 781, endPoint y: 267, distance: 56.6
click at [781, 267] on p "During my evaluation period, I believe that I have continued to work hard, be d…" at bounding box center [588, 269] width 609 height 98
click at [638, 287] on p "During my evaluation period, I believe that I have continued to work hard, be d…" at bounding box center [588, 269] width 609 height 98
click at [863, 294] on p "During my evaluation period, I believe that I have continued to work hard, be d…" at bounding box center [588, 269] width 609 height 98
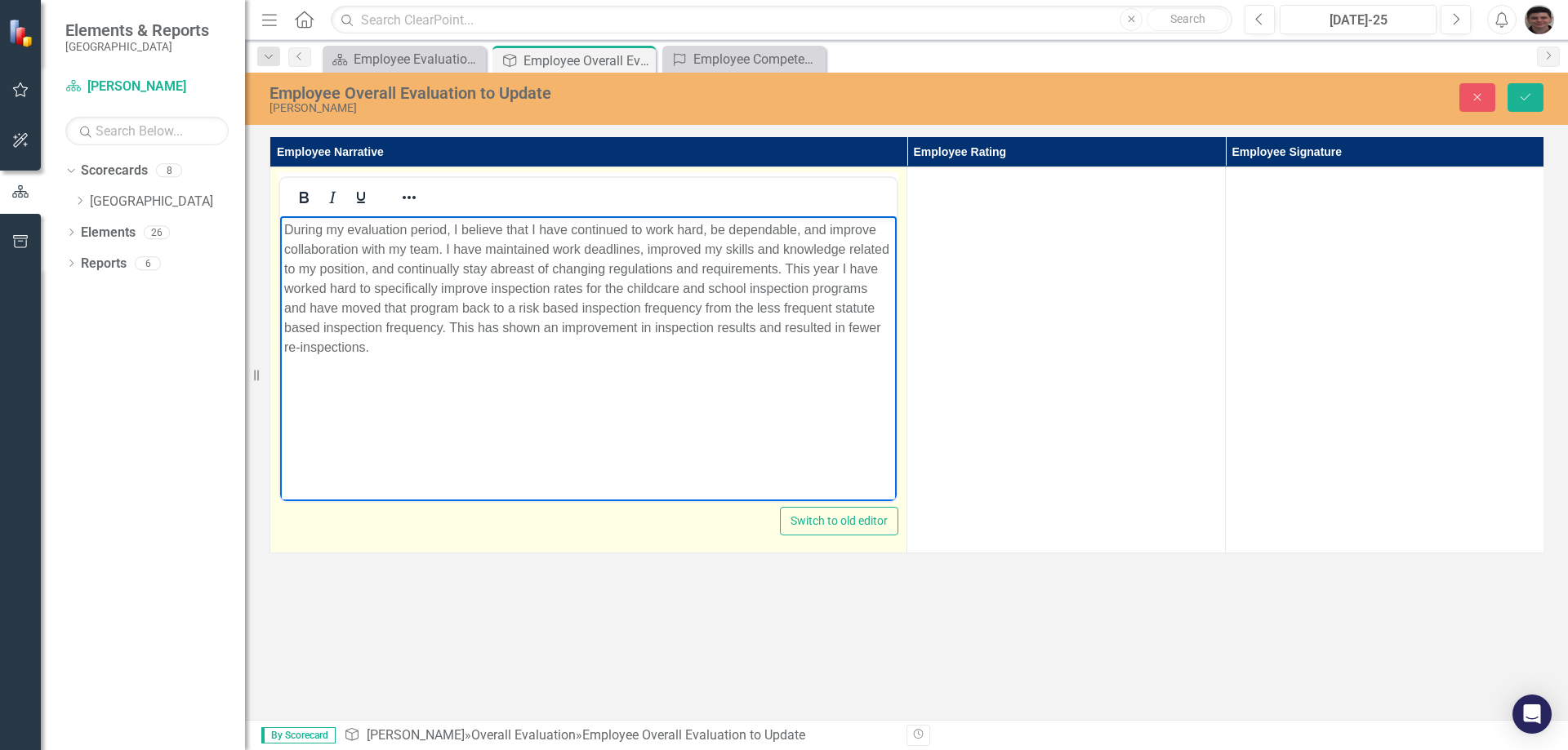
click at [716, 329] on p "During my evaluation period, I believe that I have continued to work hard, be d…" at bounding box center [588, 289] width 609 height 137
drag, startPoint x: 494, startPoint y: 310, endPoint x: 404, endPoint y: 307, distance: 90.0
click at [404, 307] on p "During my evaluation period, I believe that I have continued to work hard, be d…" at bounding box center [588, 289] width 609 height 137
click at [886, 269] on p "During my evaluation period, I believe that I have continued to work hard, be d…" at bounding box center [588, 289] width 609 height 137
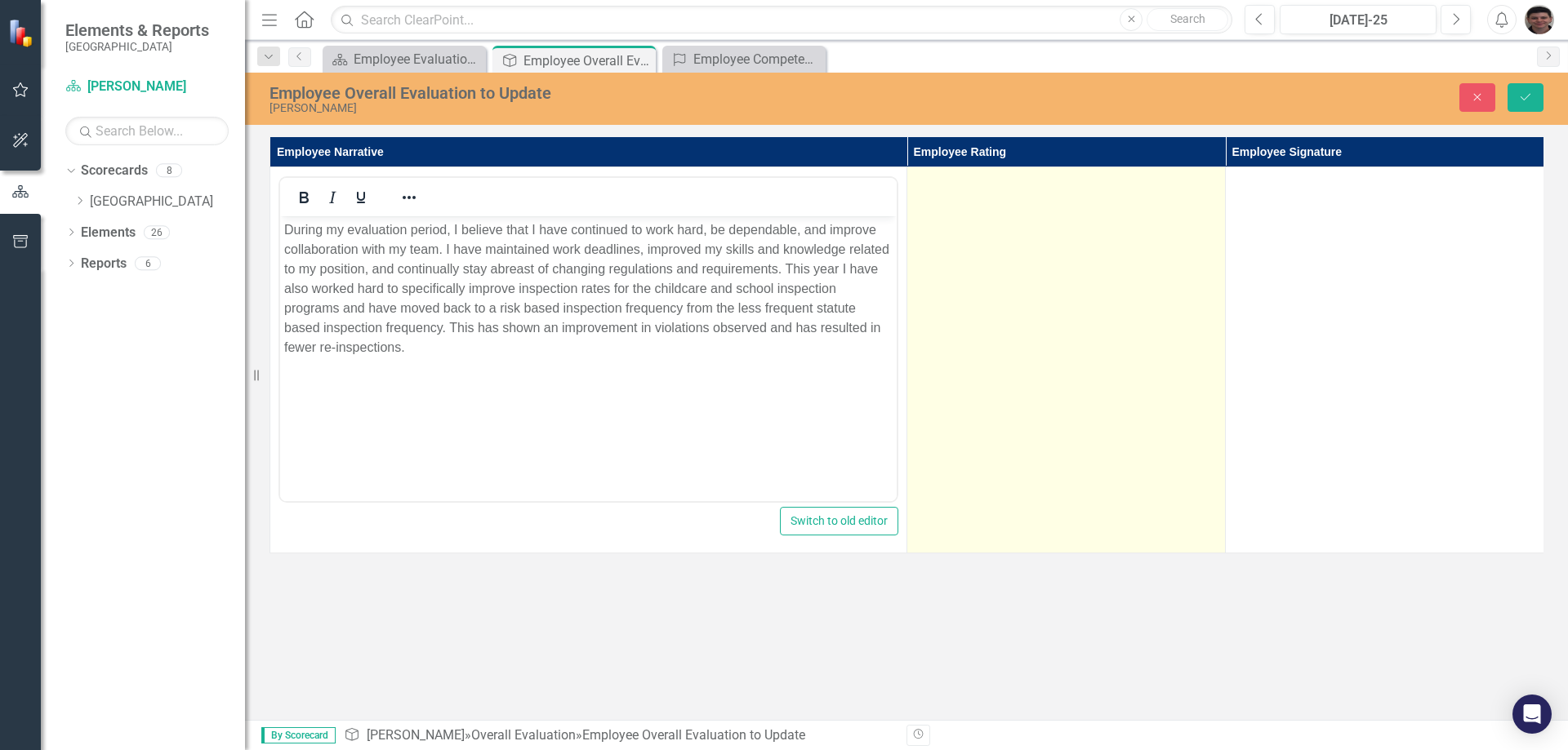
click at [974, 237] on td at bounding box center [1066, 360] width 318 height 386
click at [1011, 217] on td at bounding box center [1066, 360] width 318 height 386
click at [1013, 216] on td at bounding box center [1066, 360] width 318 height 386
click at [1032, 188] on div "Not Defined" at bounding box center [1057, 187] width 261 height 18
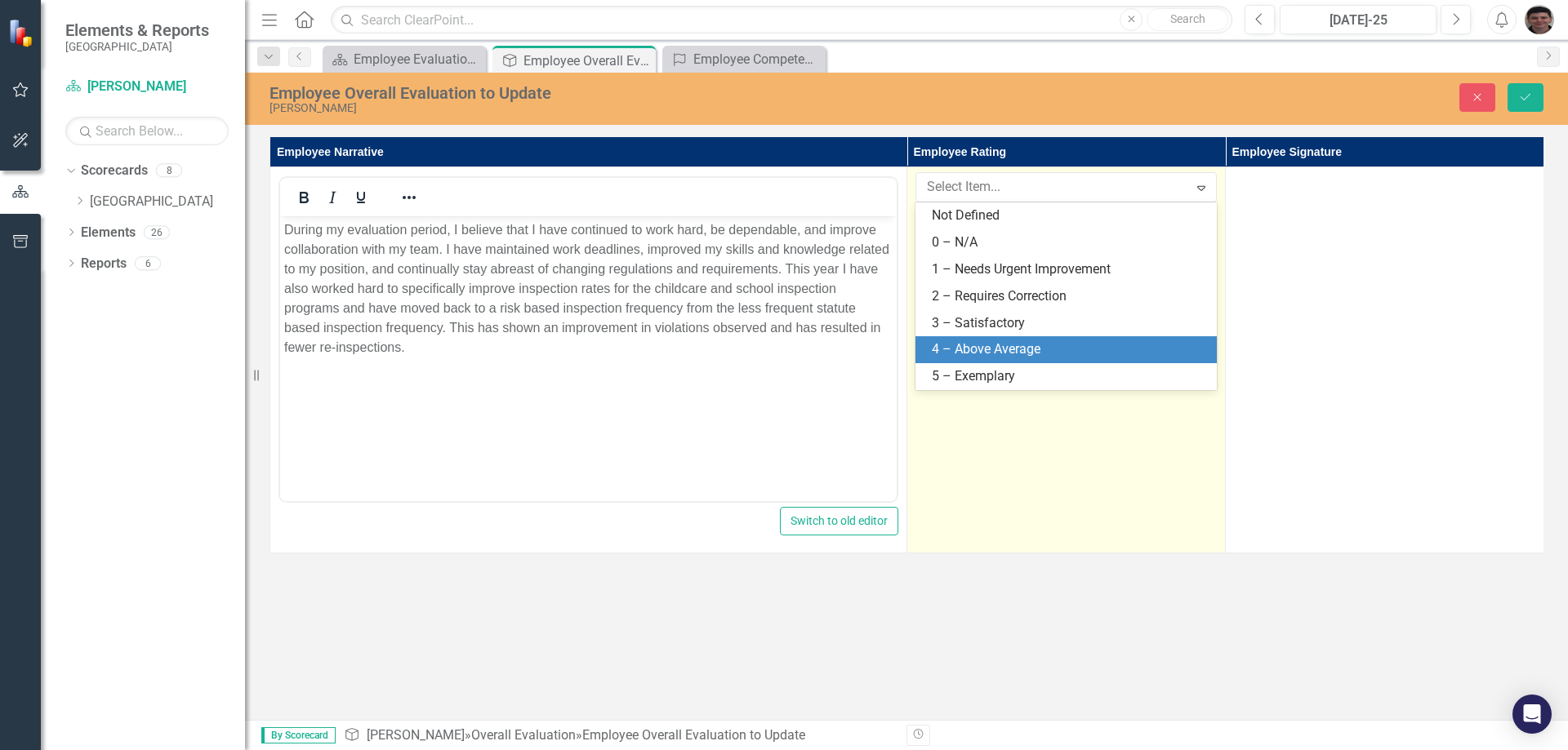
click at [1034, 342] on div "4 – Above Average" at bounding box center [1069, 350] width 275 height 18
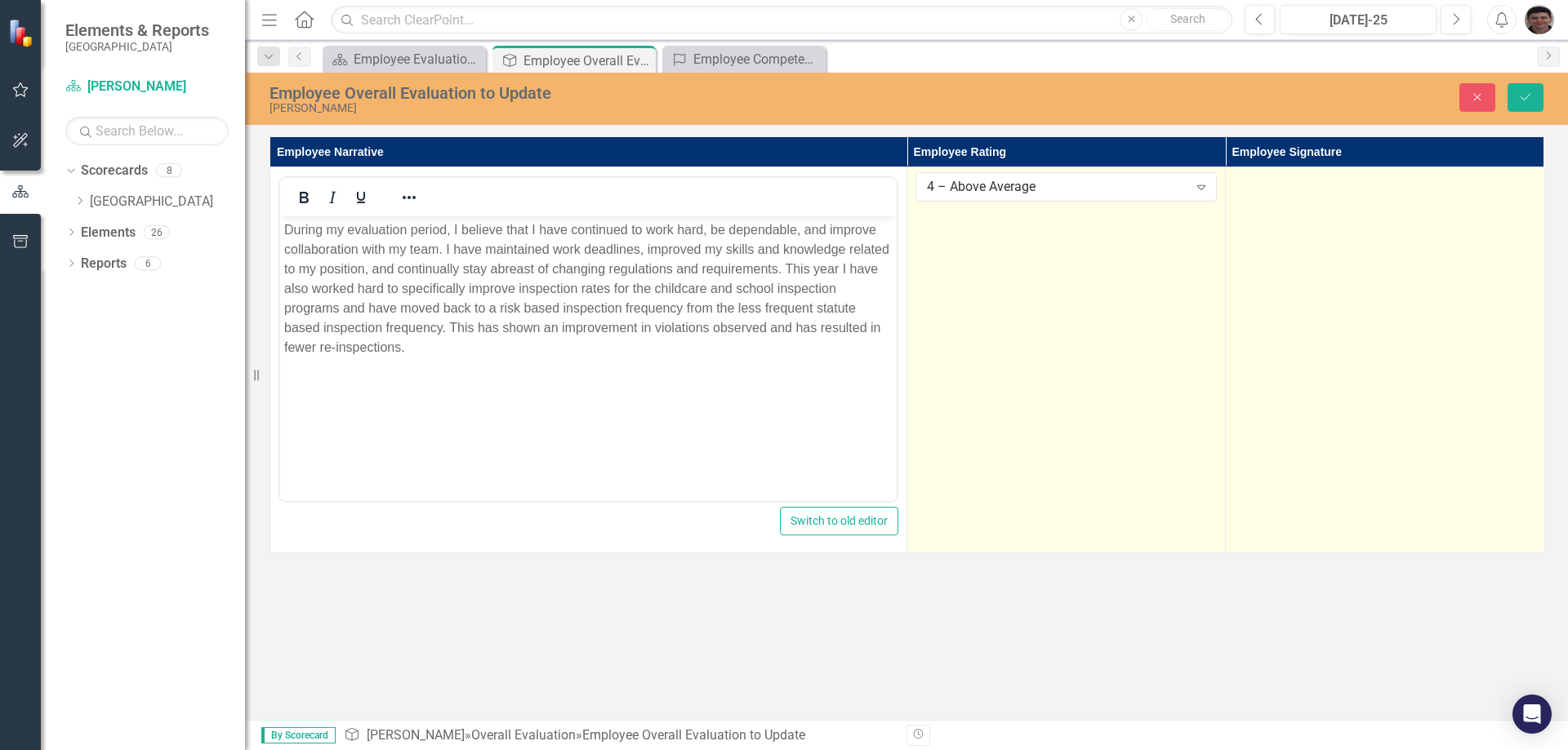
drag, startPoint x: 1313, startPoint y: 300, endPoint x: 1278, endPoint y: 294, distance: 35.5
click at [1278, 294] on td at bounding box center [1384, 360] width 318 height 386
click at [1294, 294] on td at bounding box center [1384, 360] width 318 height 386
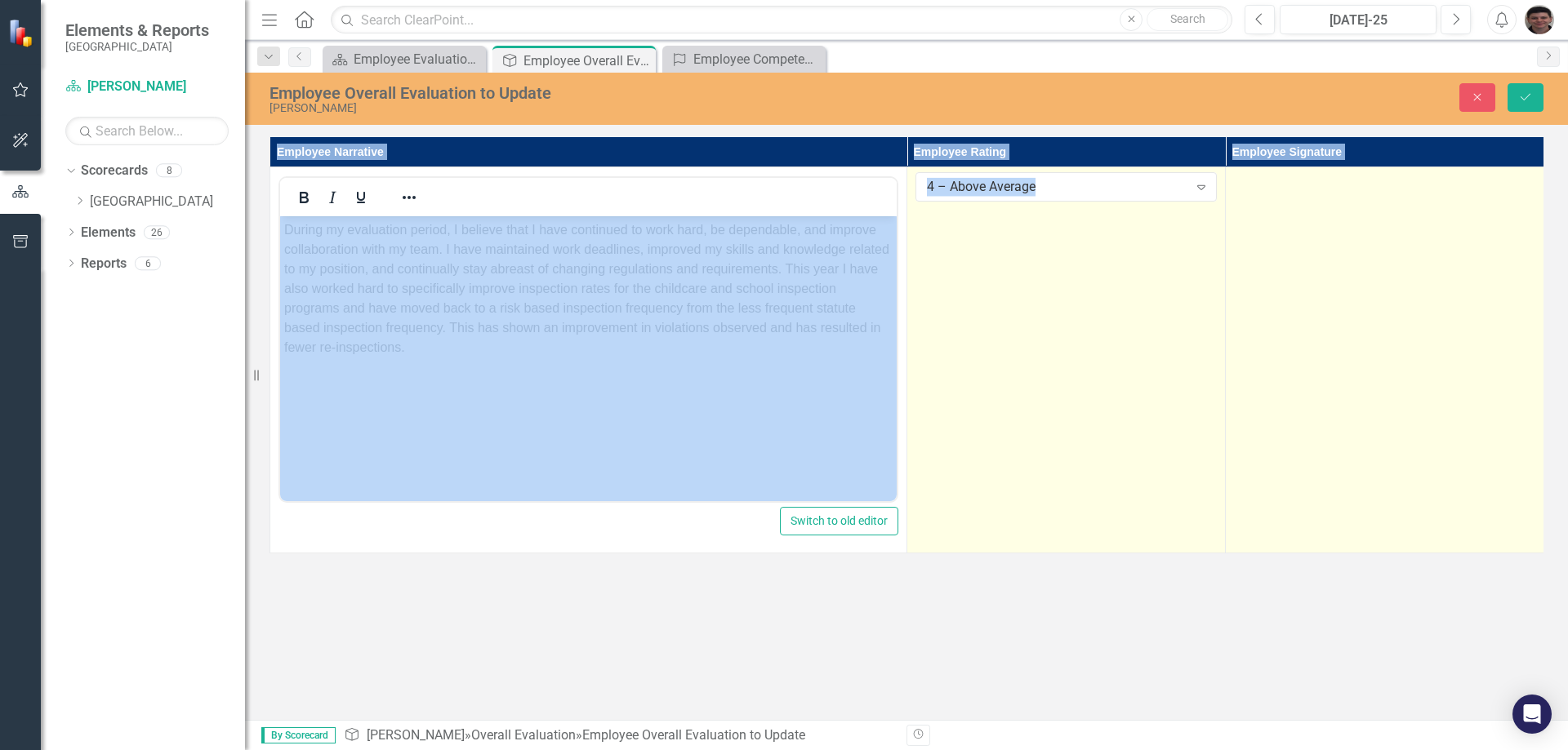
click at [1294, 294] on td at bounding box center [1384, 360] width 318 height 386
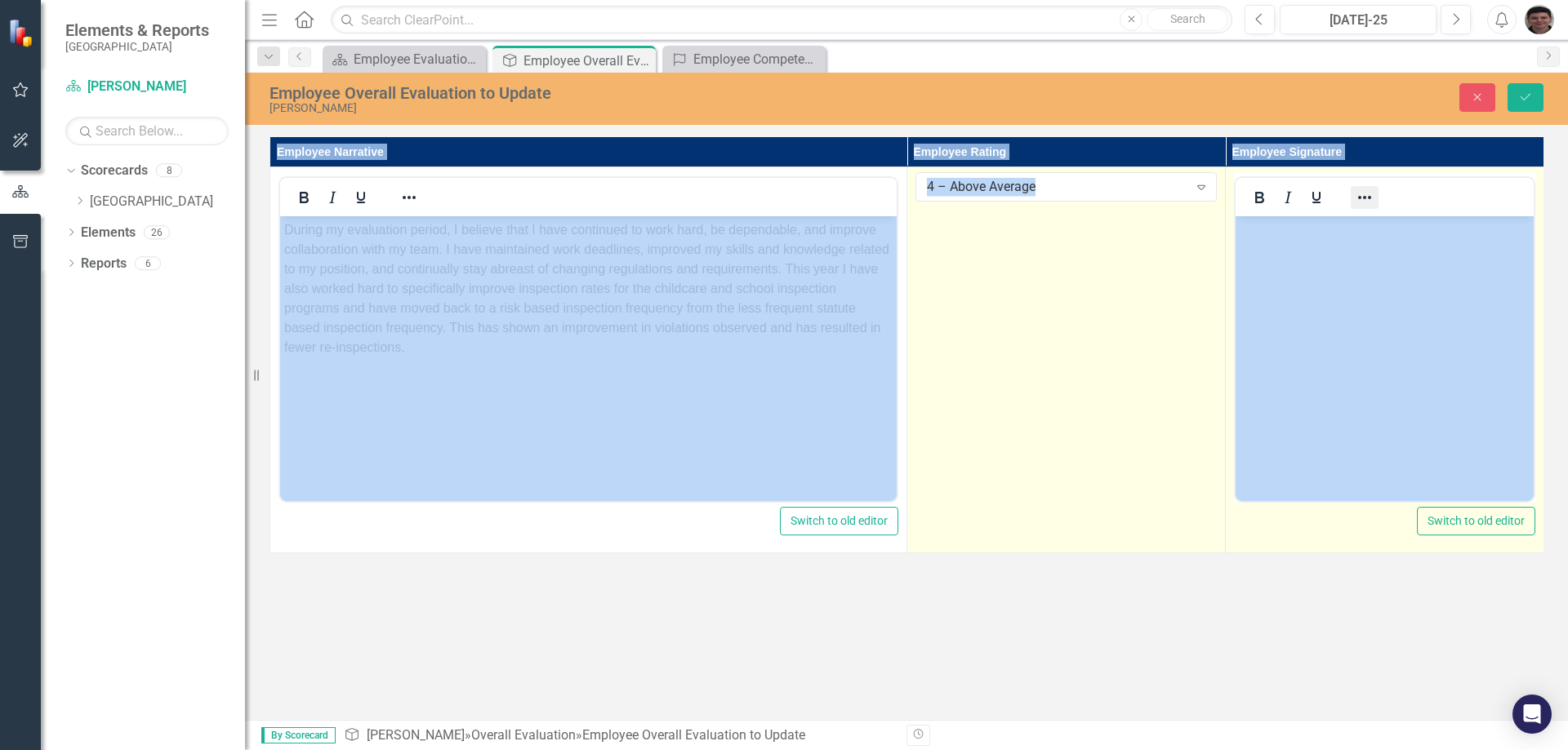
click at [1367, 202] on icon "Reveal or hide additional toolbar items" at bounding box center [1364, 197] width 19 height 19
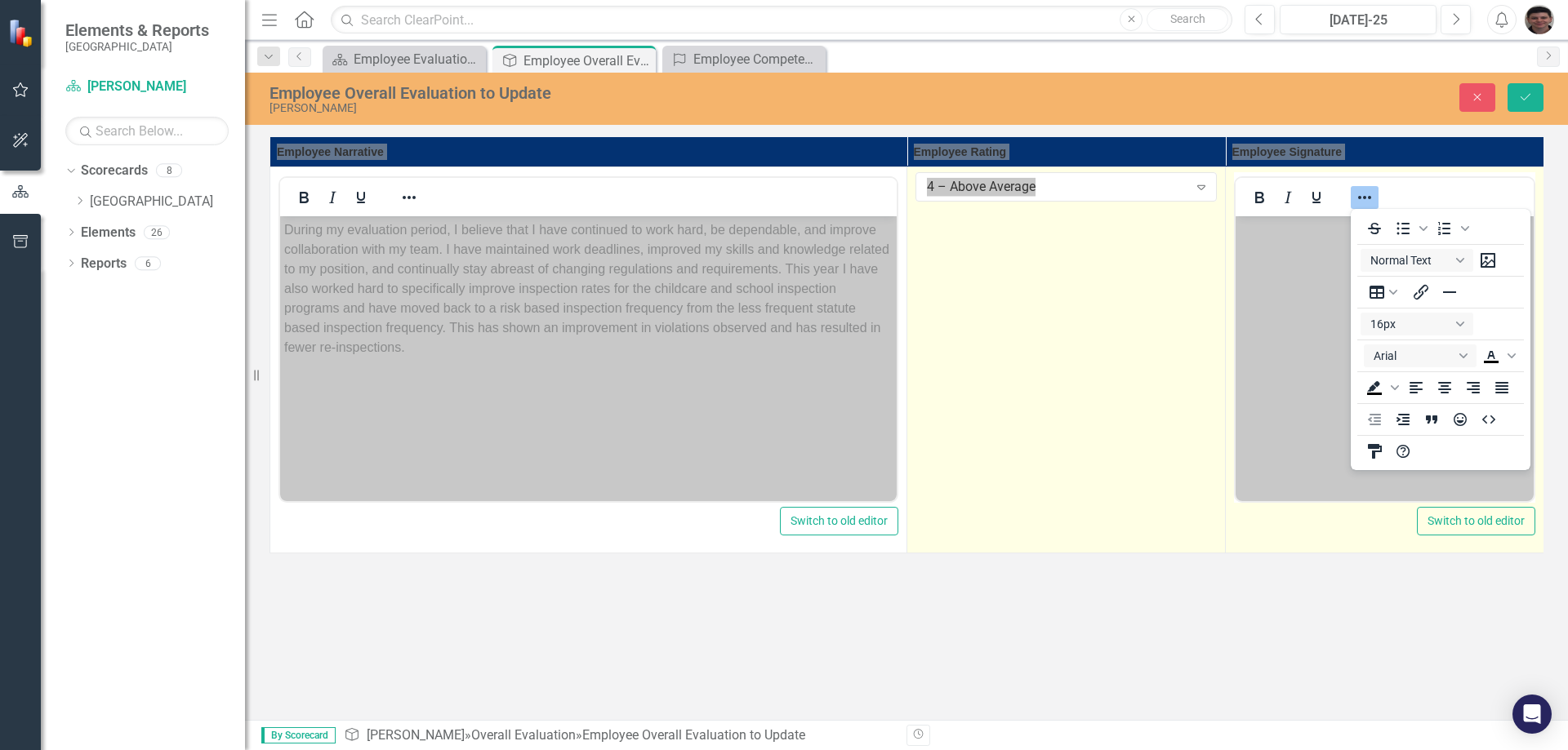
click at [1299, 285] on body "Rich Text Area. Press ALT-0 for help." at bounding box center [1384, 339] width 298 height 245
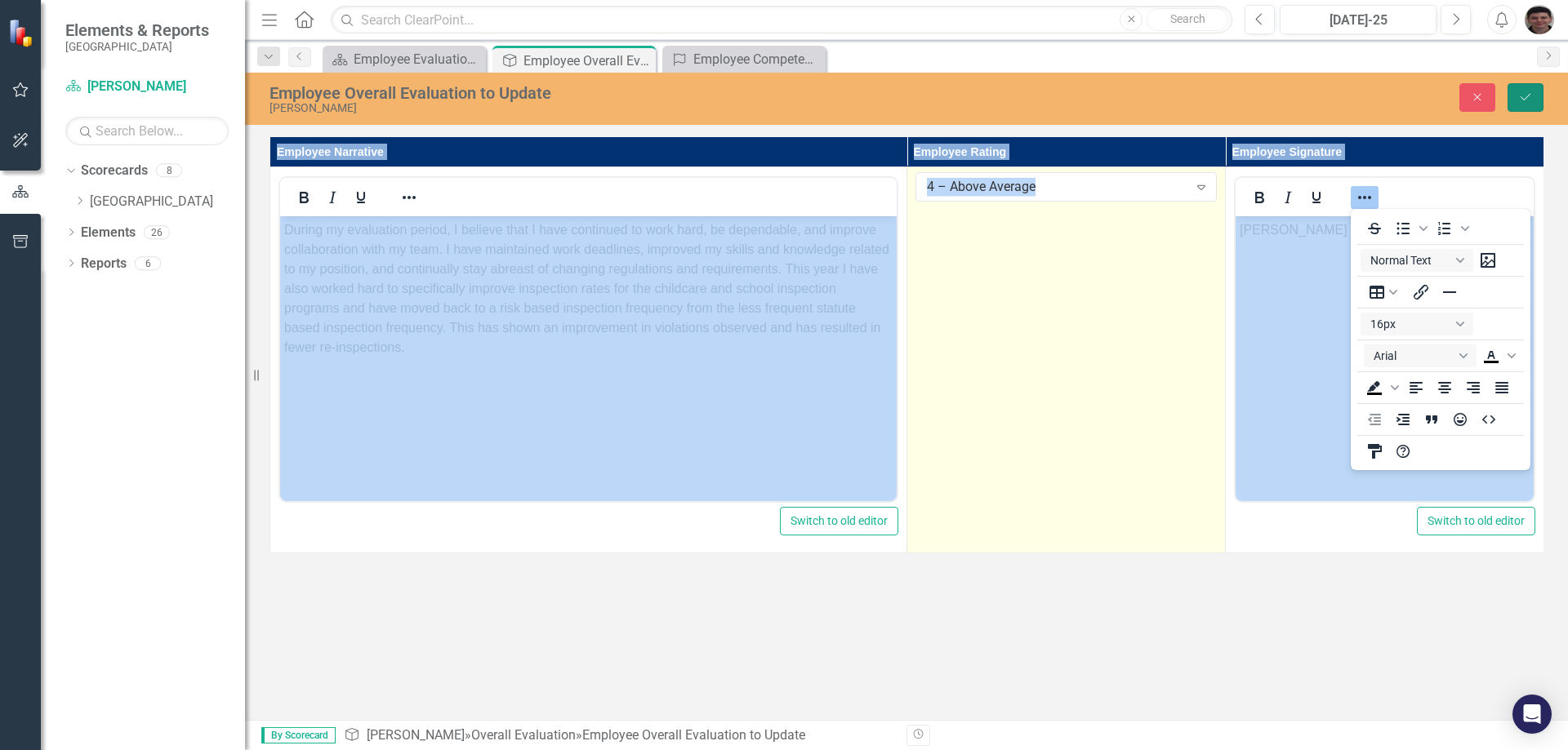
click at [1527, 107] on button "Save" at bounding box center [1525, 97] width 36 height 29
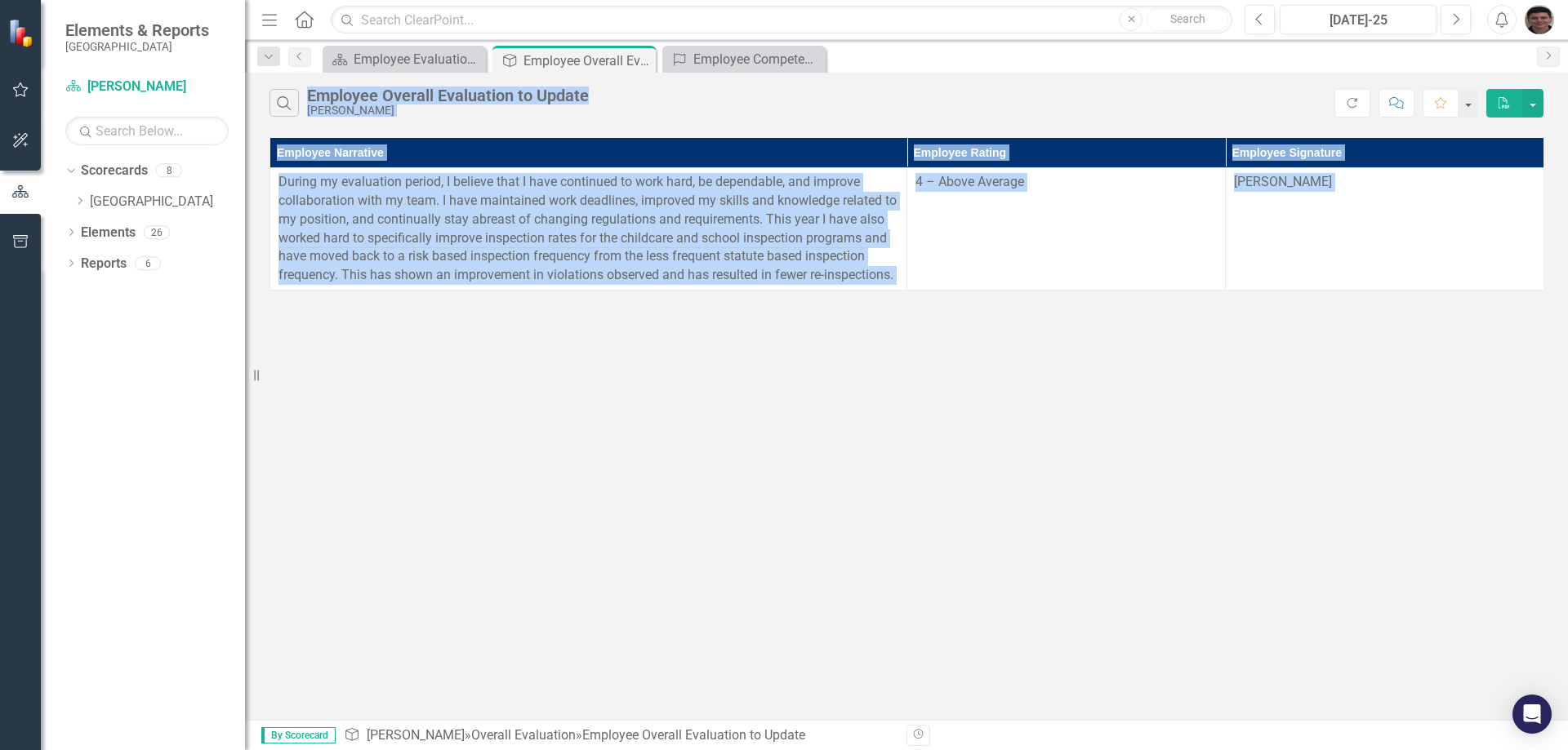
click at [1008, 383] on div "Search Employee Overall Evaluation to Update [PERSON_NAME] Refresh Comment Favo…" at bounding box center [907, 397] width 1323 height 648
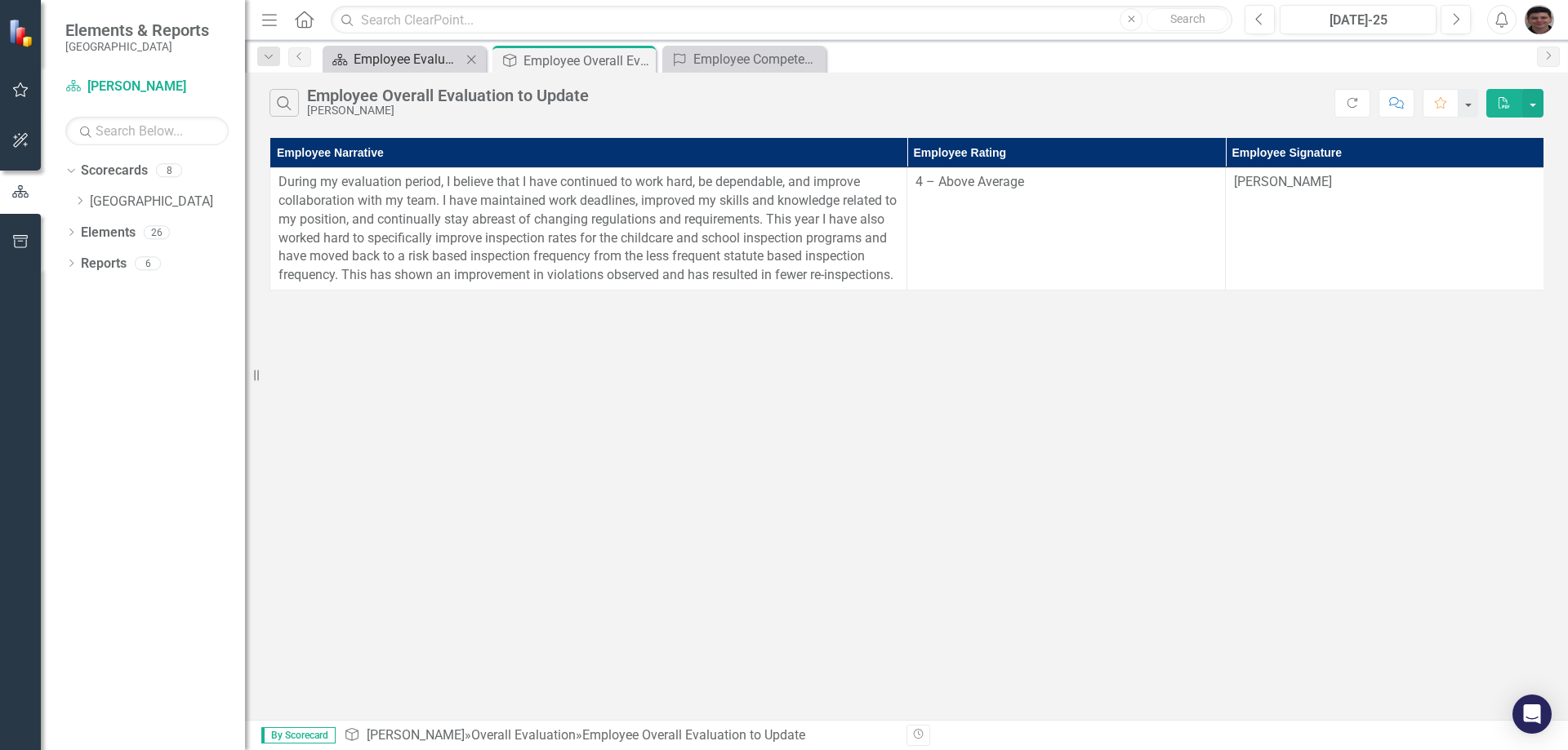
click at [425, 62] on div "Employee Evaluation Navigation" at bounding box center [407, 59] width 107 height 20
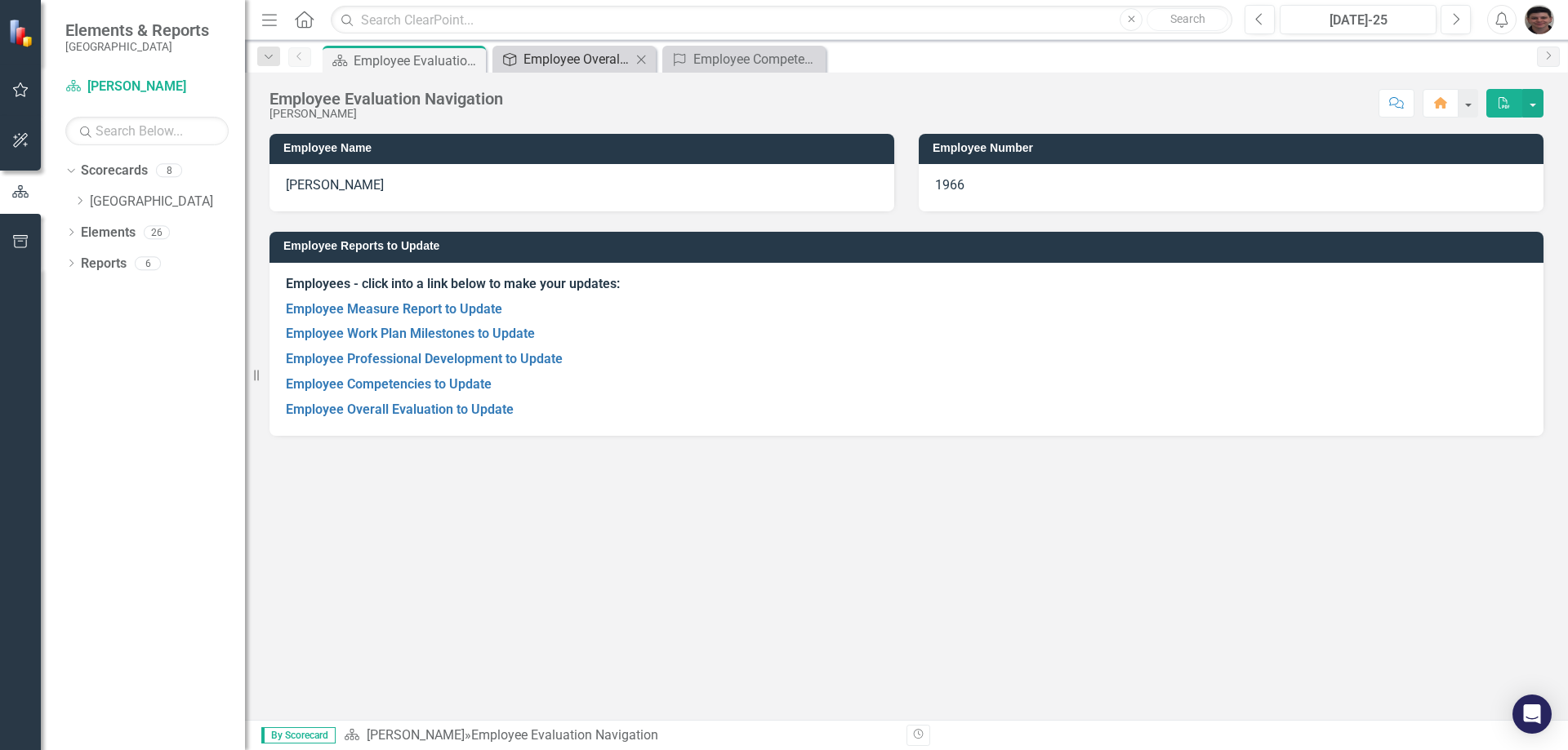
click at [599, 60] on div "Employee Overall Evaluation to Update" at bounding box center [578, 59] width 107 height 20
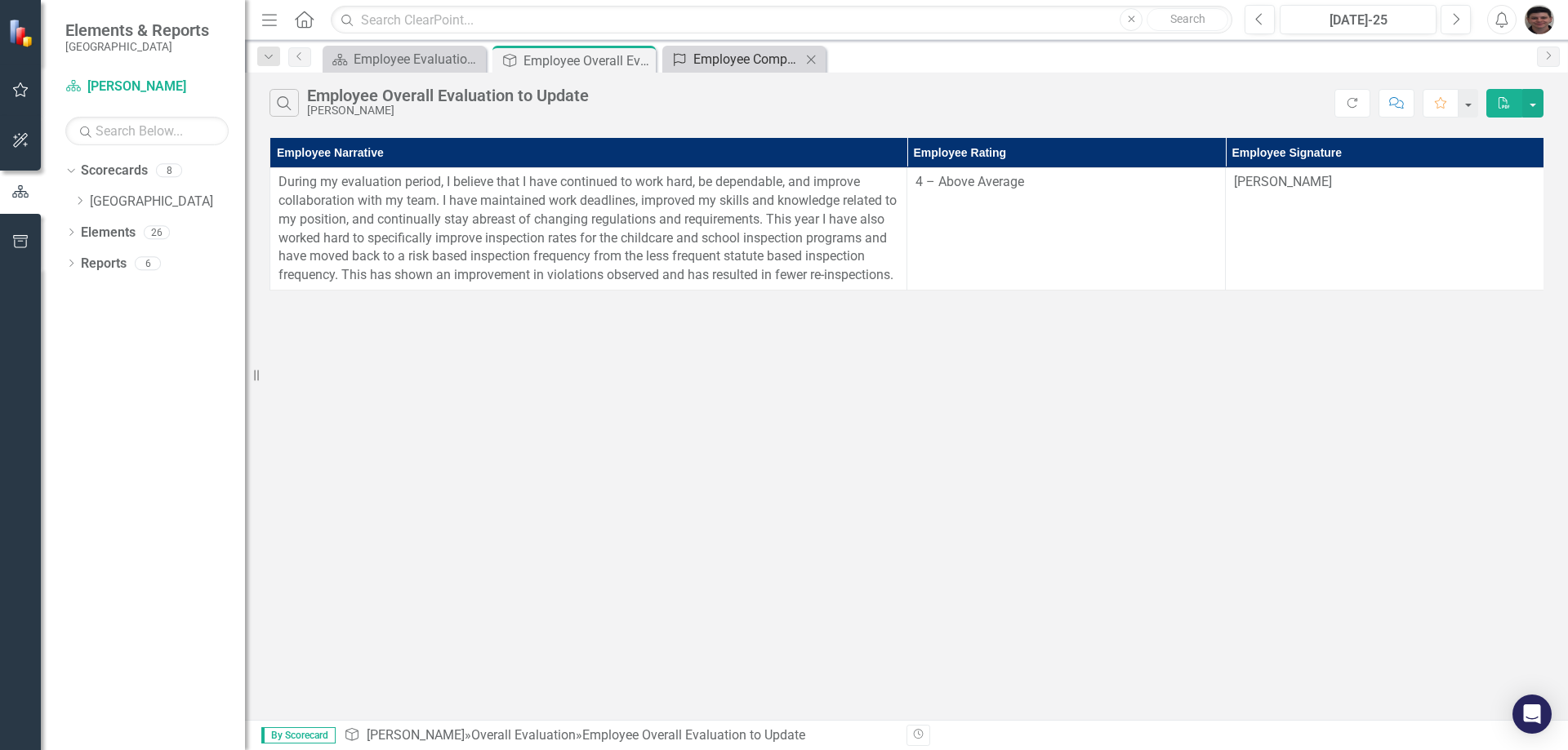
click at [734, 49] on div "Employee Competencies to Update" at bounding box center [747, 59] width 107 height 20
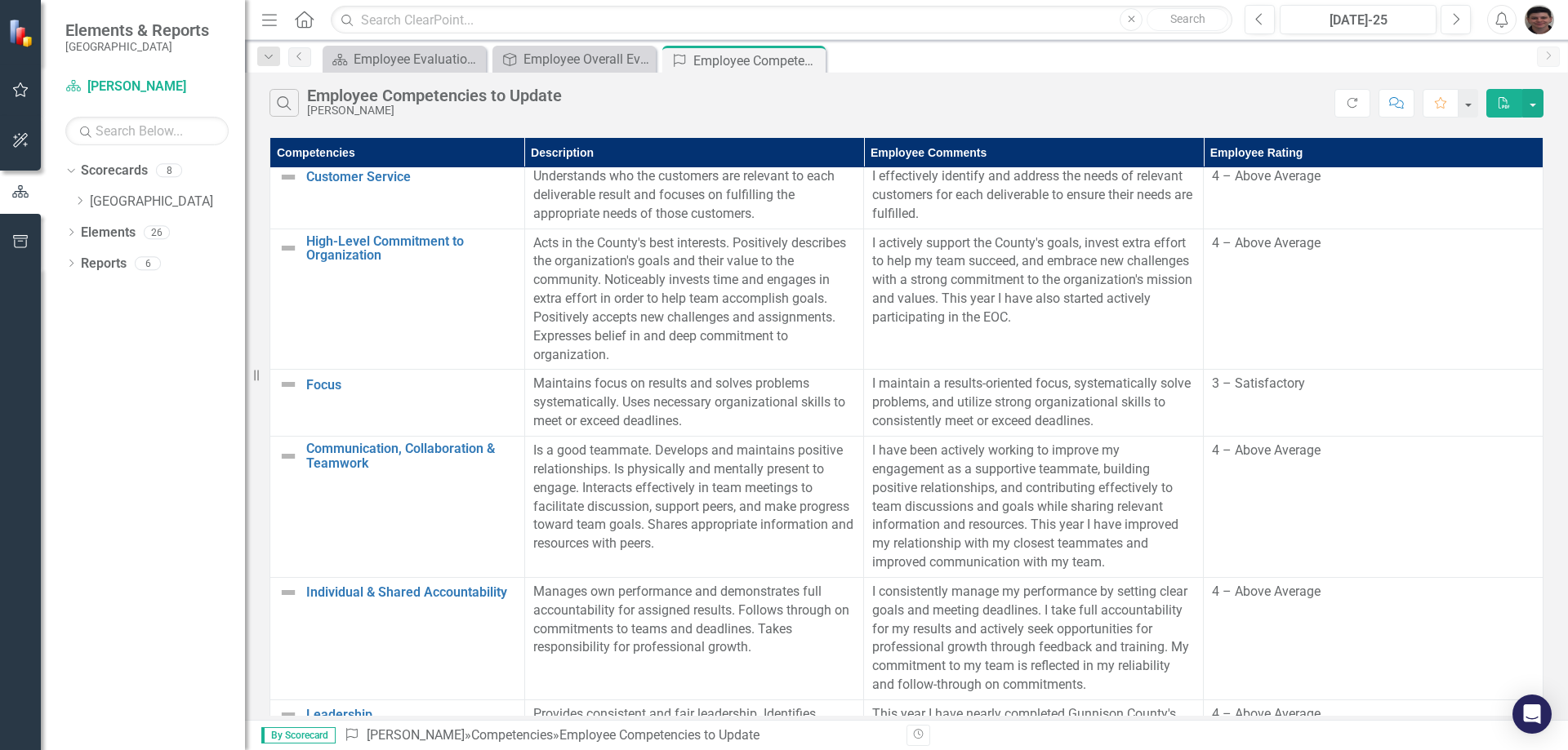
scroll to position [827, 0]
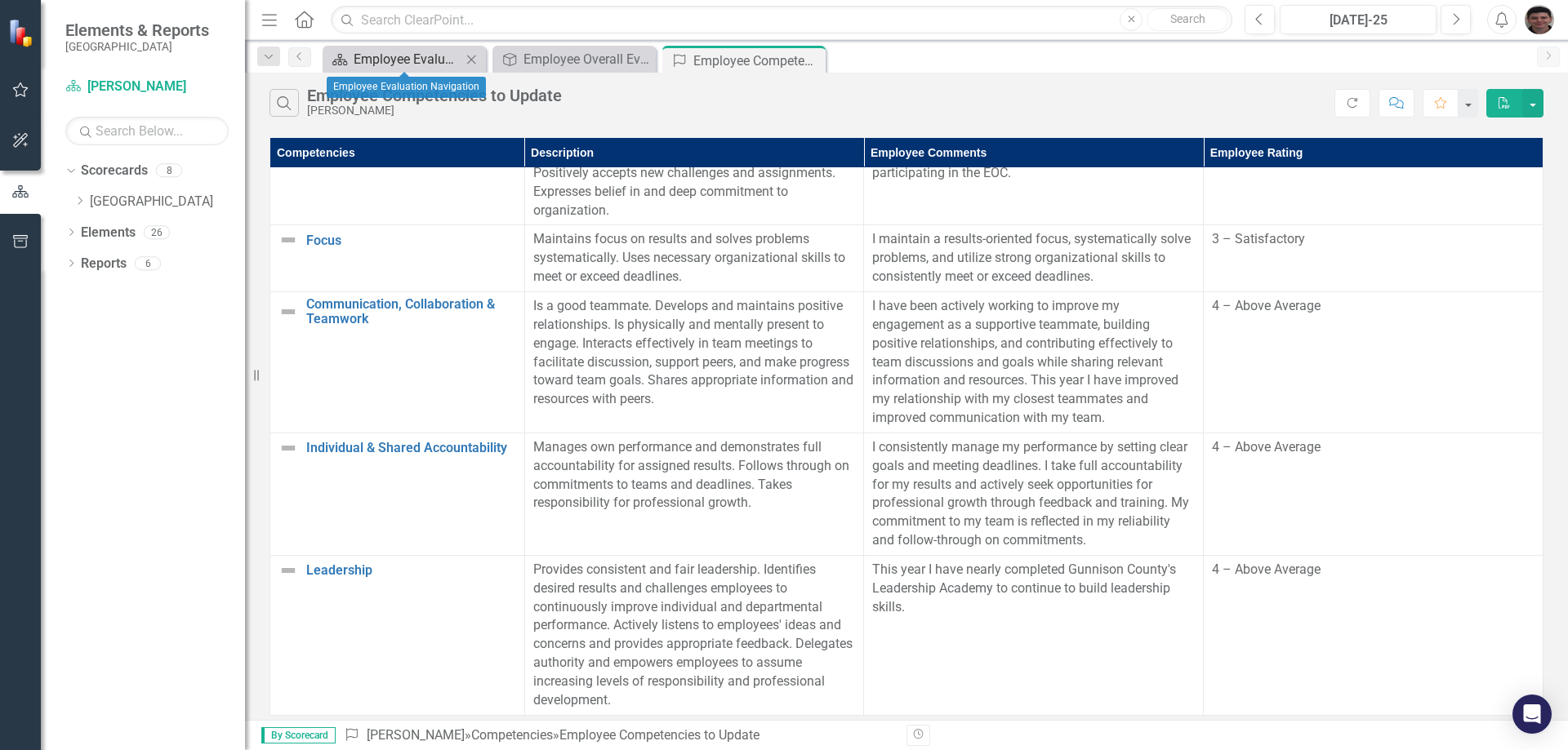
click at [395, 60] on div "Employee Evaluation Navigation" at bounding box center [407, 59] width 107 height 20
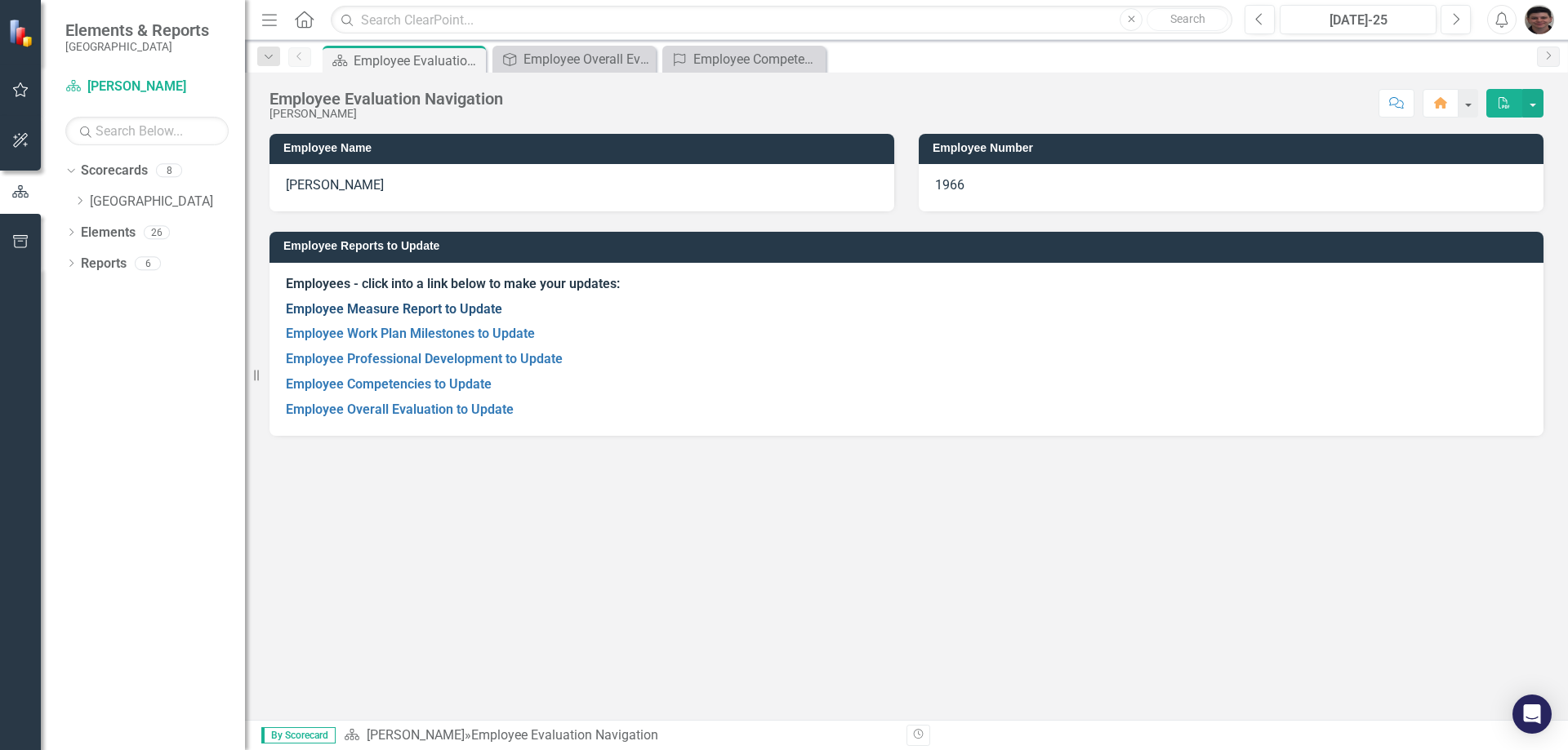
click at [431, 311] on link "Employee Measure Report to Update" at bounding box center [395, 309] width 217 height 15
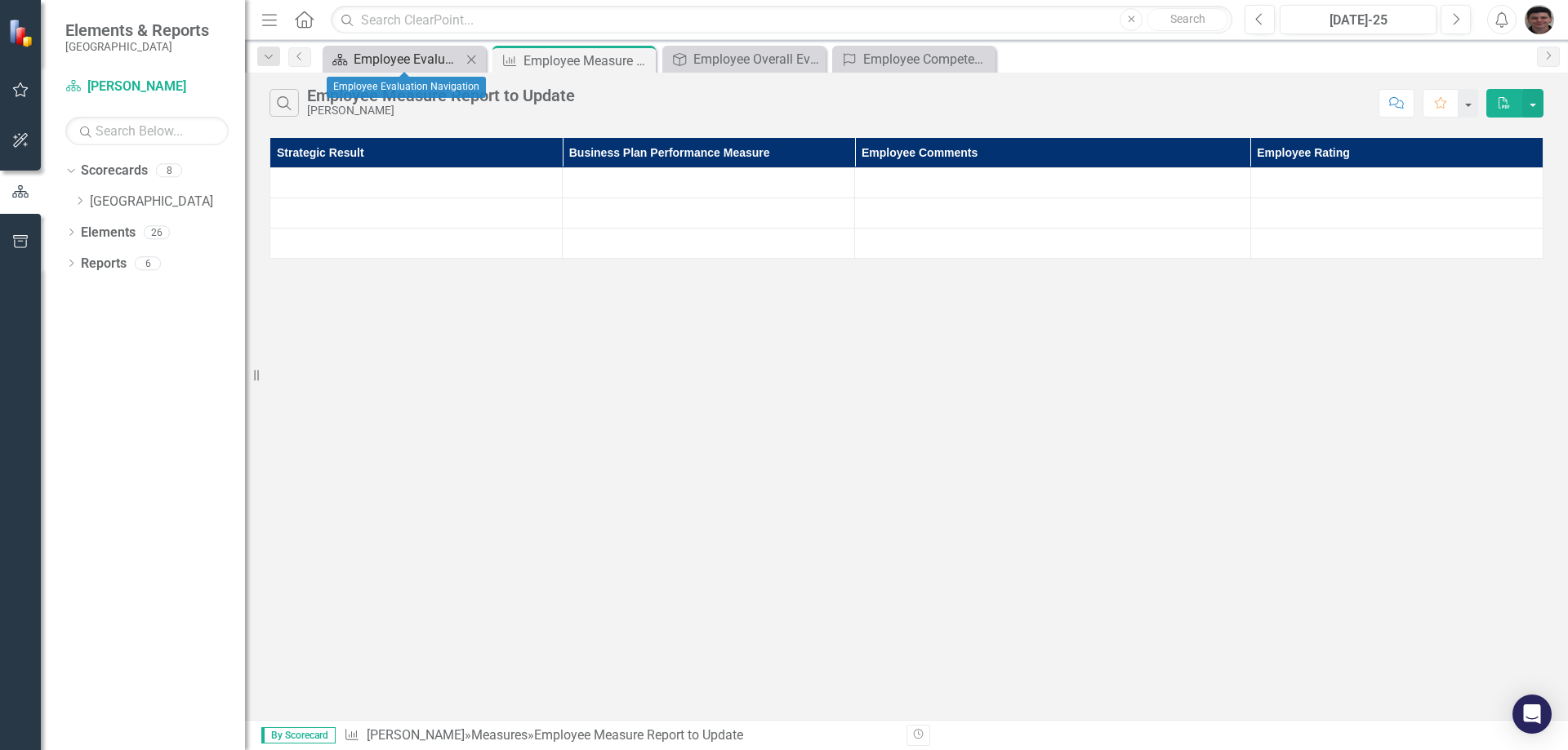
click at [383, 58] on div "Employee Evaluation Navigation" at bounding box center [407, 59] width 107 height 20
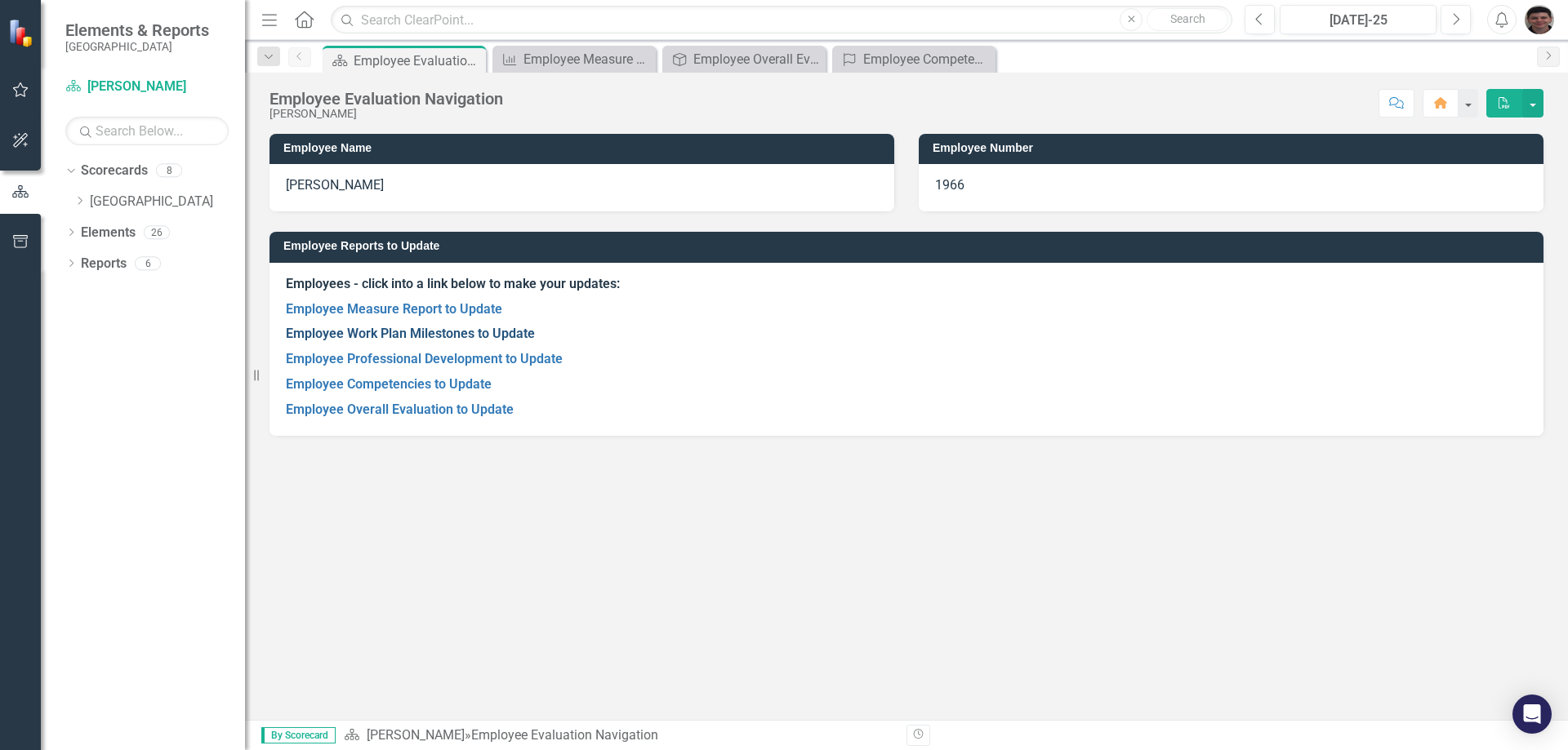
click at [417, 339] on link "Employee Work Plan Milestones to Update" at bounding box center [410, 333] width 249 height 15
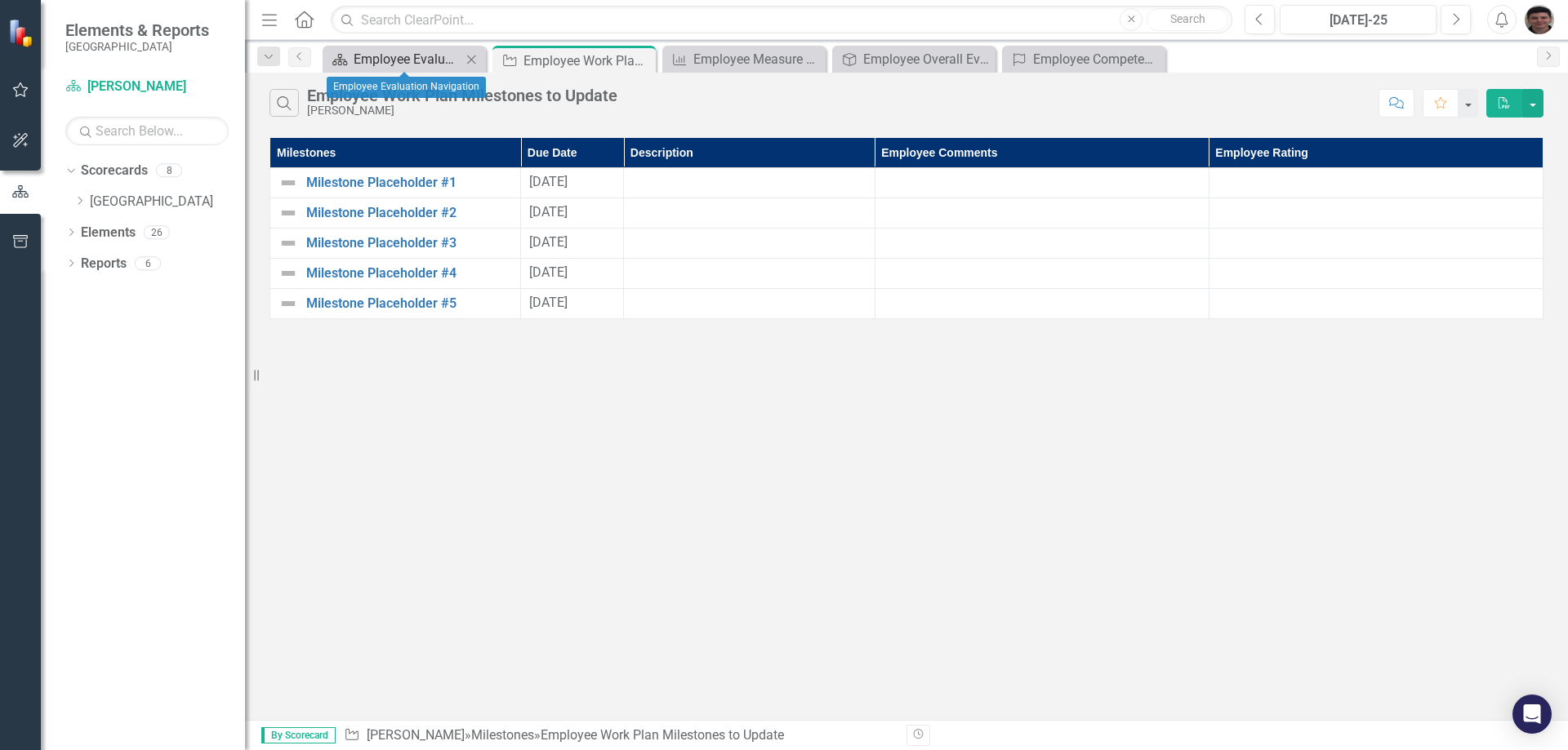
click at [400, 65] on div "Employee Evaluation Navigation" at bounding box center [407, 59] width 107 height 20
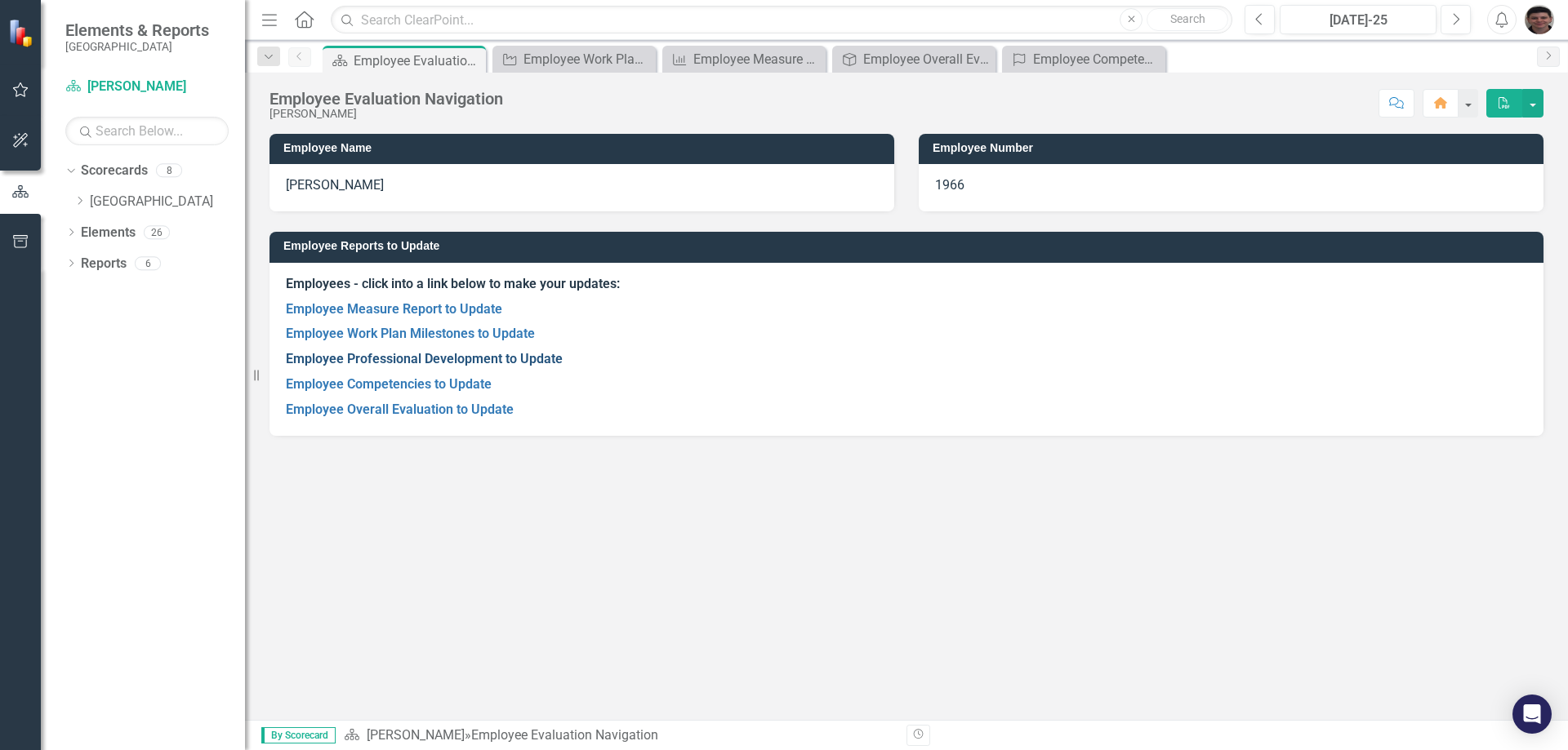
click at [423, 357] on link "Employee Professional Development to Update" at bounding box center [425, 358] width 277 height 15
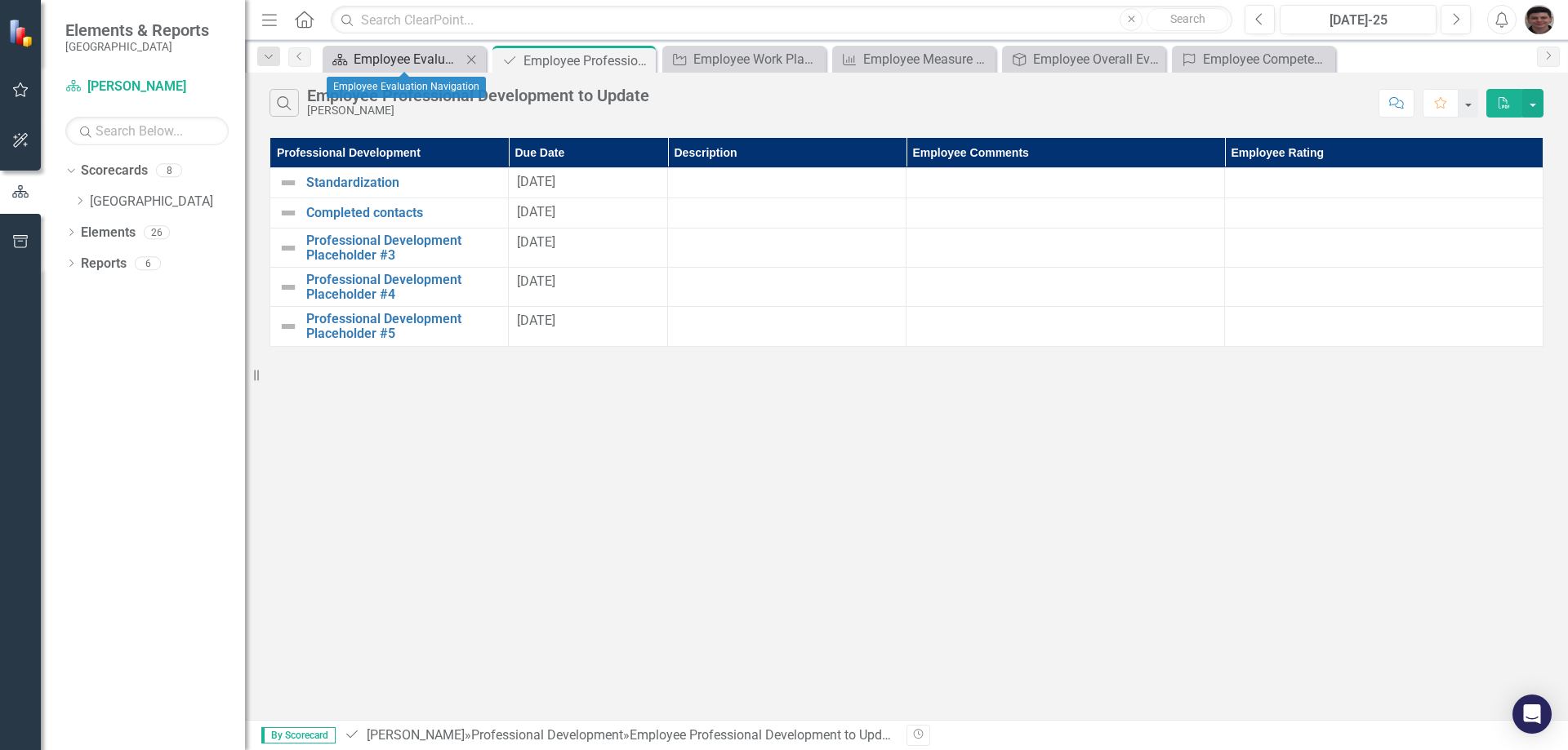
click at [391, 64] on div "Employee Evaluation Navigation" at bounding box center [407, 59] width 107 height 20
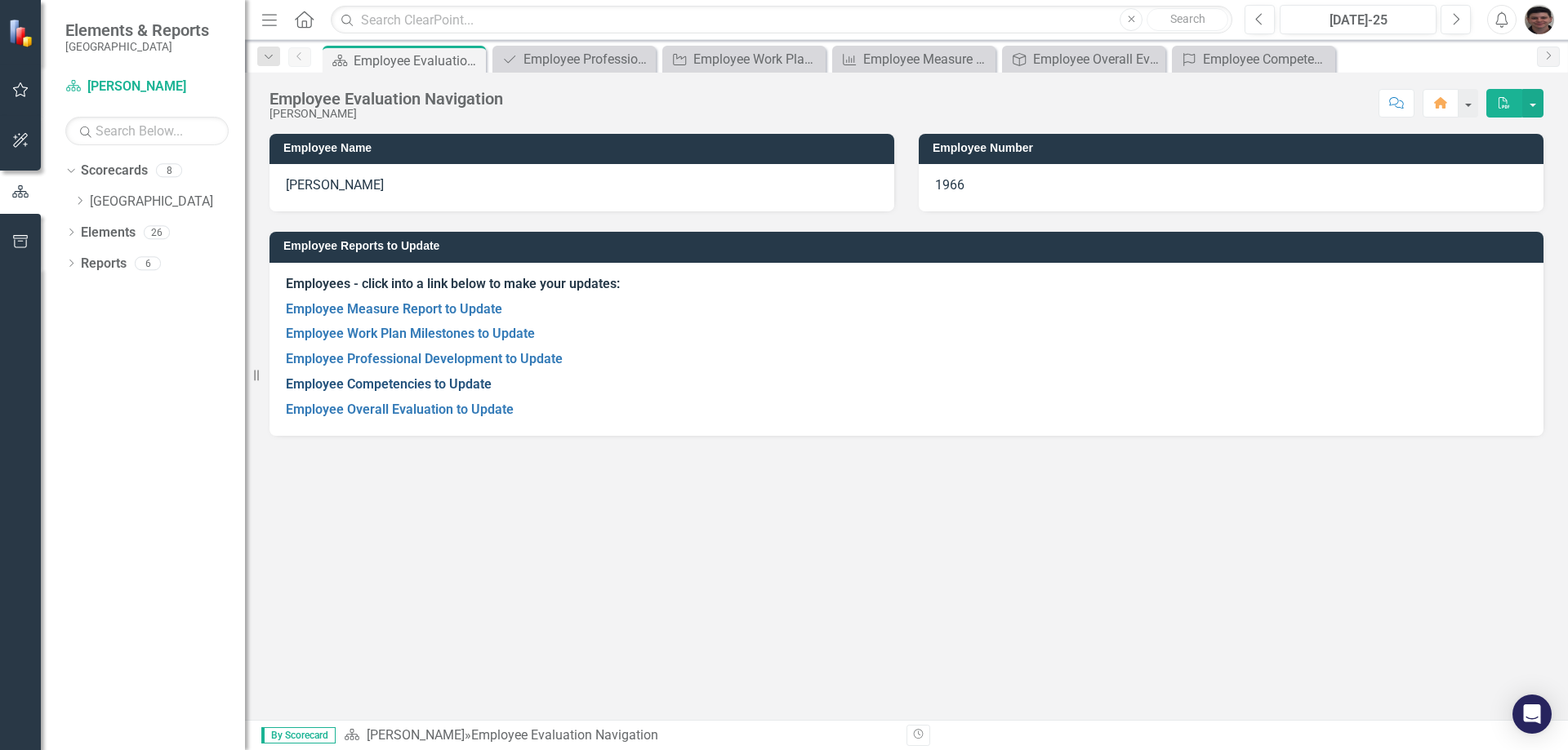
click at [428, 387] on link "Employee Competencies to Update" at bounding box center [389, 384] width 206 height 15
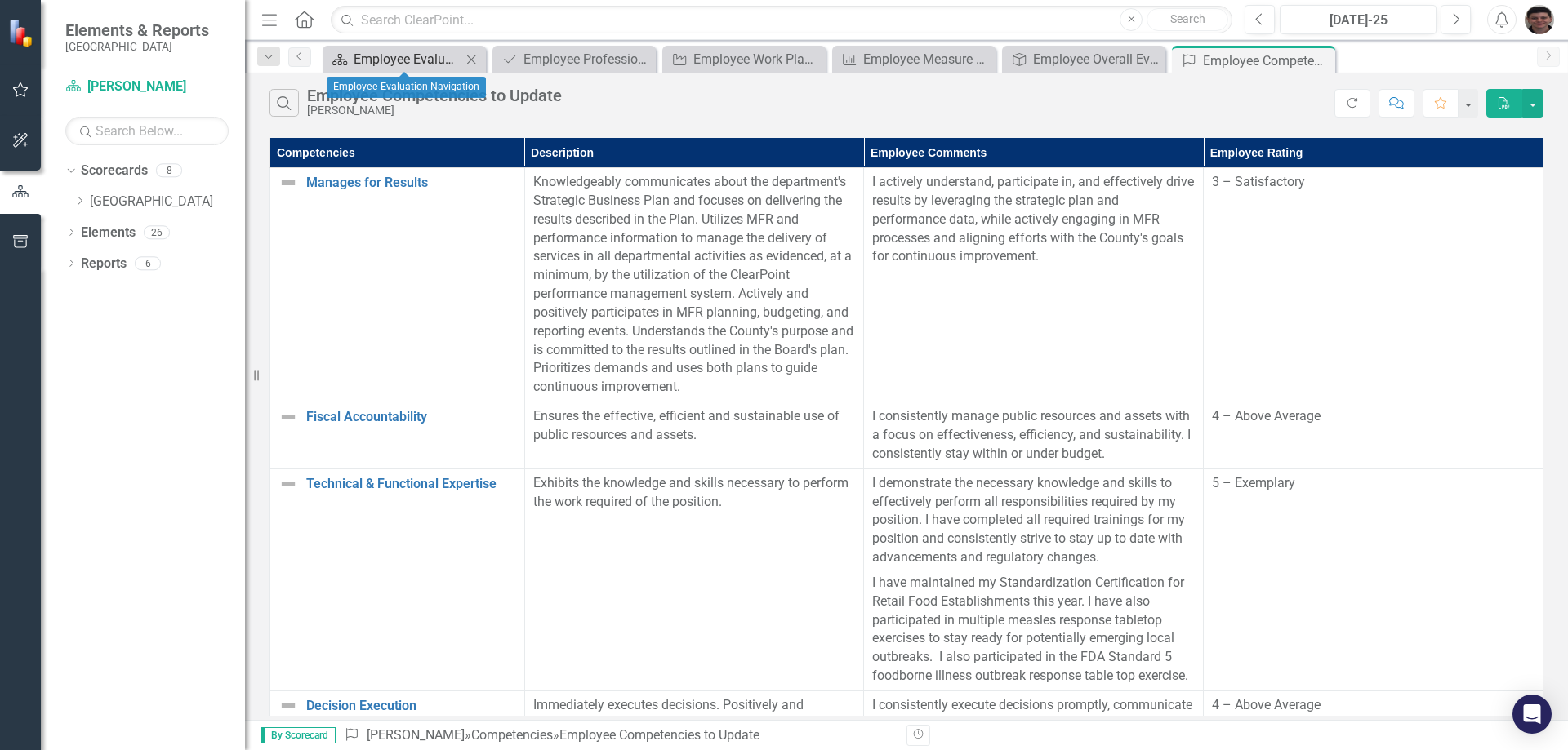
click at [370, 64] on div "Employee Evaluation Navigation" at bounding box center [407, 59] width 107 height 20
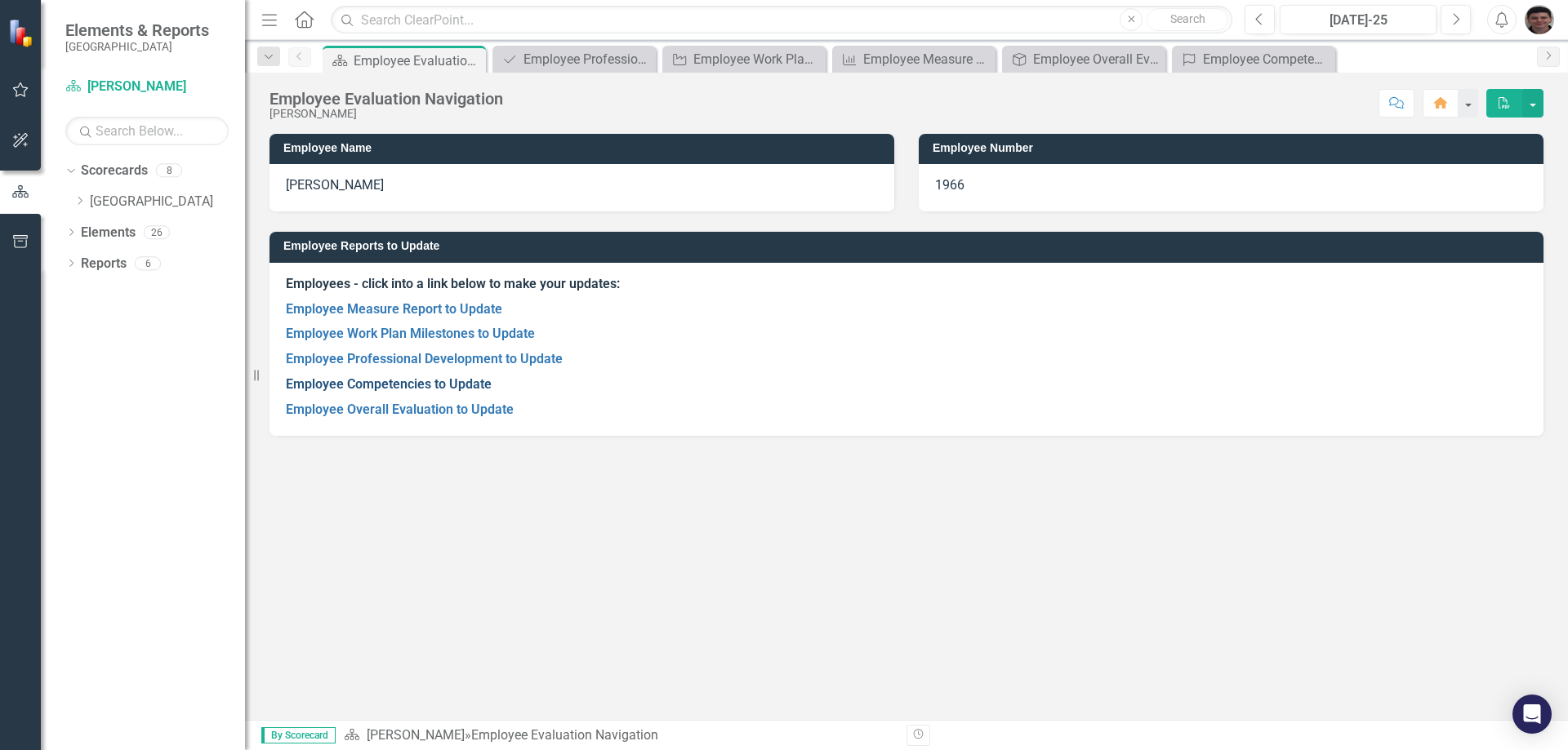
click at [476, 386] on link "Employee Competencies to Update" at bounding box center [389, 384] width 206 height 15
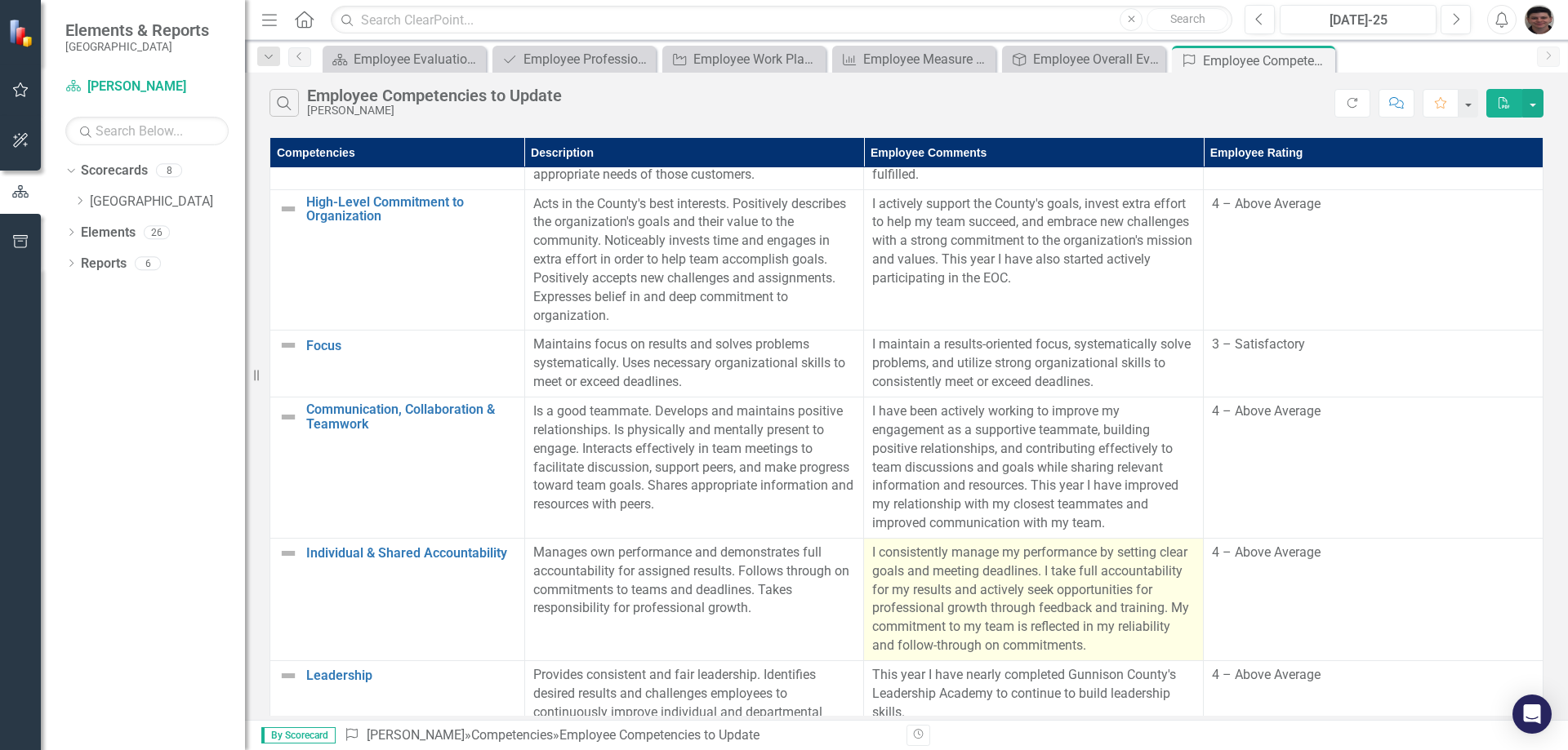
scroll to position [827, 0]
